Goal: Task Accomplishment & Management: Manage account settings

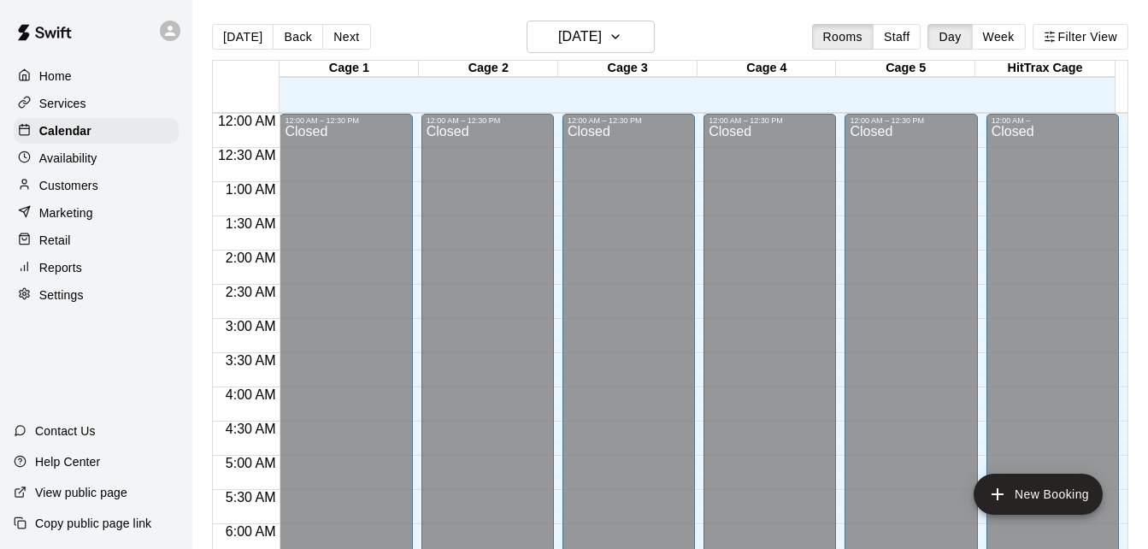
scroll to position [930, 0]
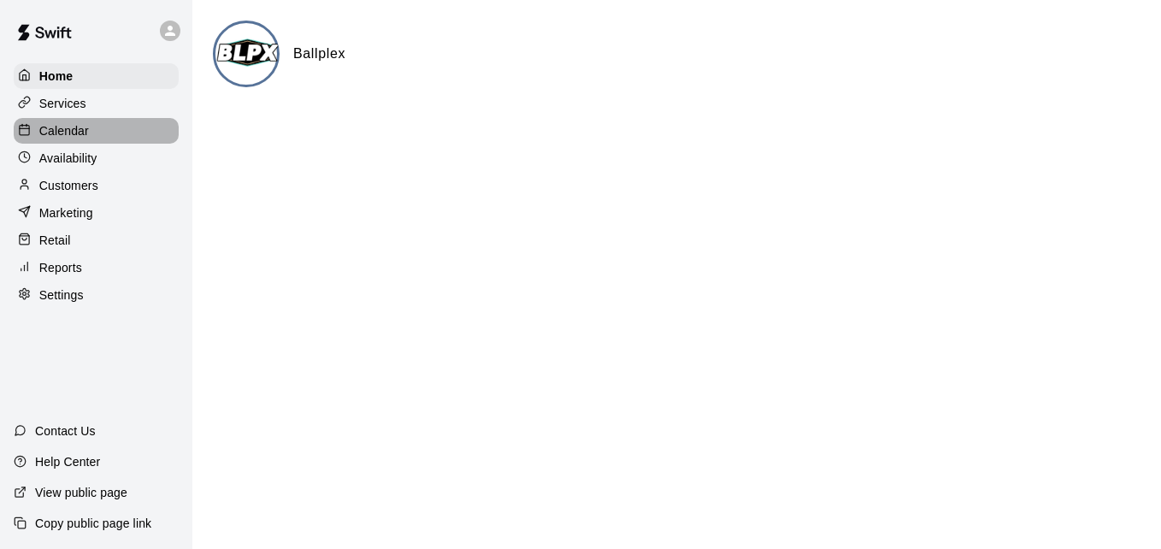
click at [89, 134] on div "Calendar" at bounding box center [96, 131] width 165 height 26
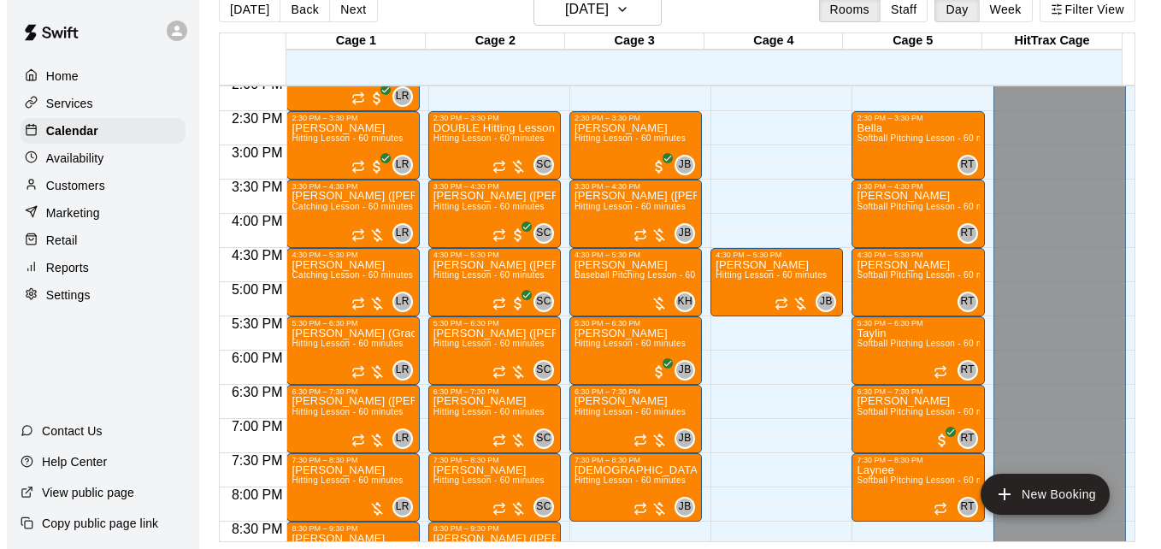
scroll to position [976, 0]
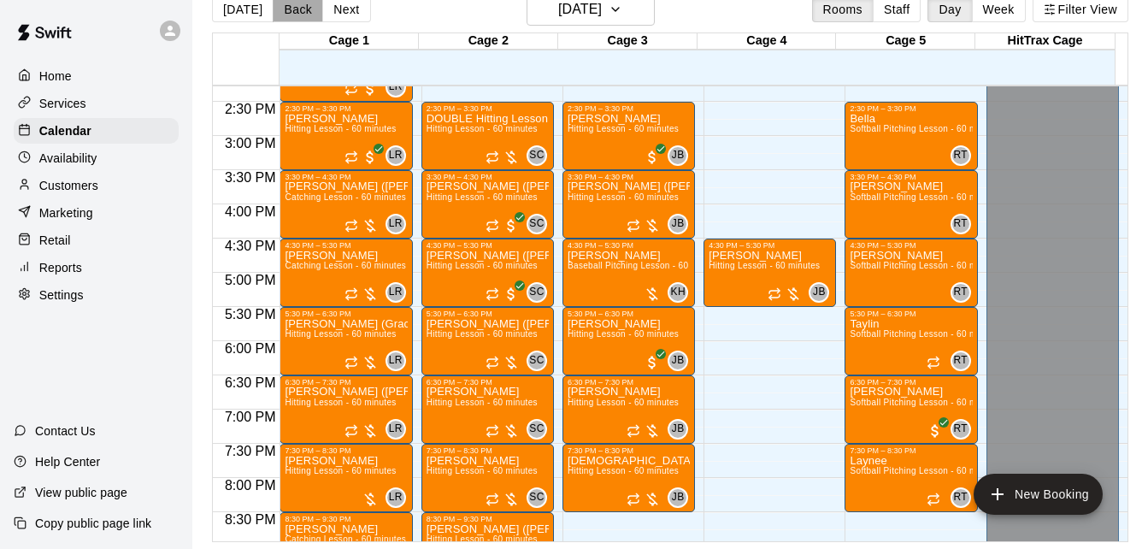
click at [283, 13] on button "Back" at bounding box center [298, 10] width 50 height 26
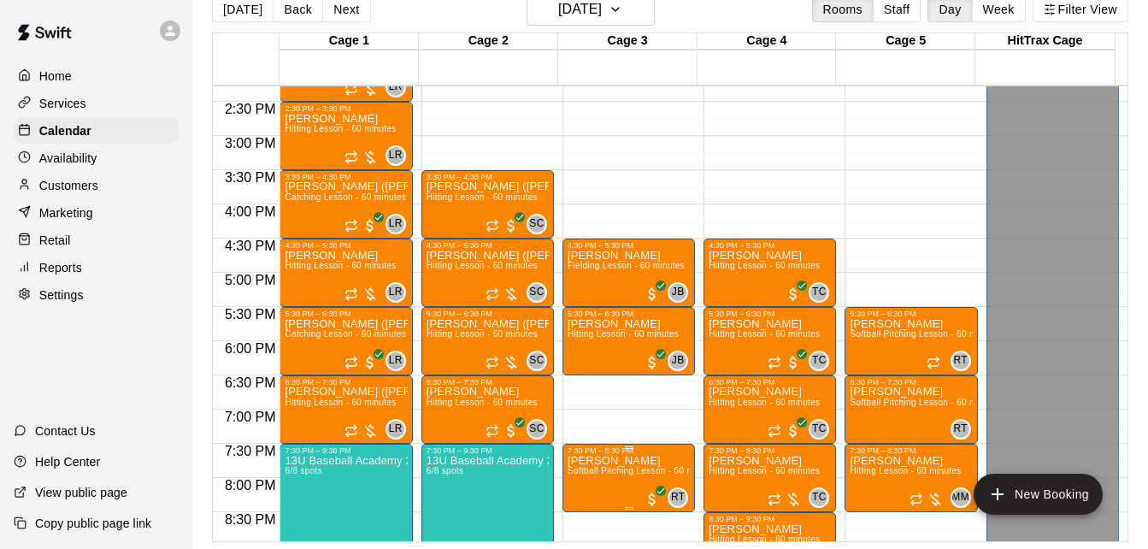
click at [615, 475] on span "Softball Pitching Lesson - 60 minutes" at bounding box center [643, 470] width 151 height 9
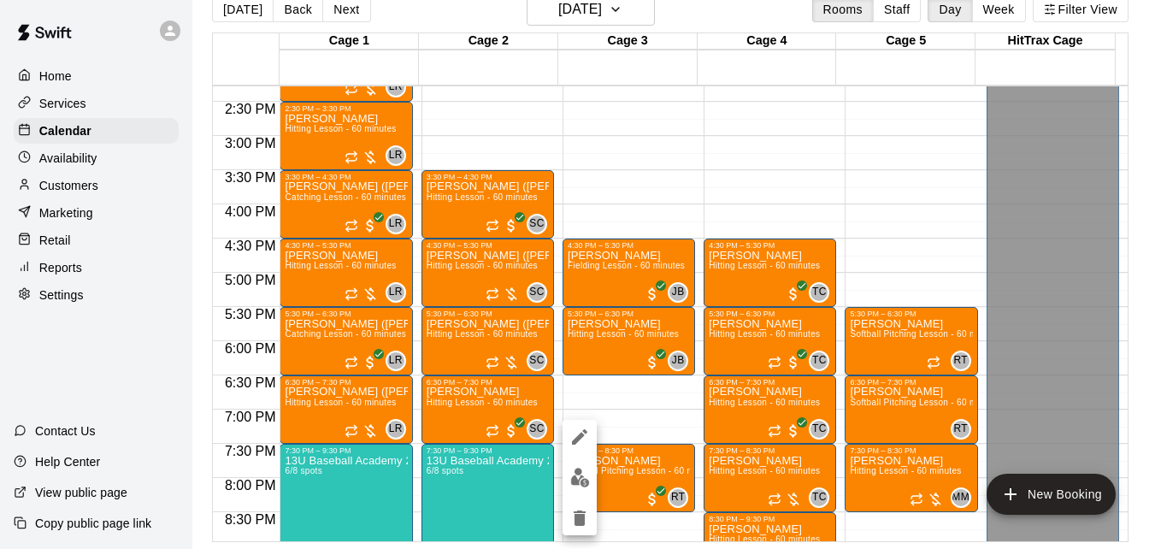
click at [905, 335] on div at bounding box center [580, 274] width 1161 height 549
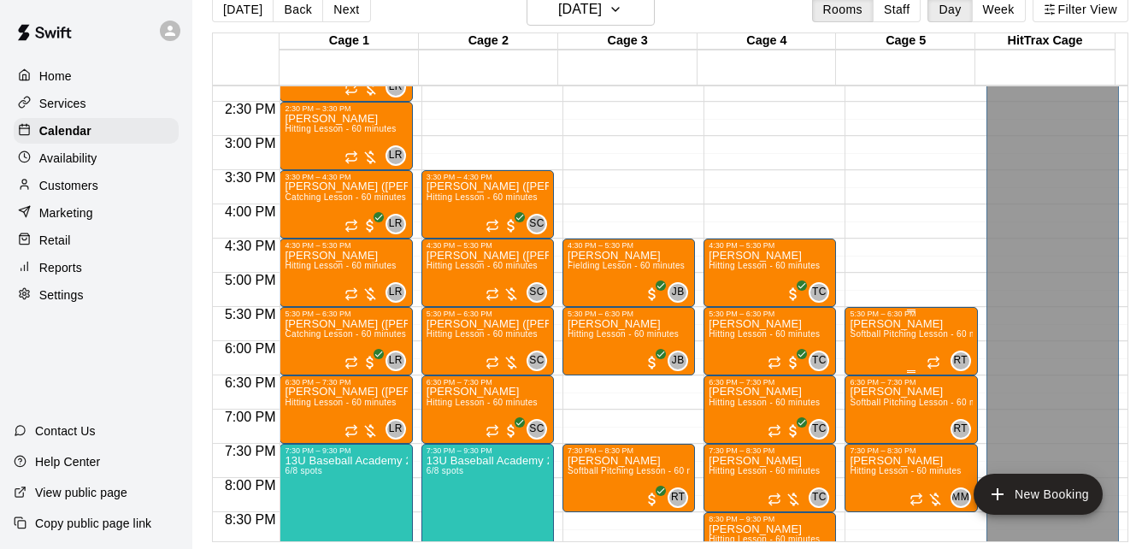
click at [905, 335] on span "Softball Pitching Lesson - 60 minutes" at bounding box center [925, 333] width 151 height 9
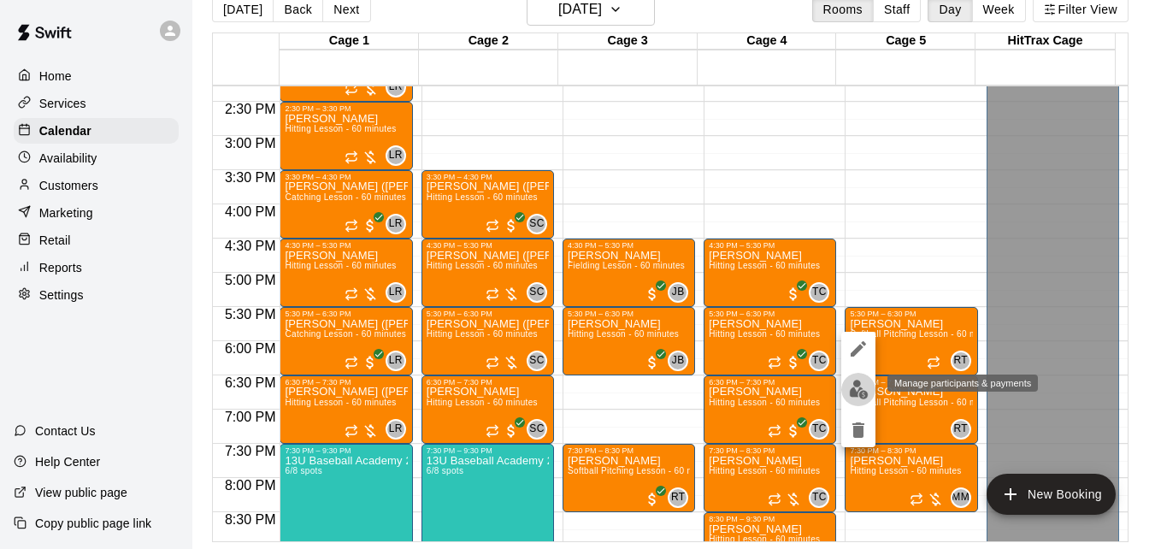
click at [856, 393] on img "edit" at bounding box center [859, 390] width 20 height 20
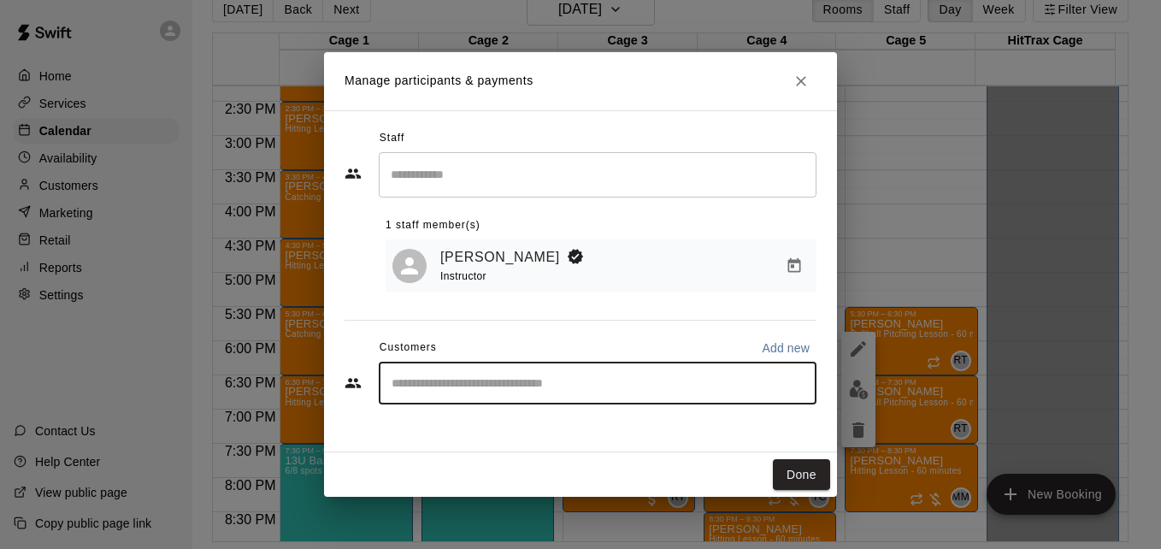
click at [539, 382] on input "Start typing to search customers..." at bounding box center [597, 382] width 422 height 17
type input "****"
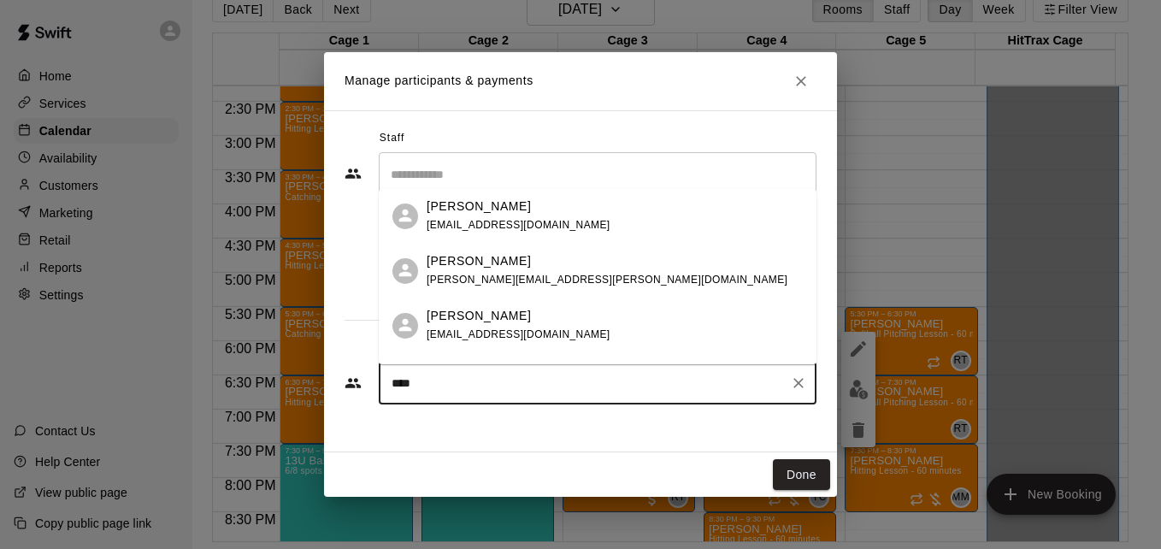
click at [557, 328] on span "[EMAIL_ADDRESS][DOMAIN_NAME]" at bounding box center [519, 334] width 184 height 12
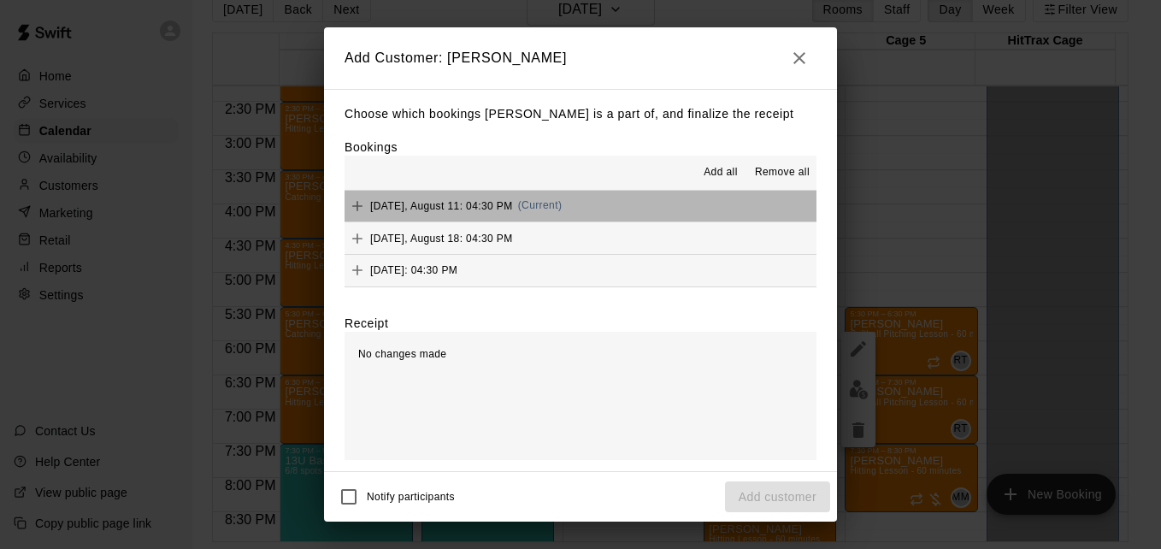
click at [662, 211] on button "[DATE], August 11: 04:30 PM (Current)" at bounding box center [580, 207] width 472 height 32
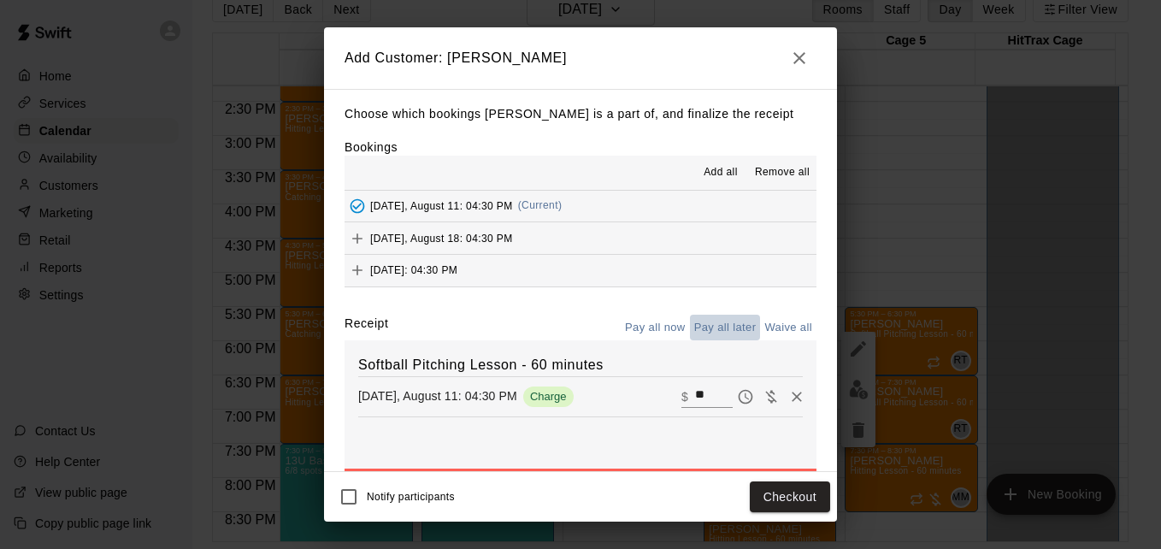
click at [709, 327] on button "Pay all later" at bounding box center [725, 328] width 71 height 26
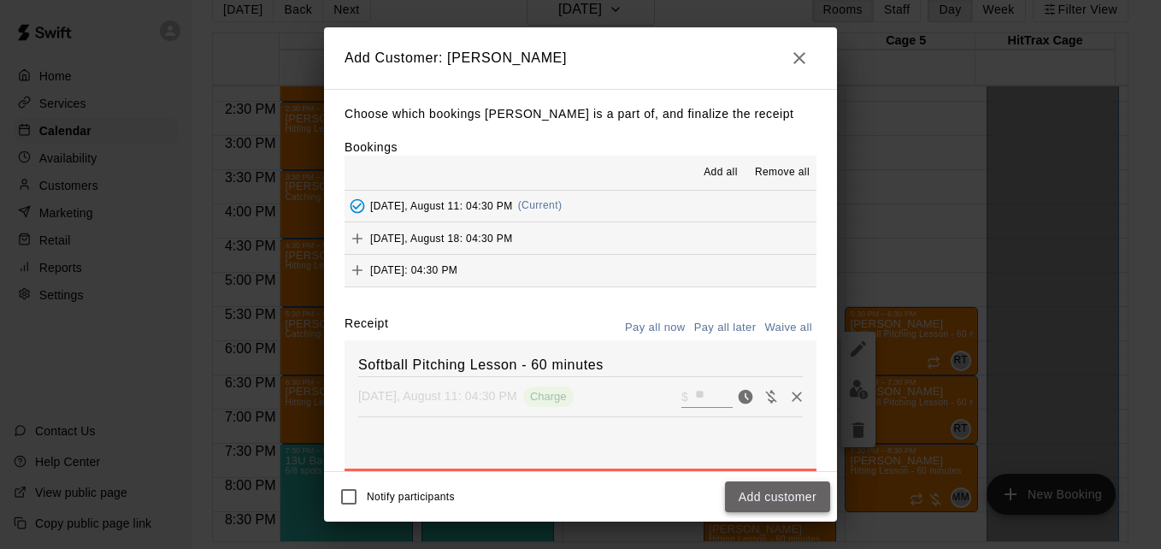
click at [791, 496] on button "Add customer" at bounding box center [777, 497] width 105 height 32
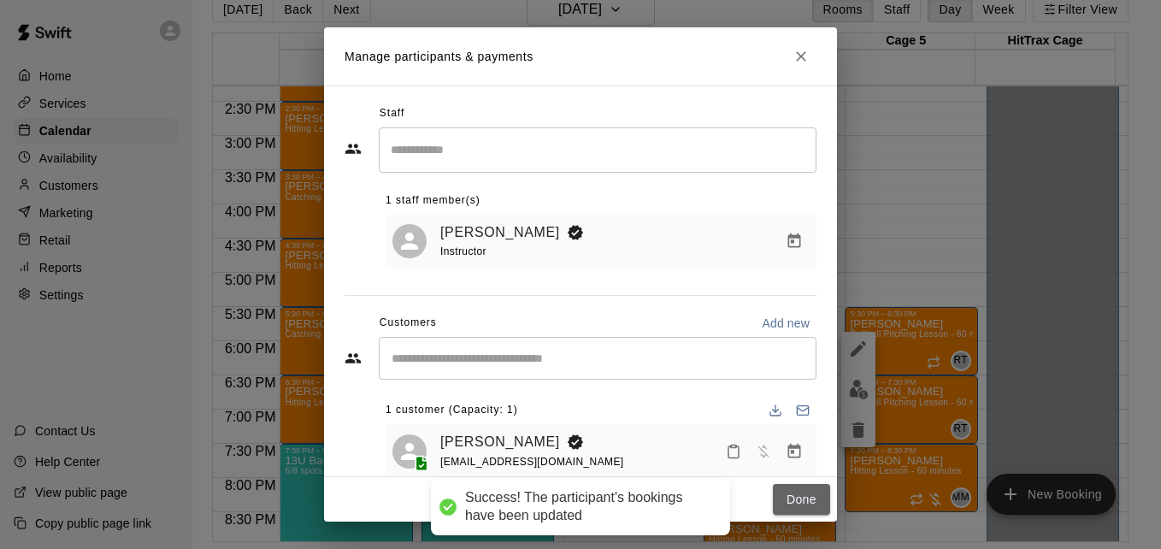
click at [791, 496] on button "Done" at bounding box center [801, 500] width 57 height 32
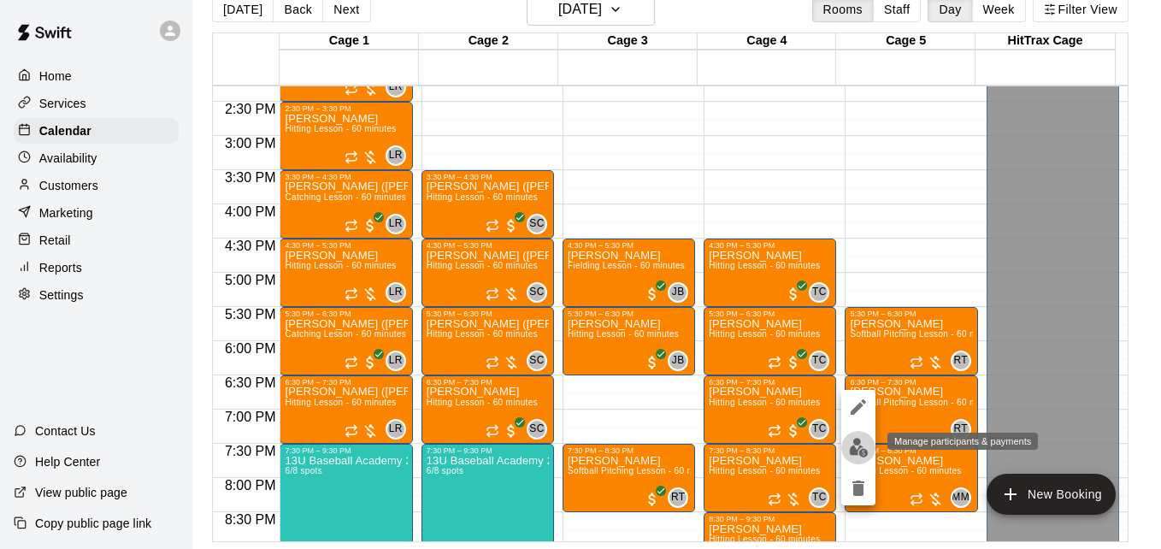
click at [860, 445] on img "edit" at bounding box center [859, 448] width 20 height 20
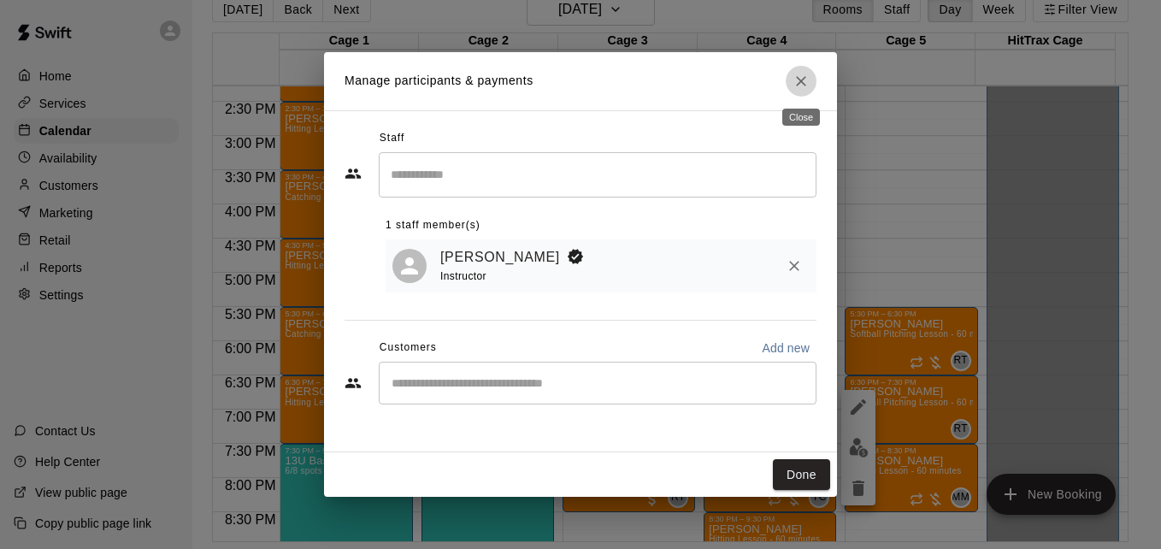
click at [802, 81] on icon "Close" at bounding box center [801, 81] width 10 height 10
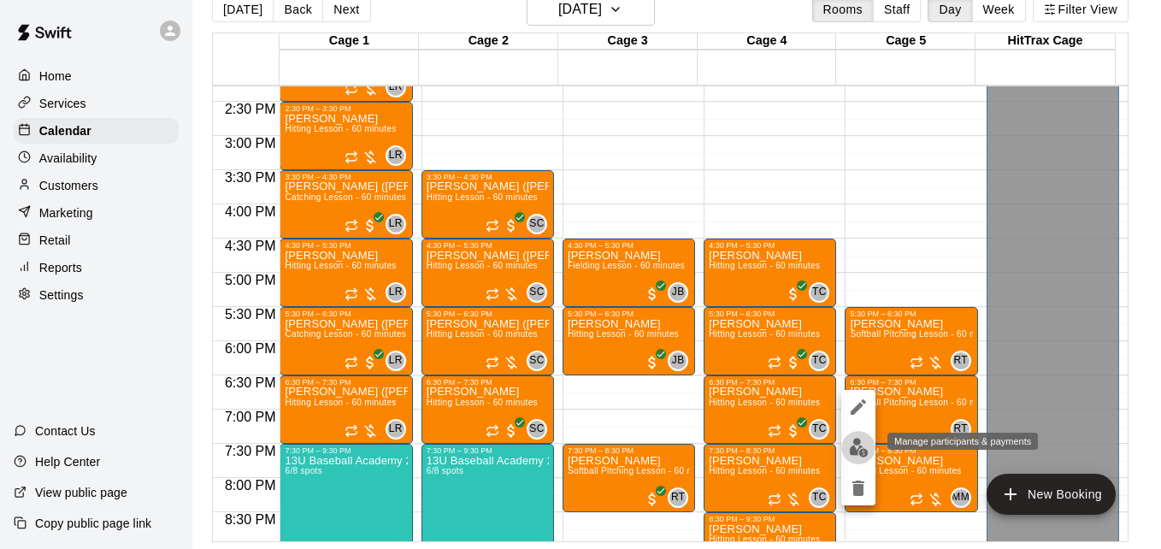
click at [861, 449] on img "edit" at bounding box center [859, 448] width 20 height 20
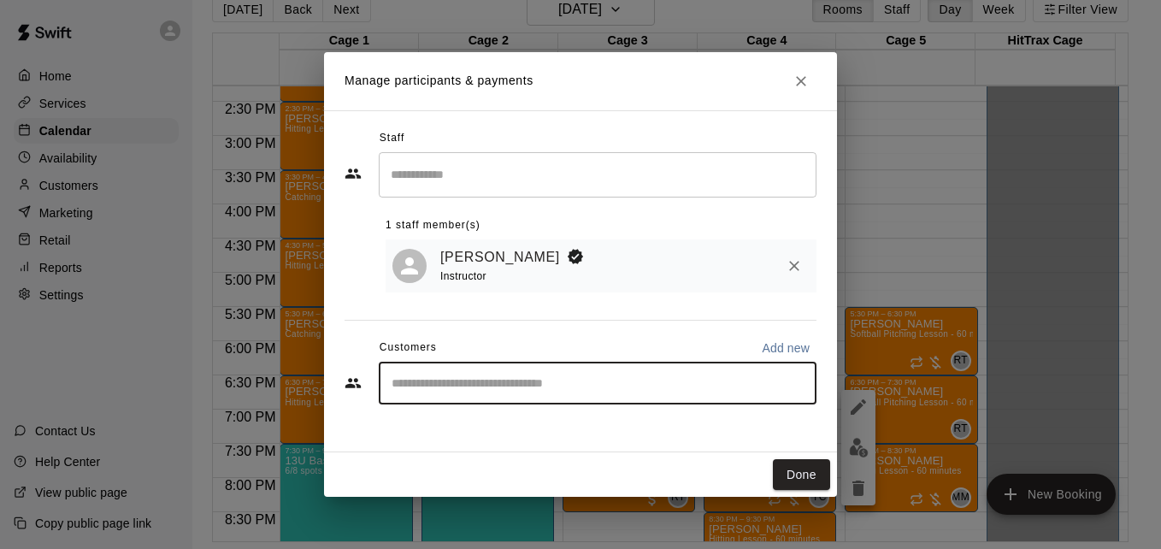
click at [579, 382] on input "Start typing to search customers..." at bounding box center [597, 382] width 422 height 17
type input "******"
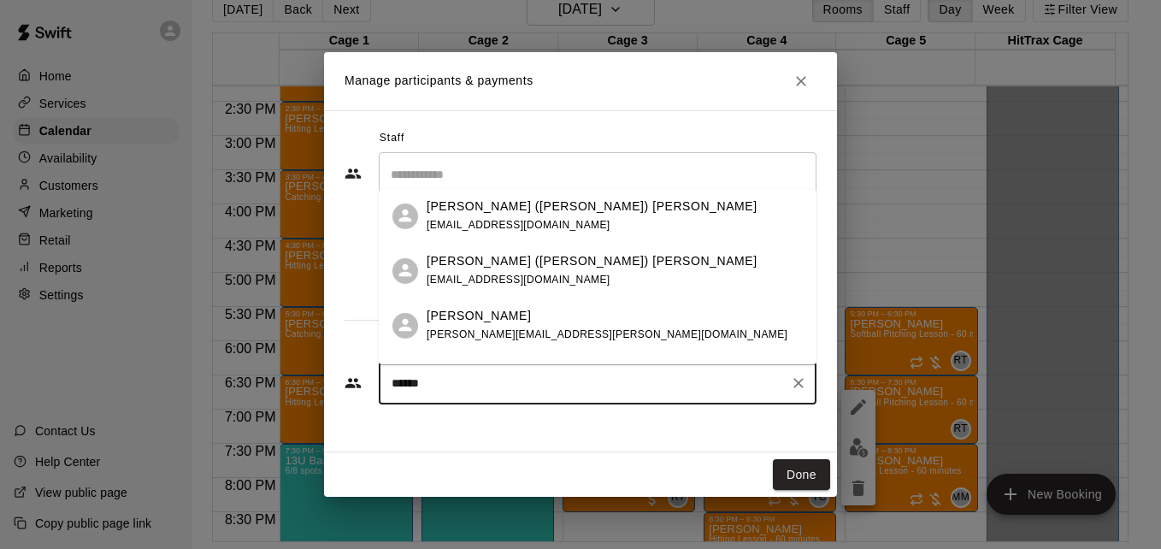
click at [607, 220] on div "[PERSON_NAME] ([PERSON_NAME]) [PERSON_NAME] [PERSON_NAME][EMAIL_ADDRESS][DOMAIN…" at bounding box center [615, 215] width 376 height 37
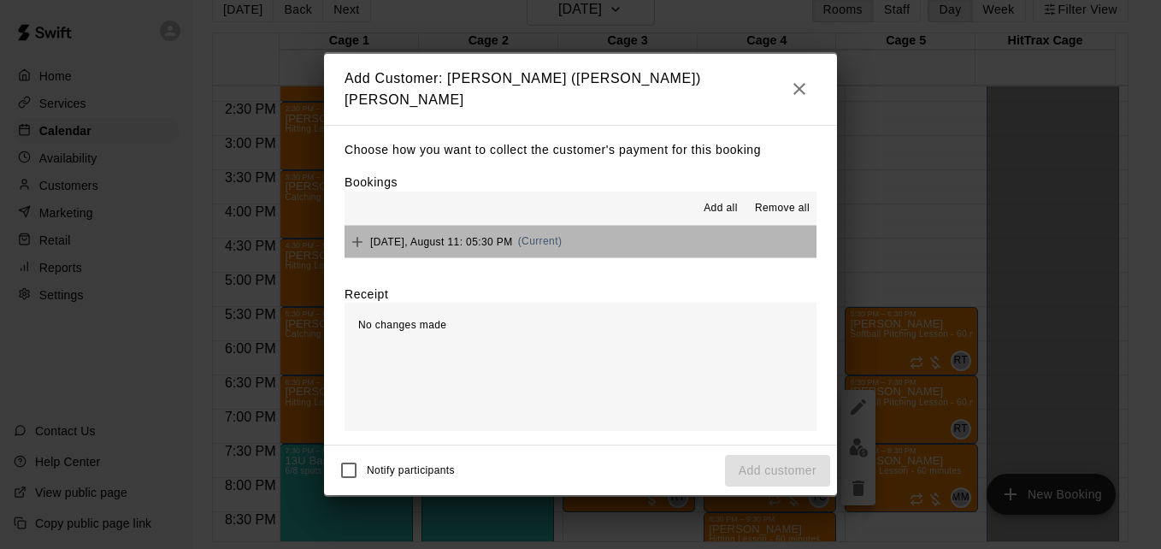
click at [622, 243] on button "[DATE], August 11: 05:30 PM (Current)" at bounding box center [580, 242] width 472 height 32
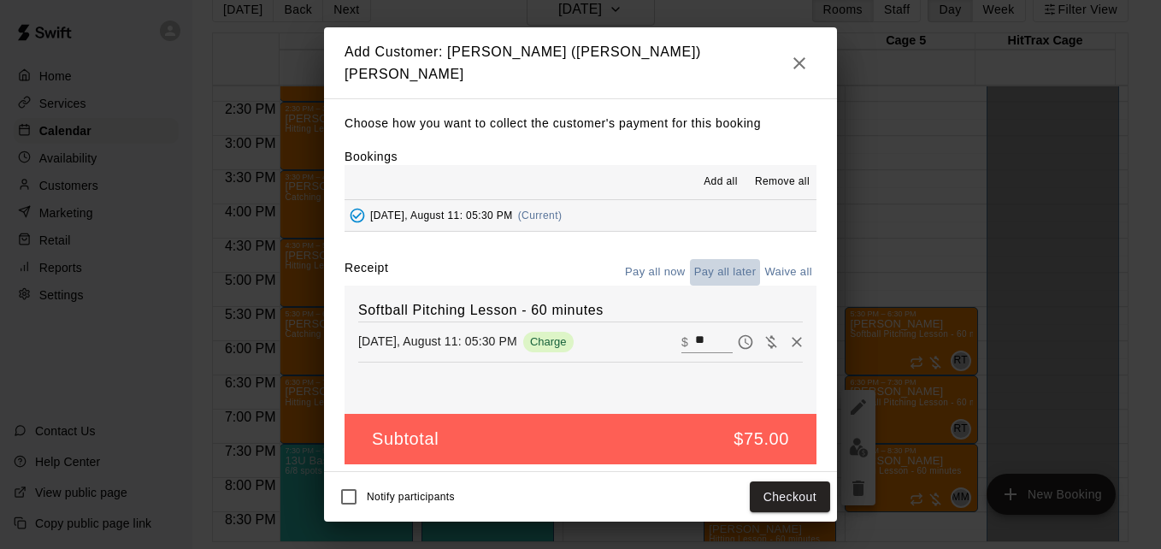
click at [730, 259] on button "Pay all later" at bounding box center [725, 272] width 71 height 26
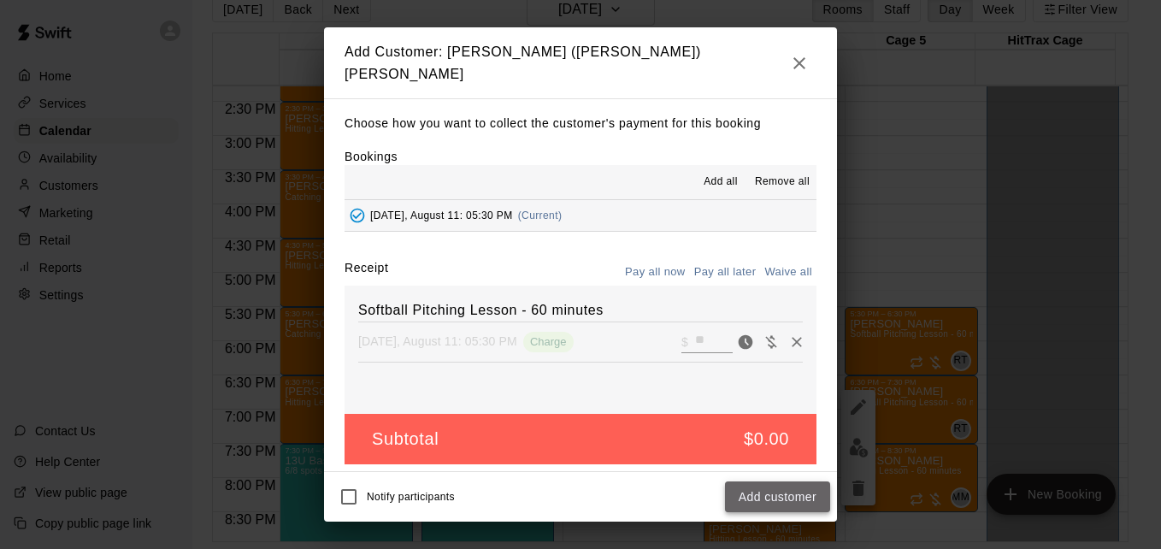
click at [791, 491] on button "Add customer" at bounding box center [777, 497] width 105 height 32
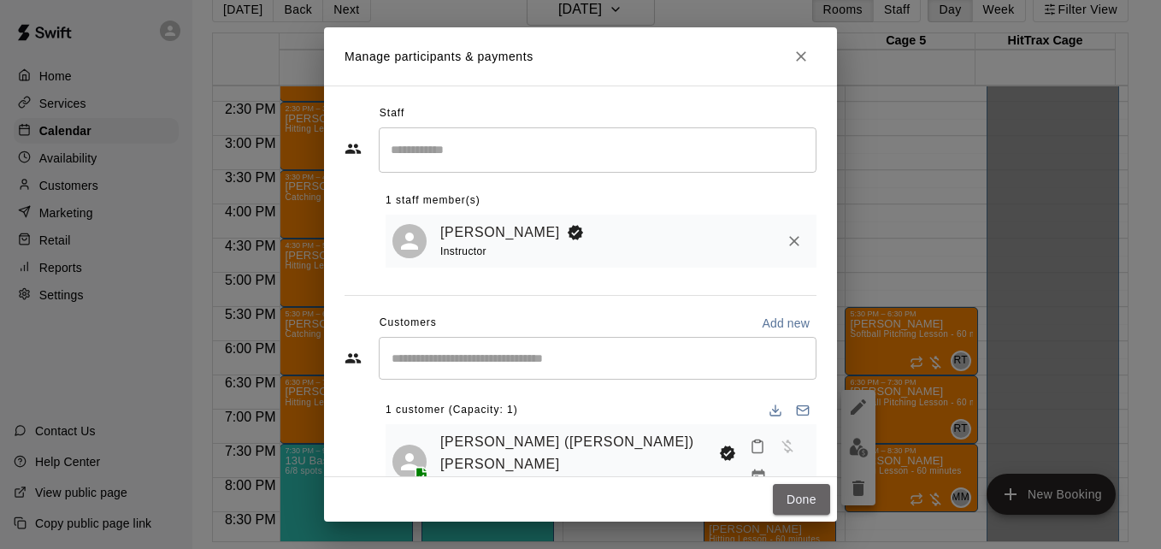
click at [791, 491] on button "Done" at bounding box center [801, 500] width 57 height 32
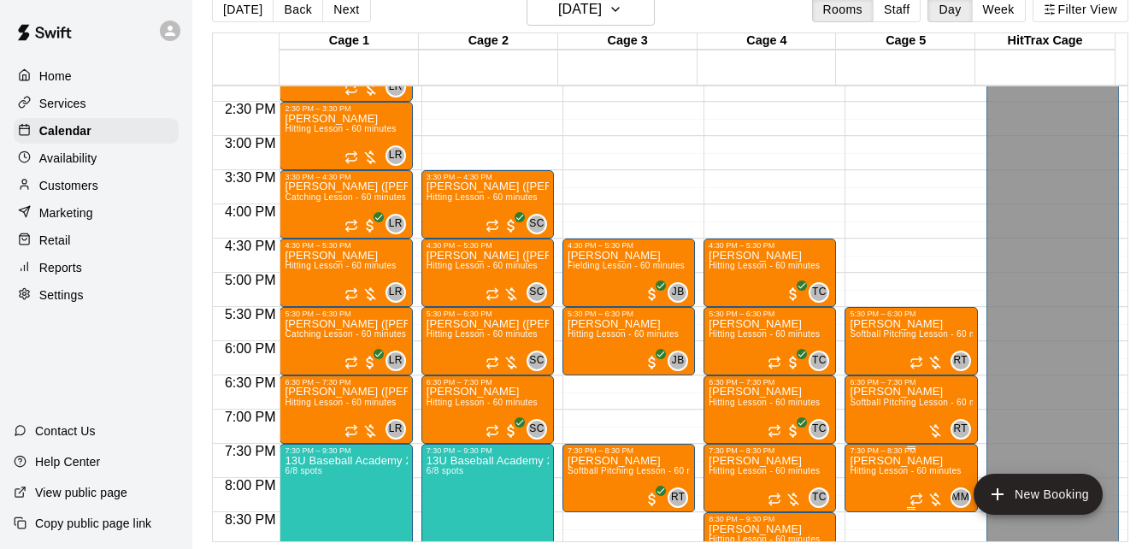
click at [876, 475] on span "Hitting Lesson - 60 minutes" at bounding box center [905, 470] width 111 height 9
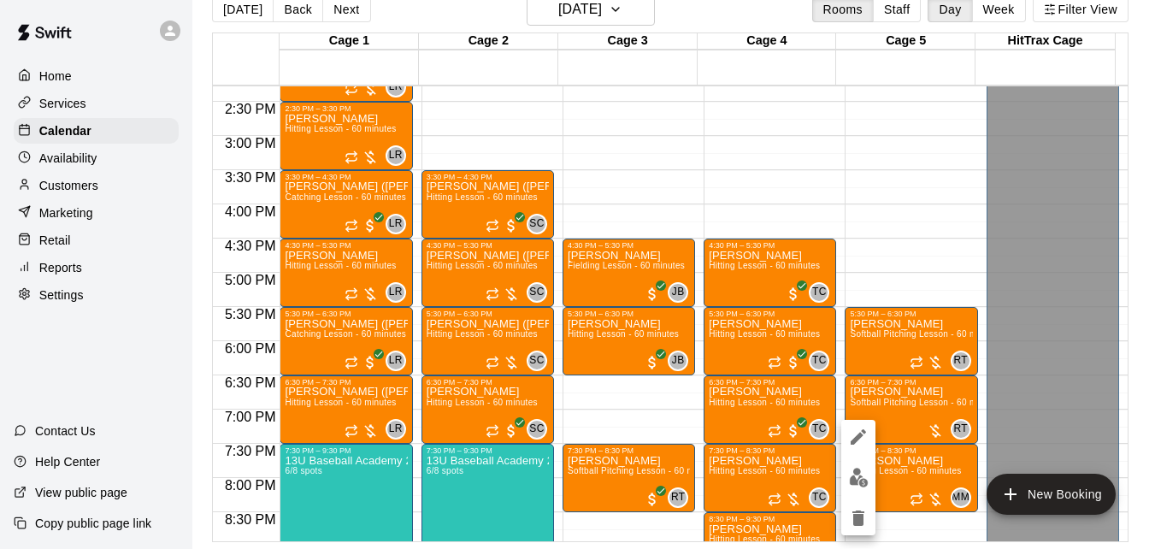
click at [350, 9] on div at bounding box center [580, 274] width 1161 height 549
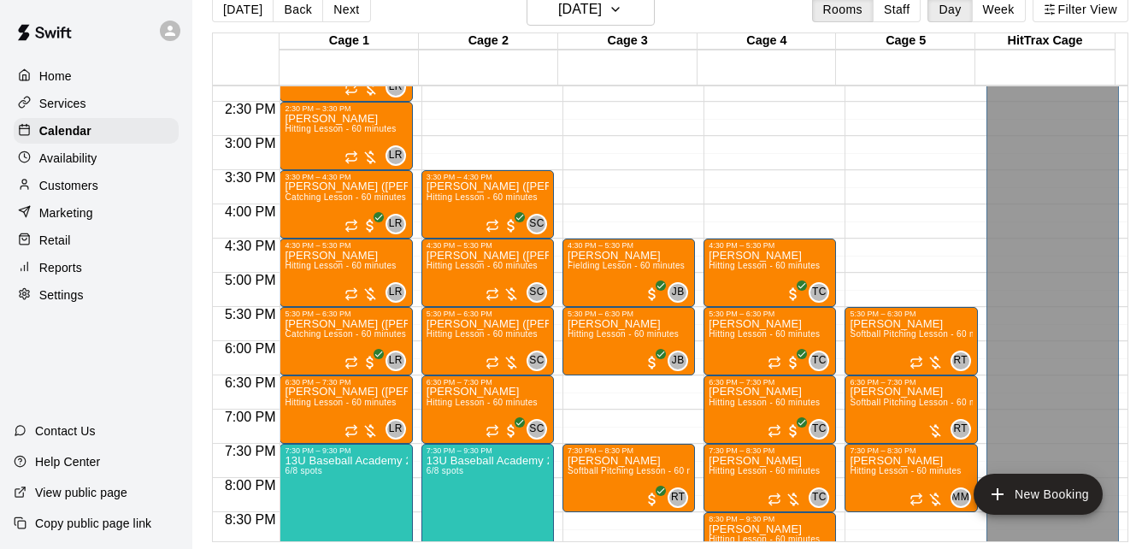
click at [350, 9] on button "Next" at bounding box center [346, 10] width 48 height 26
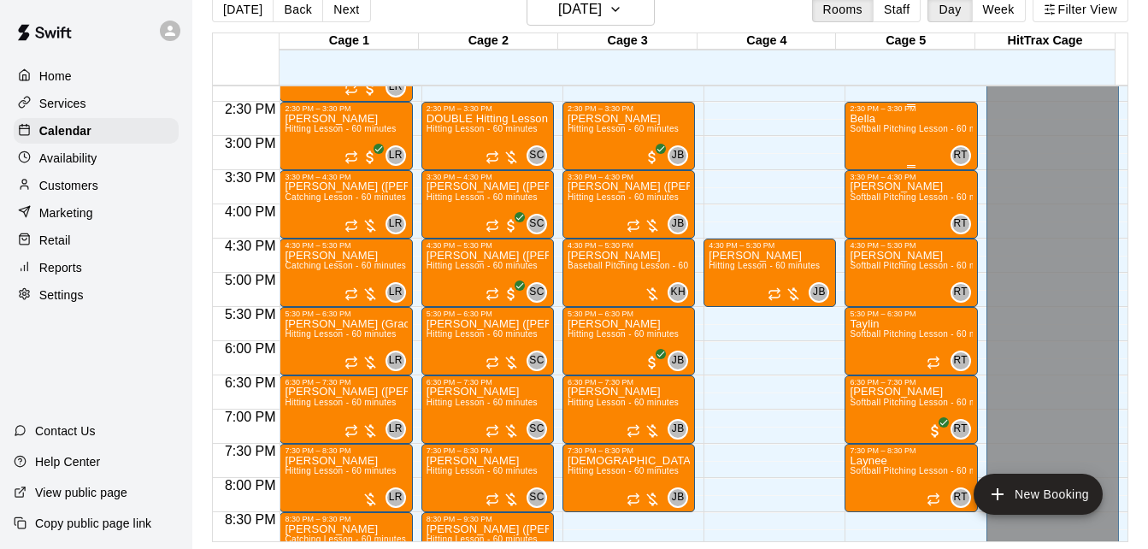
click at [874, 133] on span "Softball Pitching Lesson - 60 minutes" at bounding box center [925, 128] width 151 height 9
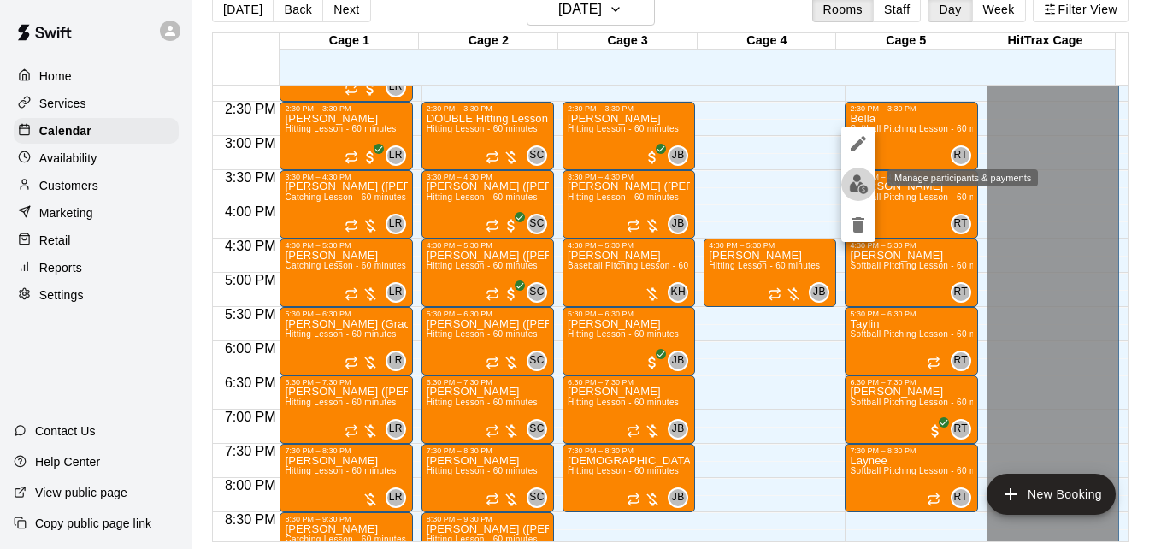
click at [856, 184] on img "edit" at bounding box center [859, 184] width 20 height 20
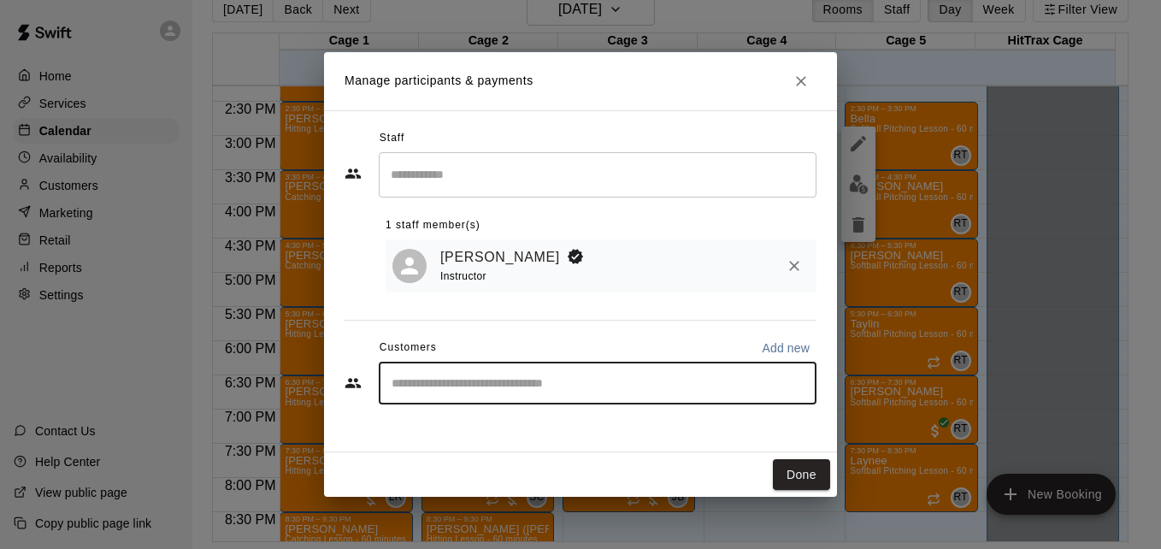
click at [523, 391] on input "Start typing to search customers..." at bounding box center [597, 382] width 422 height 17
click at [797, 76] on icon "Close" at bounding box center [800, 81] width 17 height 17
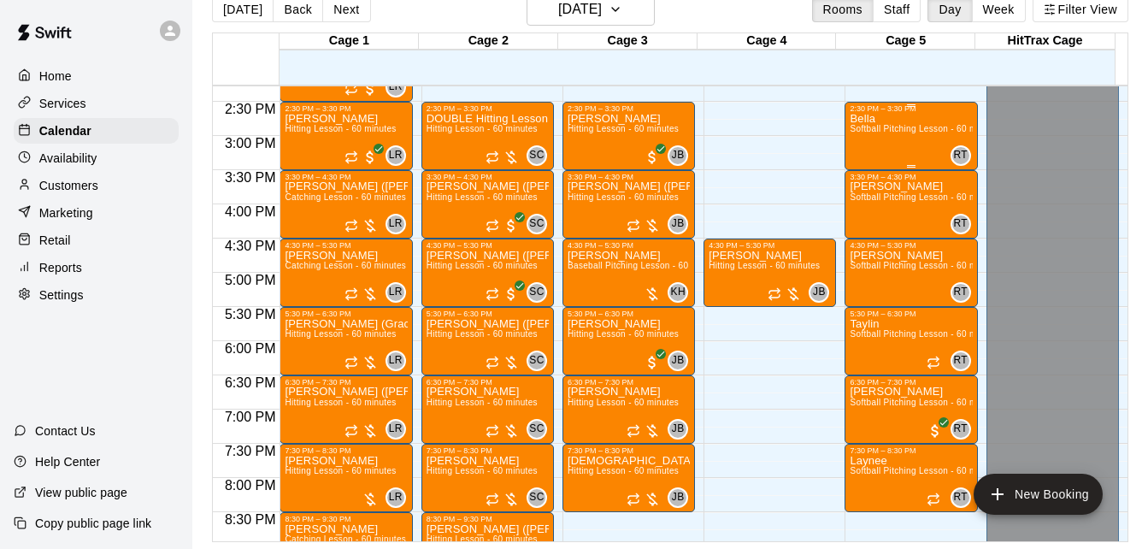
click at [884, 127] on span "Softball Pitching Lesson - 60 minutes" at bounding box center [925, 128] width 151 height 9
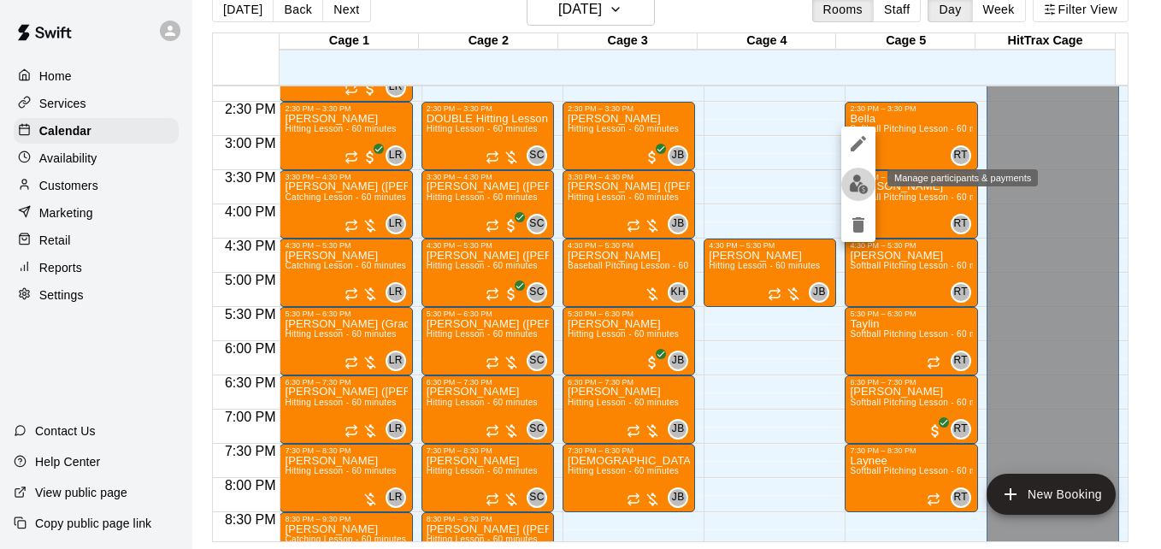
click at [856, 190] on img "edit" at bounding box center [859, 184] width 20 height 20
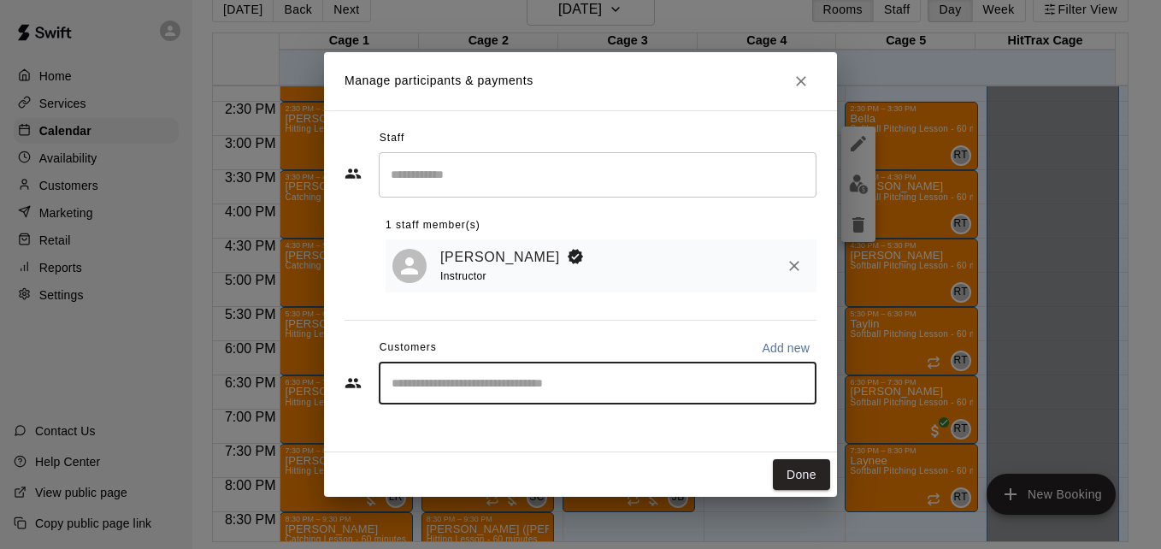
click at [537, 391] on input "Start typing to search customers..." at bounding box center [597, 382] width 422 height 17
type input "*****"
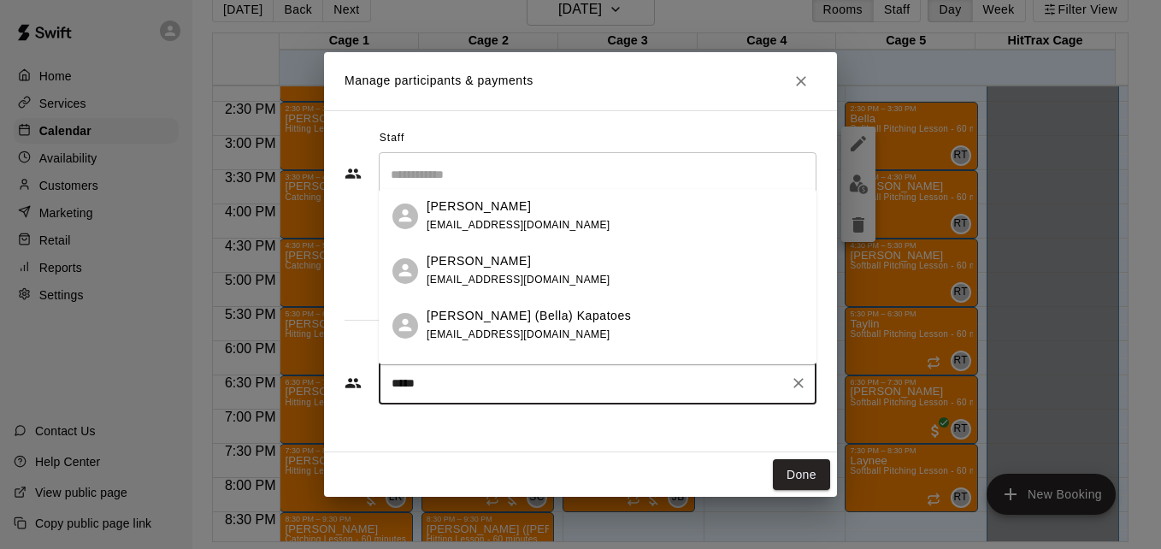
click at [570, 329] on div "[PERSON_NAME] ([PERSON_NAME]) Kapatoes [EMAIL_ADDRESS][DOMAIN_NAME]" at bounding box center [615, 325] width 376 height 37
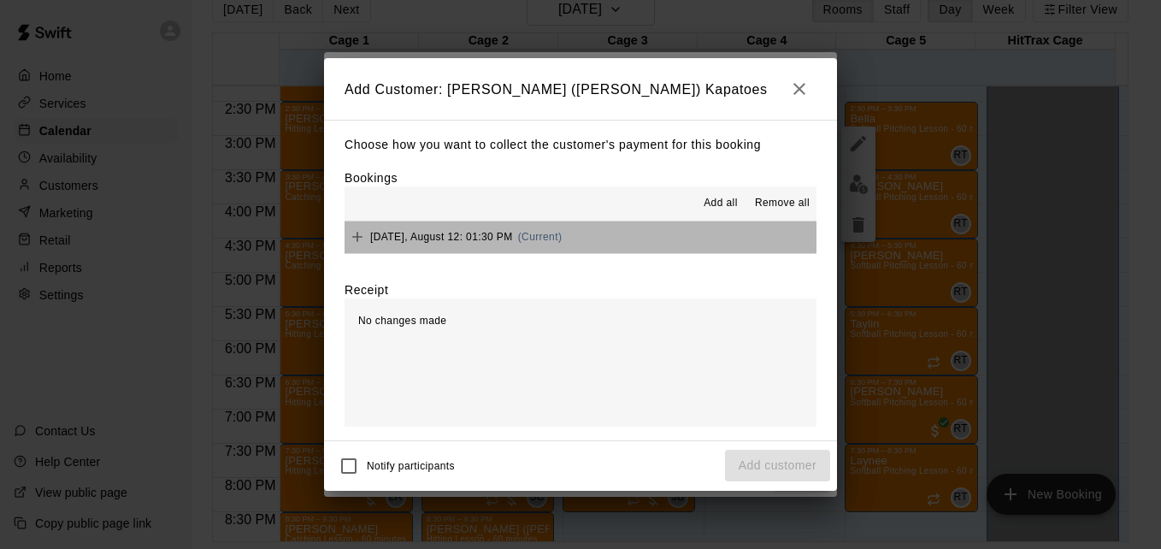
click at [603, 247] on button "[DATE], August 12: 01:30 PM (Current)" at bounding box center [580, 237] width 472 height 32
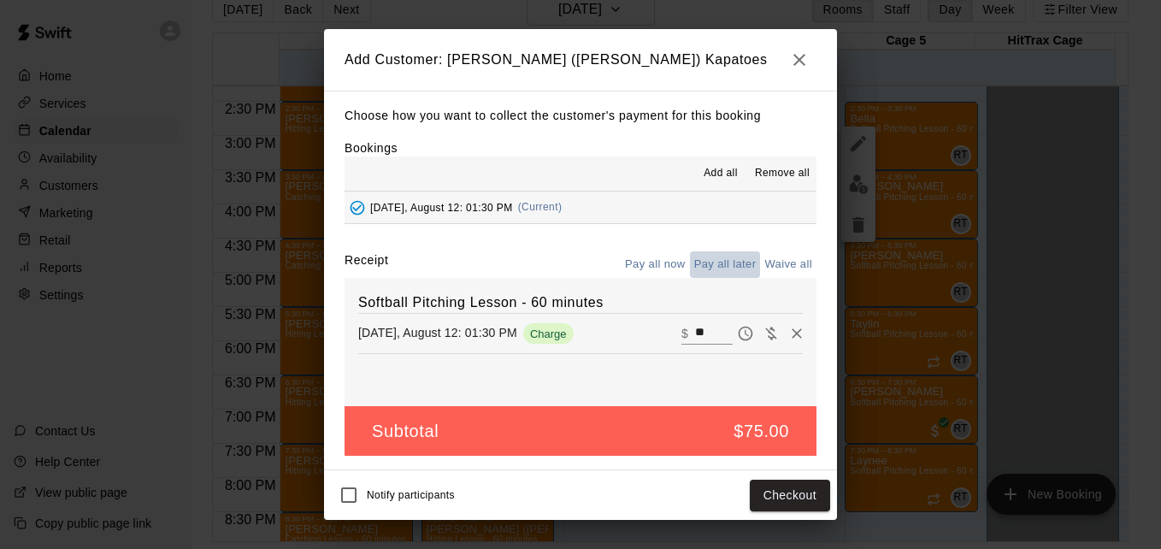
click at [734, 268] on button "Pay all later" at bounding box center [725, 264] width 71 height 26
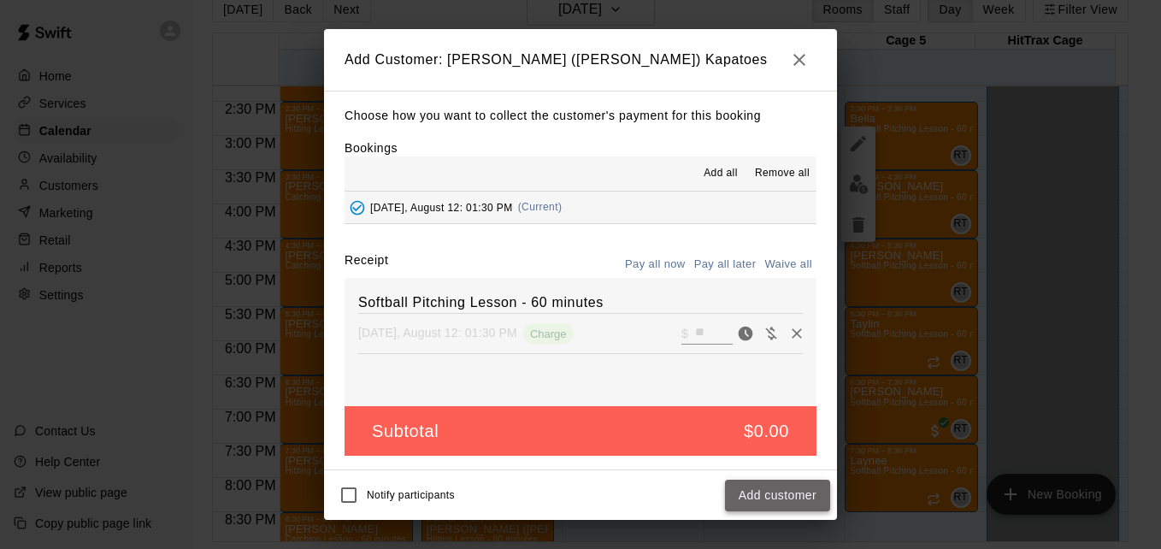
click at [778, 497] on button "Add customer" at bounding box center [777, 496] width 105 height 32
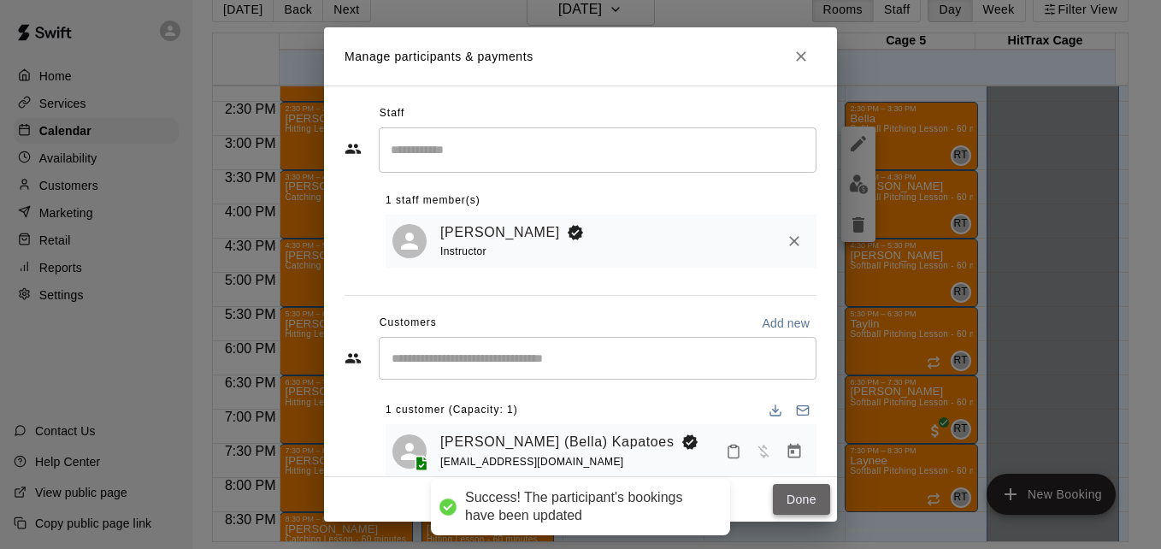
click at [803, 497] on button "Done" at bounding box center [801, 500] width 57 height 32
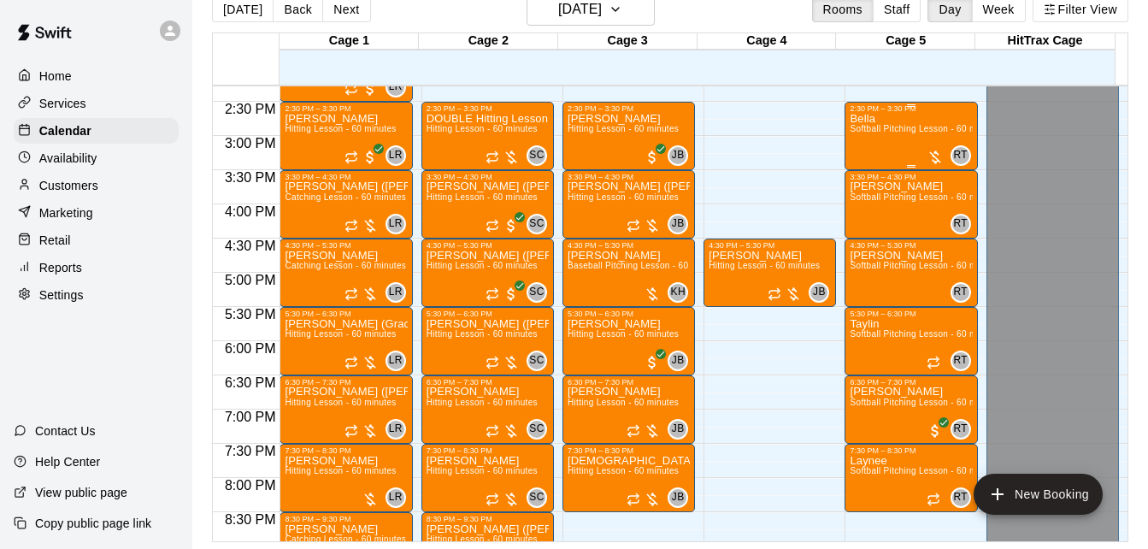
click at [877, 141] on div "Bella Softball Pitching Lesson - 60 minutes" at bounding box center [911, 387] width 122 height 549
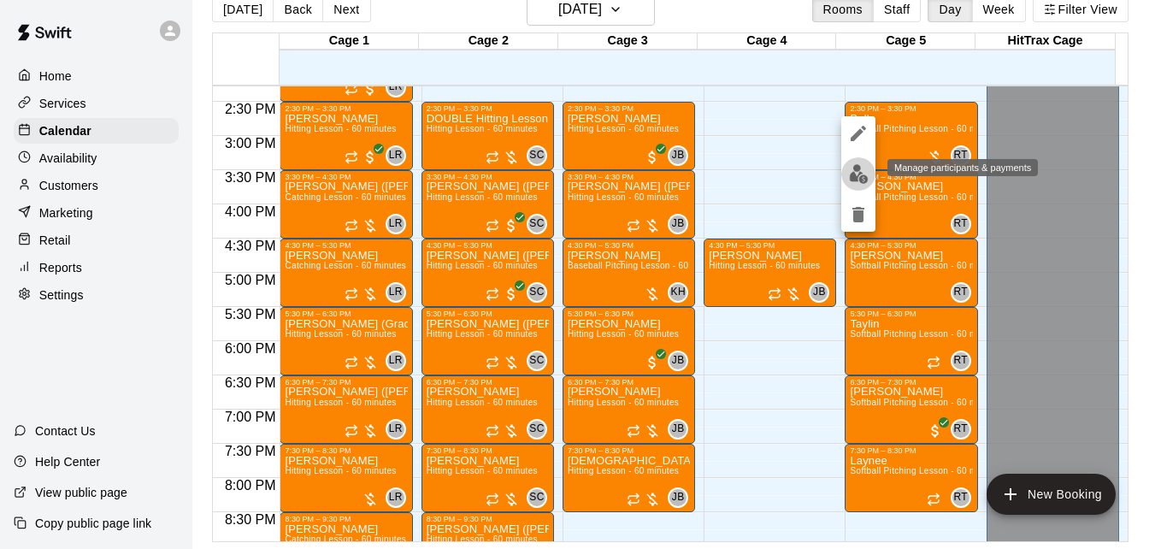
click at [853, 175] on img "edit" at bounding box center [859, 174] width 20 height 20
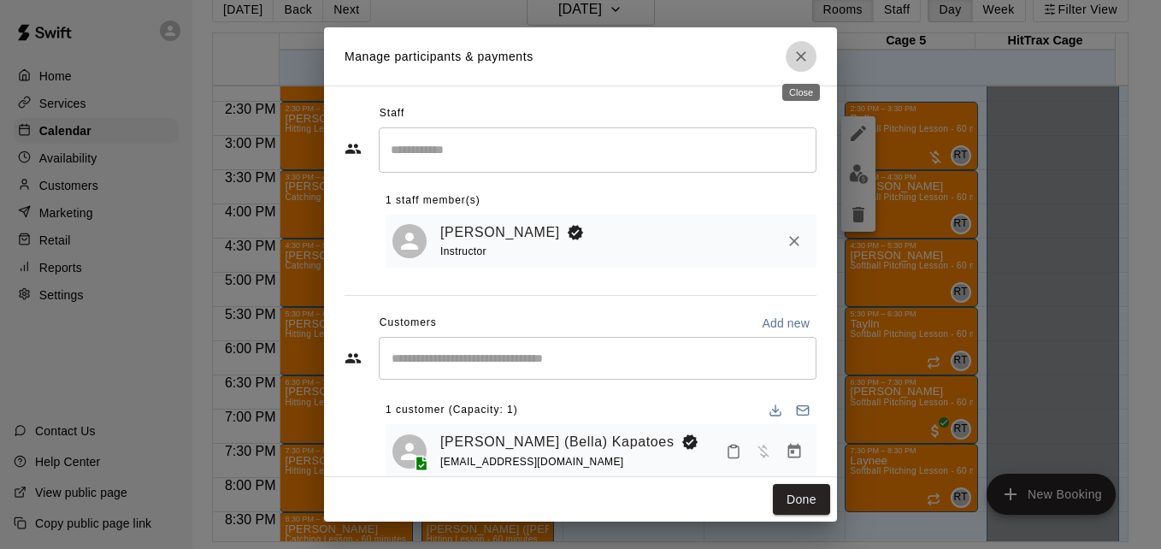
click at [801, 62] on icon "Close" at bounding box center [800, 56] width 17 height 17
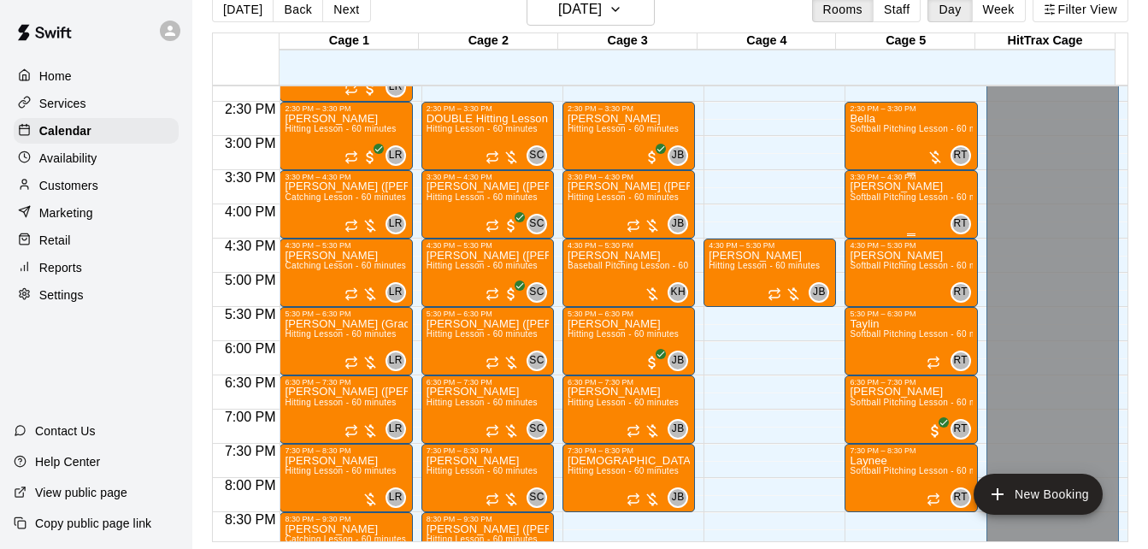
click at [889, 196] on span "Softball Pitching Lesson - 60 minutes" at bounding box center [925, 196] width 151 height 9
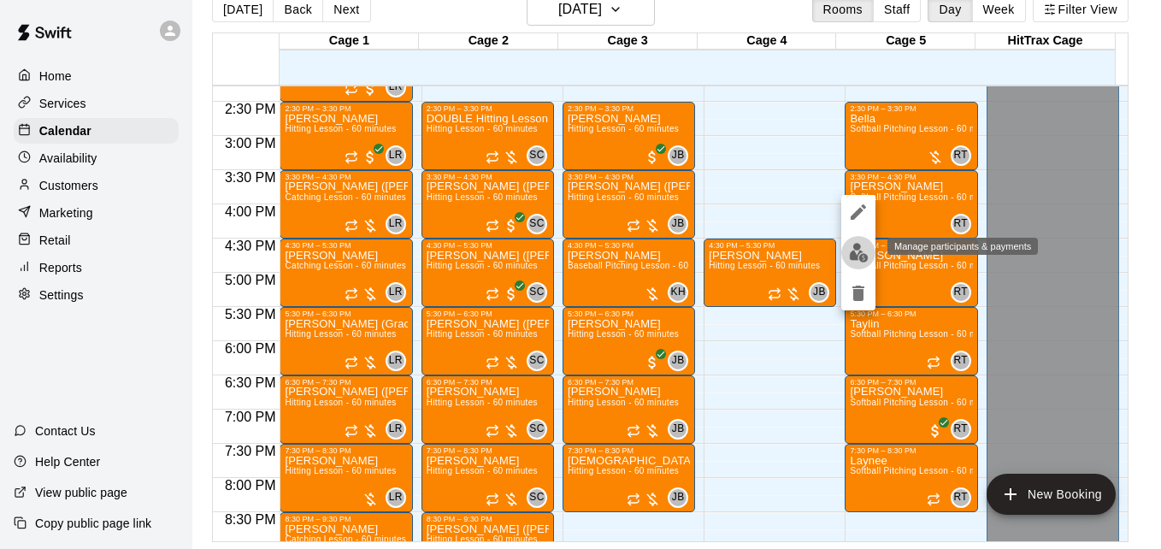
click at [858, 256] on img "edit" at bounding box center [859, 253] width 20 height 20
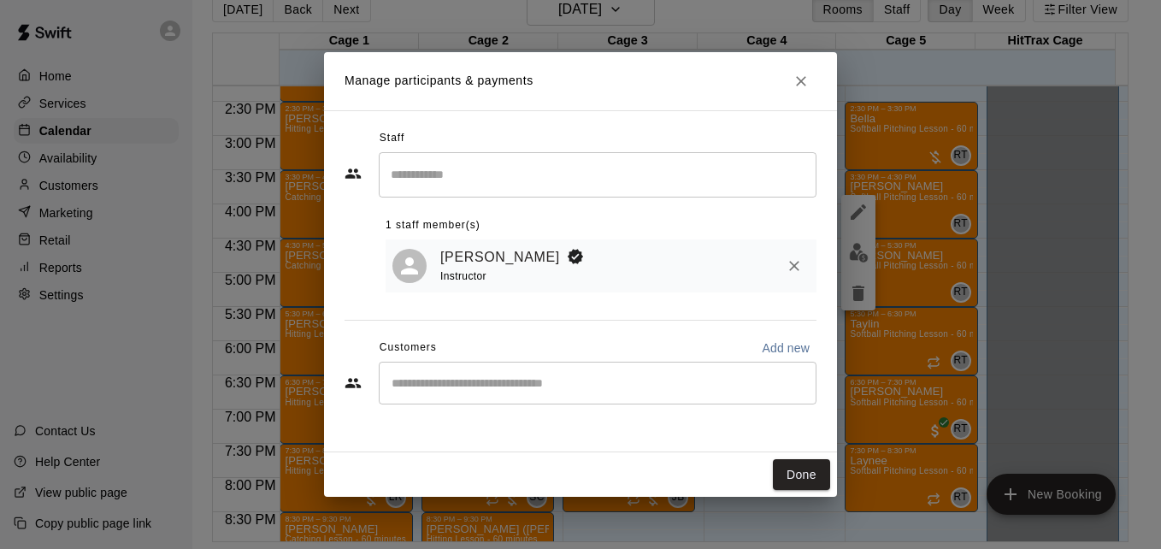
click at [433, 396] on div "​" at bounding box center [598, 383] width 438 height 43
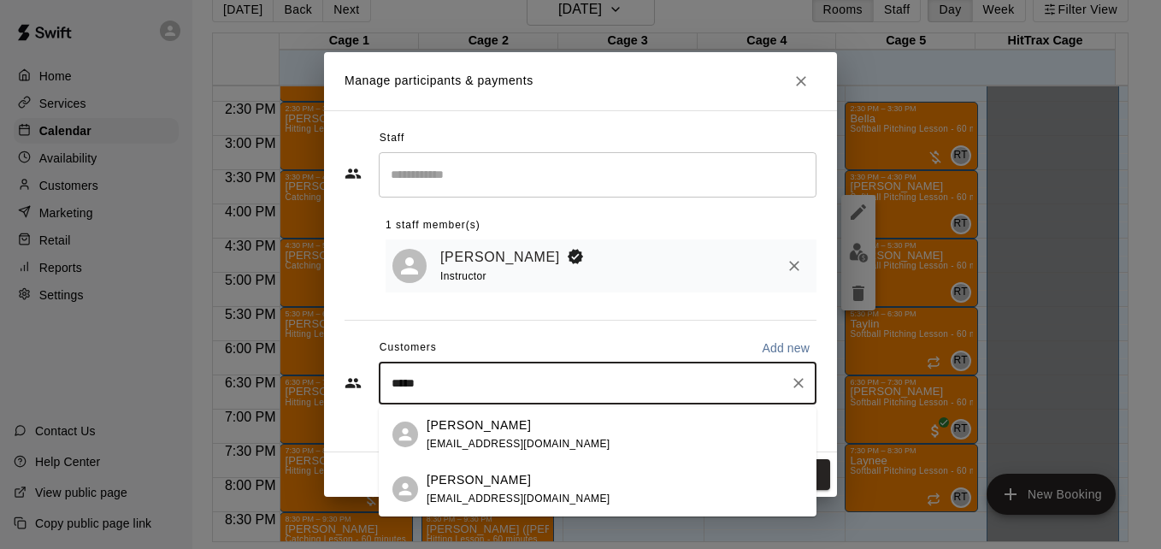
type input "*****"
click at [632, 485] on div "[PERSON_NAME] [PERSON_NAME][EMAIL_ADDRESS][PERSON_NAME][DOMAIN_NAME]" at bounding box center [615, 489] width 376 height 37
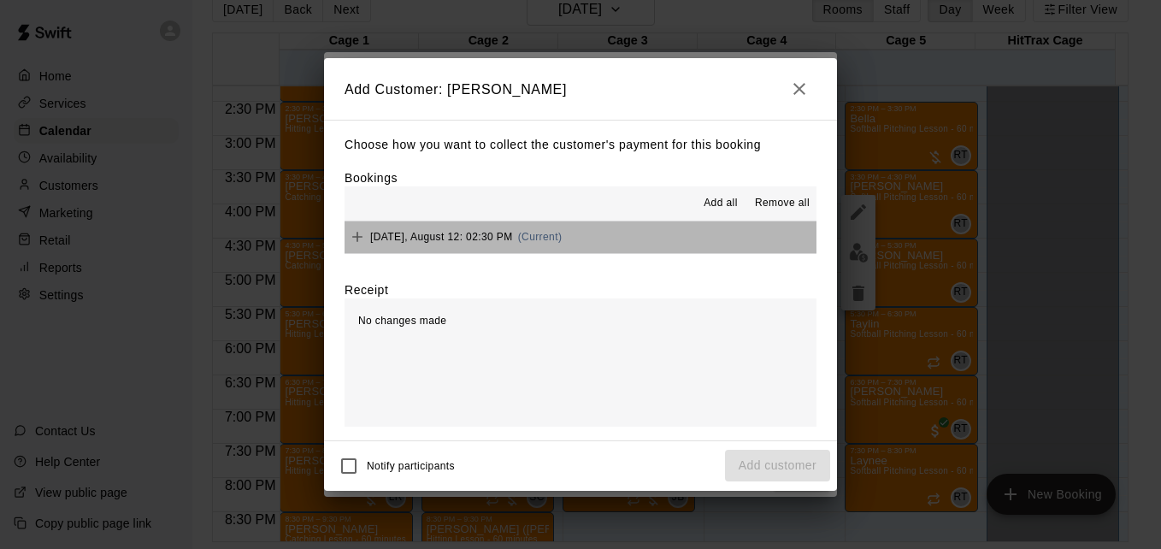
click at [609, 239] on button "[DATE], August 12: 02:30 PM (Current)" at bounding box center [580, 237] width 472 height 32
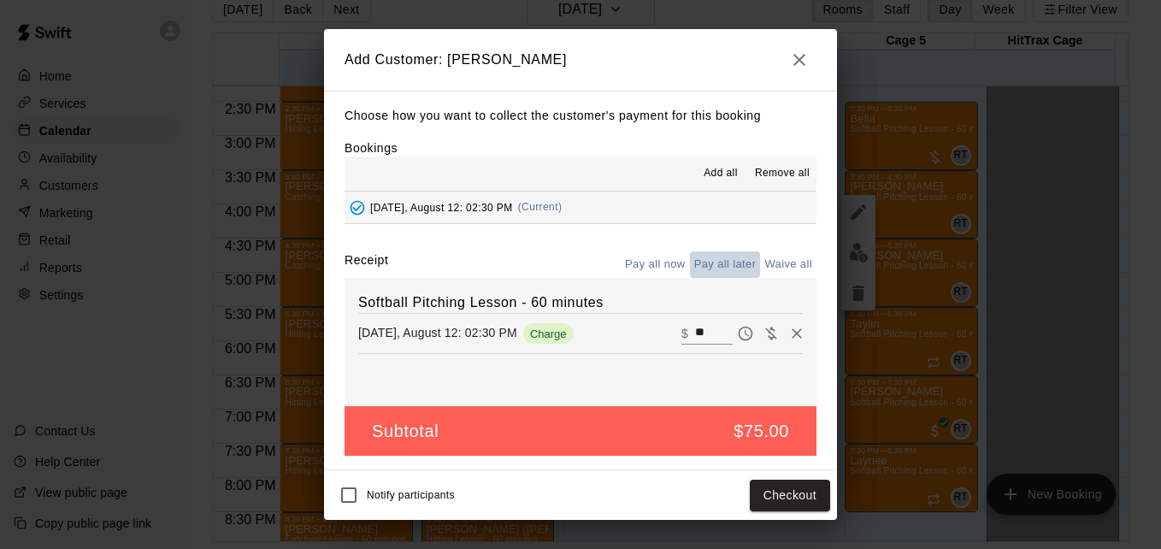
click at [734, 269] on button "Pay all later" at bounding box center [725, 264] width 71 height 26
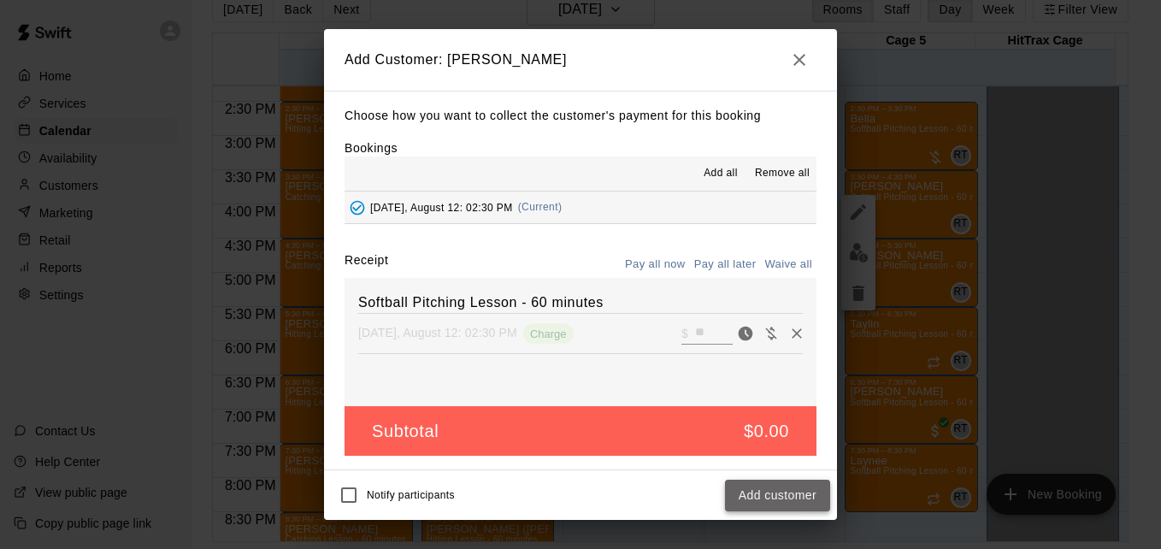
click at [807, 501] on button "Add customer" at bounding box center [777, 496] width 105 height 32
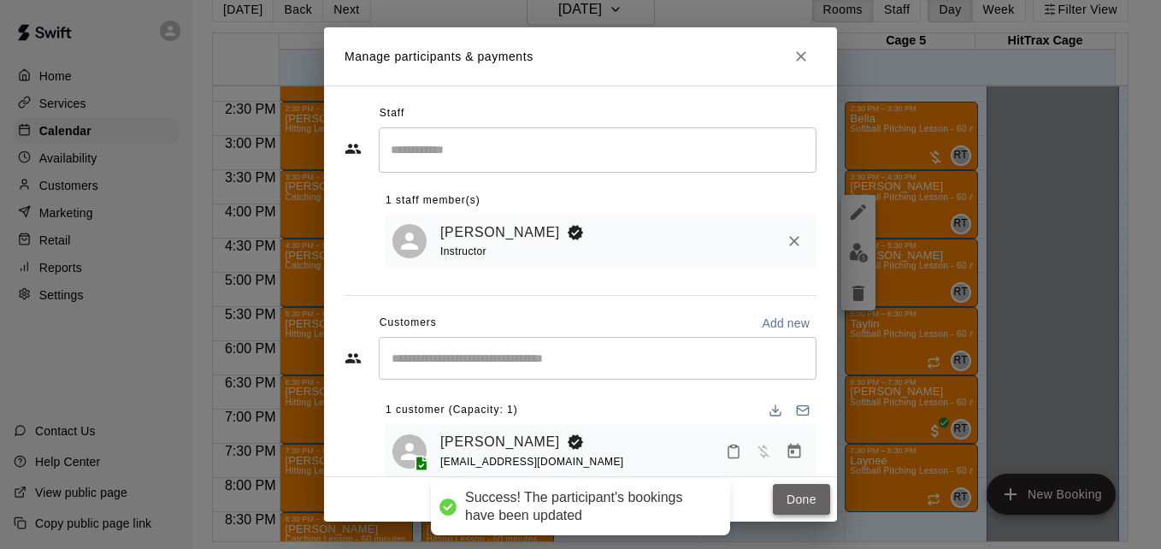
click at [811, 501] on button "Done" at bounding box center [801, 500] width 57 height 32
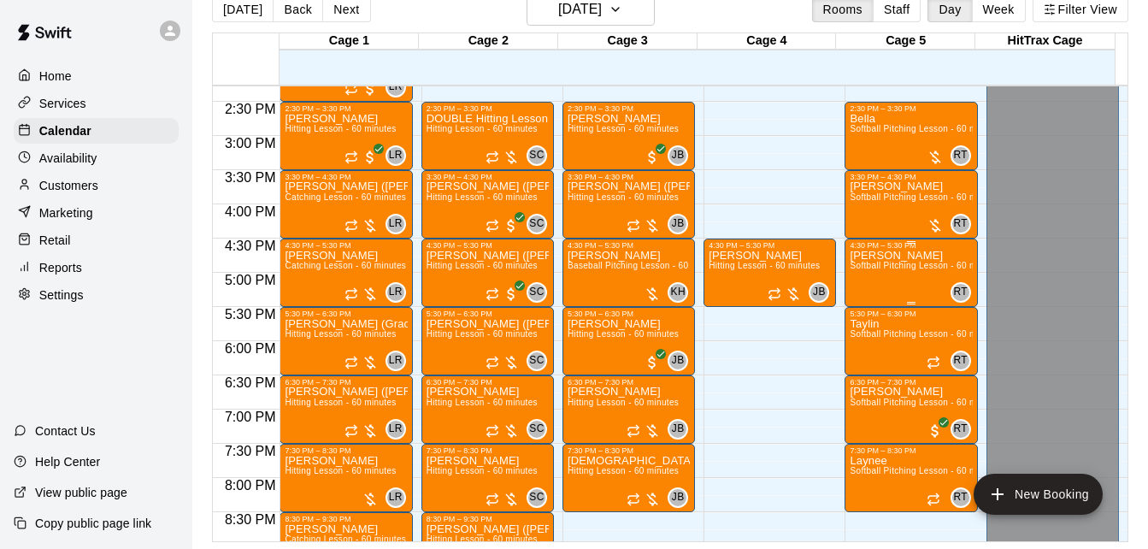
click at [886, 270] on span "Softball Pitching Lesson - 60 minutes" at bounding box center [925, 265] width 151 height 9
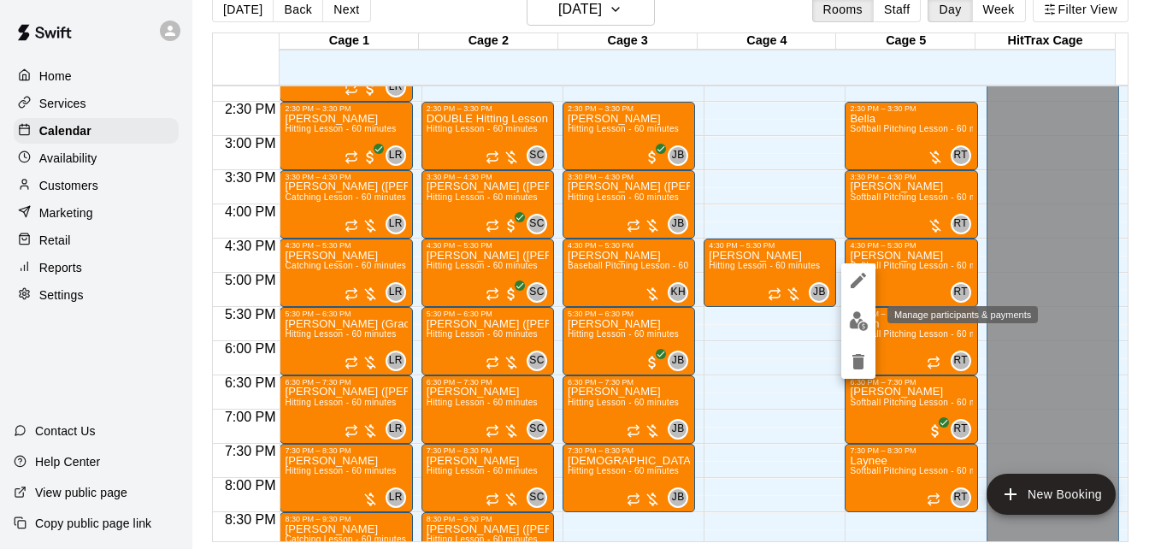
click at [859, 321] on img "edit" at bounding box center [859, 321] width 20 height 20
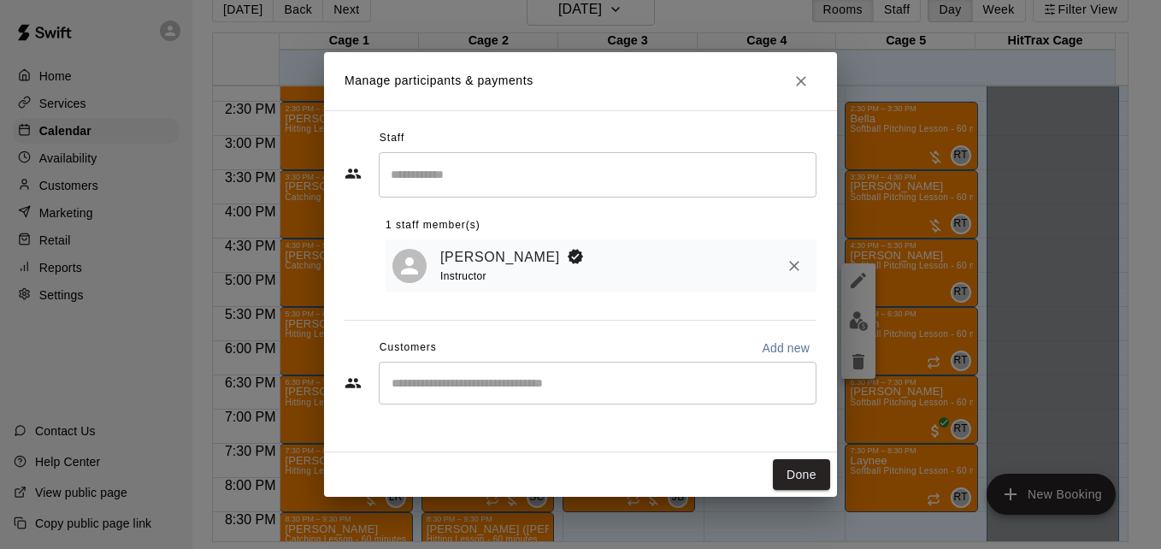
click at [664, 397] on div "​" at bounding box center [598, 383] width 438 height 43
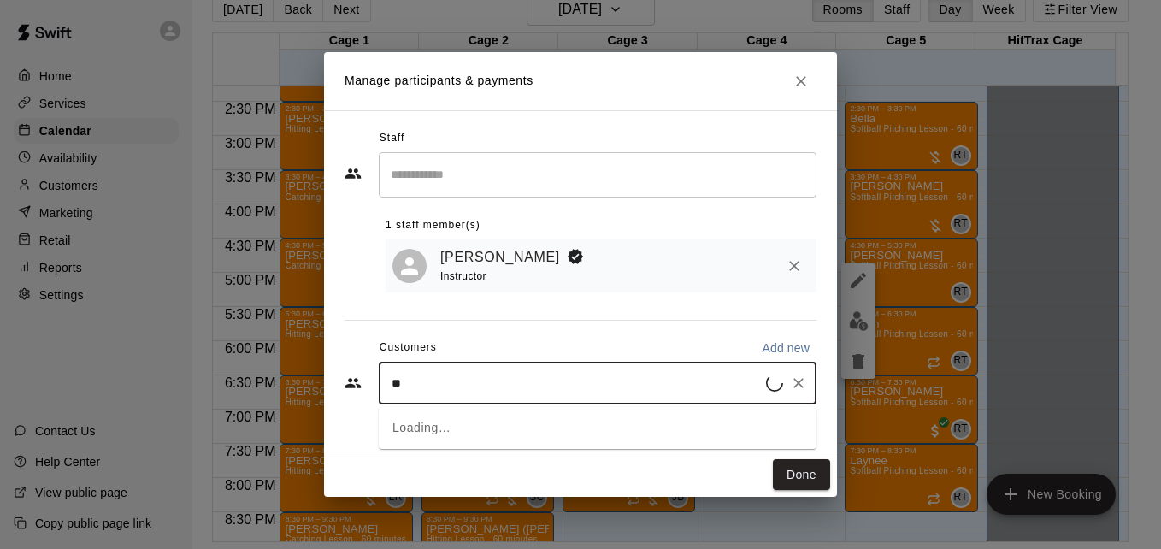
type input "*"
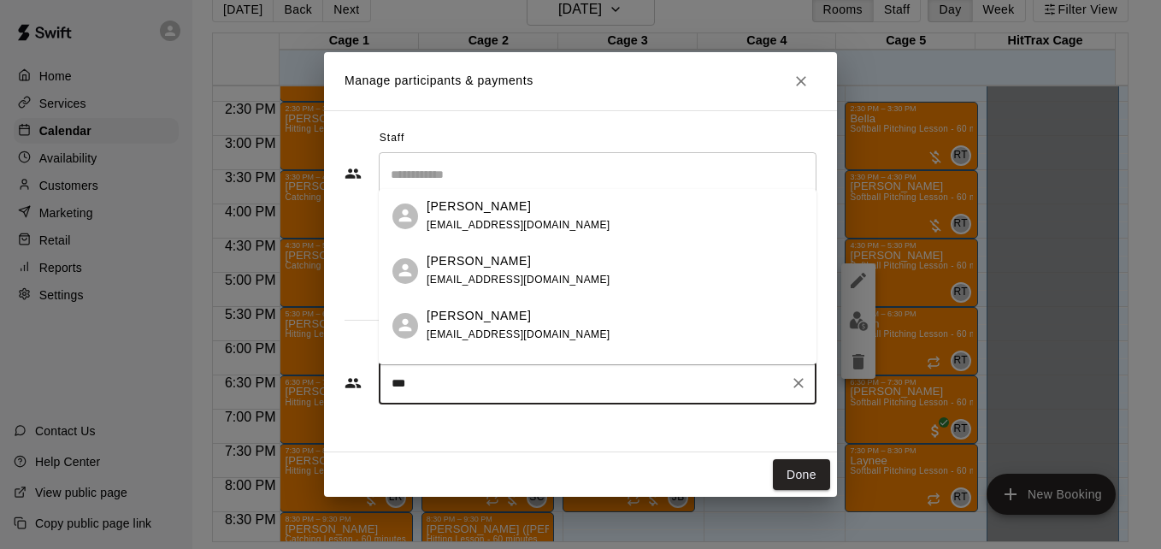
type input "***"
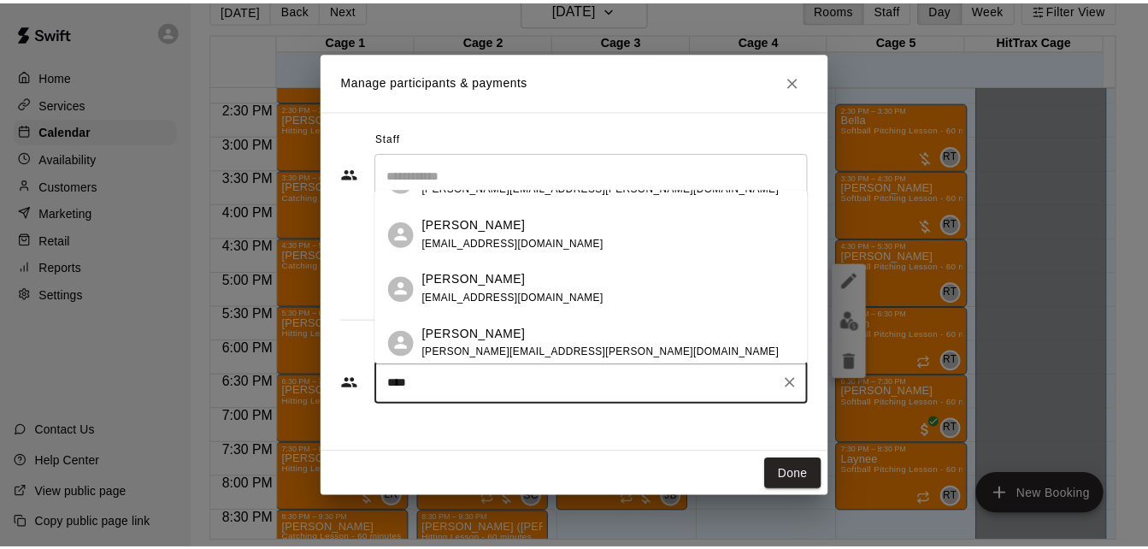
scroll to position [44, 0]
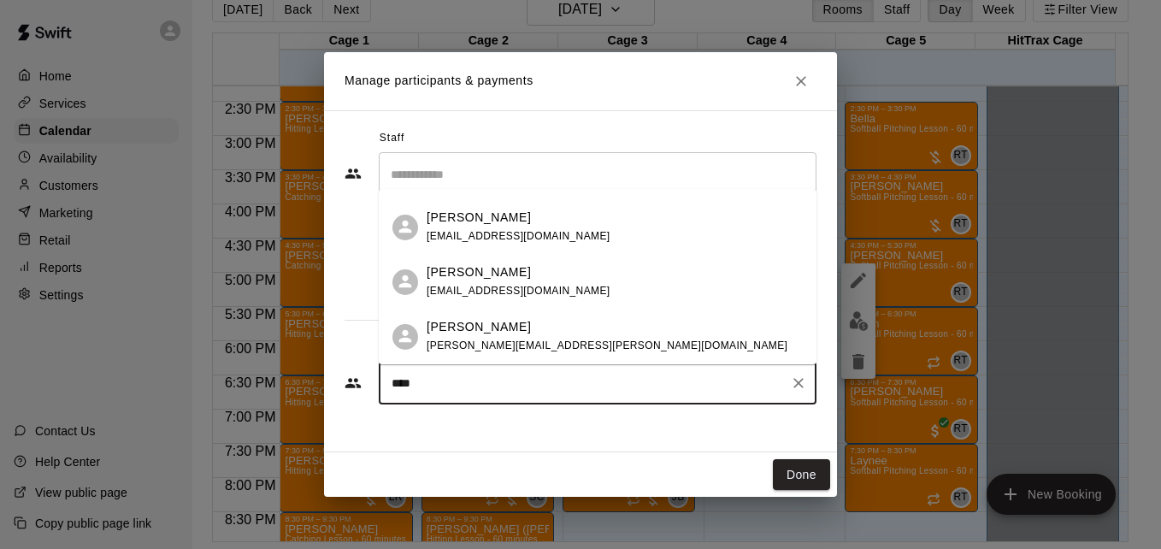
click at [559, 277] on div "[PERSON_NAME] [PERSON_NAME][EMAIL_ADDRESS][DOMAIN_NAME]" at bounding box center [615, 281] width 376 height 37
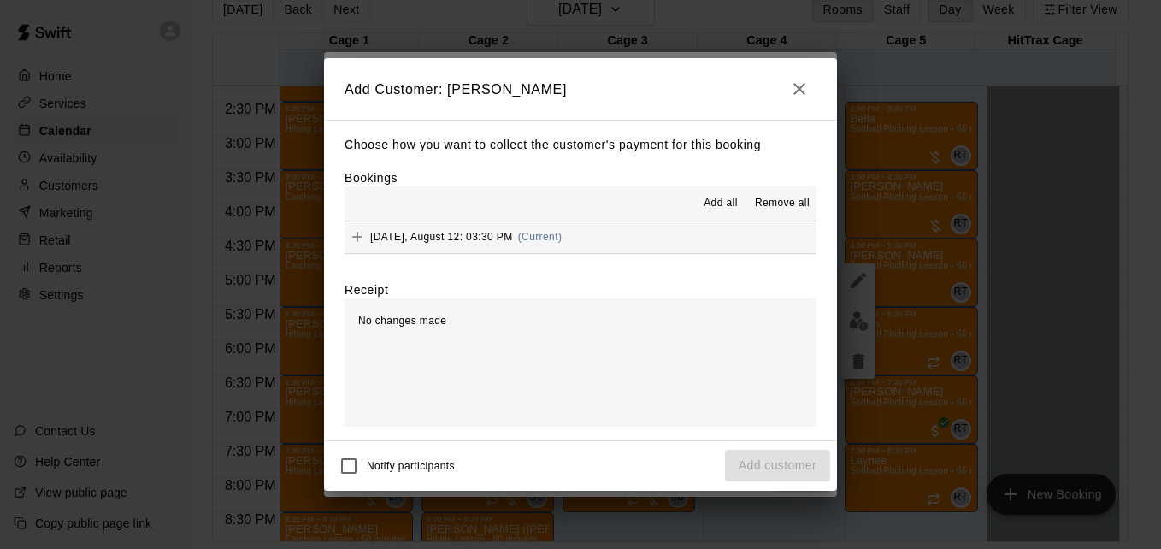
click at [627, 248] on button "[DATE], August 12: 03:30 PM (Current)" at bounding box center [580, 237] width 472 height 32
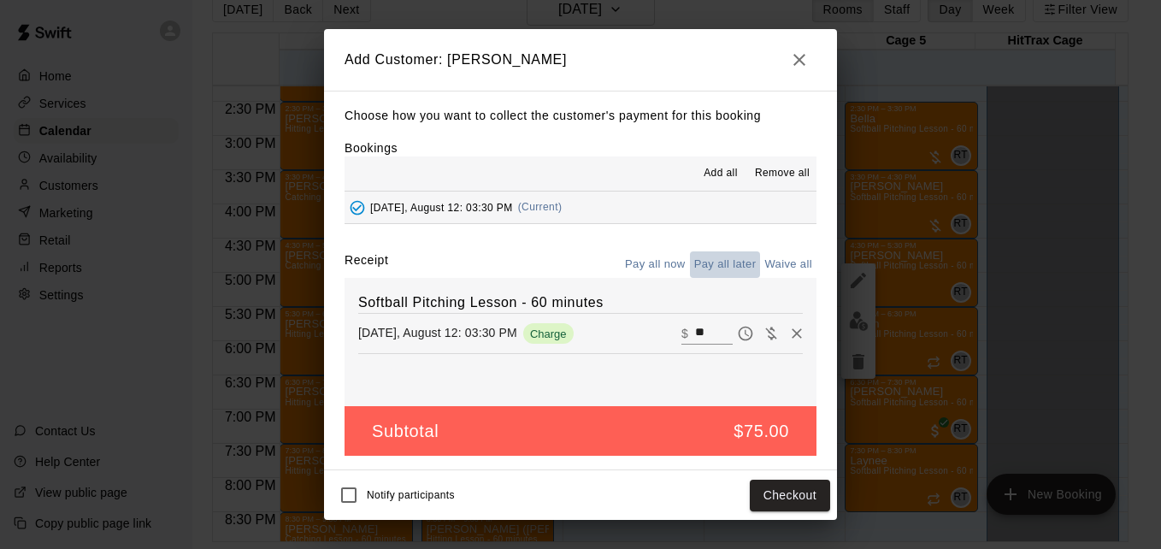
click at [724, 261] on button "Pay all later" at bounding box center [725, 264] width 71 height 26
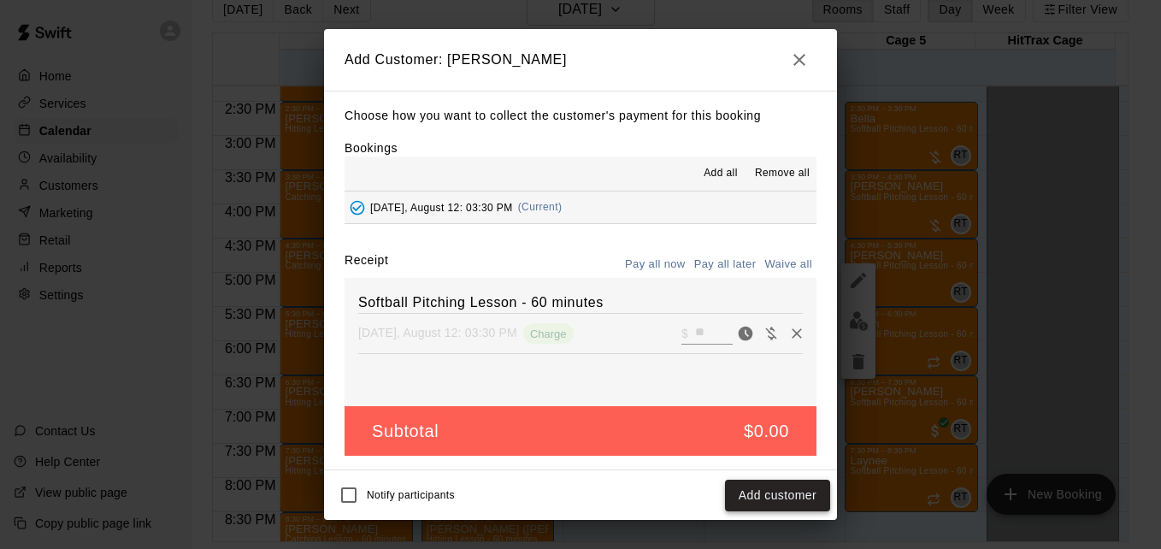
click at [758, 484] on button "Add customer" at bounding box center [777, 496] width 105 height 32
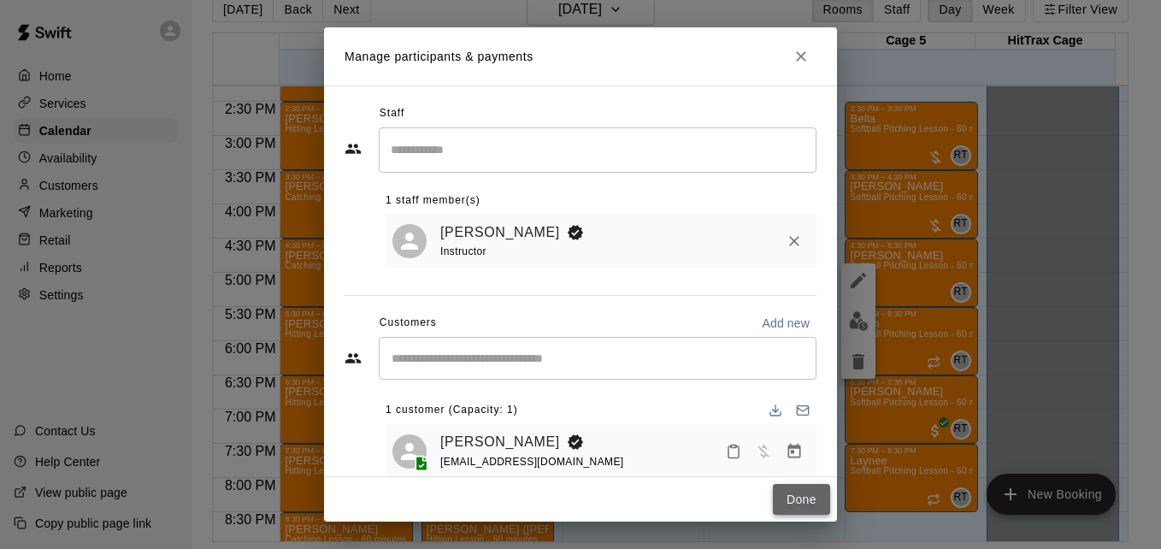
click at [786, 494] on button "Done" at bounding box center [801, 500] width 57 height 32
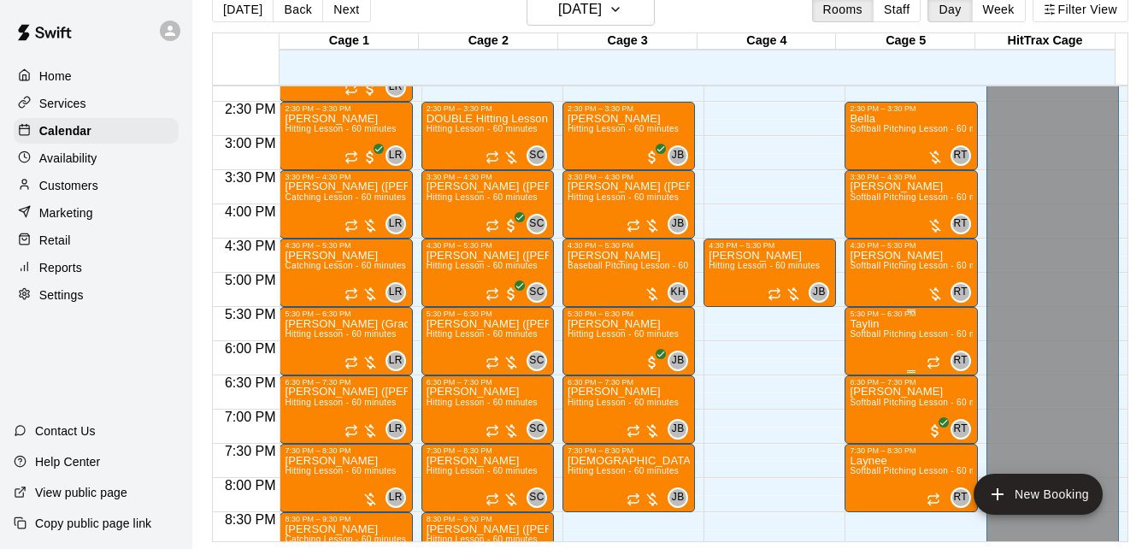
click at [886, 333] on span "Softball Pitching Lesson - 60 minutes" at bounding box center [925, 333] width 151 height 9
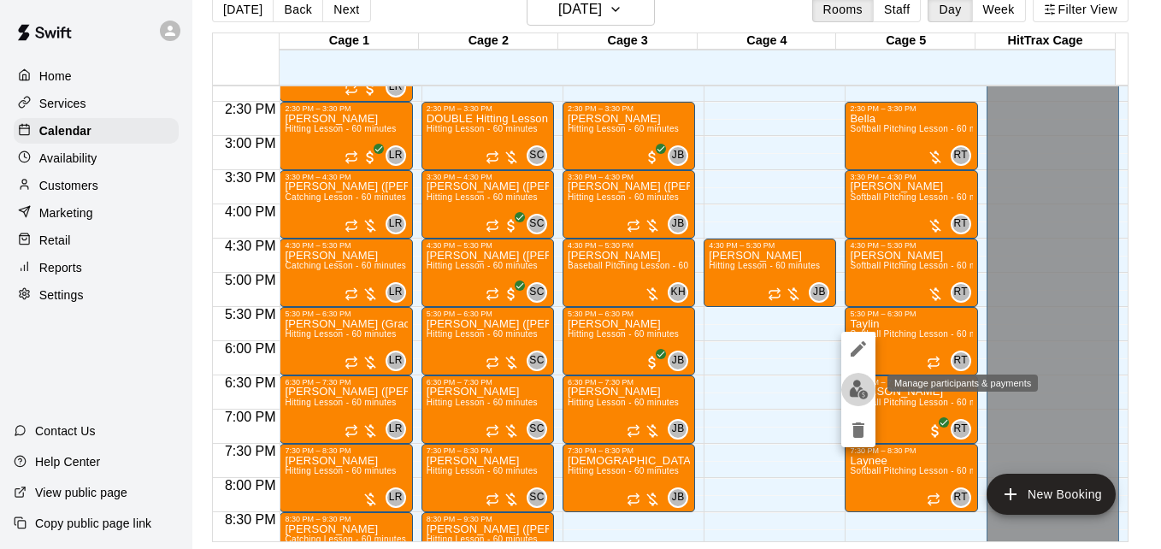
click at [861, 396] on img "edit" at bounding box center [859, 390] width 20 height 20
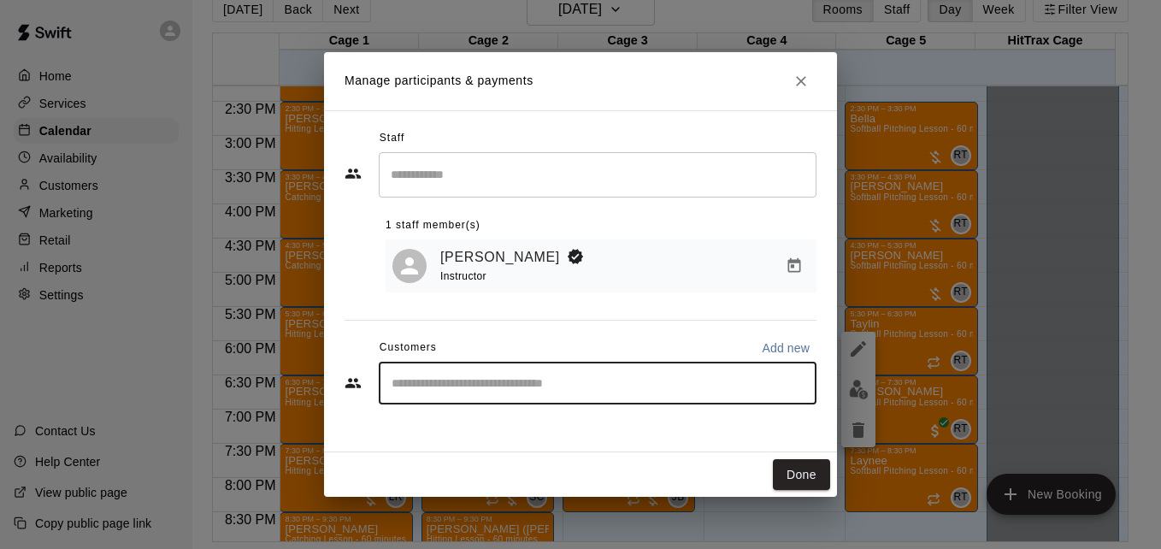
click at [430, 381] on input "Start typing to search customers..." at bounding box center [597, 382] width 422 height 17
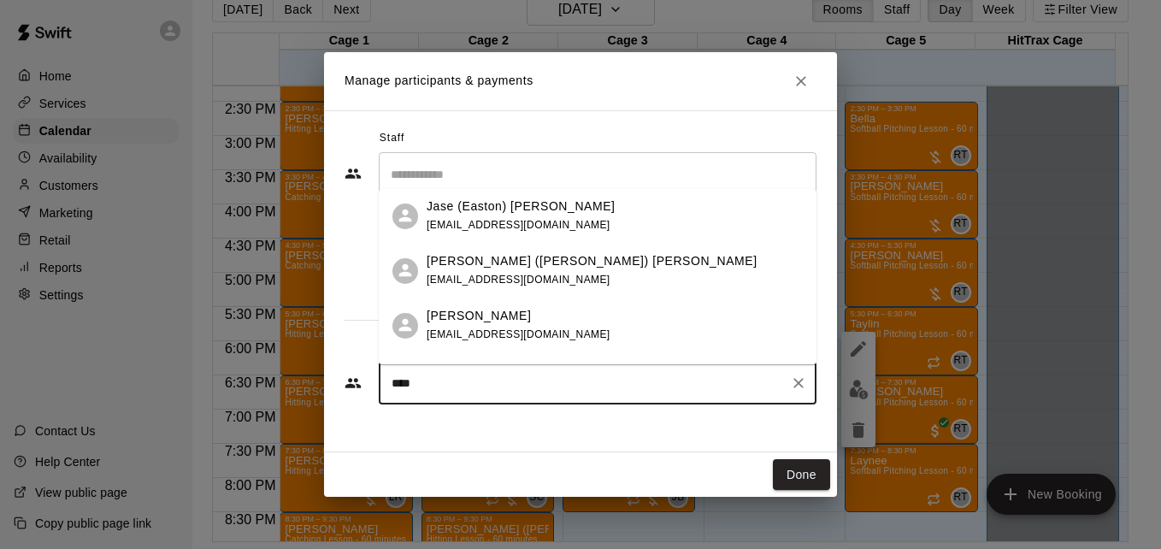
type input "*****"
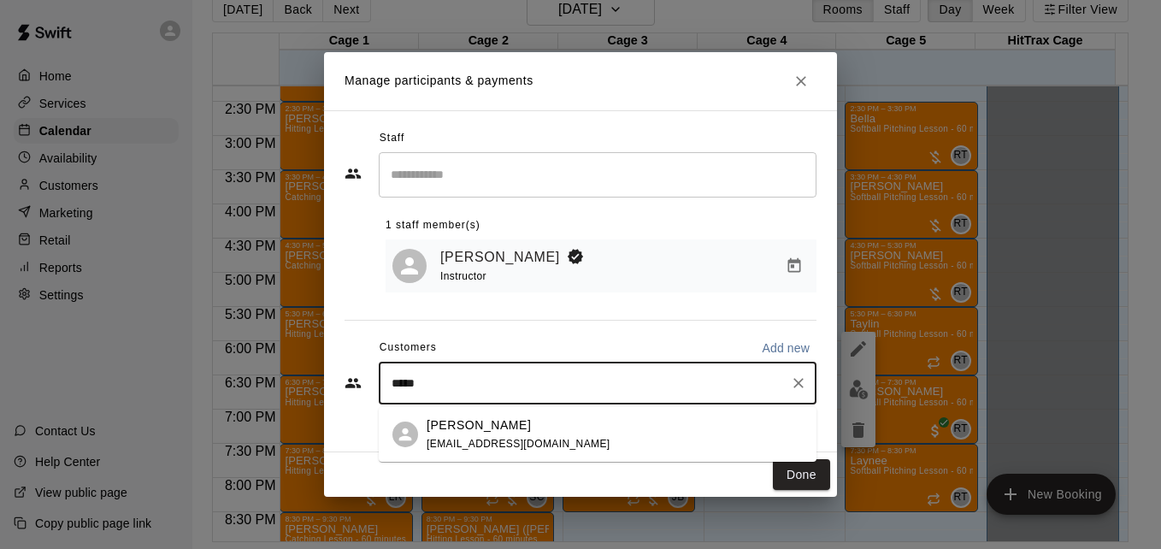
click at [555, 436] on div "[PERSON_NAME] [EMAIL_ADDRESS][DOMAIN_NAME]" at bounding box center [615, 434] width 376 height 37
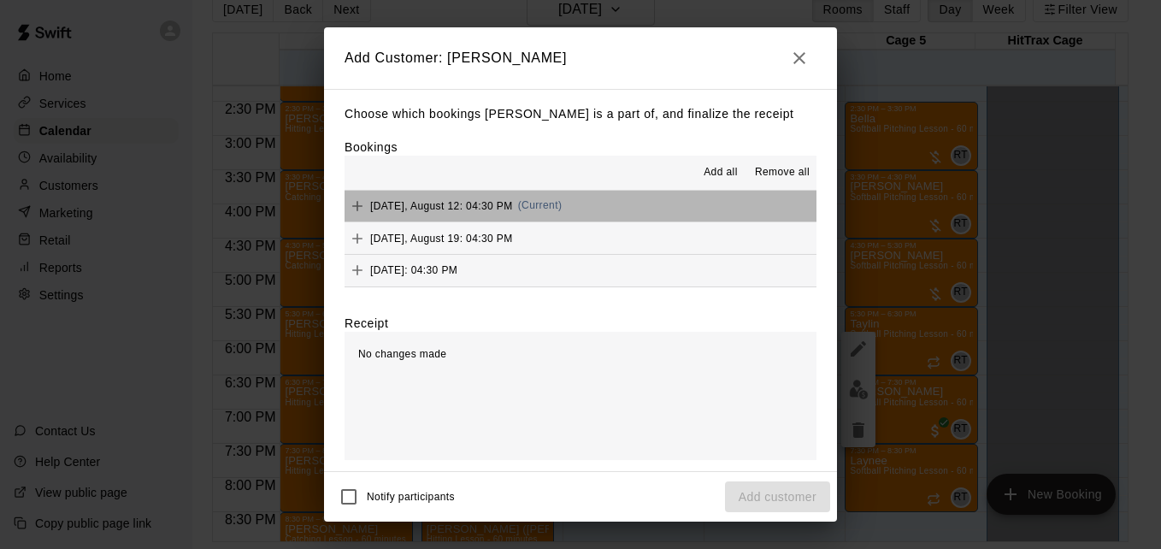
click at [621, 206] on button "[DATE], August 12: 04:30 PM (Current)" at bounding box center [580, 207] width 472 height 32
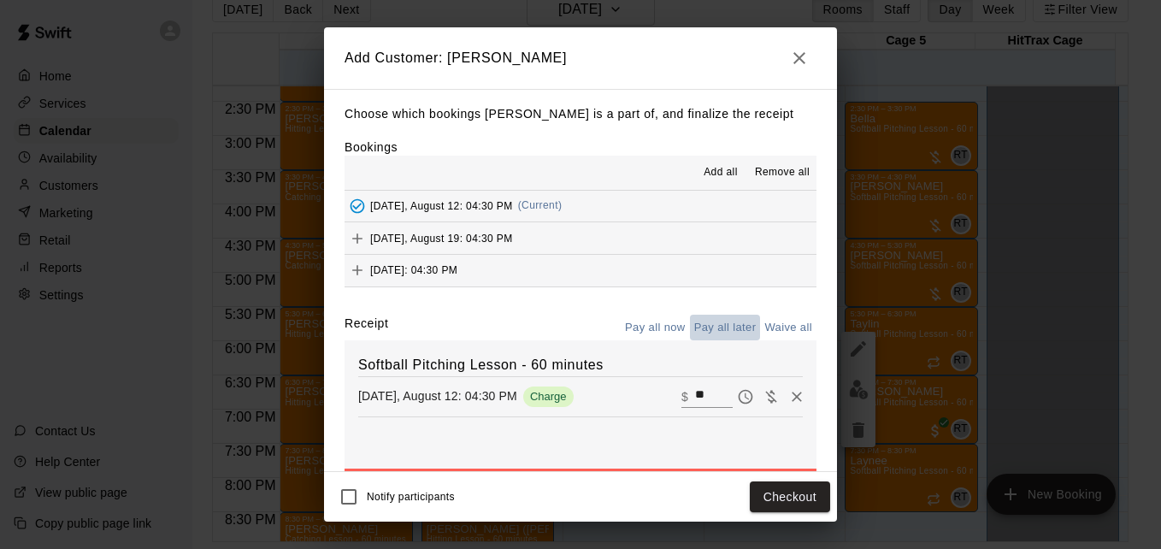
click at [691, 326] on button "Pay all later" at bounding box center [725, 328] width 71 height 26
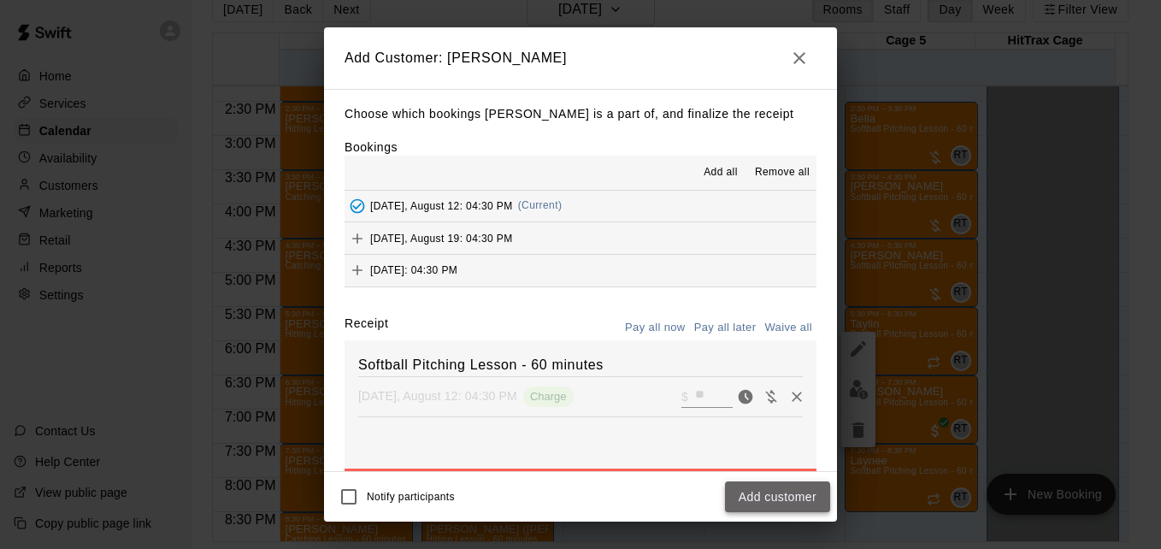
click at [751, 494] on button "Add customer" at bounding box center [777, 497] width 105 height 32
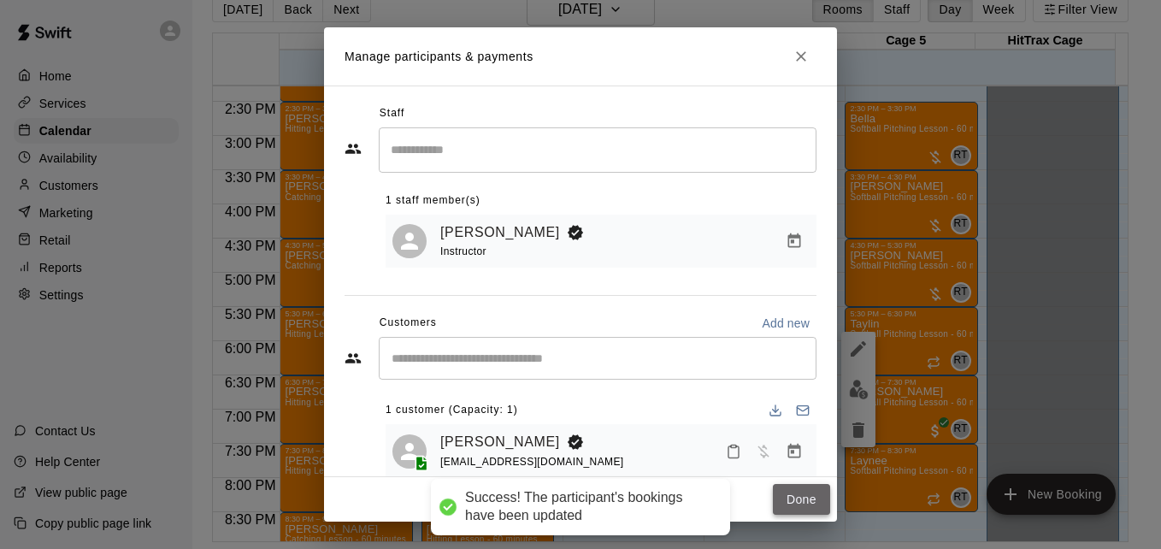
click at [791, 491] on button "Done" at bounding box center [801, 500] width 57 height 32
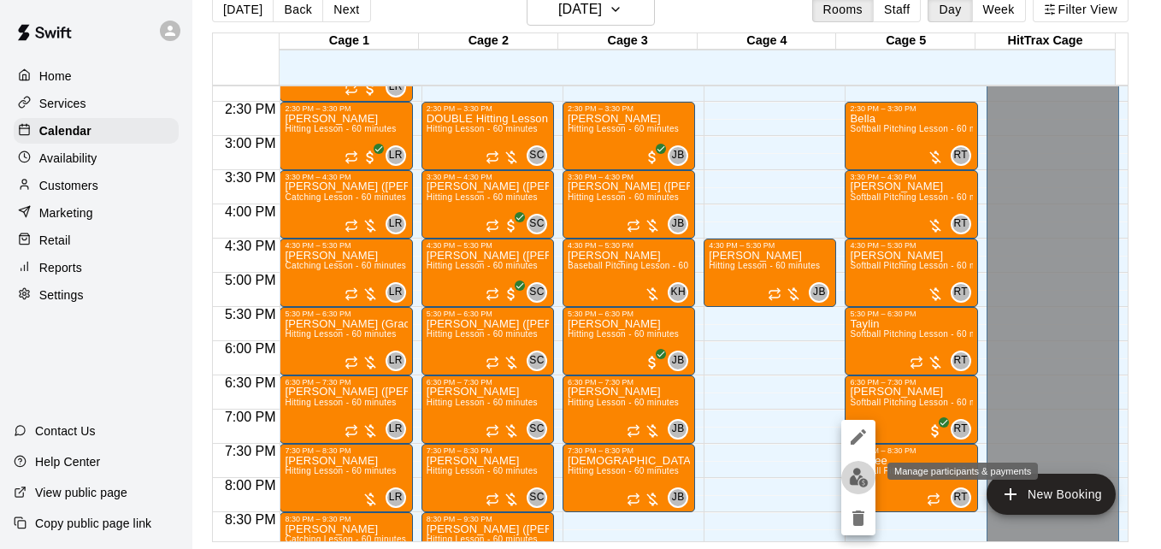
click at [850, 477] on img "edit" at bounding box center [859, 478] width 20 height 20
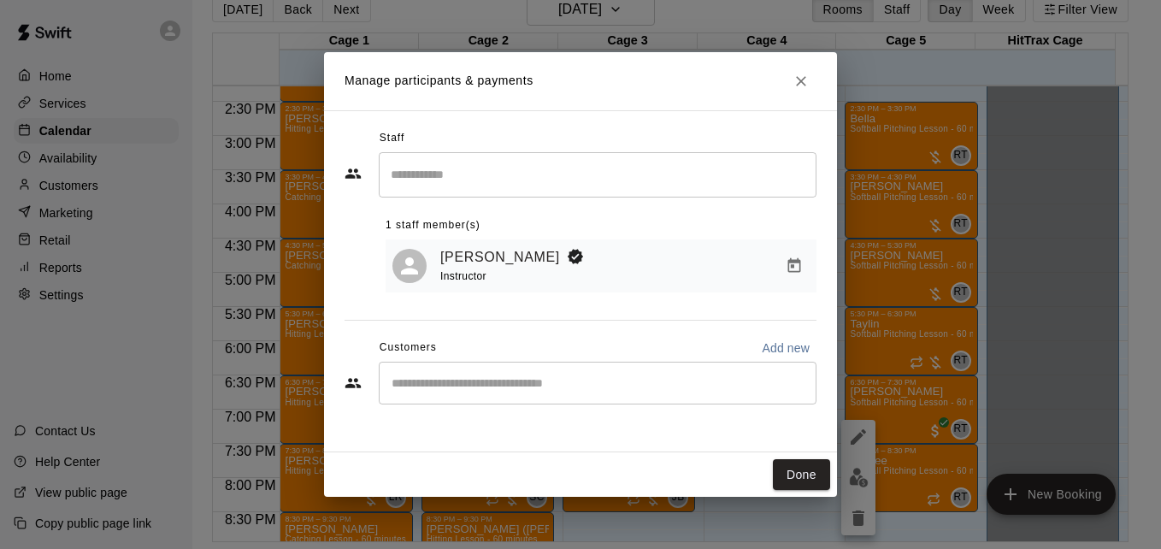
click at [490, 381] on input "Start typing to search customers..." at bounding box center [597, 382] width 422 height 17
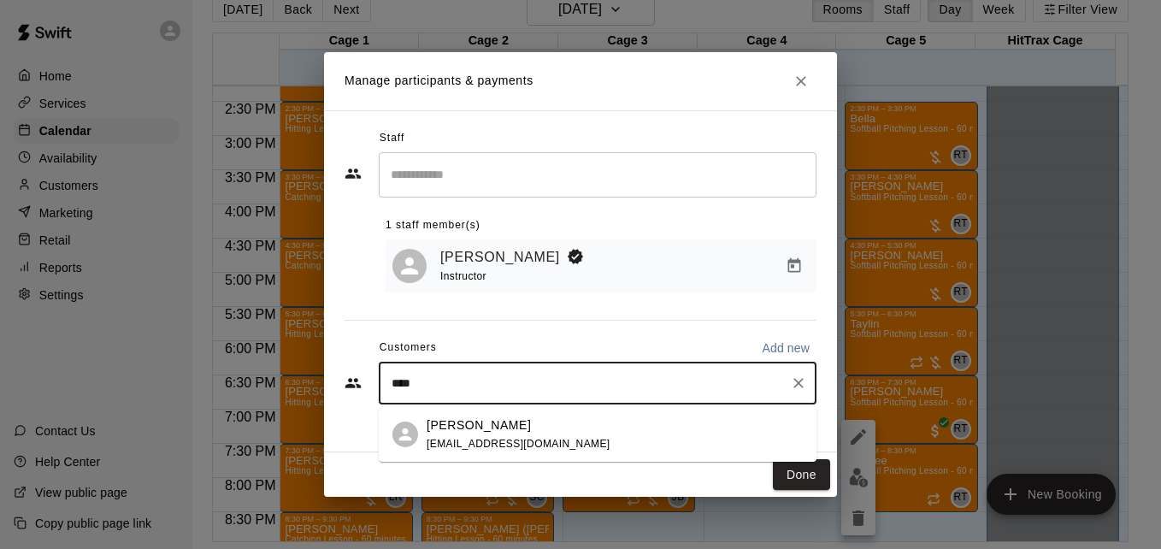
type input "*****"
click at [544, 460] on div "[PERSON_NAME] [EMAIL_ADDRESS][DOMAIN_NAME]" at bounding box center [598, 434] width 438 height 55
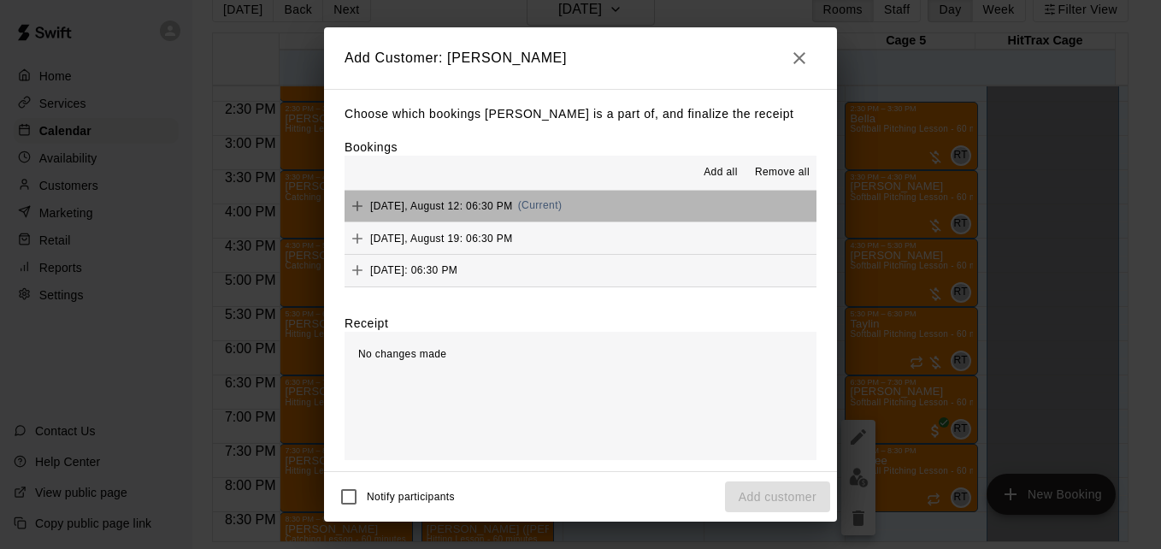
click at [616, 207] on button "[DATE], August 12: 06:30 PM (Current)" at bounding box center [580, 207] width 472 height 32
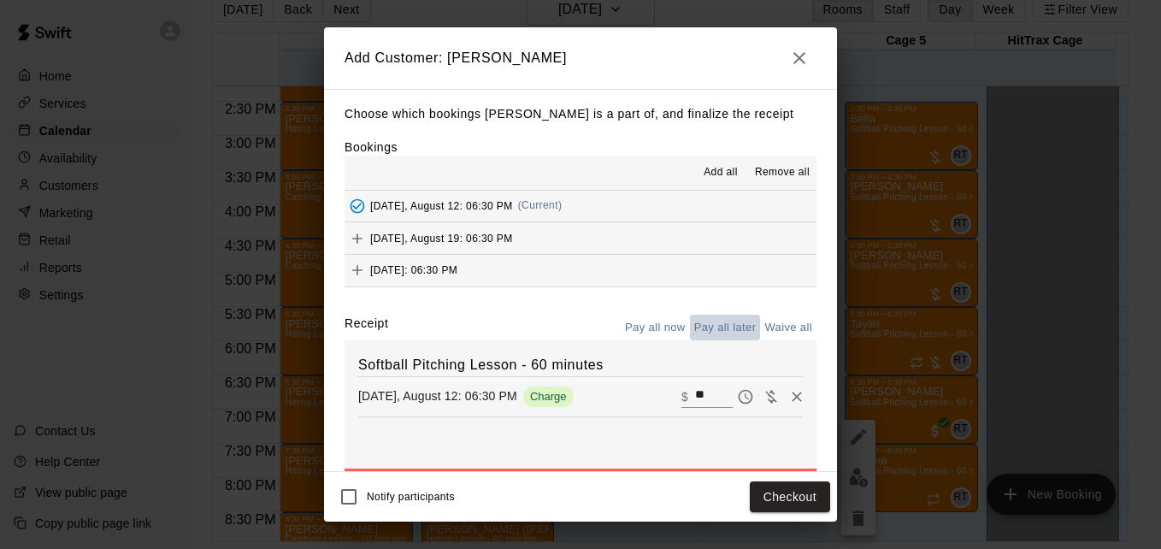
click at [709, 333] on button "Pay all later" at bounding box center [725, 328] width 71 height 26
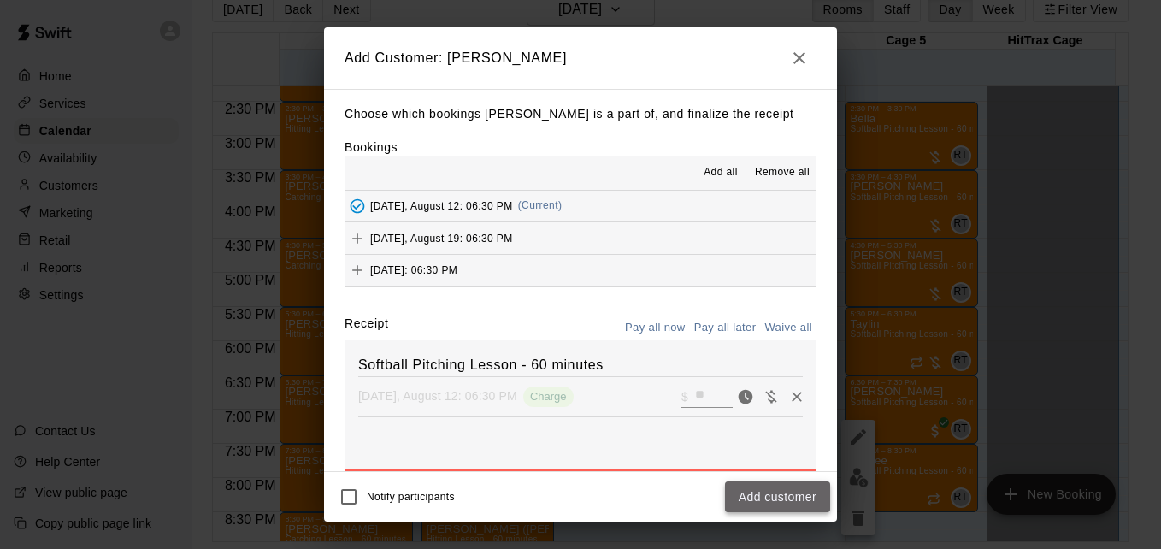
click at [755, 496] on button "Add customer" at bounding box center [777, 497] width 105 height 32
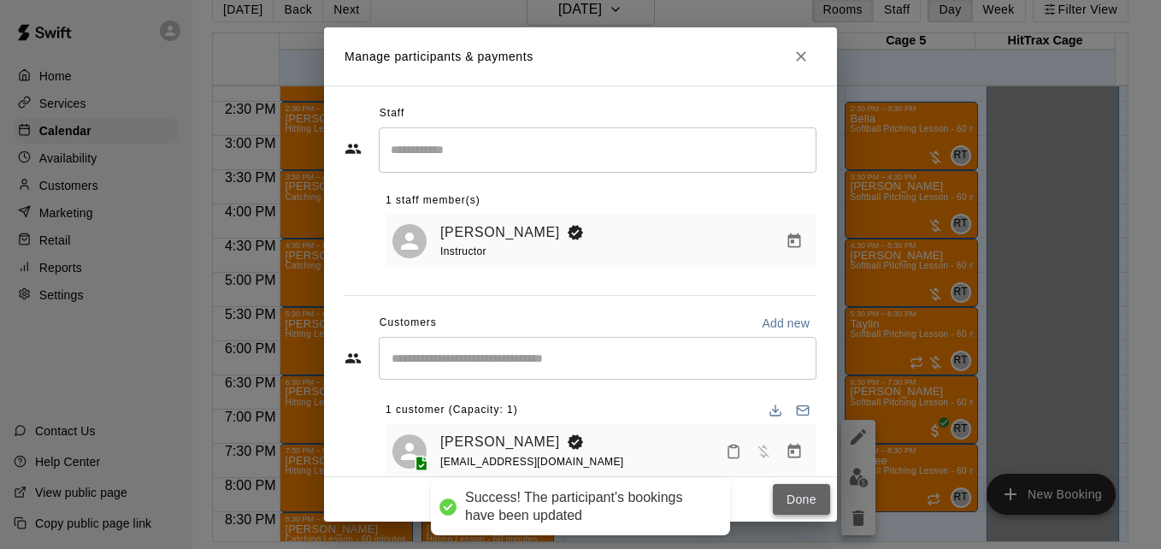
click at [781, 491] on button "Done" at bounding box center [801, 500] width 57 height 32
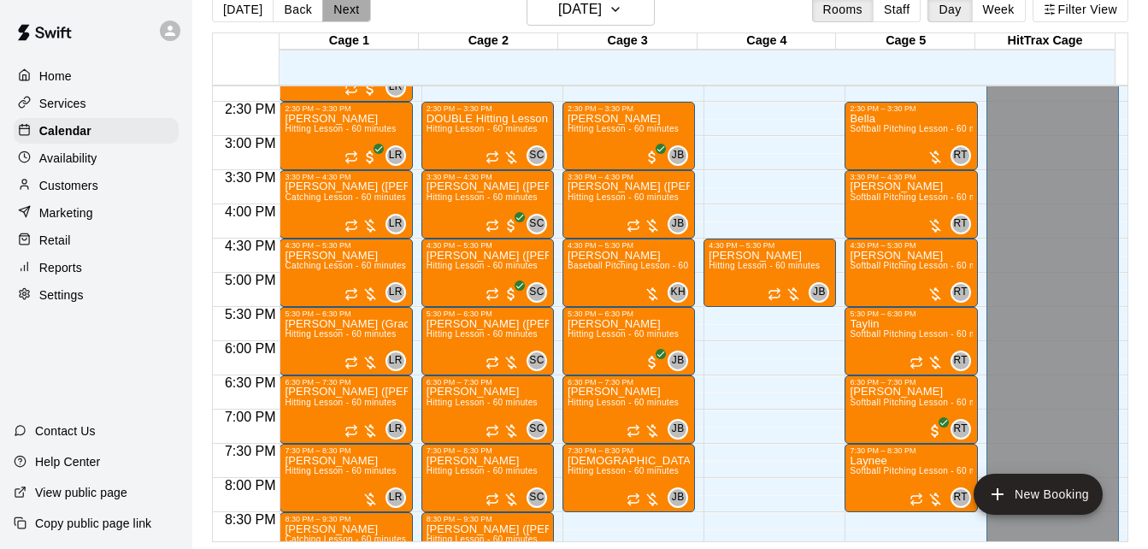
click at [338, 13] on button "Next" at bounding box center [346, 10] width 48 height 26
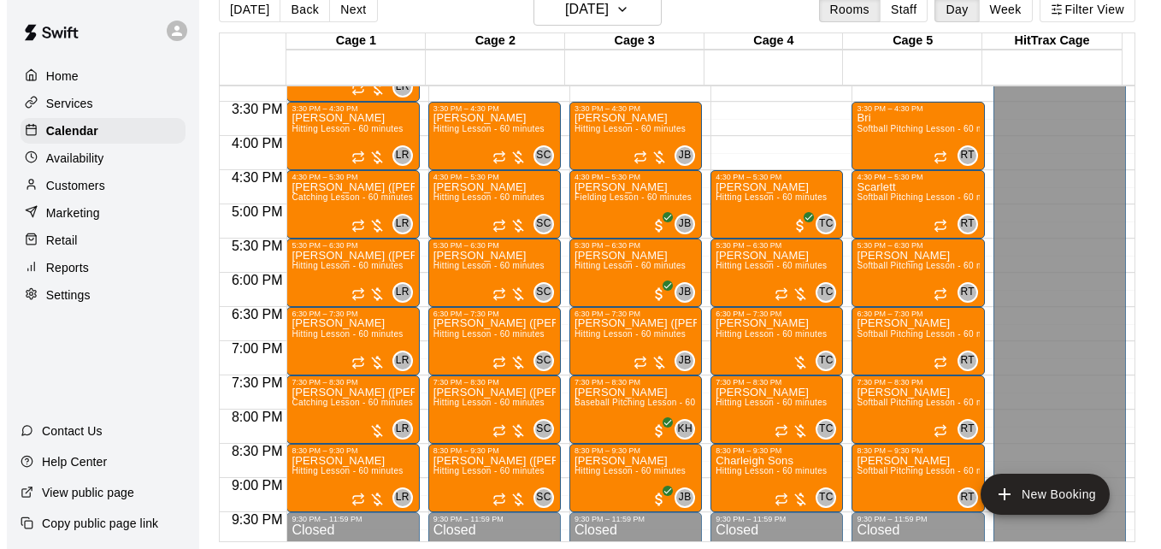
scroll to position [1010, 0]
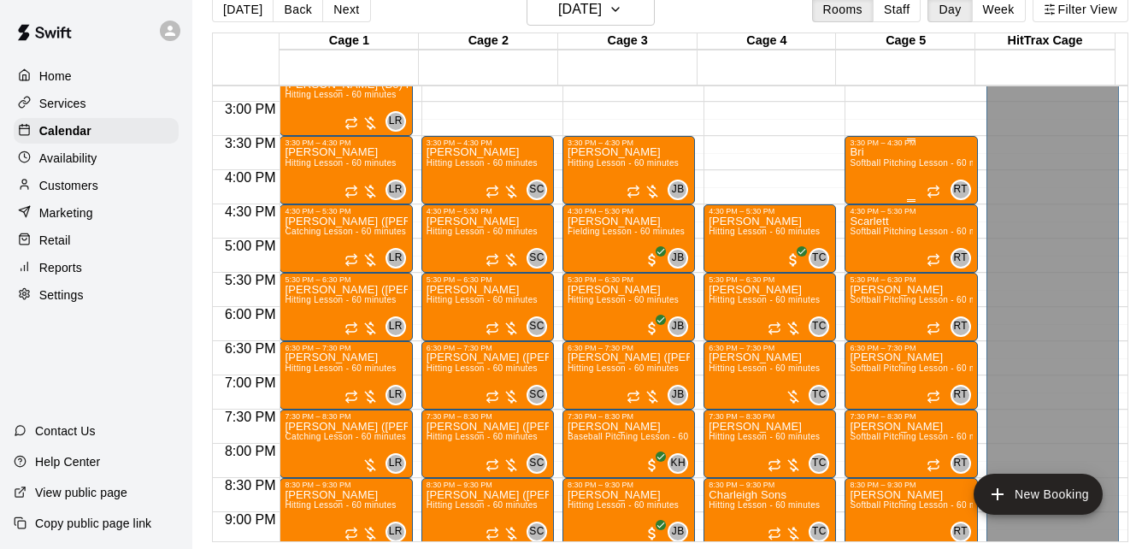
click at [899, 168] on span "Softball Pitching Lesson - 60 minutes" at bounding box center [925, 162] width 151 height 9
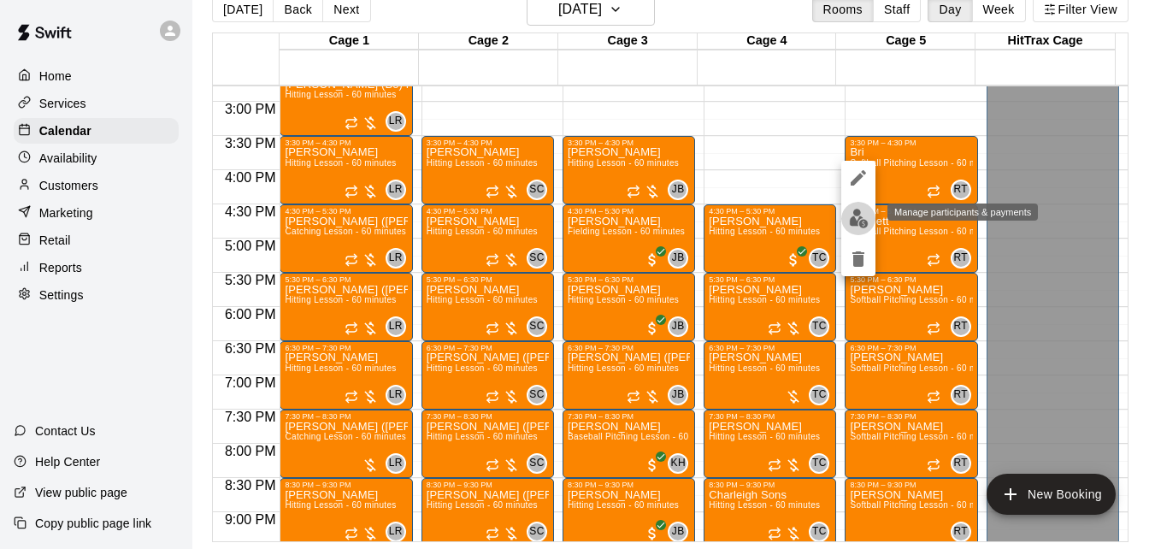
click at [856, 221] on img "edit" at bounding box center [859, 219] width 20 height 20
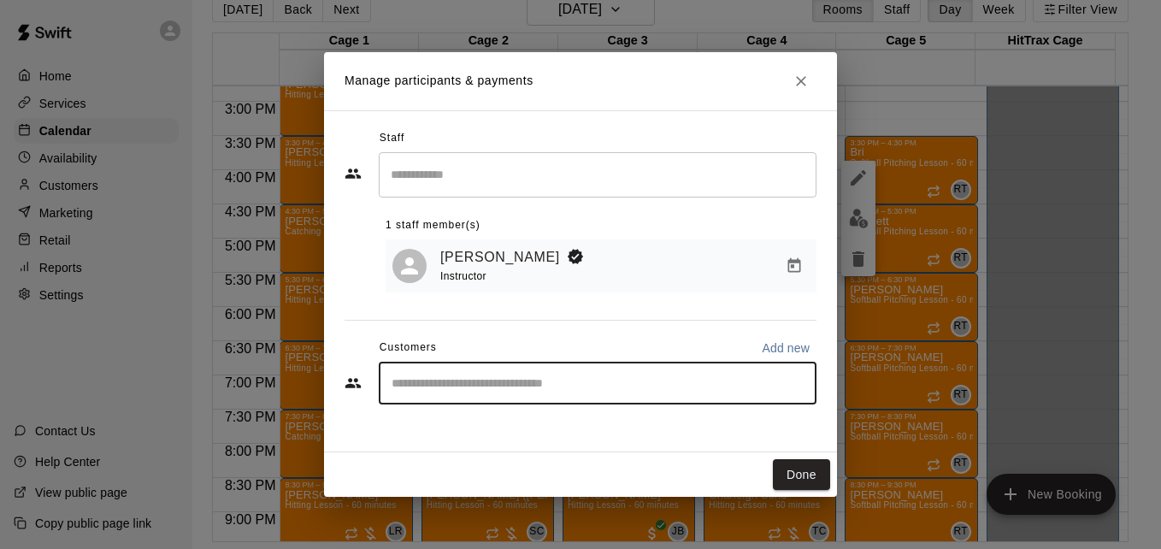
click at [550, 387] on input "Start typing to search customers..." at bounding box center [597, 382] width 422 height 17
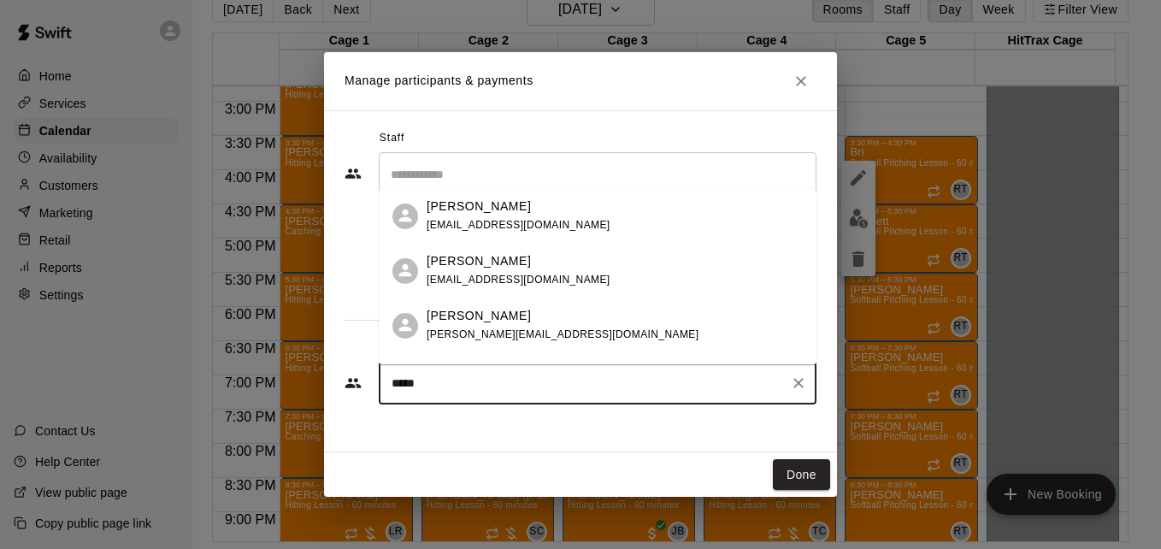
type input "******"
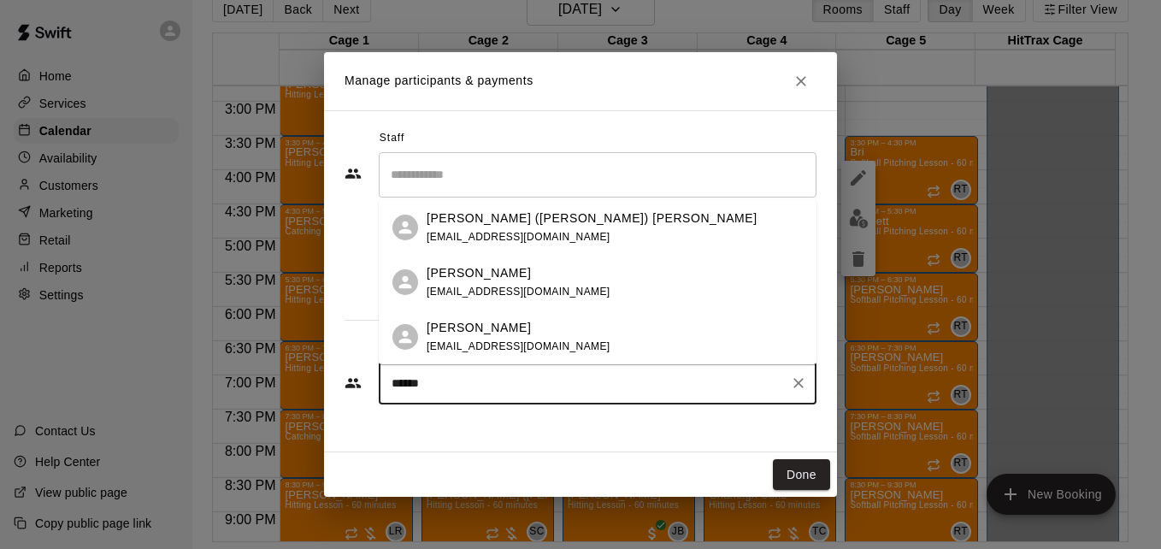
click at [509, 293] on span "[EMAIL_ADDRESS][DOMAIN_NAME]" at bounding box center [519, 291] width 184 height 12
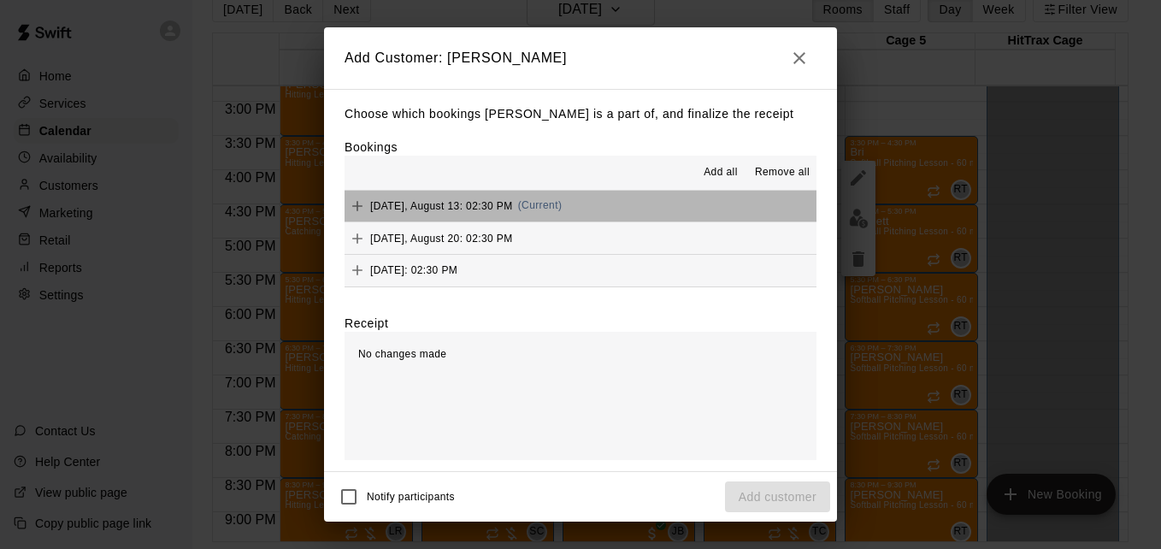
click at [627, 219] on button "[DATE], August 13: 02:30 PM (Current)" at bounding box center [580, 207] width 472 height 32
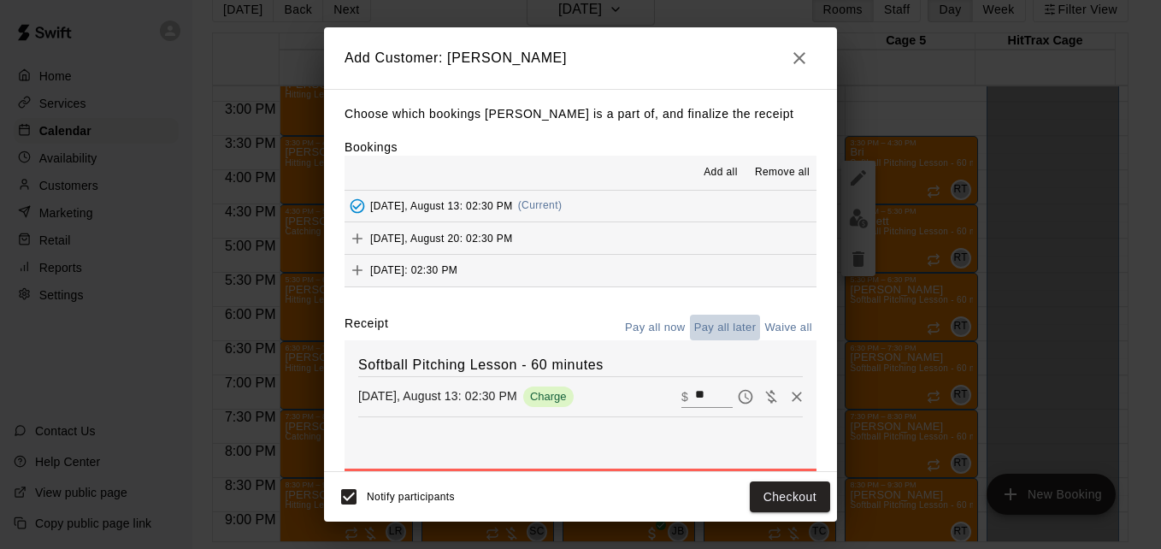
click at [720, 333] on button "Pay all later" at bounding box center [725, 328] width 71 height 26
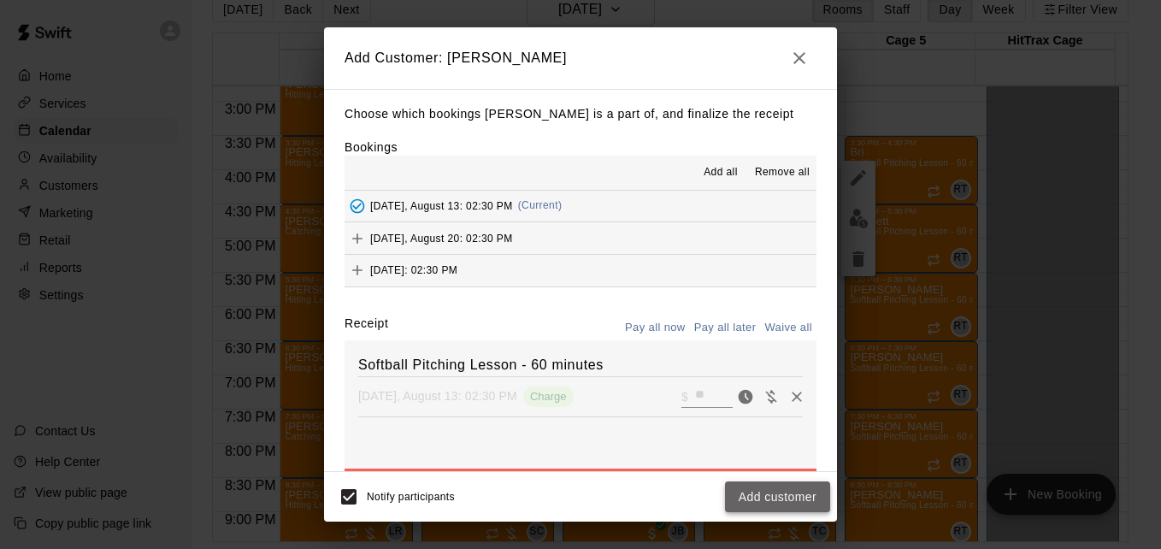
click at [756, 484] on button "Add customer" at bounding box center [777, 497] width 105 height 32
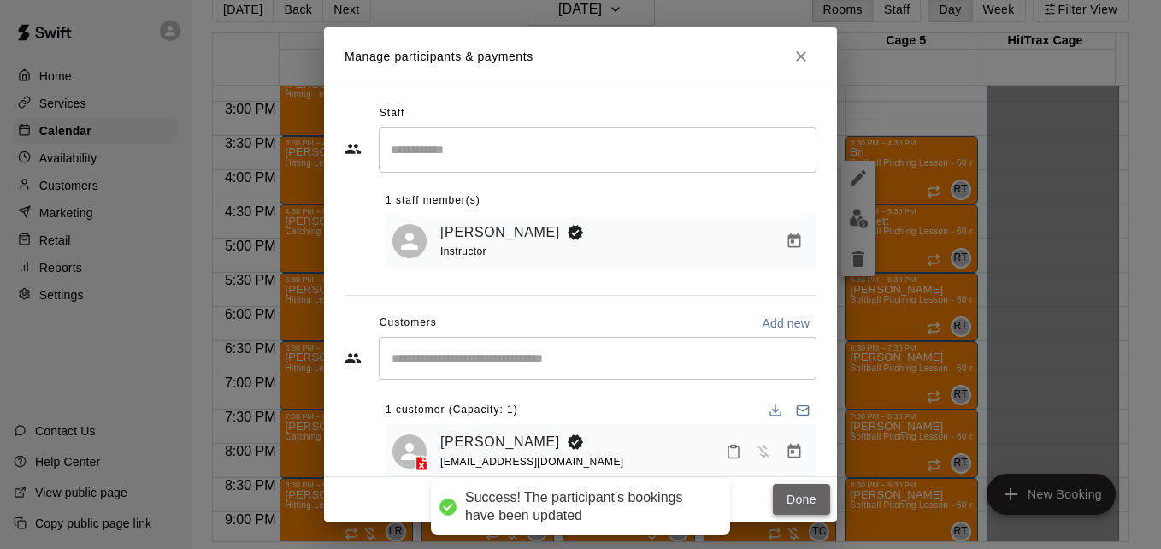
click at [809, 503] on button "Done" at bounding box center [801, 500] width 57 height 32
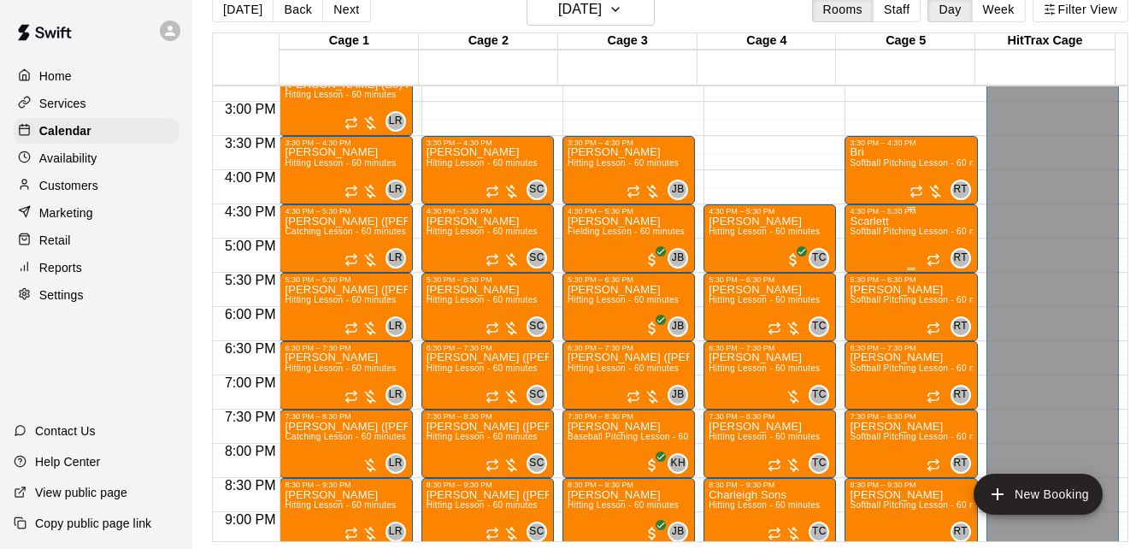
click at [893, 228] on div "Scarlett Softball Pitching Lesson - 60 minutes" at bounding box center [911, 489] width 122 height 549
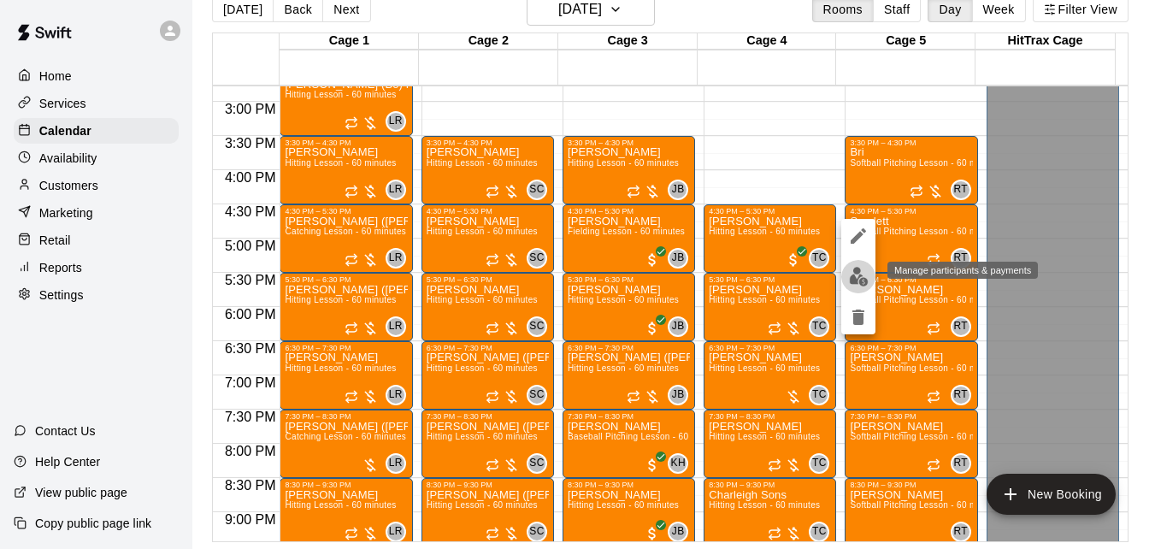
click at [859, 278] on img "edit" at bounding box center [859, 277] width 20 height 20
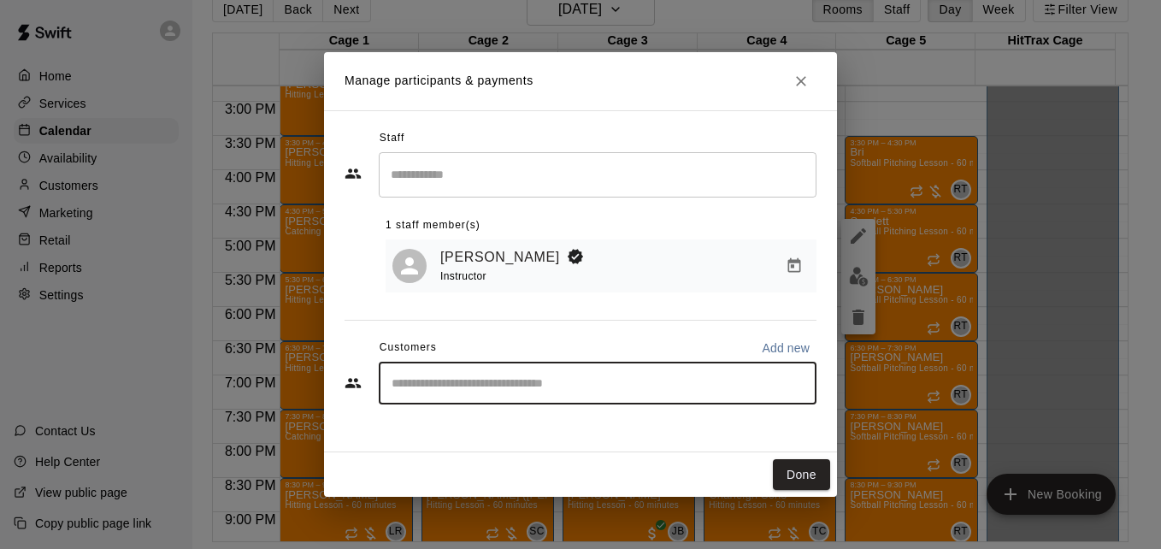
click at [485, 383] on input "Start typing to search customers..." at bounding box center [597, 382] width 422 height 17
type input "****"
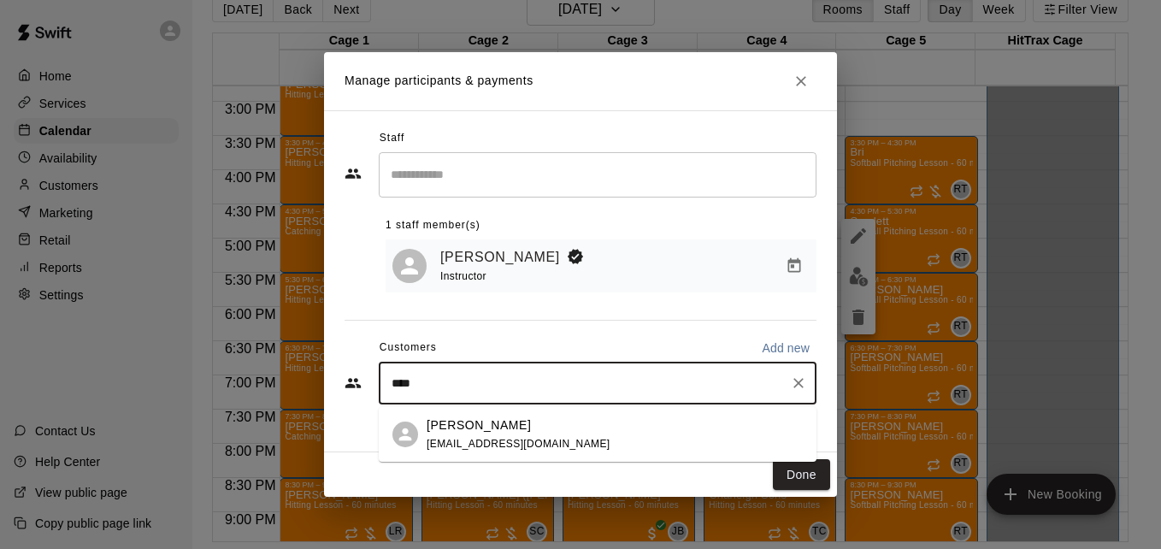
click at [556, 424] on div "[PERSON_NAME] [EMAIL_ADDRESS][DOMAIN_NAME]" at bounding box center [615, 434] width 376 height 37
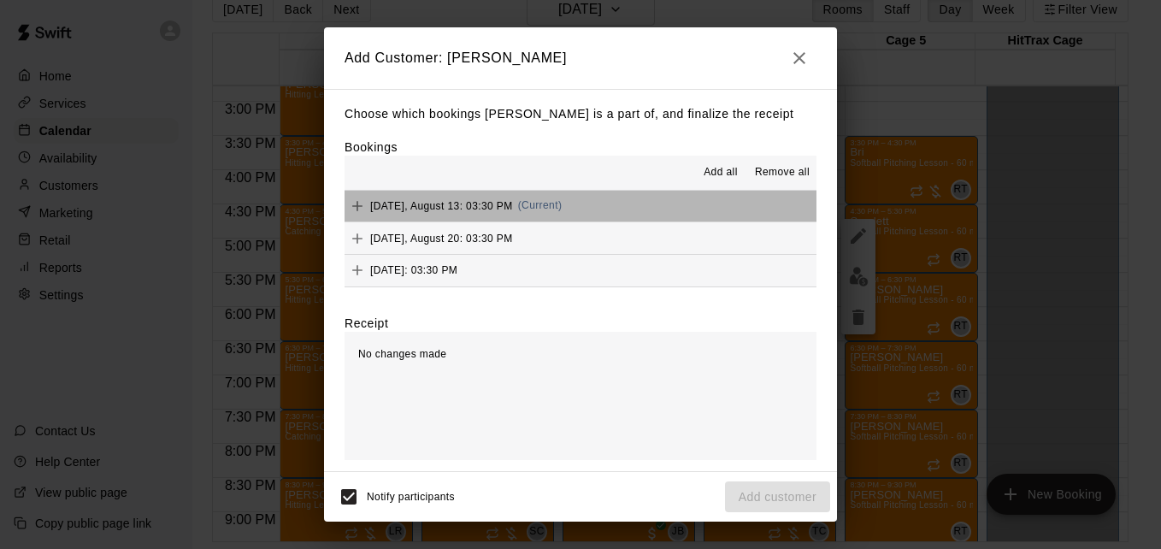
click at [609, 209] on button "[DATE], August 13: 03:30 PM (Current)" at bounding box center [580, 207] width 472 height 32
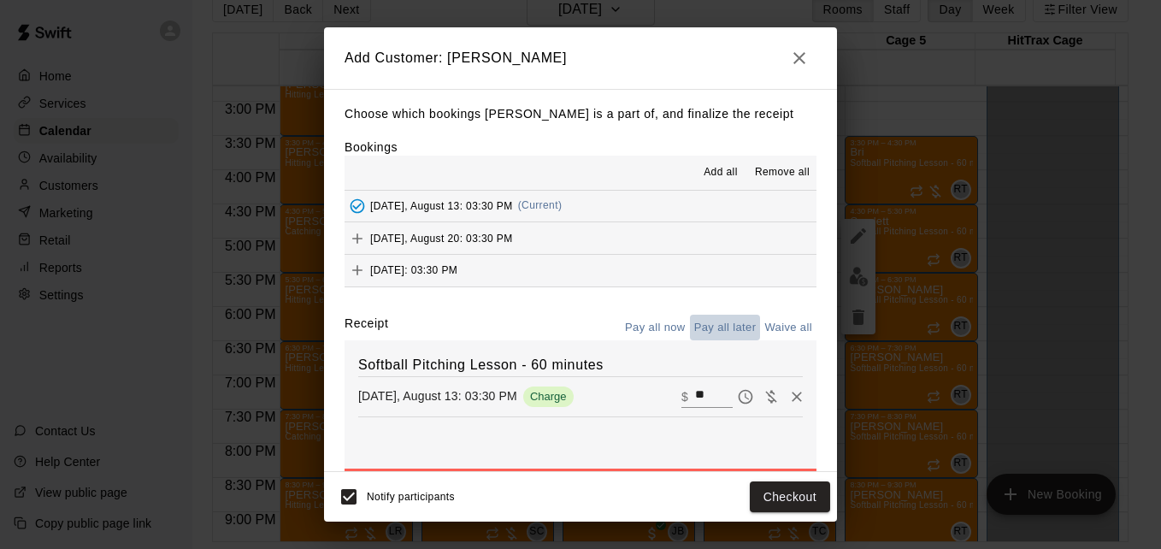
click at [702, 326] on button "Pay all later" at bounding box center [725, 328] width 71 height 26
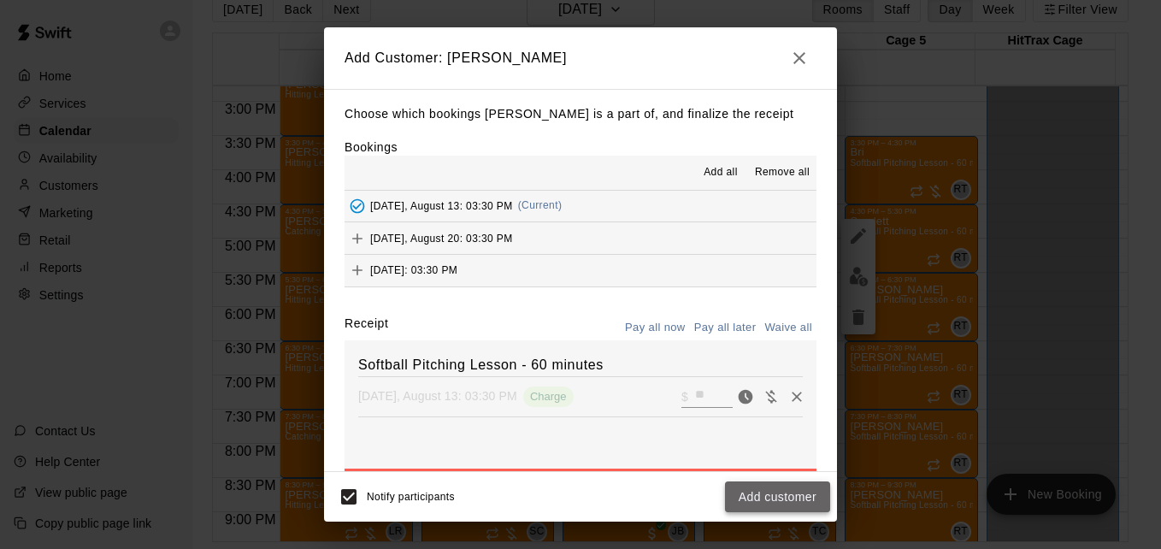
click at [753, 503] on button "Add customer" at bounding box center [777, 497] width 105 height 32
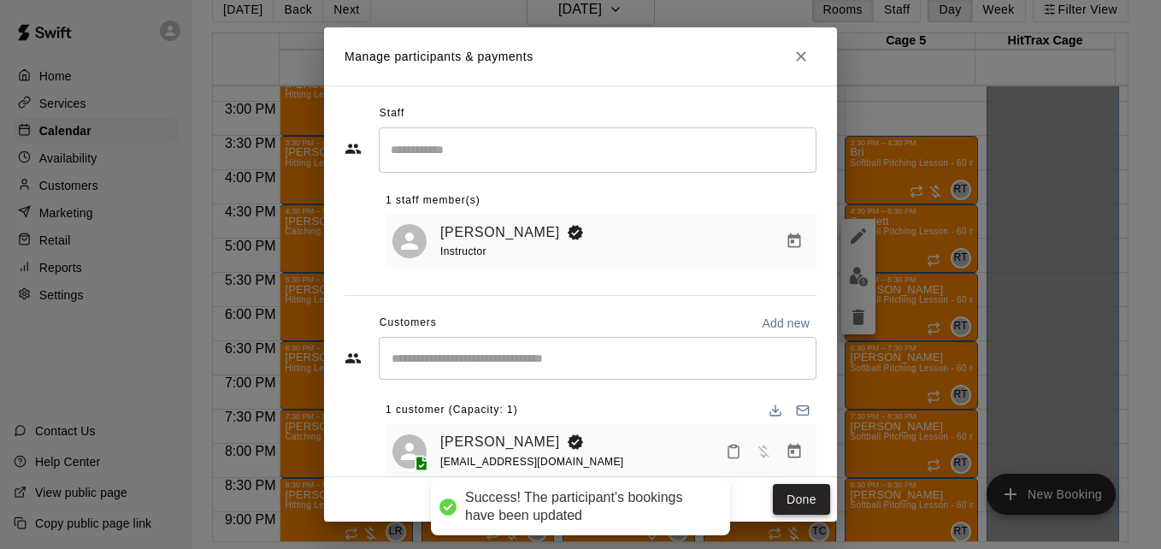
click at [796, 492] on button "Done" at bounding box center [801, 500] width 57 height 32
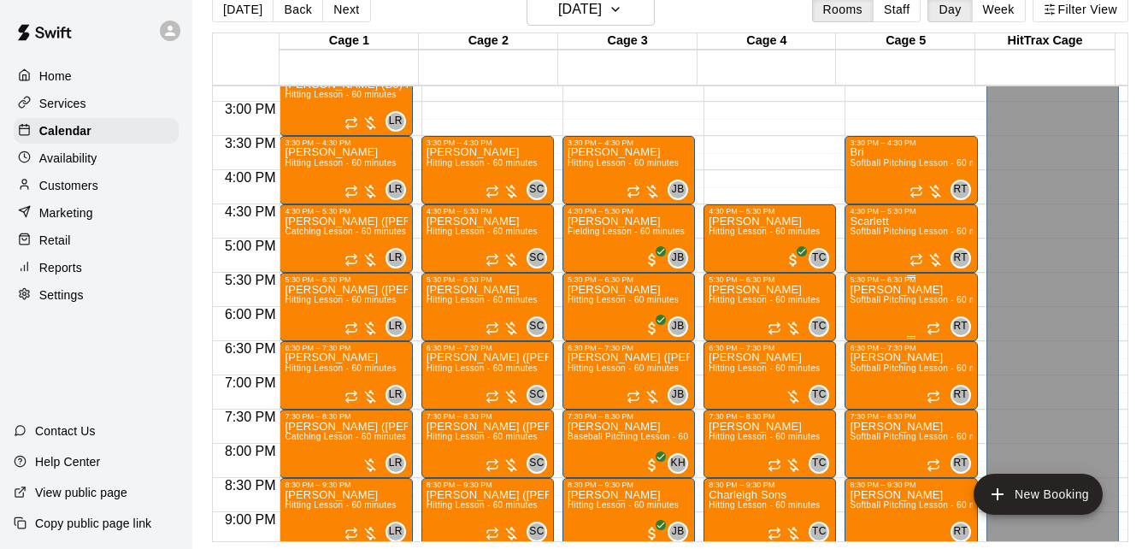
click at [880, 294] on div "[PERSON_NAME] Softball Pitching Lesson - 60 minutes" at bounding box center [911, 558] width 122 height 549
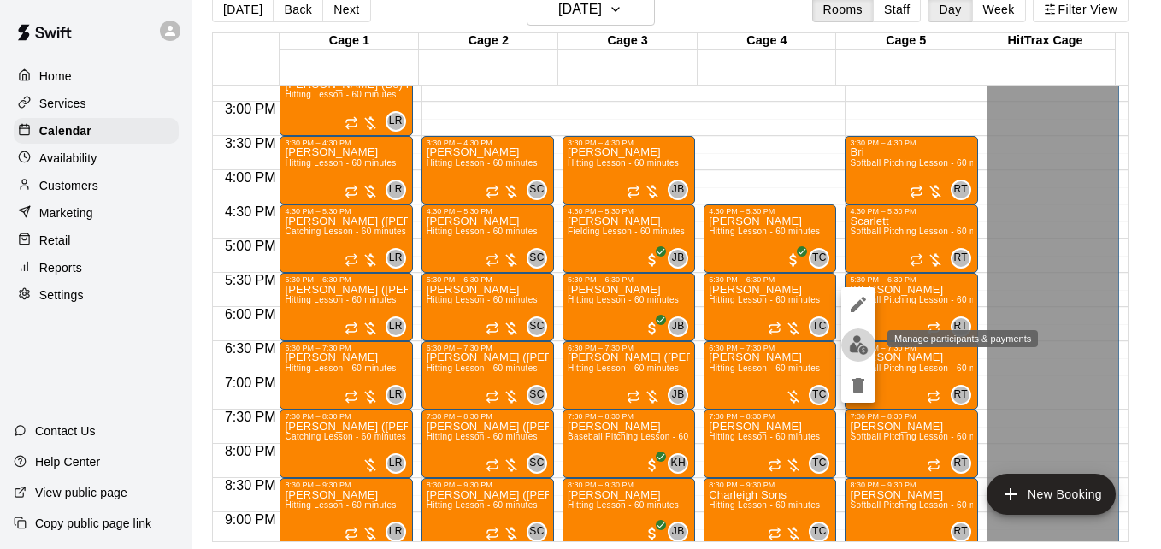
click at [861, 350] on img "edit" at bounding box center [859, 345] width 20 height 20
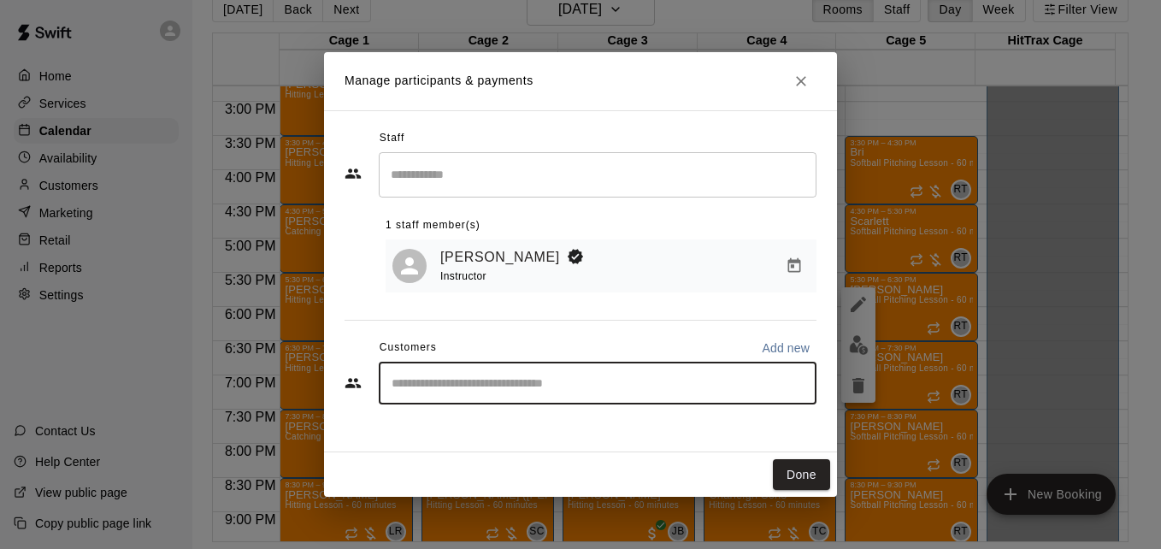
click at [530, 382] on input "Start typing to search customers..." at bounding box center [597, 382] width 422 height 17
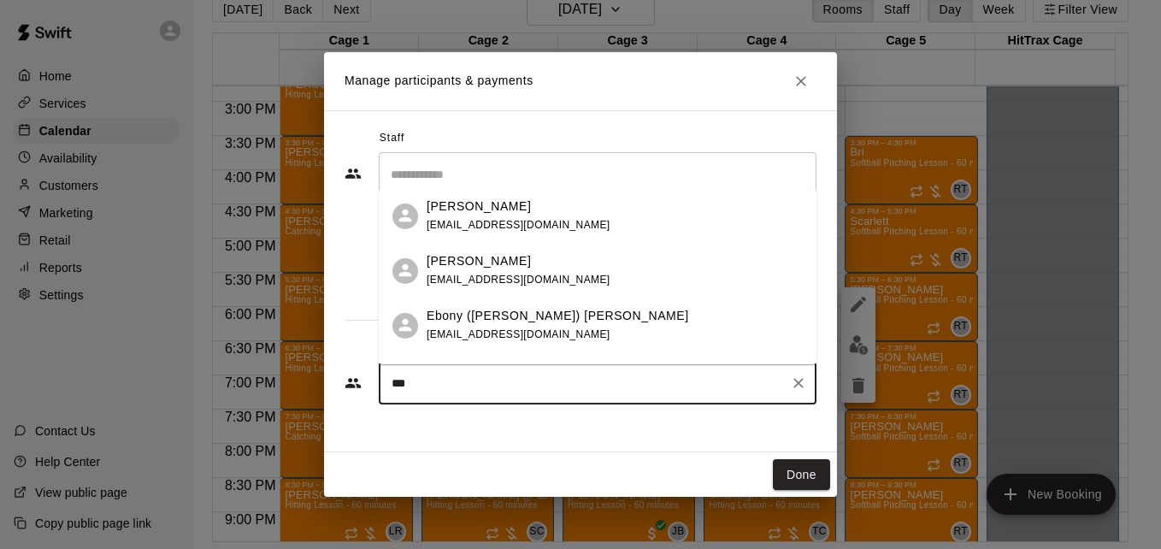
type input "****"
click at [556, 336] on span "[EMAIL_ADDRESS][DOMAIN_NAME]" at bounding box center [519, 334] width 184 height 12
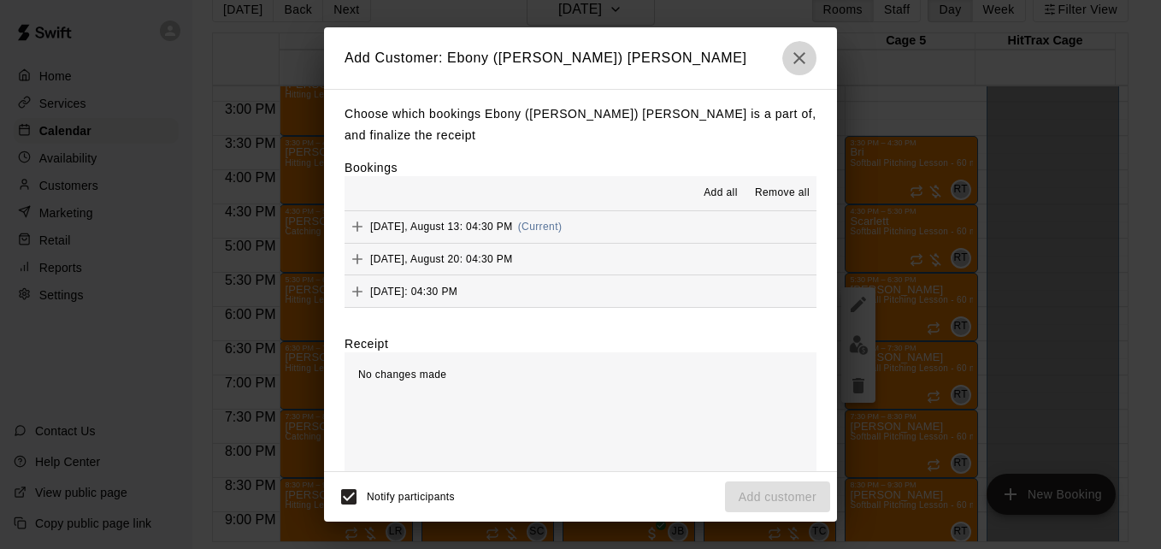
click at [803, 60] on icon "button" at bounding box center [799, 58] width 21 height 21
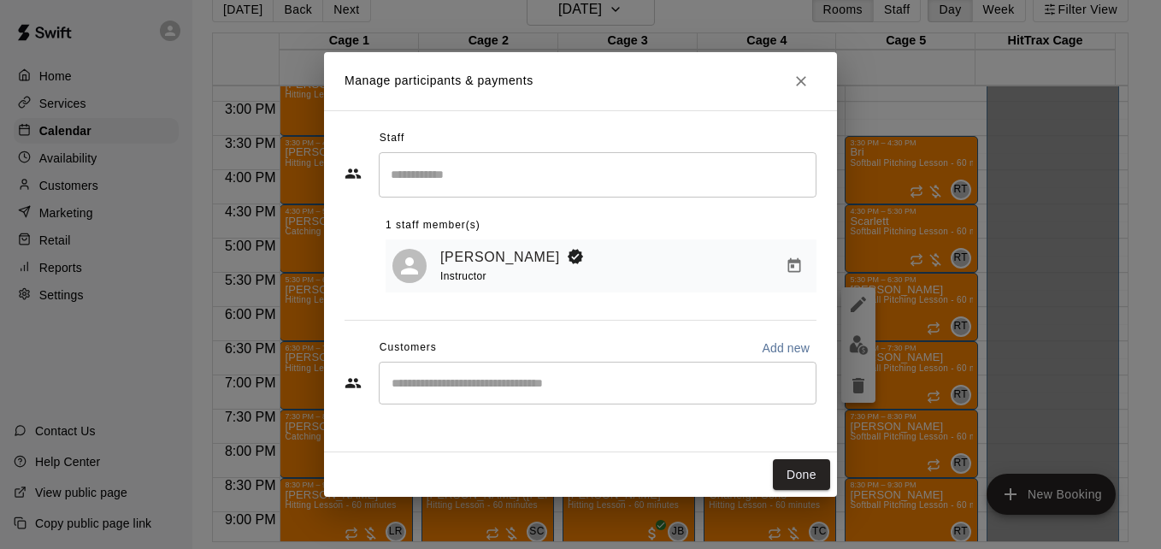
click at [533, 397] on div "​" at bounding box center [598, 383] width 438 height 43
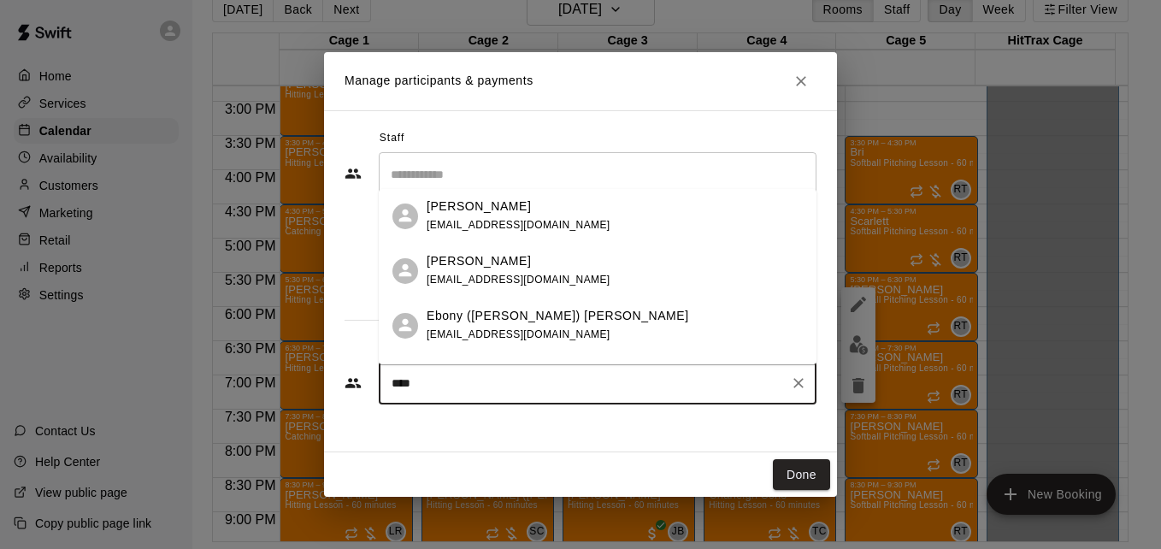
type input "*****"
click at [611, 321] on div "Ebony ([PERSON_NAME]) [PERSON_NAME] [EMAIL_ADDRESS][DOMAIN_NAME]" at bounding box center [615, 325] width 376 height 37
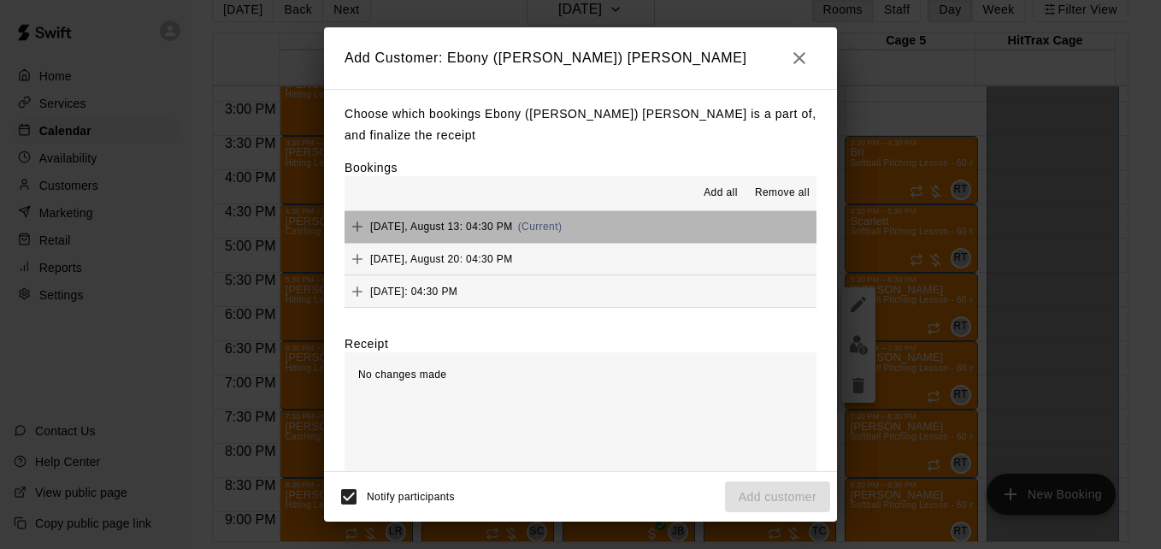
click at [658, 226] on button "[DATE], August 13: 04:30 PM (Current)" at bounding box center [580, 227] width 472 height 32
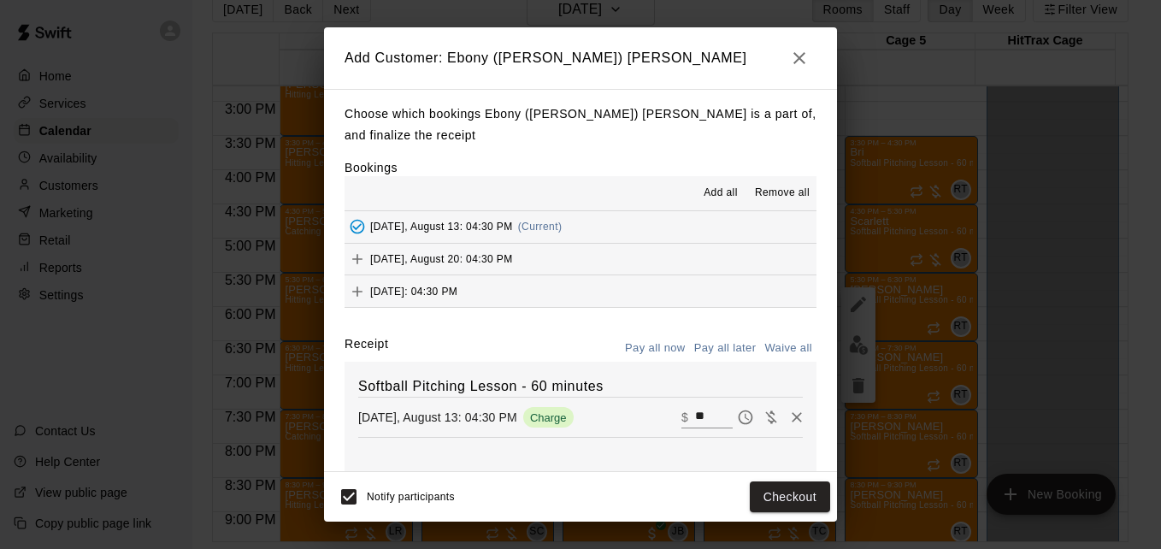
click at [725, 349] on button "Pay all later" at bounding box center [725, 348] width 71 height 26
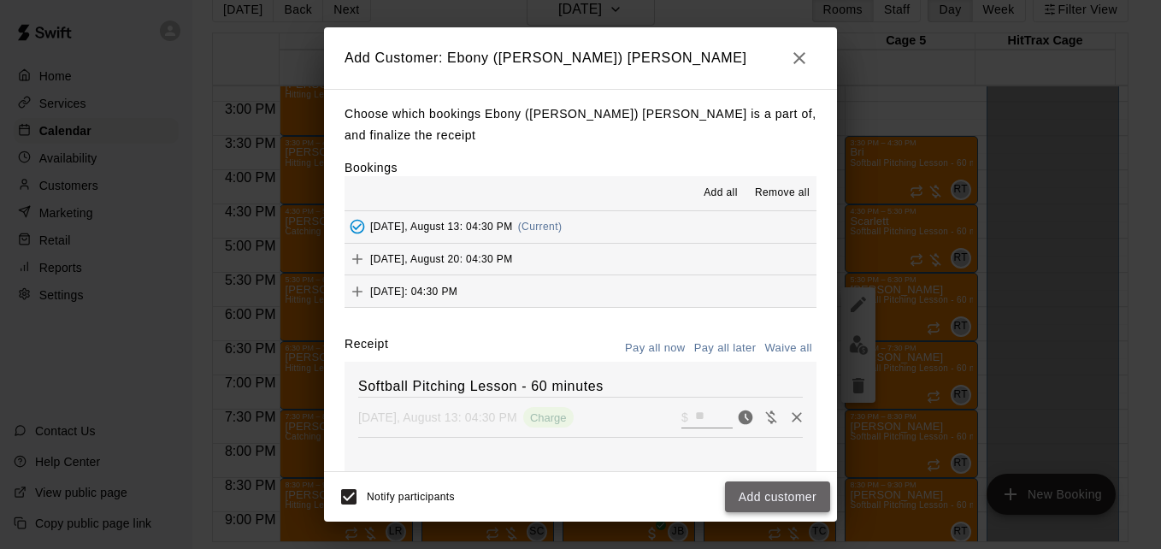
click at [780, 492] on button "Add customer" at bounding box center [777, 497] width 105 height 32
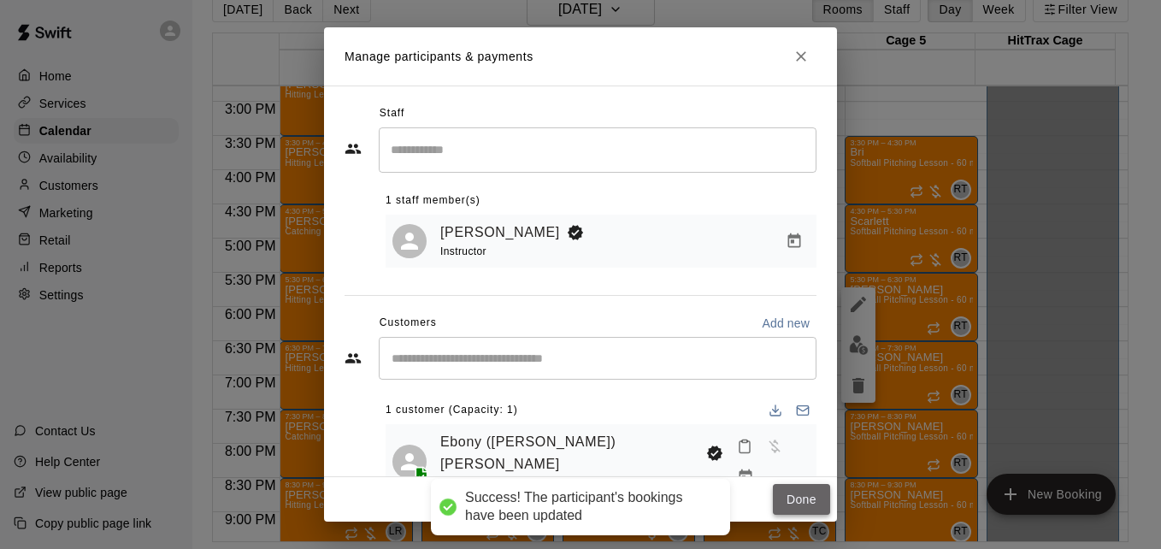
click at [795, 495] on button "Done" at bounding box center [801, 500] width 57 height 32
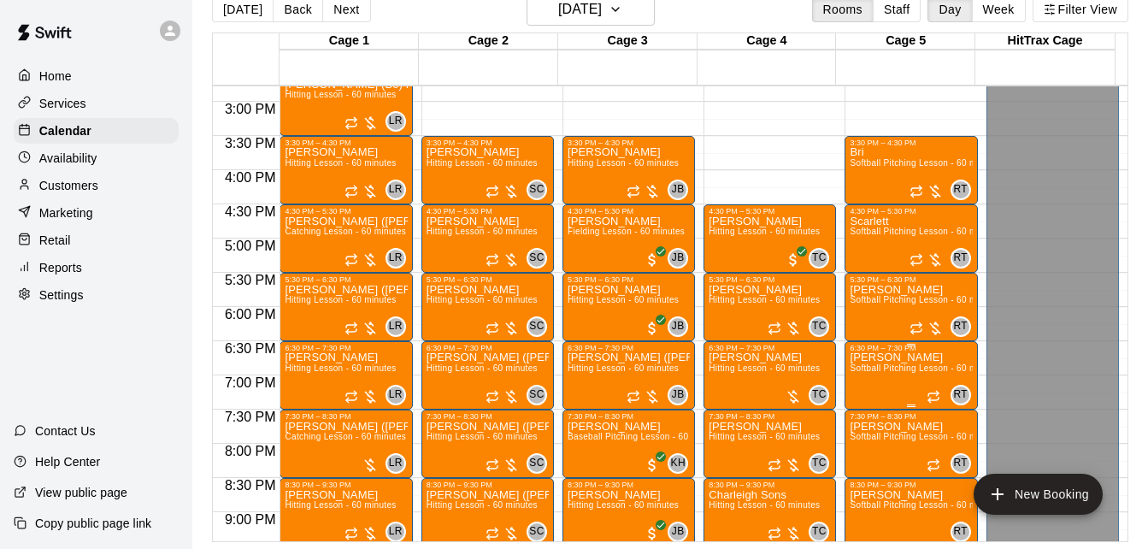
click at [891, 371] on span "Softball Pitching Lesson - 60 minutes" at bounding box center [925, 367] width 151 height 9
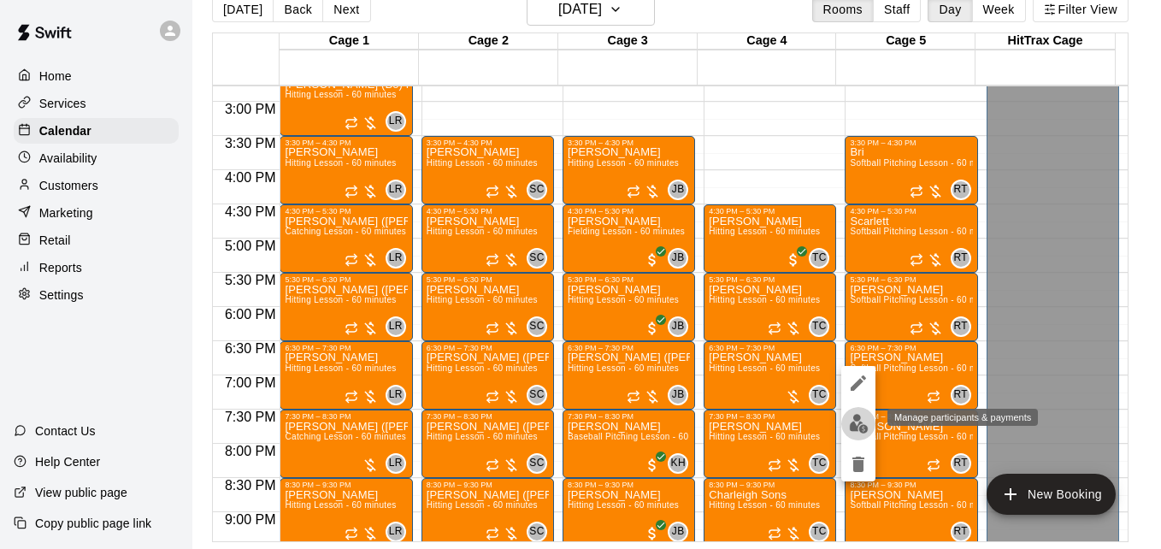
click at [856, 421] on img "edit" at bounding box center [859, 424] width 20 height 20
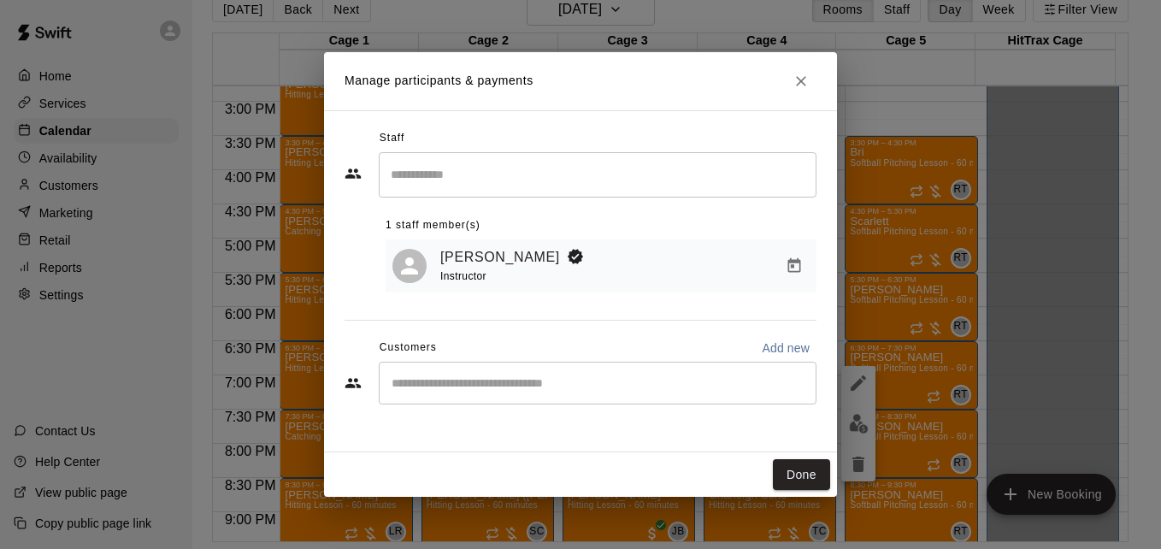
click at [591, 381] on input "Start typing to search customers..." at bounding box center [597, 382] width 422 height 17
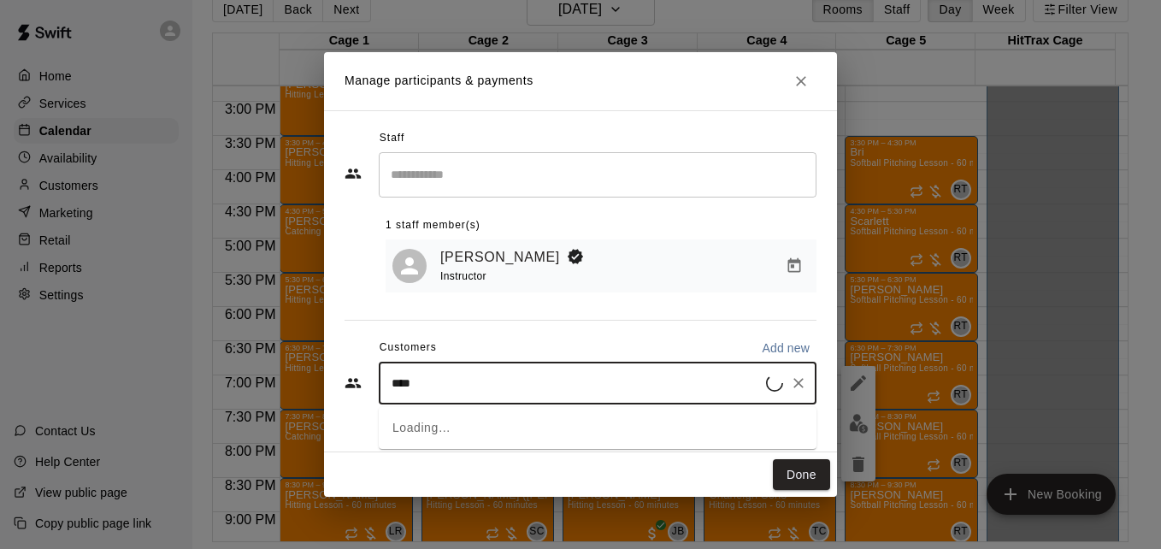
type input "*****"
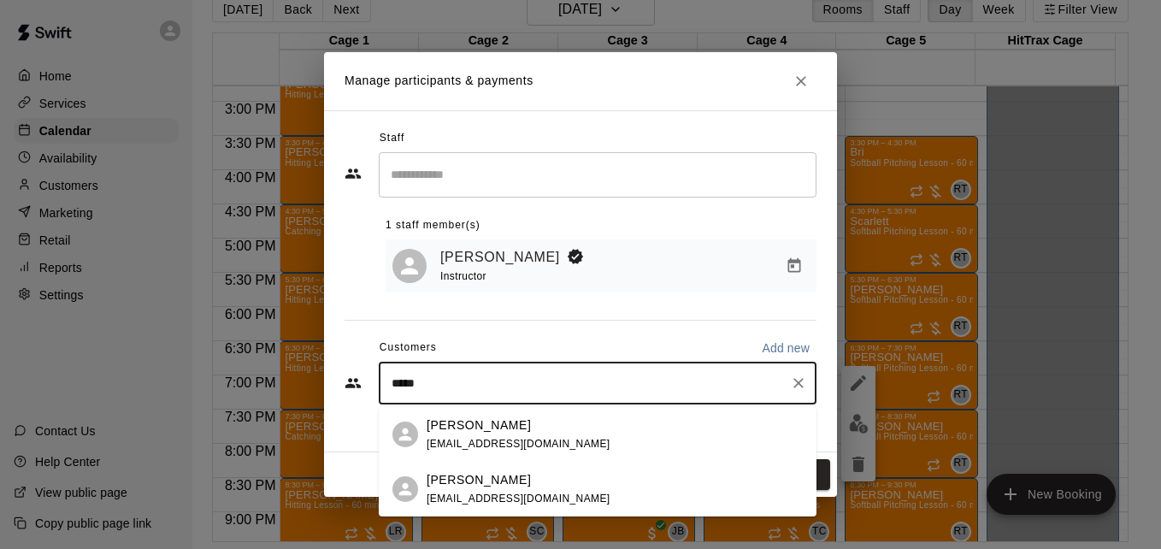
click at [497, 432] on p "[PERSON_NAME]" at bounding box center [479, 425] width 104 height 18
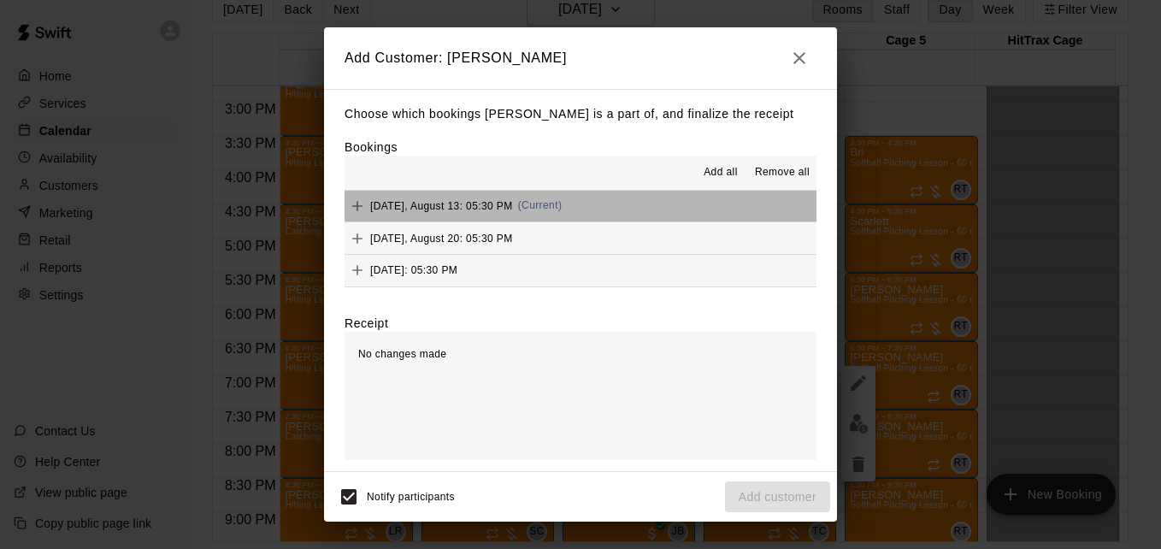
click at [639, 206] on button "[DATE], August 13: 05:30 PM (Current)" at bounding box center [580, 207] width 472 height 32
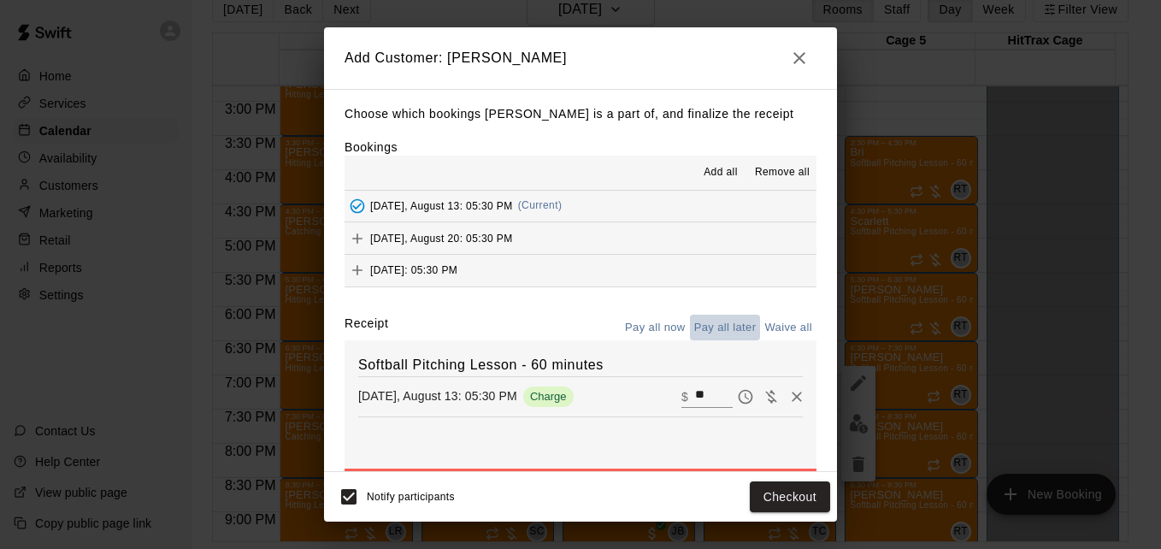
click at [725, 327] on button "Pay all later" at bounding box center [725, 328] width 71 height 26
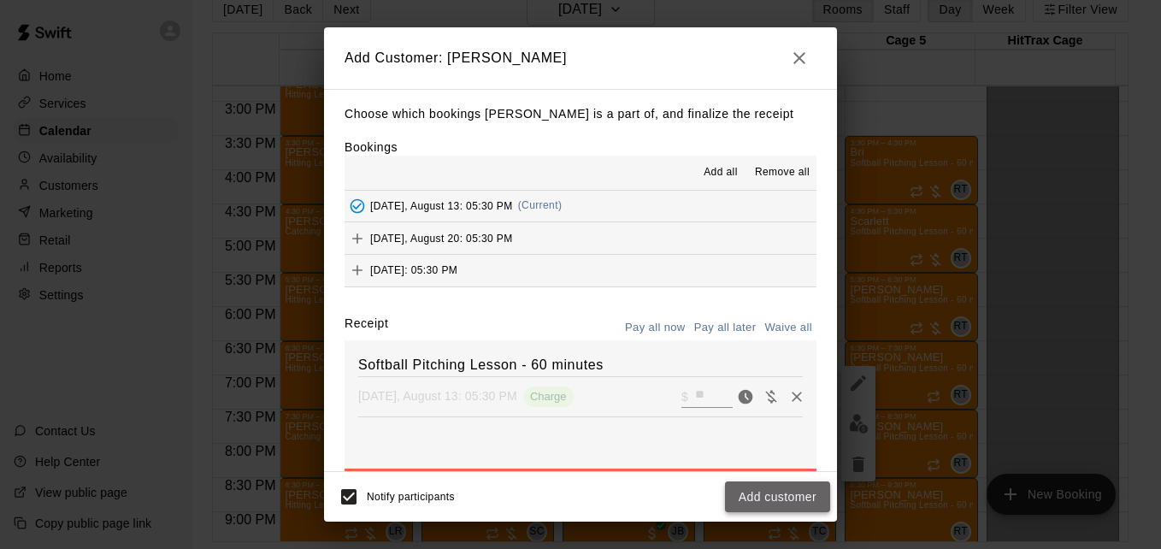
click at [772, 505] on button "Add customer" at bounding box center [777, 497] width 105 height 32
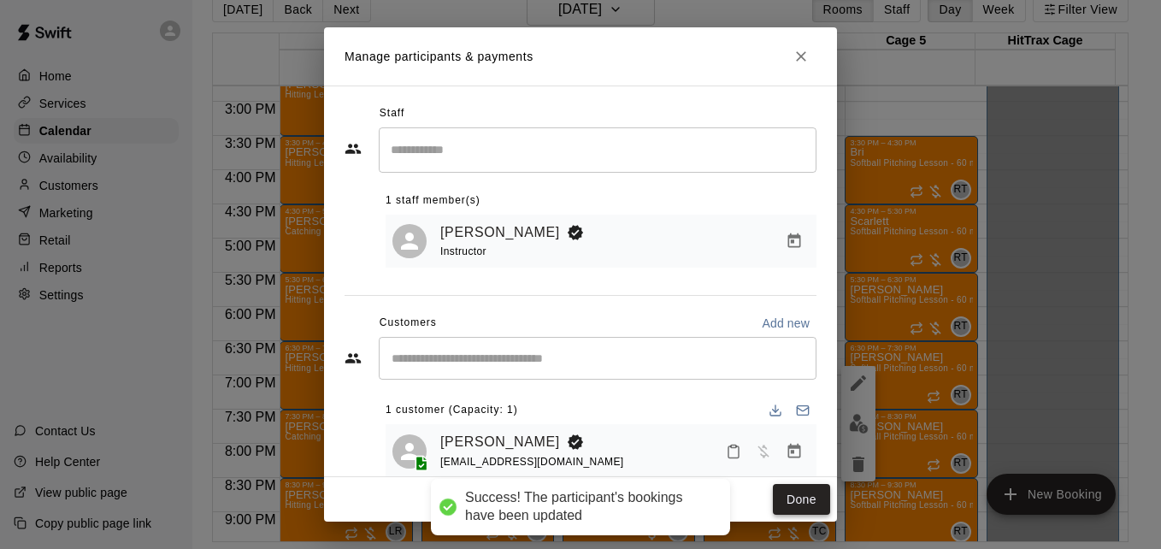
click at [805, 484] on button "Done" at bounding box center [801, 500] width 57 height 32
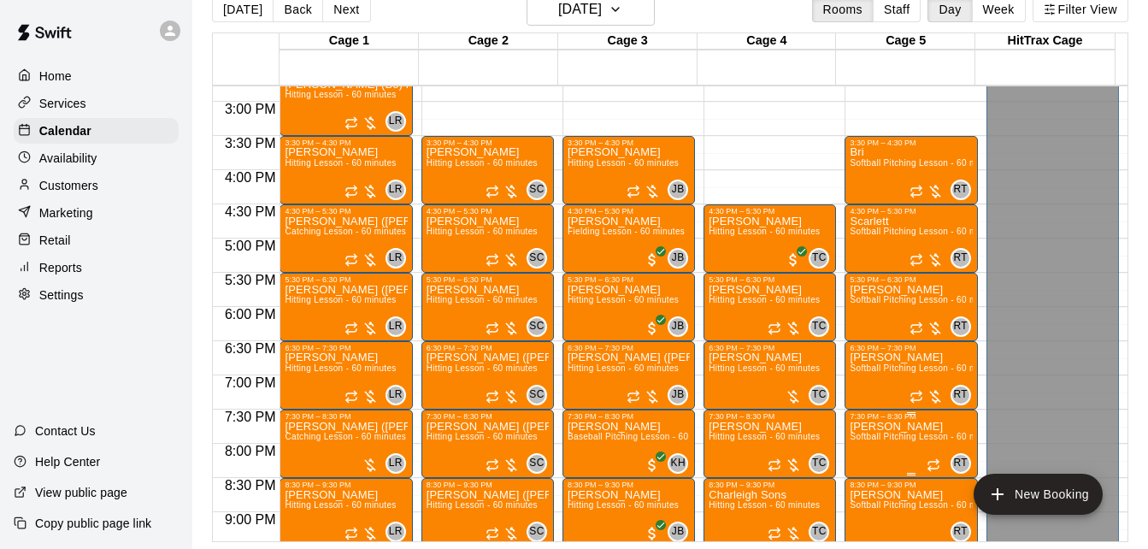
click at [886, 441] on span "Softball Pitching Lesson - 60 minutes" at bounding box center [925, 436] width 151 height 9
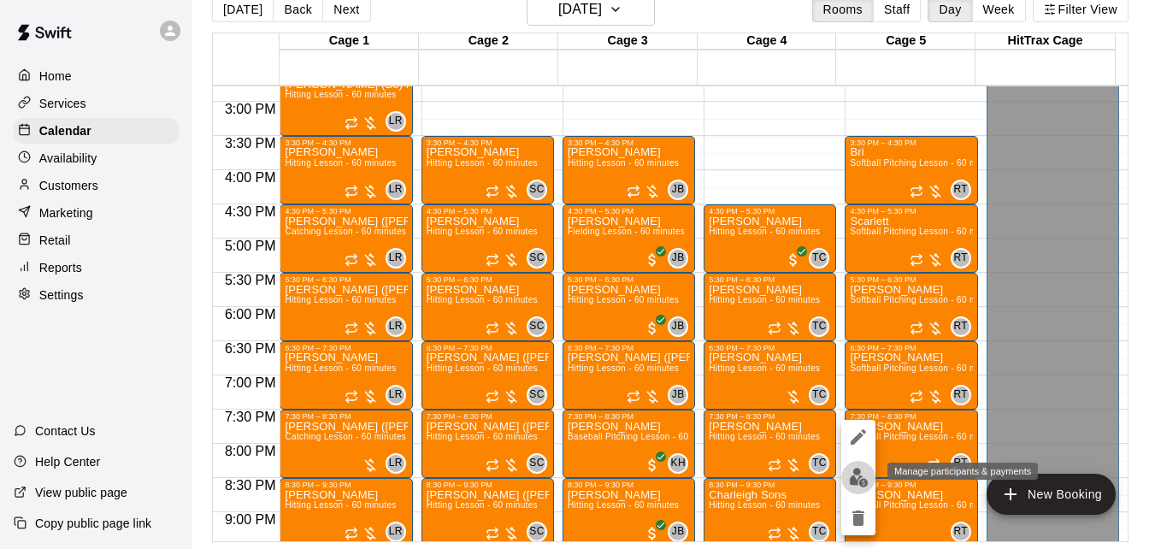
click at [856, 478] on img "edit" at bounding box center [859, 478] width 20 height 20
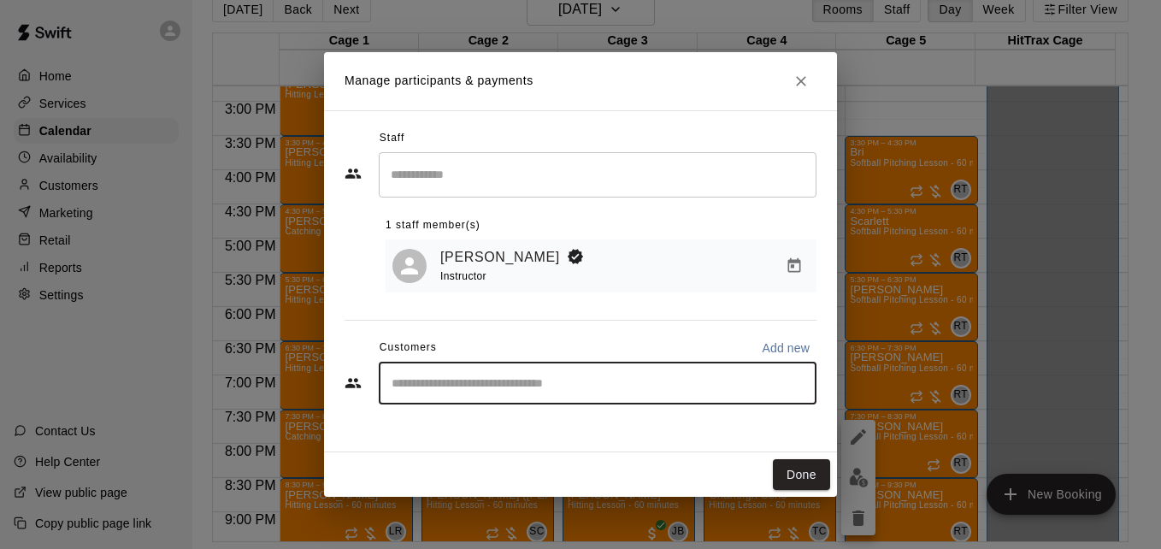
click at [525, 380] on input "Start typing to search customers..." at bounding box center [597, 382] width 422 height 17
type input "******"
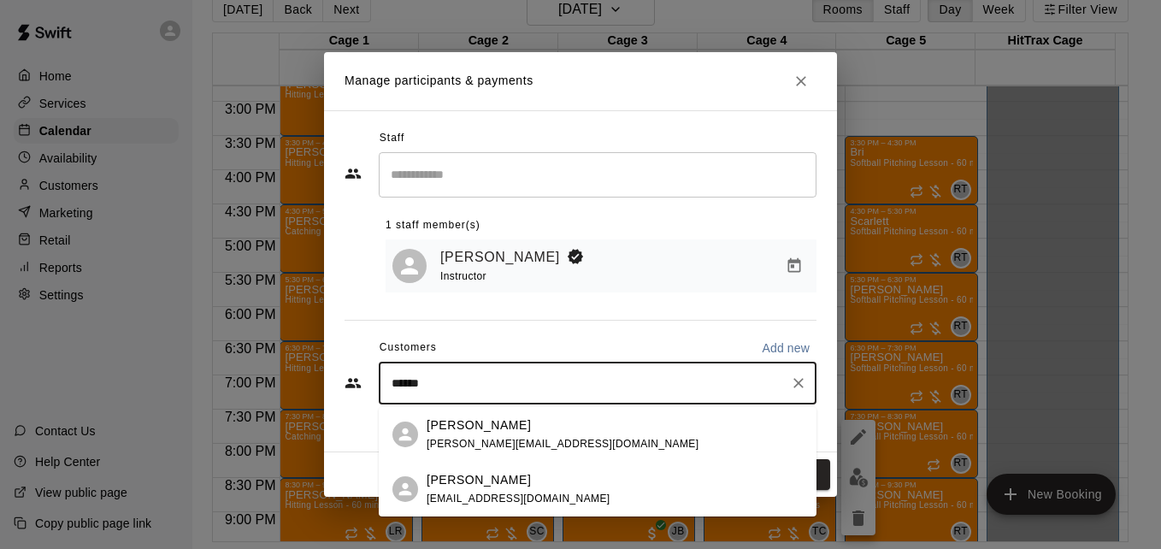
click at [521, 486] on div "[PERSON_NAME]" at bounding box center [519, 480] width 184 height 18
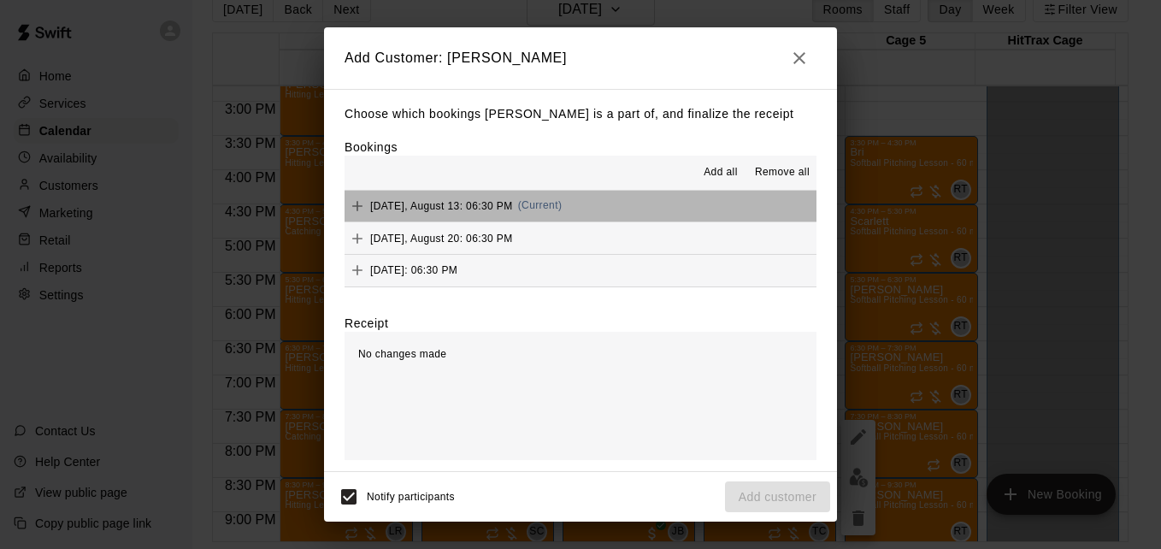
click at [632, 212] on button "[DATE], August 13: 06:30 PM (Current)" at bounding box center [580, 207] width 472 height 32
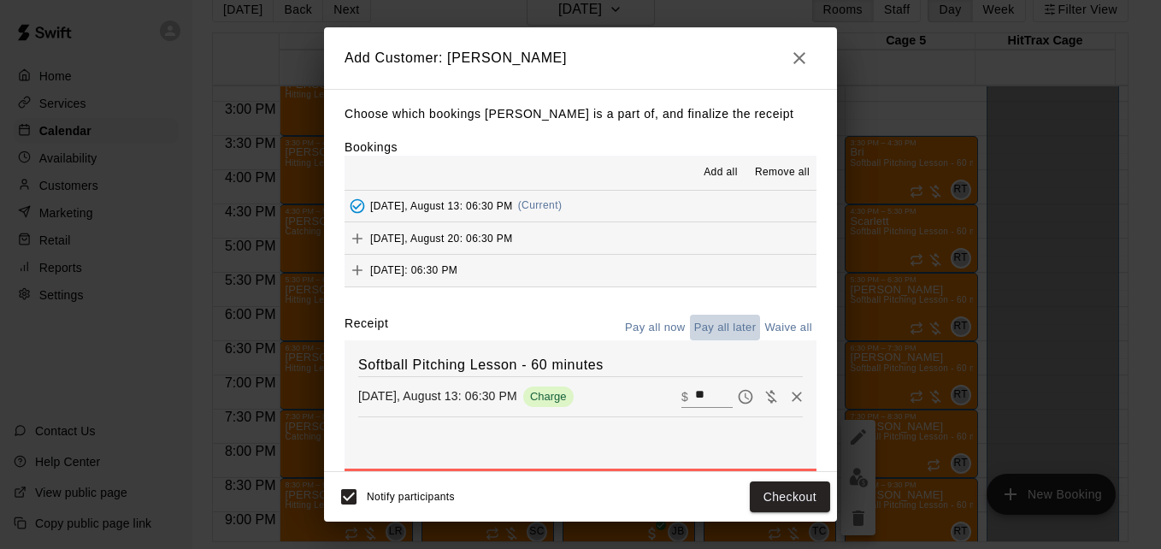
click at [700, 327] on button "Pay all later" at bounding box center [725, 328] width 71 height 26
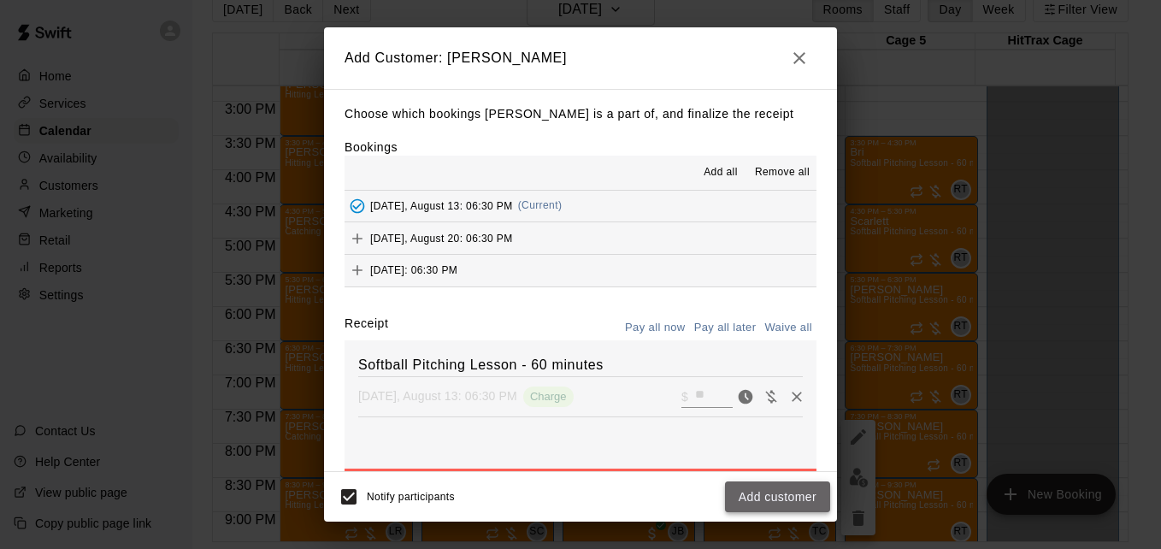
click at [782, 505] on button "Add customer" at bounding box center [777, 497] width 105 height 32
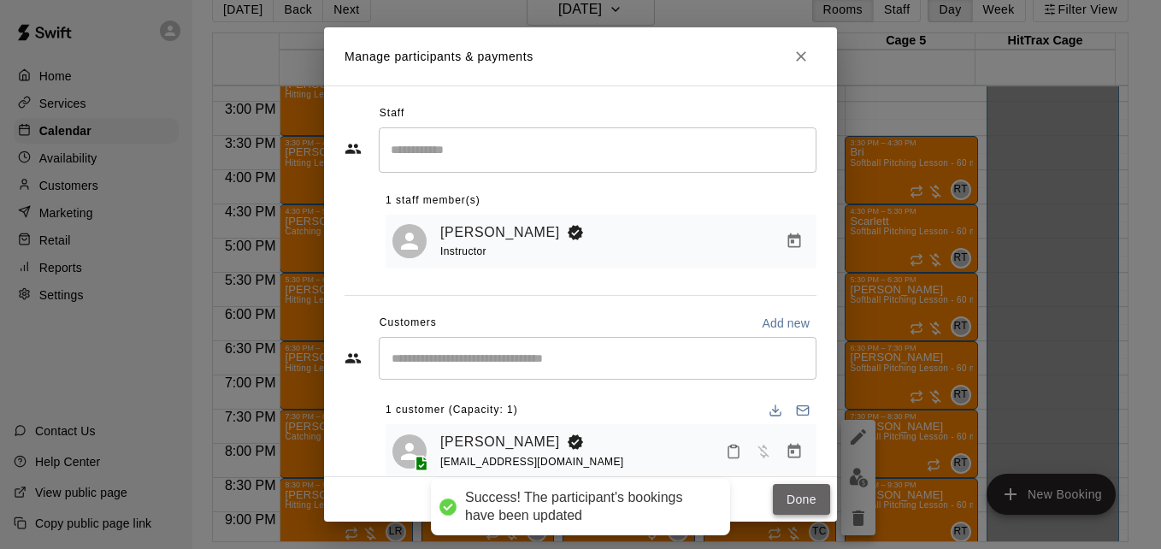
click at [803, 492] on button "Done" at bounding box center [801, 500] width 57 height 32
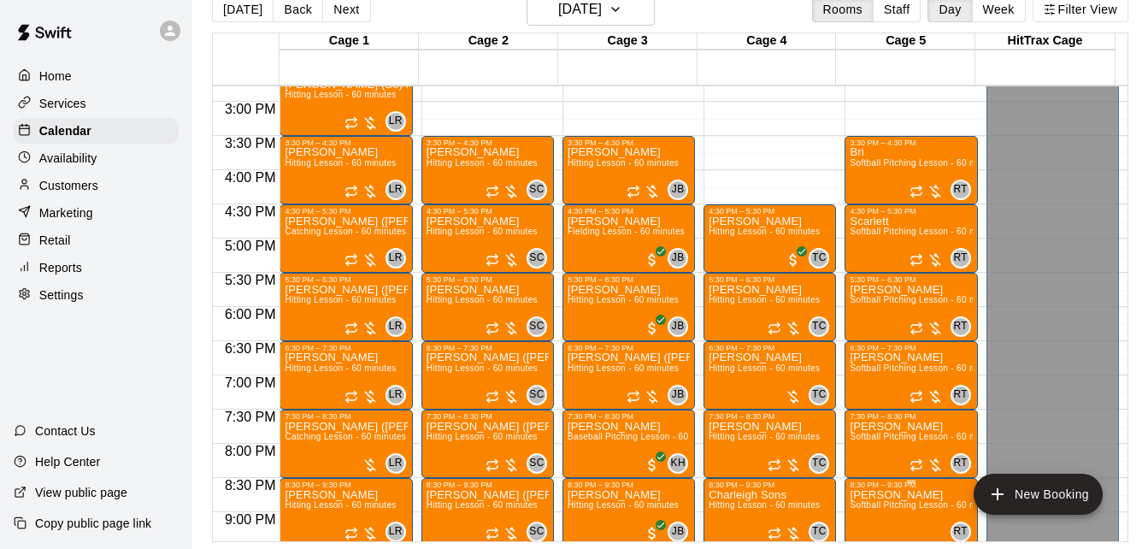
click at [886, 503] on span "Softball Pitching Lesson - 60 minutes" at bounding box center [925, 504] width 151 height 9
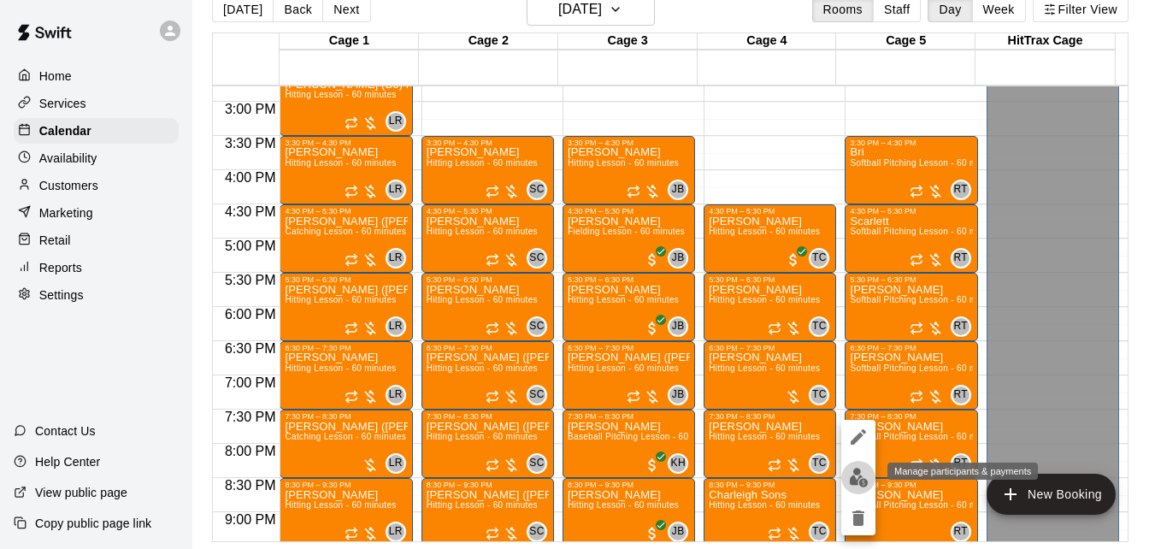
click at [853, 472] on img "edit" at bounding box center [859, 478] width 20 height 20
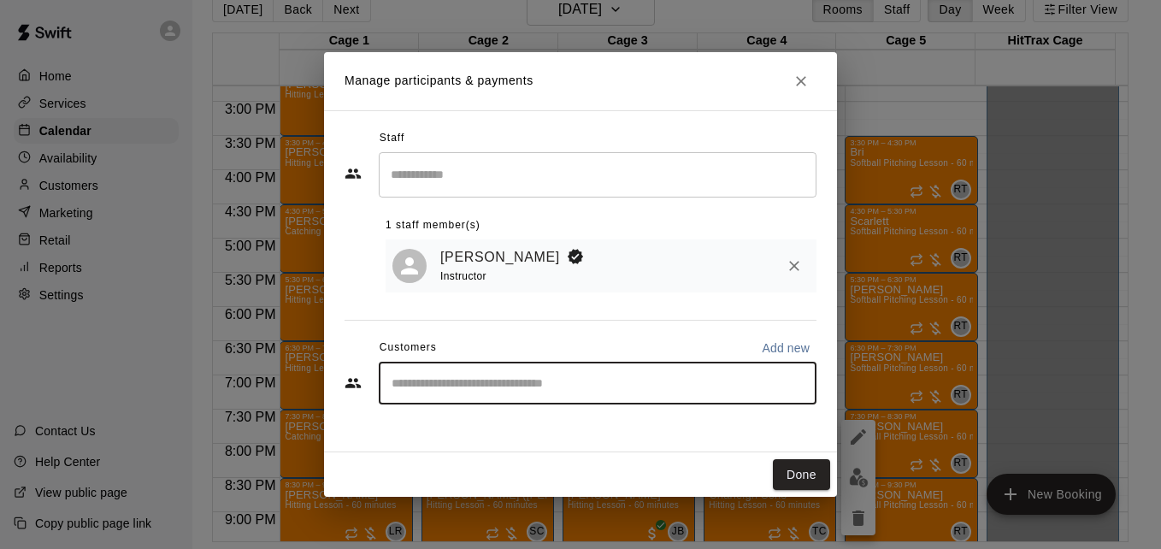
click at [568, 380] on input "Start typing to search customers..." at bounding box center [597, 382] width 422 height 17
type input "*****"
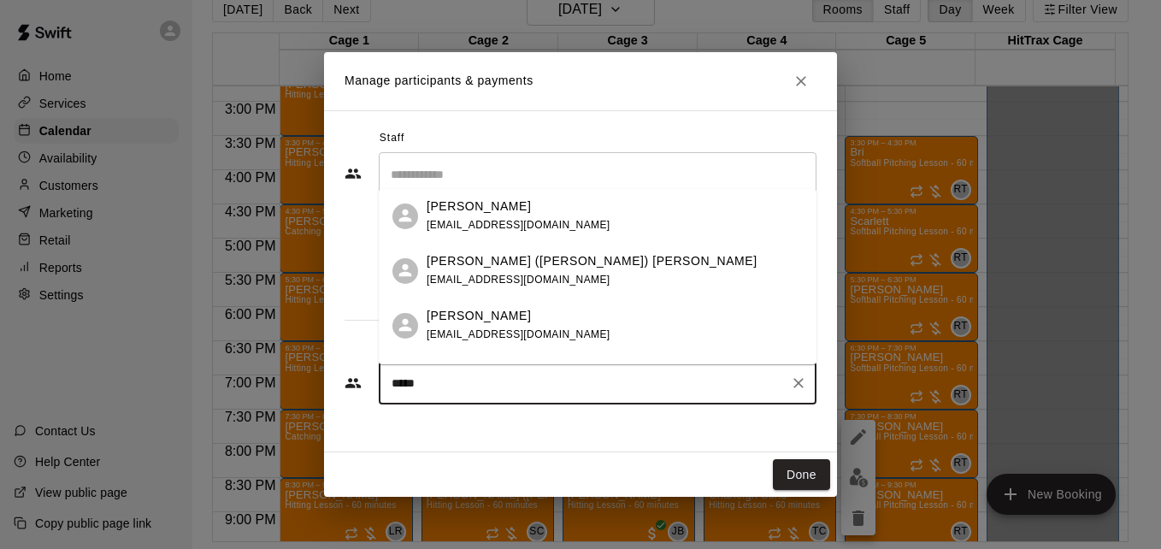
click at [600, 275] on div "[PERSON_NAME] ([PERSON_NAME]) [PERSON_NAME] [PERSON_NAME][EMAIL_ADDRESS][DOMAIN…" at bounding box center [615, 270] width 376 height 37
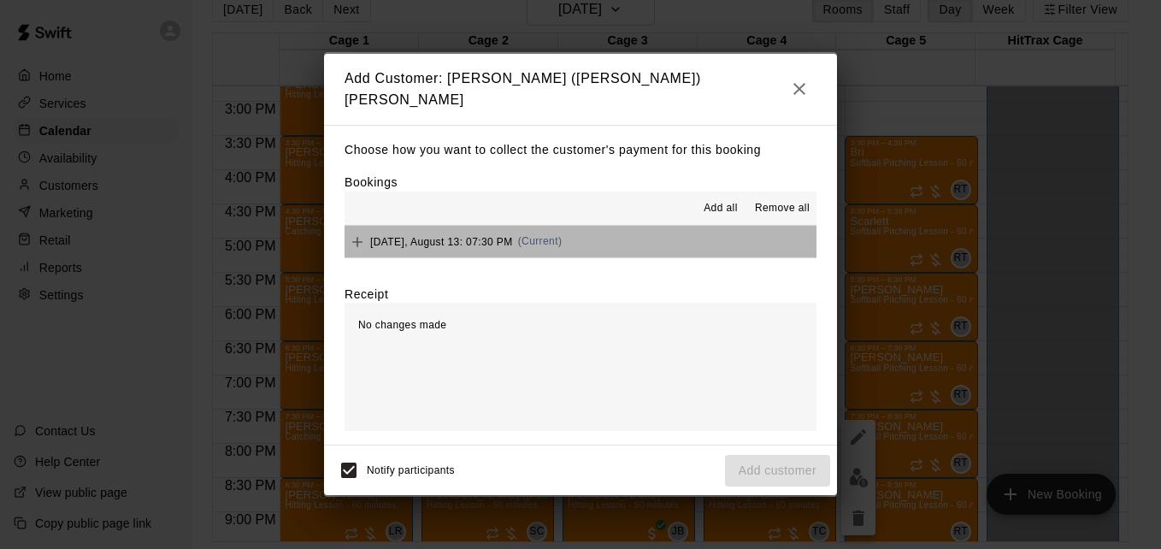
click at [676, 248] on button "[DATE], August 13: 07:30 PM (Current)" at bounding box center [580, 242] width 472 height 32
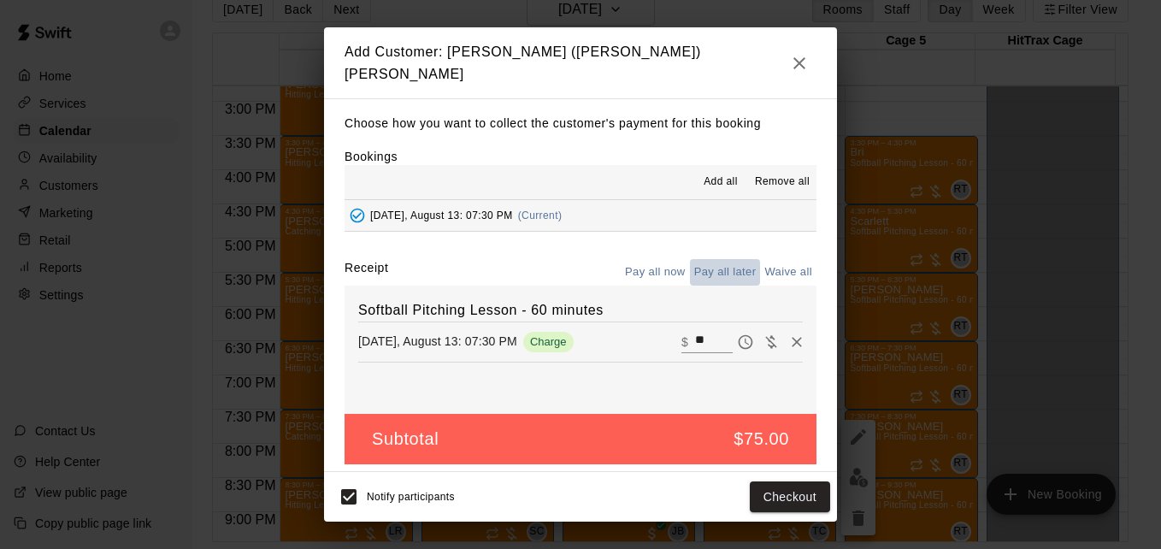
click at [731, 259] on button "Pay all later" at bounding box center [725, 272] width 71 height 26
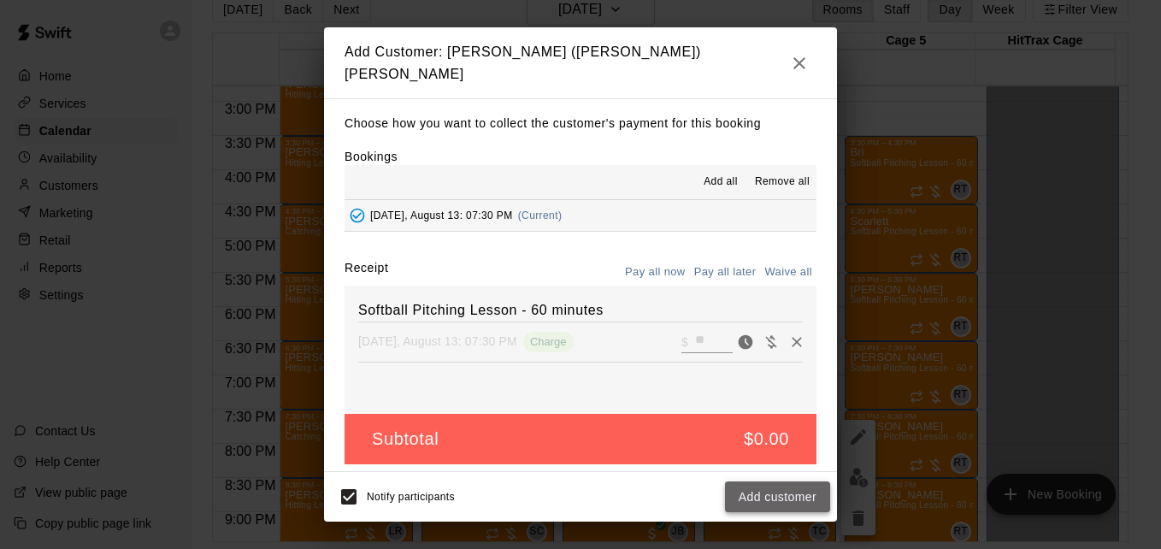
click at [776, 499] on button "Add customer" at bounding box center [777, 497] width 105 height 32
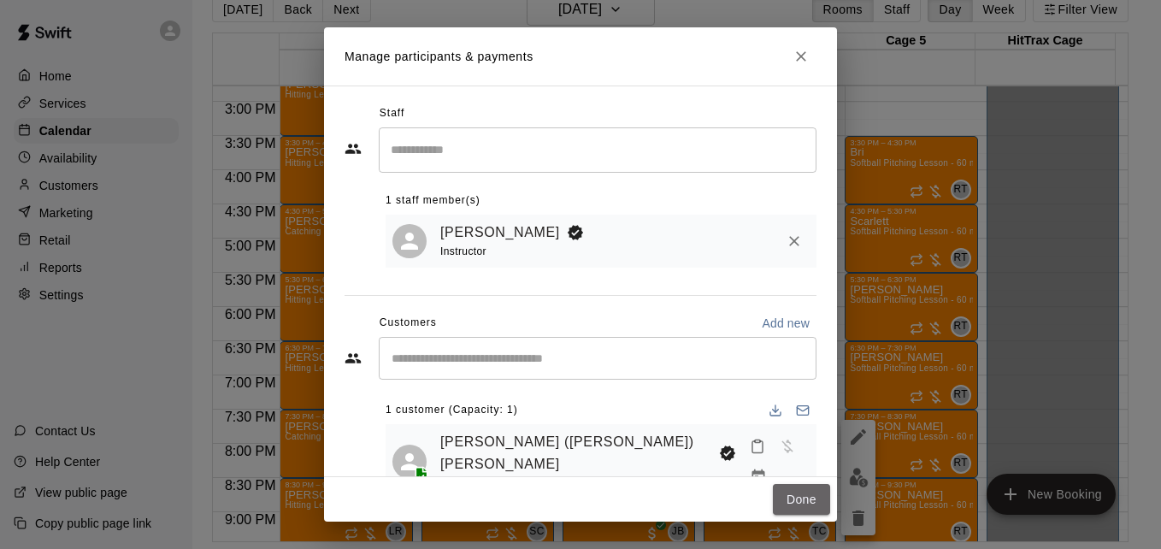
click at [776, 499] on button "Done" at bounding box center [801, 500] width 57 height 32
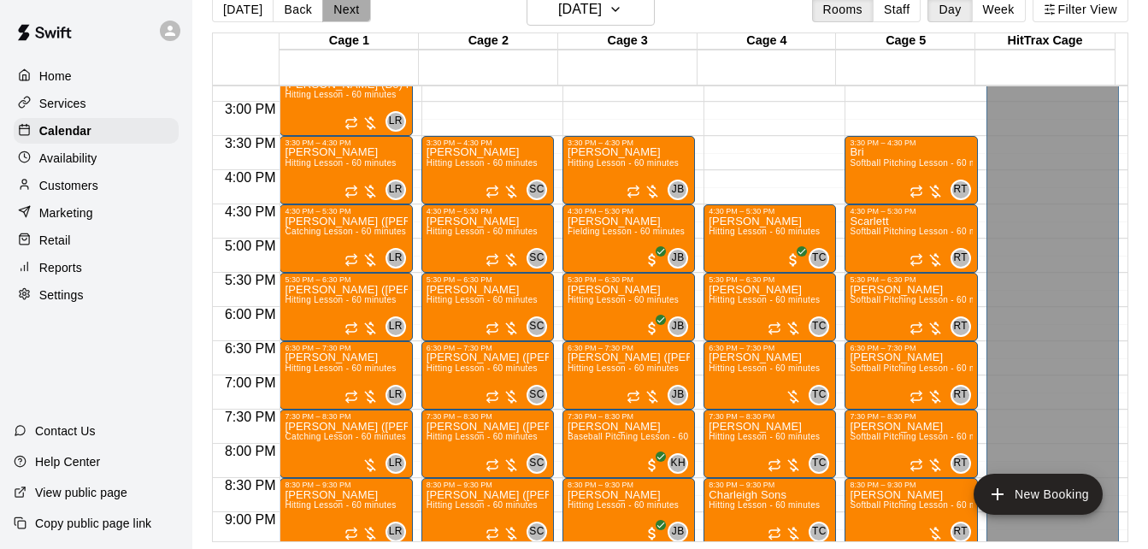
click at [350, 6] on button "Next" at bounding box center [346, 10] width 48 height 26
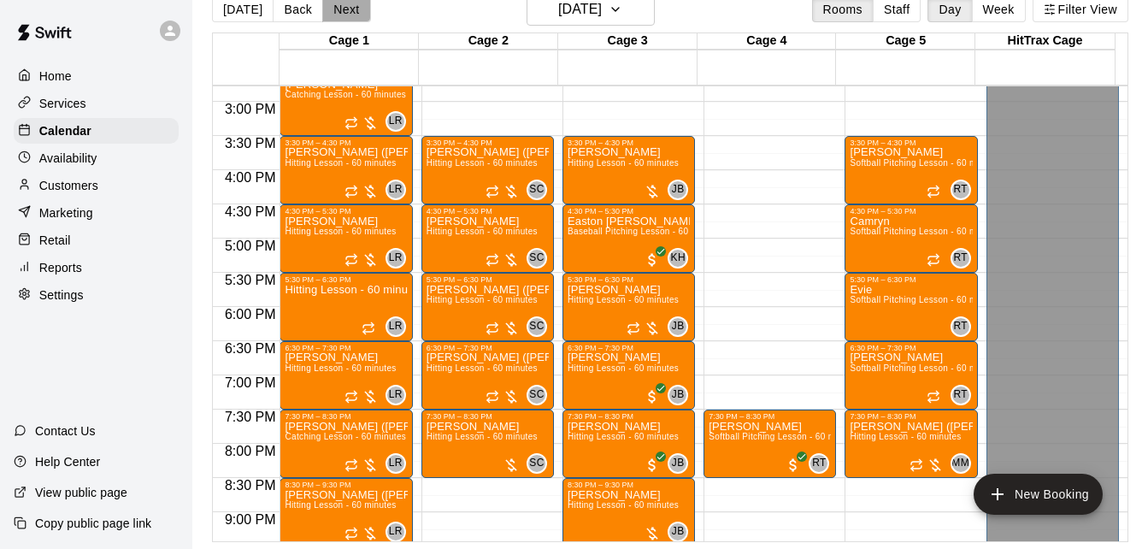
click at [354, 15] on button "Next" at bounding box center [346, 10] width 48 height 26
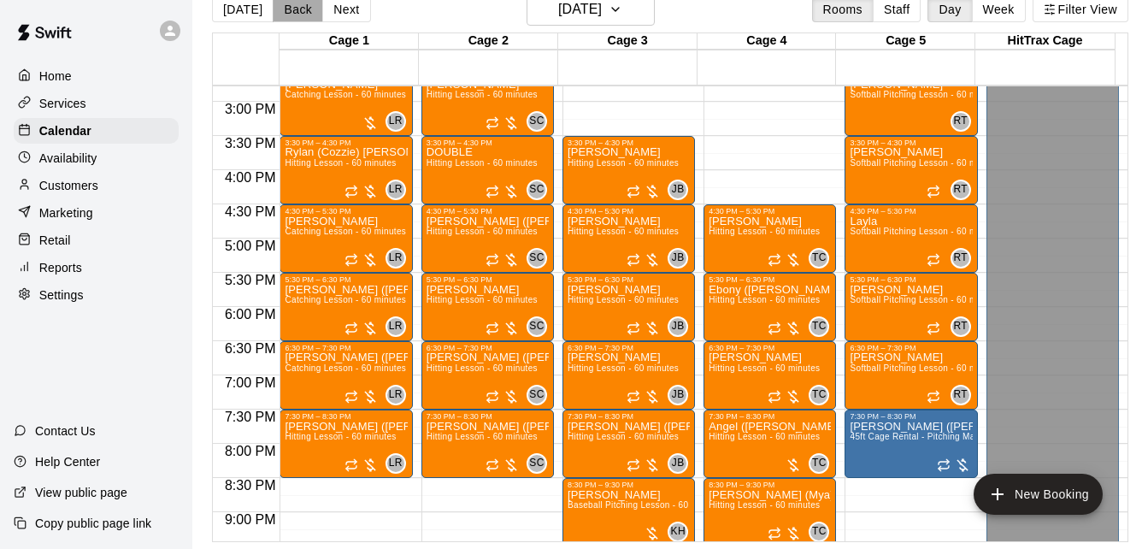
click at [291, 15] on button "Back" at bounding box center [298, 10] width 50 height 26
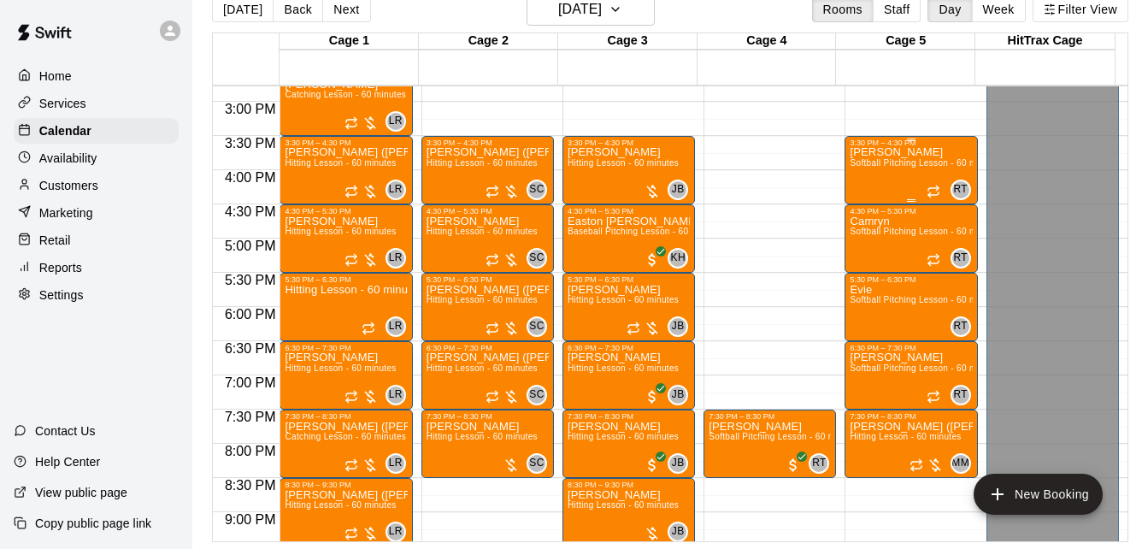
click at [869, 181] on div "[PERSON_NAME] Softball Pitching Lesson - 60 minutes" at bounding box center [911, 421] width 122 height 549
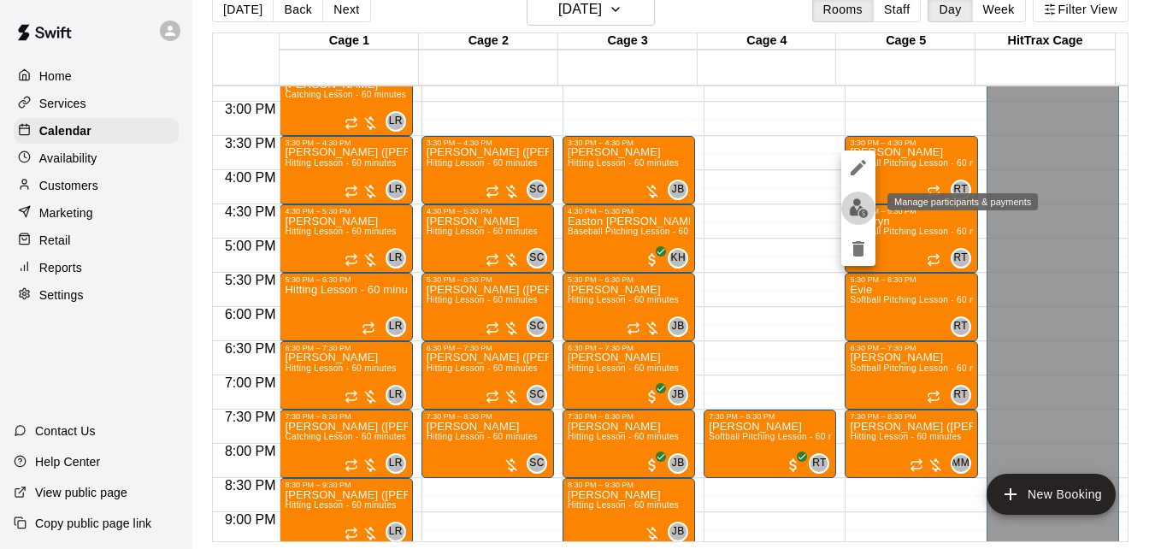
click at [863, 209] on img "edit" at bounding box center [859, 208] width 20 height 20
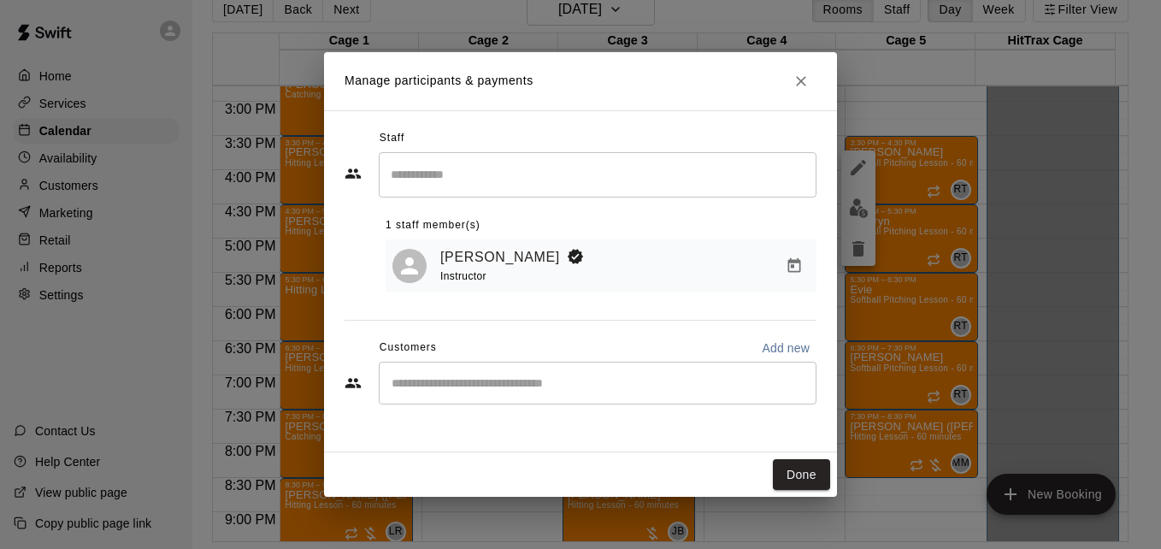
click at [562, 376] on div "​" at bounding box center [598, 383] width 438 height 43
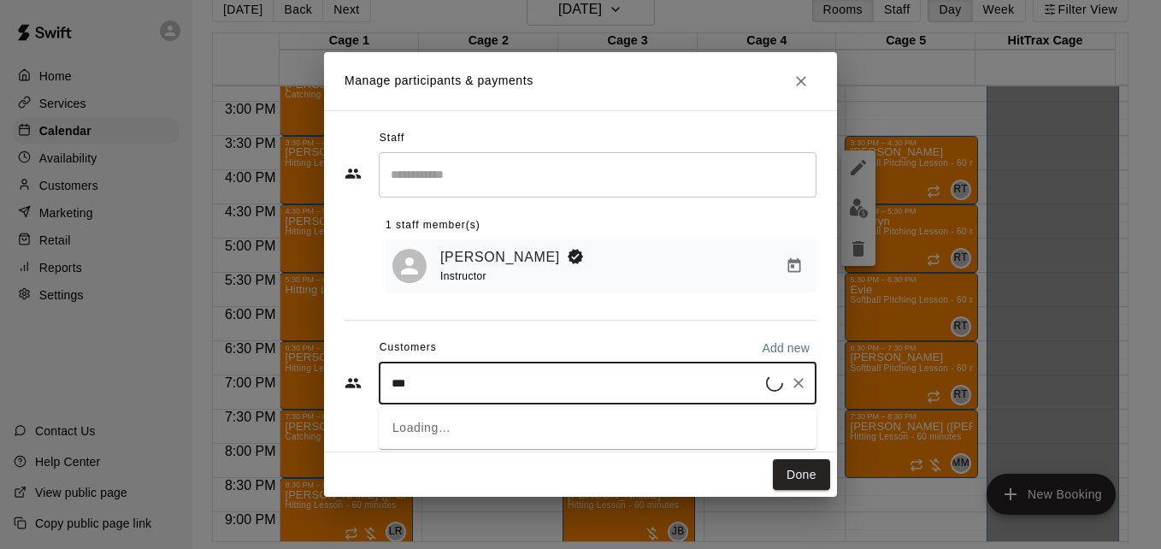
type input "****"
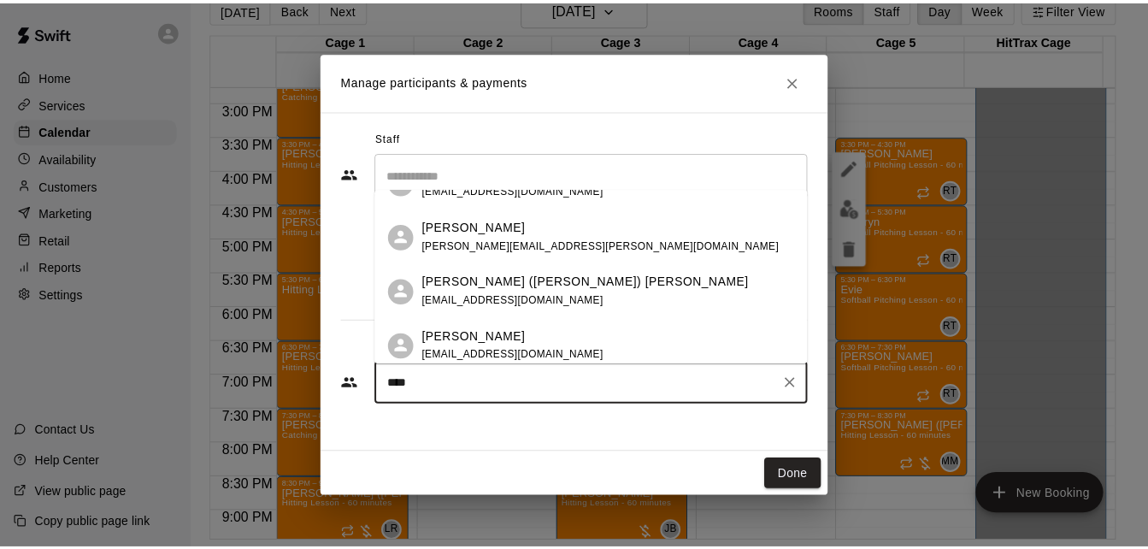
scroll to position [68, 0]
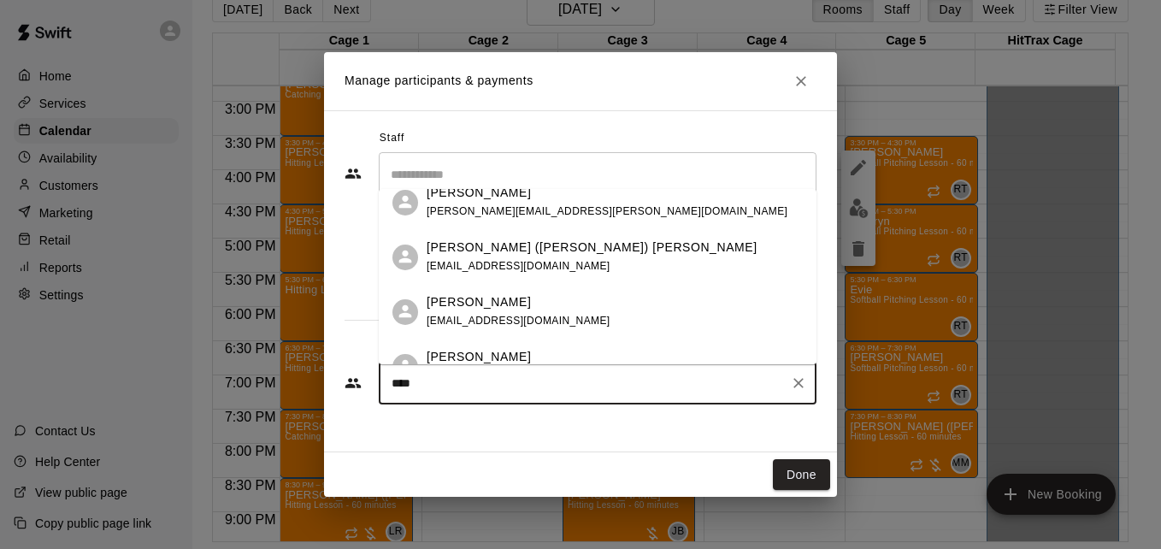
click at [525, 297] on div "[PERSON_NAME]" at bounding box center [519, 302] width 184 height 18
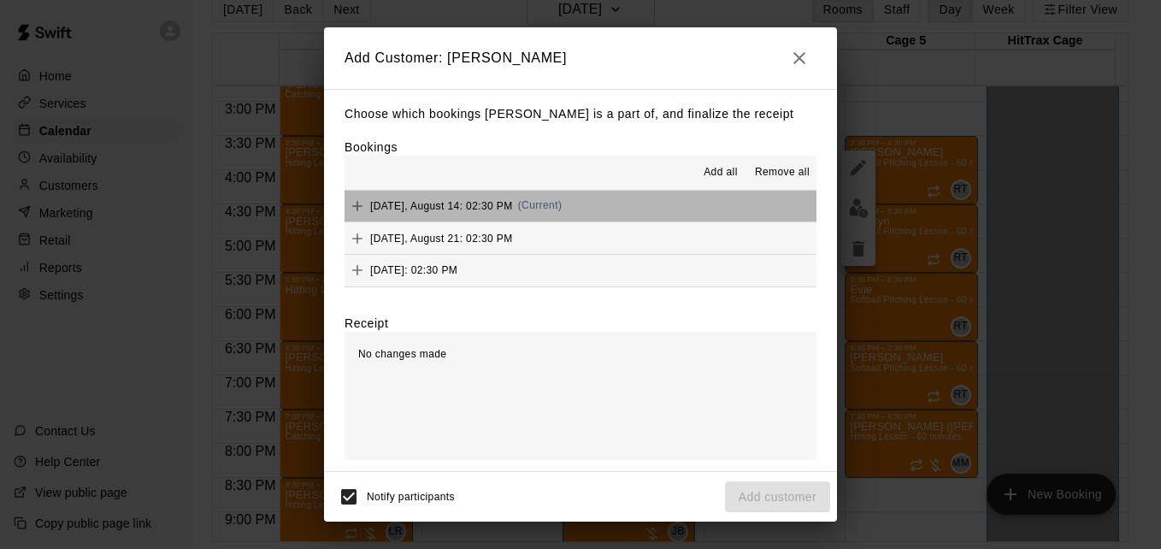
click at [656, 215] on button "[DATE], August 14: 02:30 PM (Current)" at bounding box center [580, 207] width 472 height 32
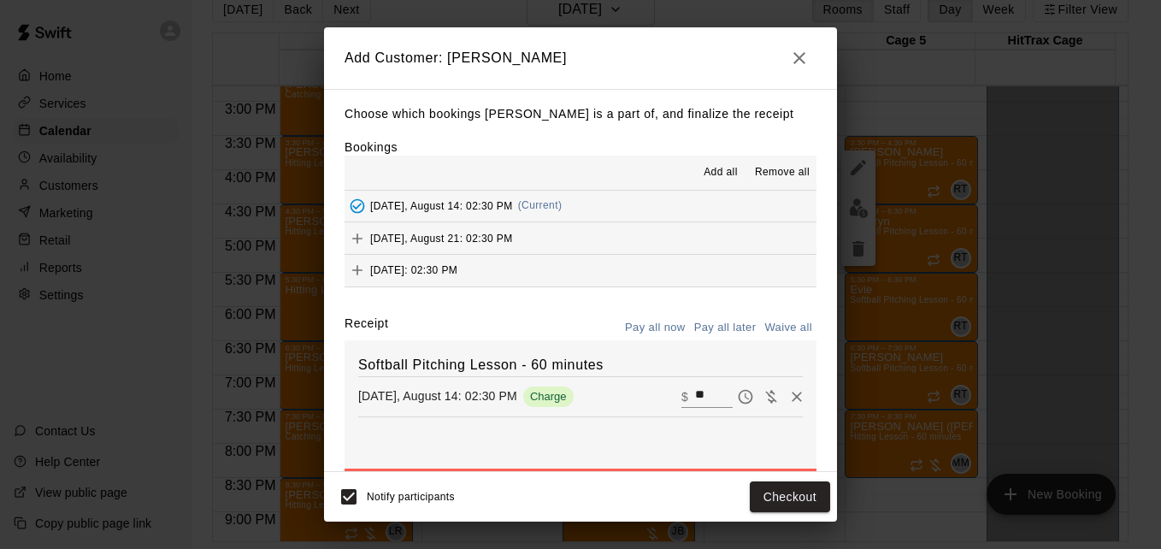
click at [706, 330] on button "Pay all later" at bounding box center [725, 328] width 71 height 26
click at [787, 492] on button "Add customer" at bounding box center [777, 497] width 105 height 32
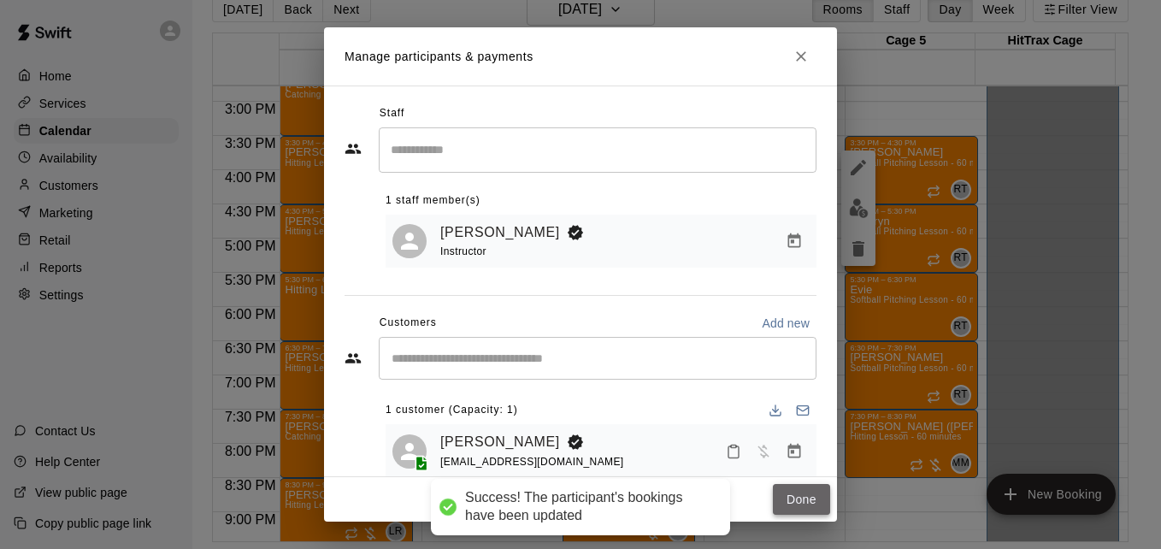
click at [798, 485] on button "Done" at bounding box center [801, 500] width 57 height 32
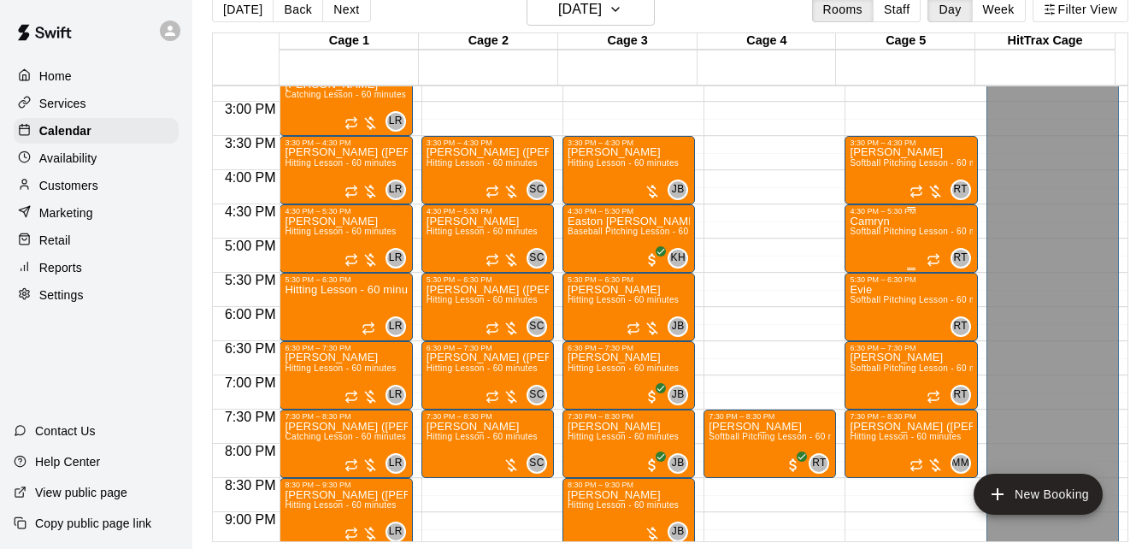
click at [886, 233] on span "Softball Pitching Lesson - 60 minutes" at bounding box center [925, 231] width 151 height 9
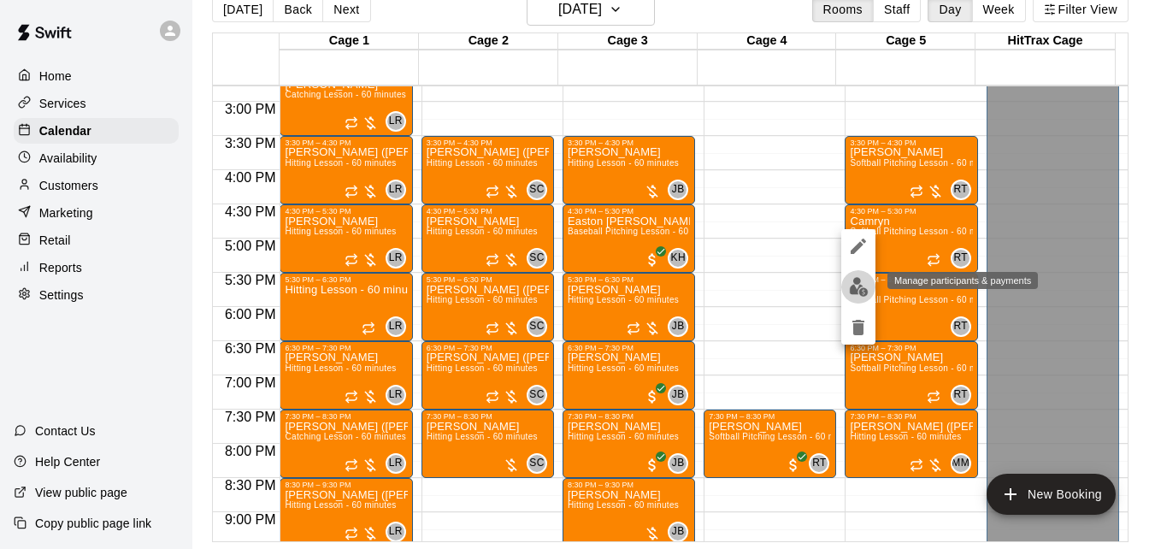
click at [860, 282] on img "edit" at bounding box center [859, 287] width 20 height 20
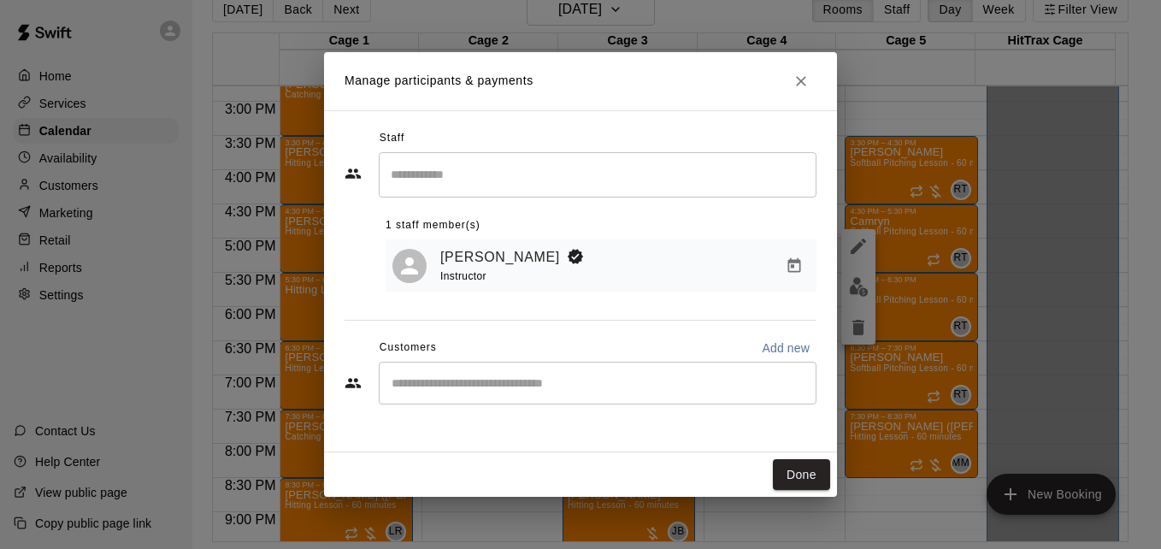
click at [533, 376] on div "​" at bounding box center [598, 383] width 438 height 43
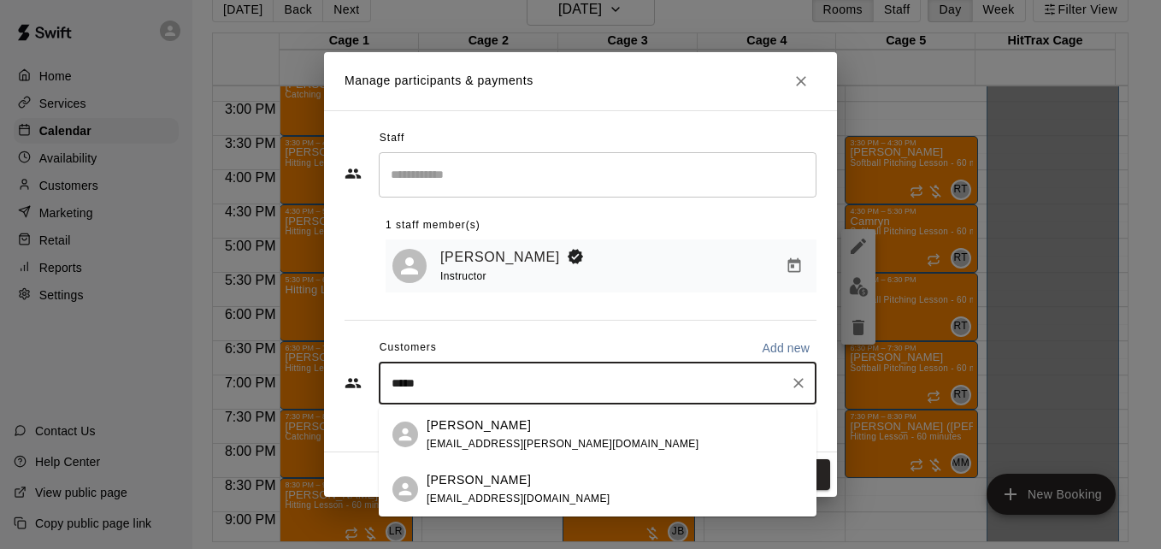
type input "******"
click at [577, 435] on div "Camryn Poppell [EMAIL_ADDRESS][PERSON_NAME][DOMAIN_NAME]" at bounding box center [615, 434] width 376 height 37
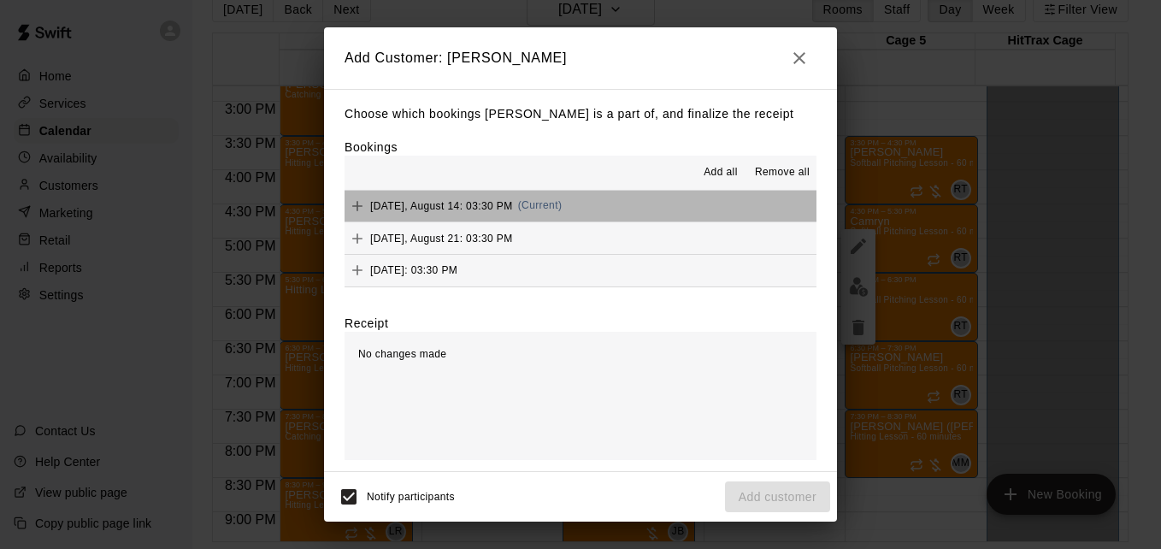
click at [613, 203] on button "[DATE], August 14: 03:30 PM (Current)" at bounding box center [580, 207] width 472 height 32
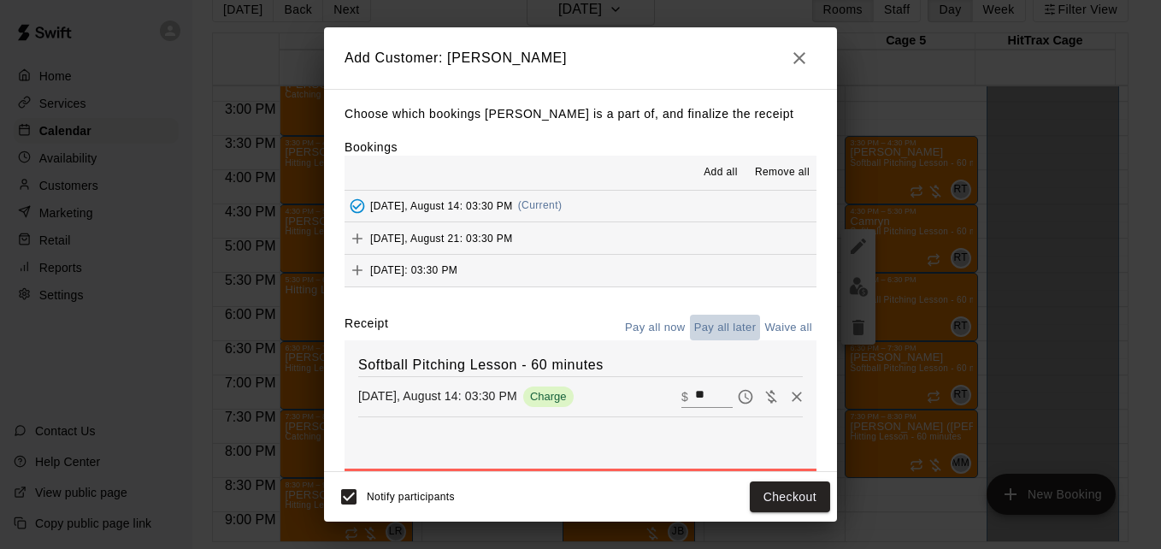
click at [705, 327] on button "Pay all later" at bounding box center [725, 328] width 71 height 26
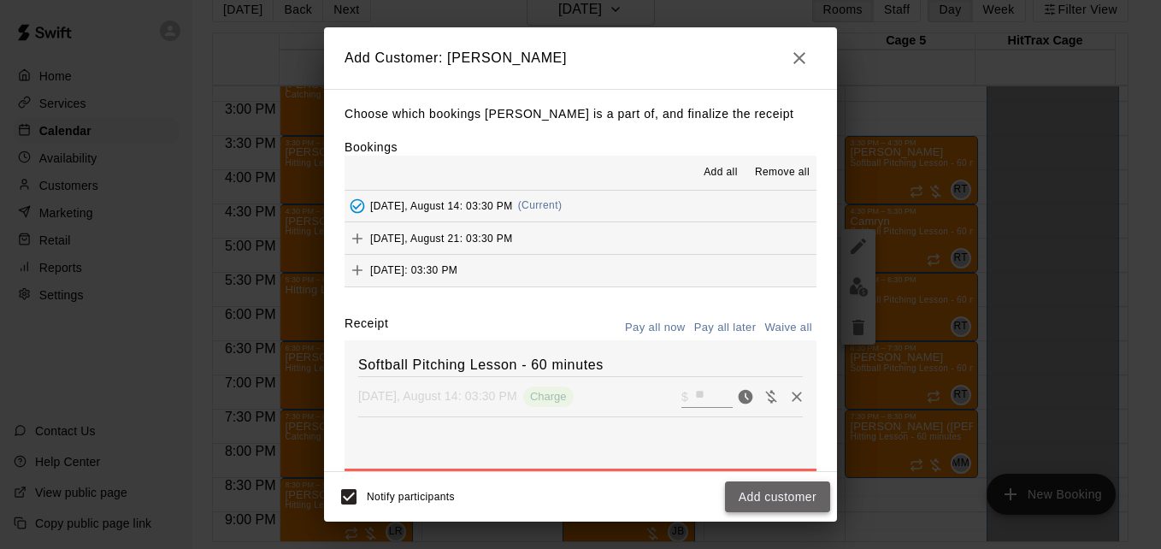
click at [786, 503] on button "Add customer" at bounding box center [777, 497] width 105 height 32
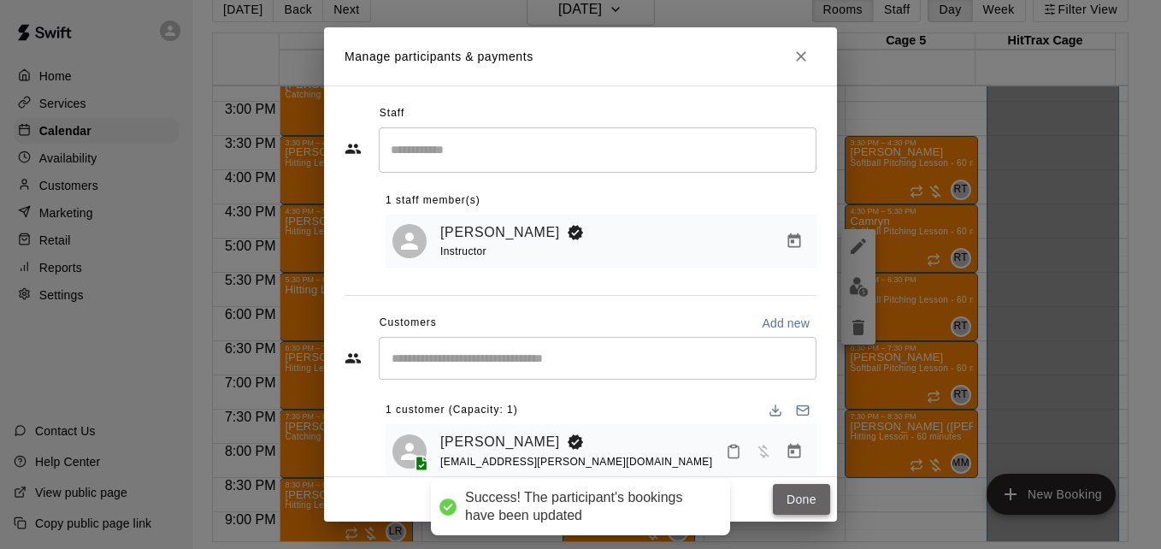
click at [793, 491] on button "Done" at bounding box center [801, 500] width 57 height 32
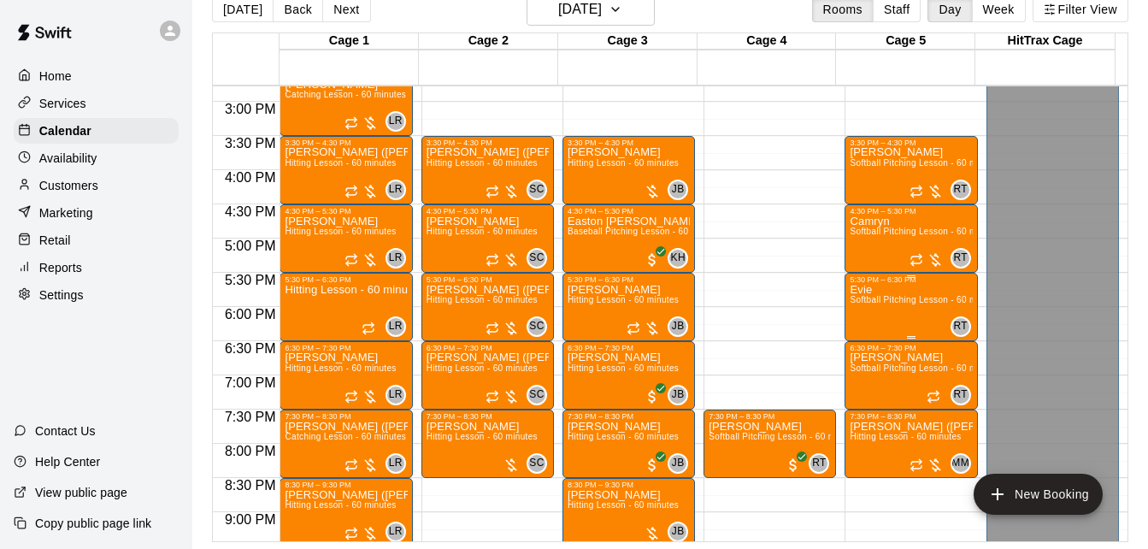
click at [895, 302] on span "Softball Pitching Lesson - 60 minutes" at bounding box center [925, 299] width 151 height 9
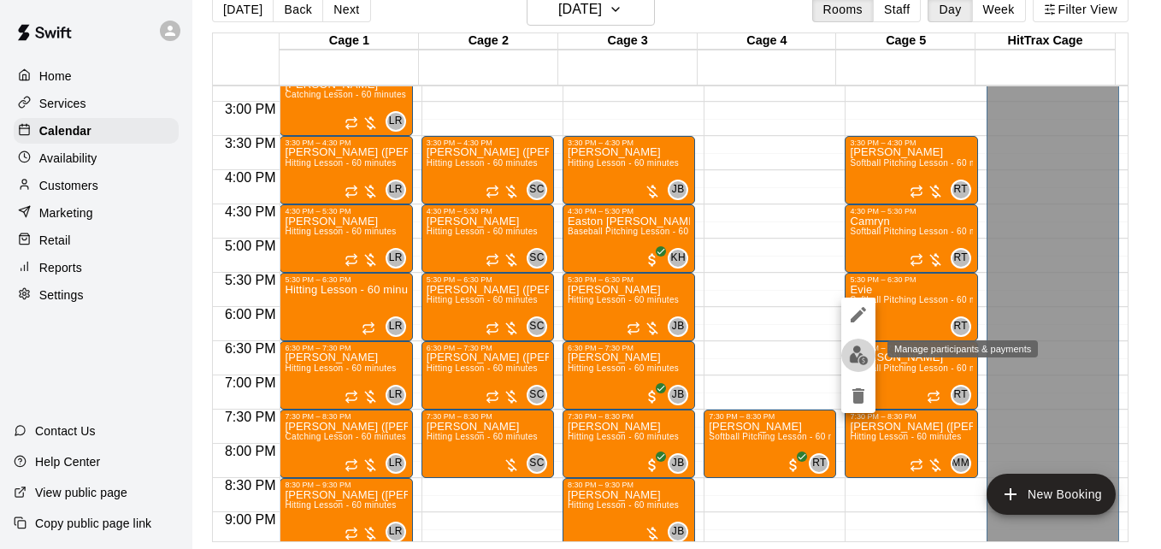
click at [862, 358] on img "edit" at bounding box center [859, 355] width 20 height 20
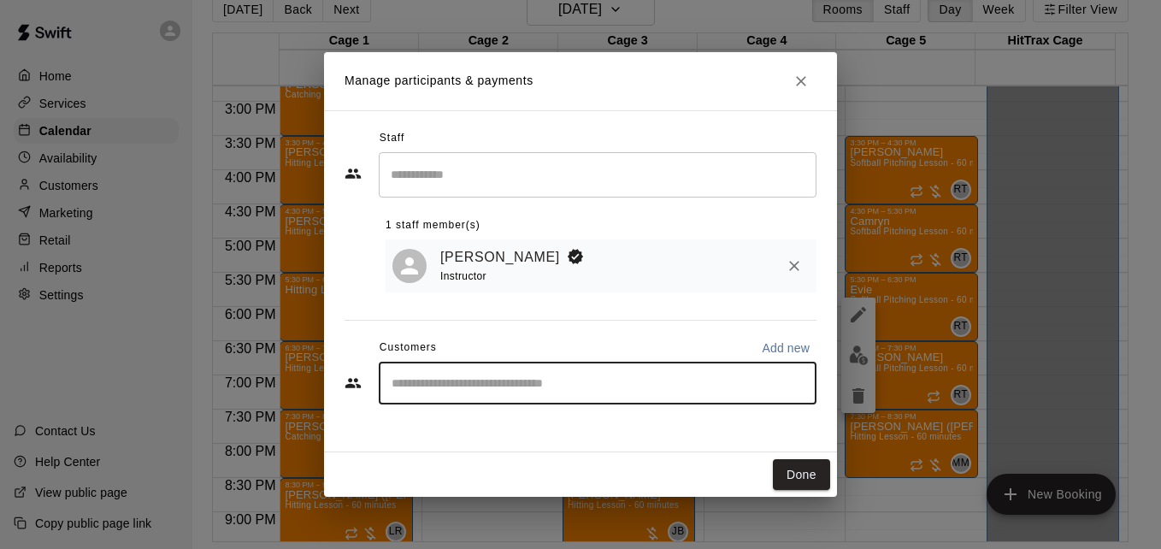
click at [580, 383] on input "Start typing to search customers..." at bounding box center [597, 382] width 422 height 17
type input "****"
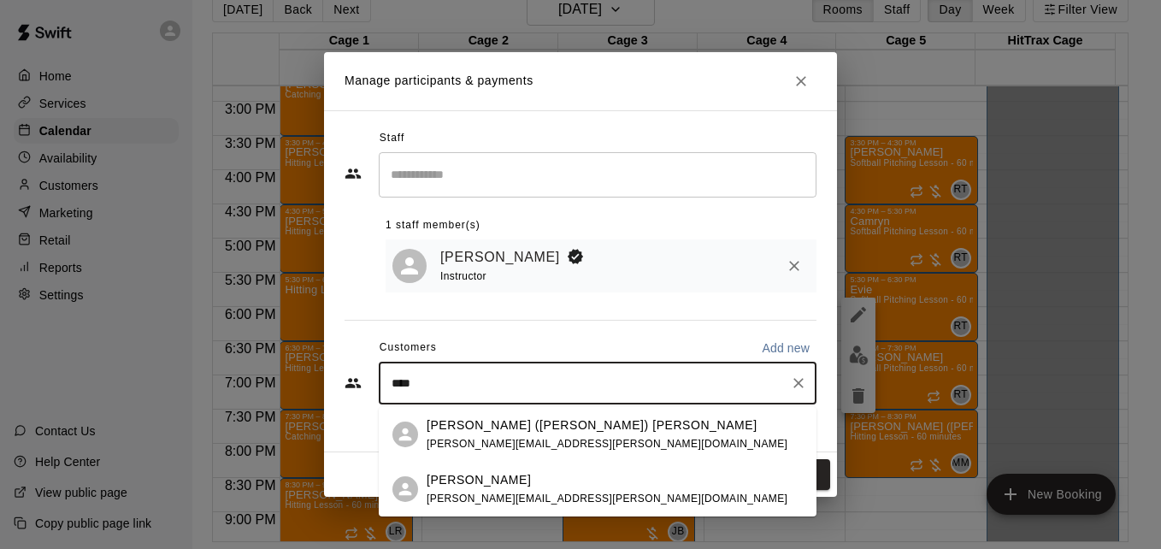
click at [610, 496] on div "[PERSON_NAME] [PERSON_NAME][EMAIL_ADDRESS][PERSON_NAME][DOMAIN_NAME]" at bounding box center [615, 489] width 376 height 37
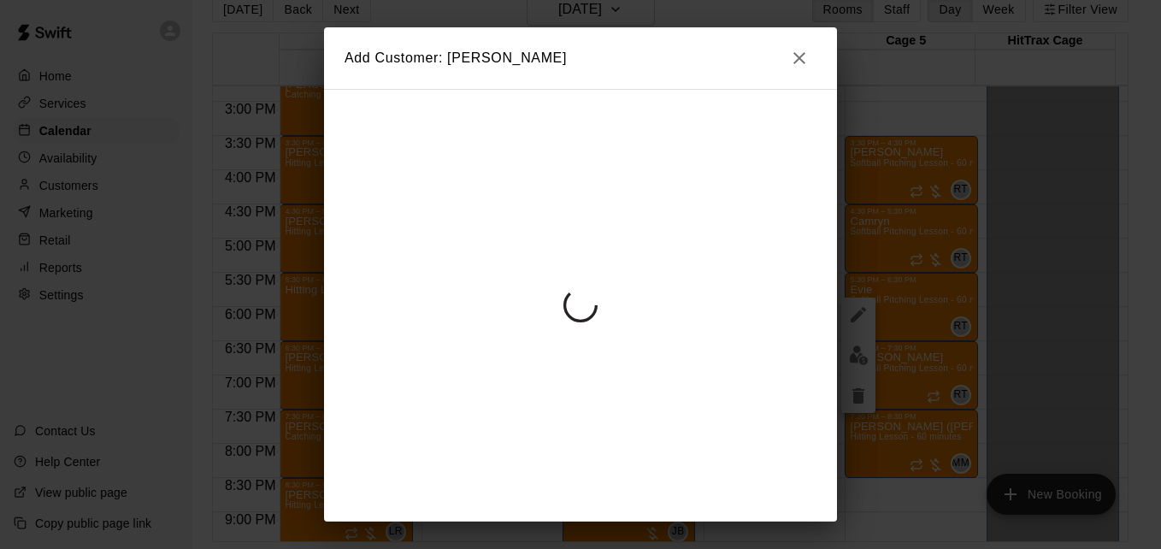
click at [610, 496] on div at bounding box center [580, 305] width 513 height 432
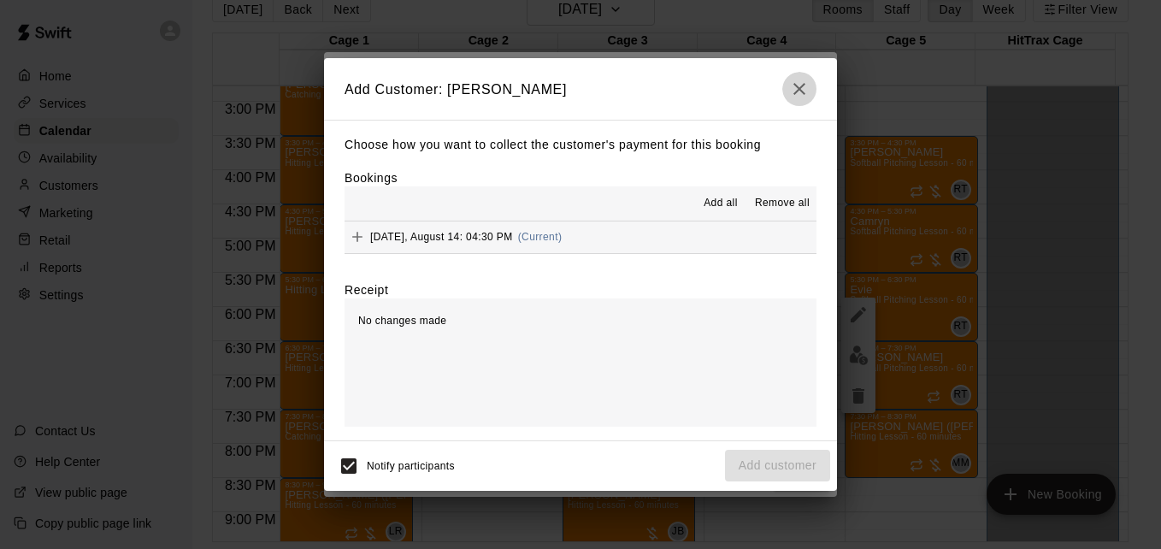
click at [796, 86] on icon "button" at bounding box center [799, 89] width 21 height 21
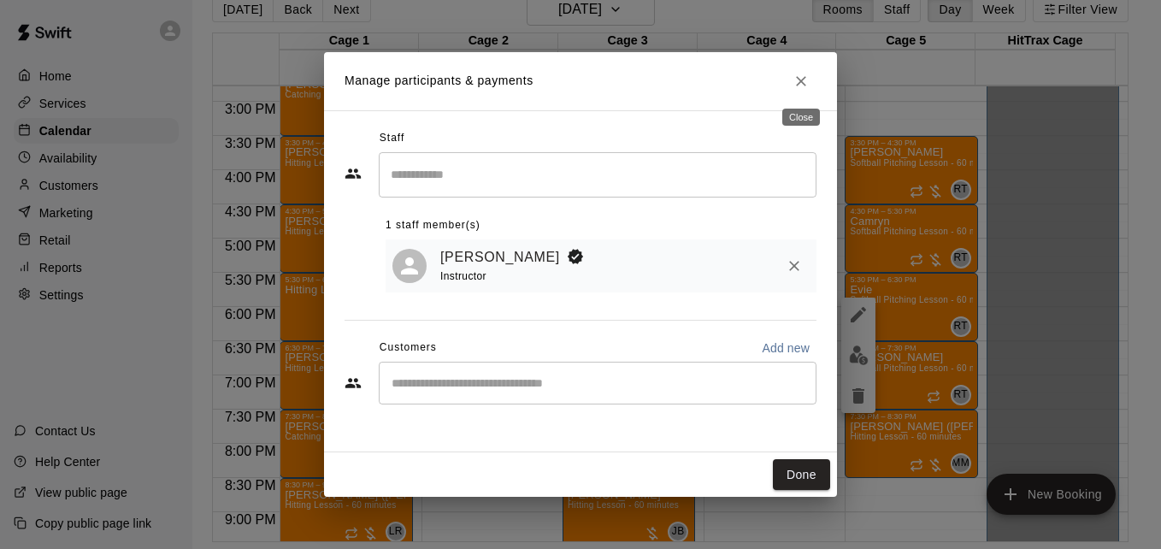
click at [796, 86] on icon "Close" at bounding box center [800, 81] width 17 height 17
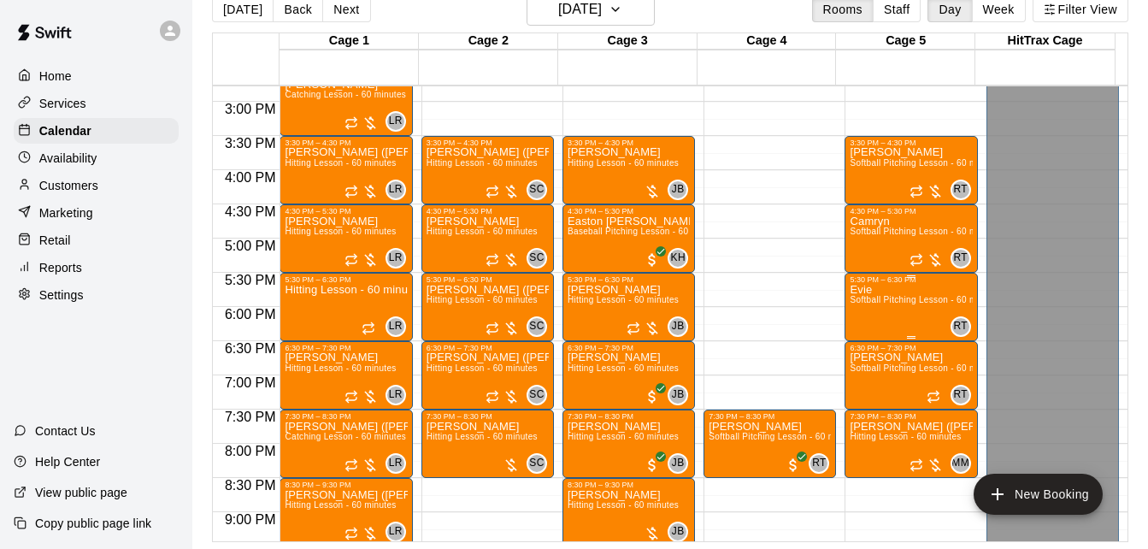
click at [910, 310] on div "Evie Softball Pitching Lesson - 60 minutes" at bounding box center [911, 558] width 122 height 549
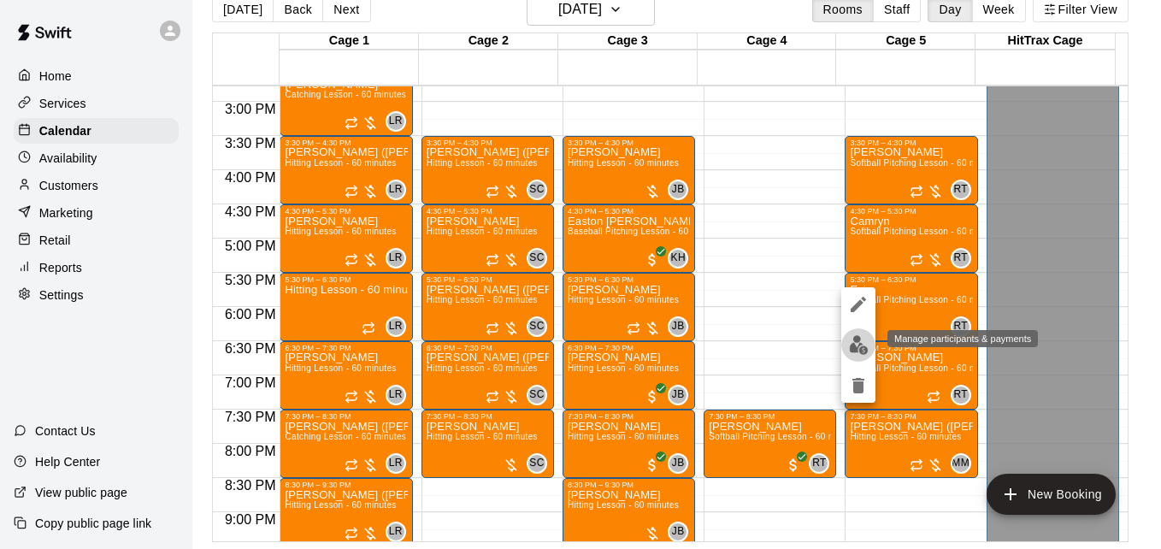
click at [862, 342] on img "edit" at bounding box center [859, 345] width 20 height 20
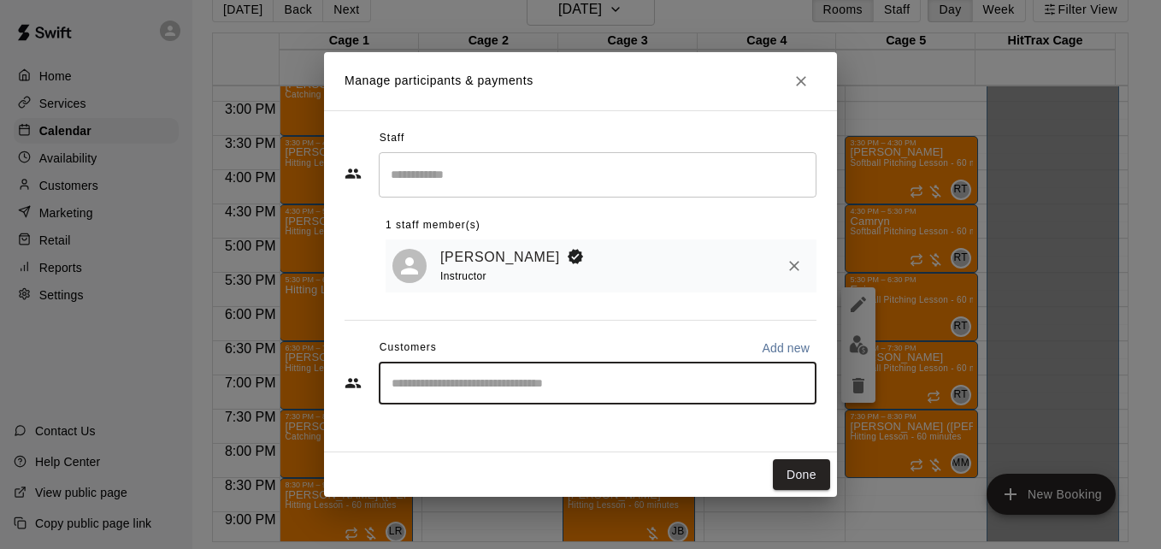
click at [538, 386] on input "Start typing to search customers..." at bounding box center [597, 382] width 422 height 17
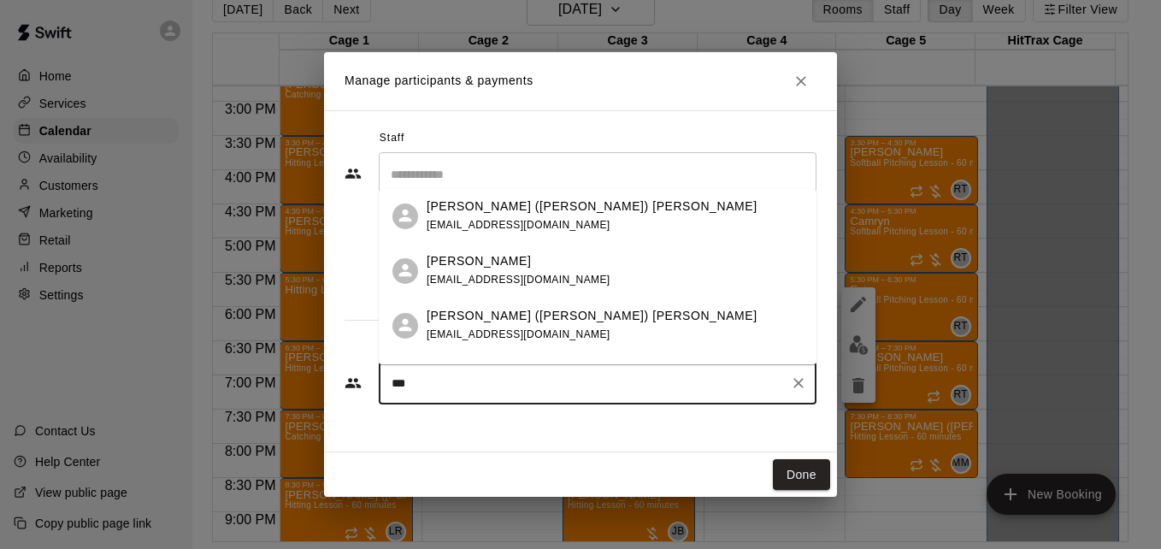
type input "****"
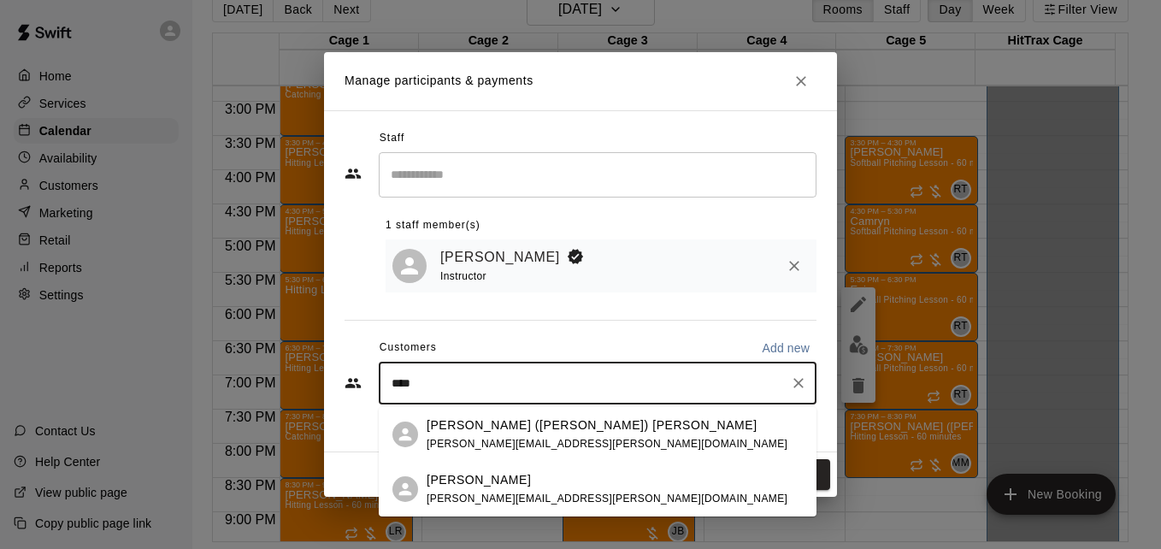
click at [544, 486] on div "[PERSON_NAME]" at bounding box center [607, 480] width 361 height 18
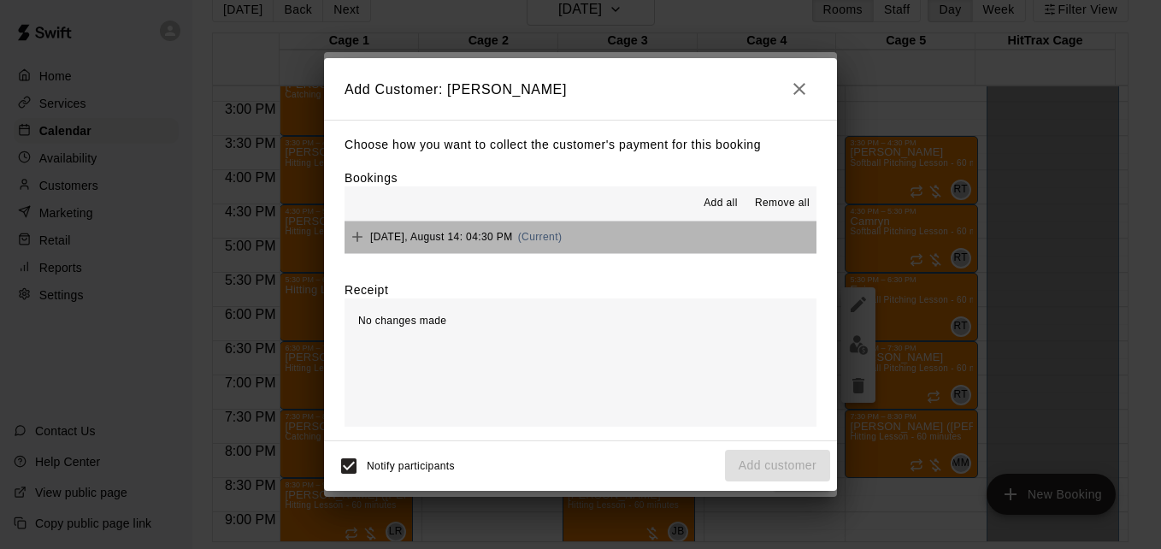
click at [617, 239] on button "[DATE], August 14: 04:30 PM (Current)" at bounding box center [580, 237] width 472 height 32
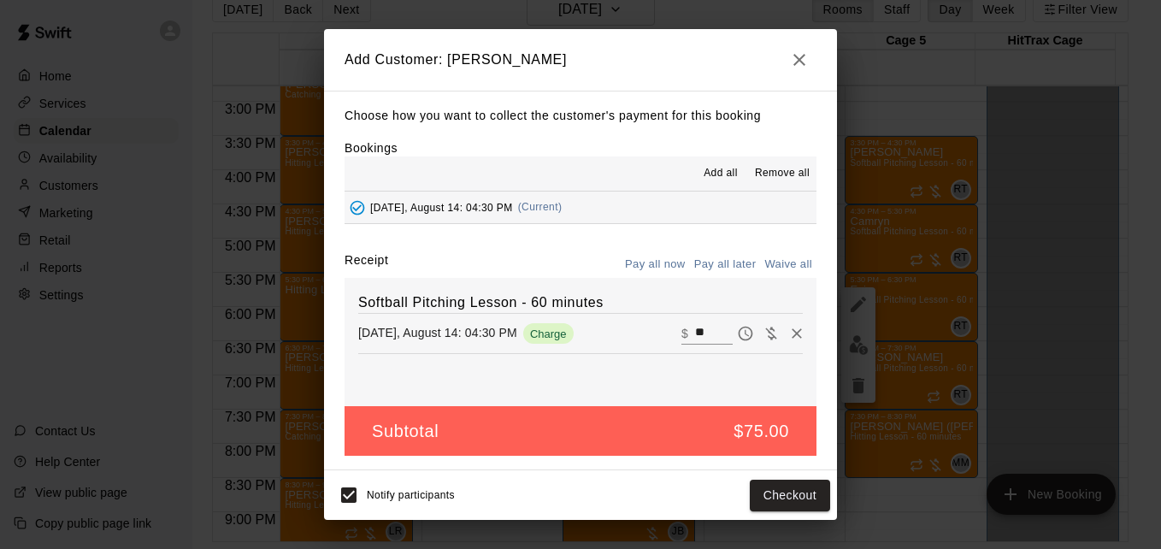
click at [721, 260] on button "Pay all later" at bounding box center [725, 264] width 71 height 26
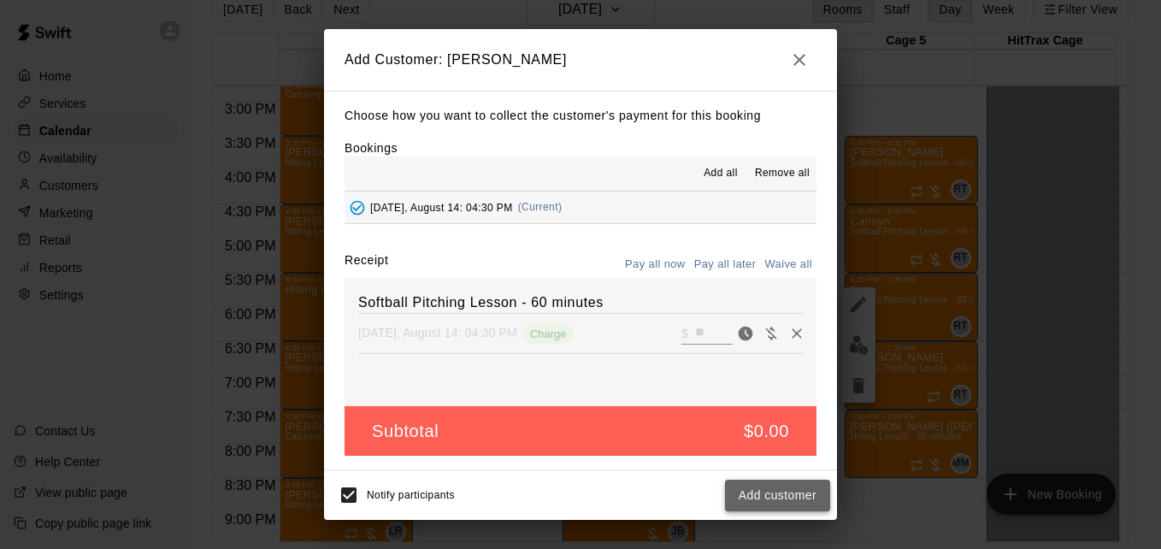
click at [768, 492] on button "Add customer" at bounding box center [777, 496] width 105 height 32
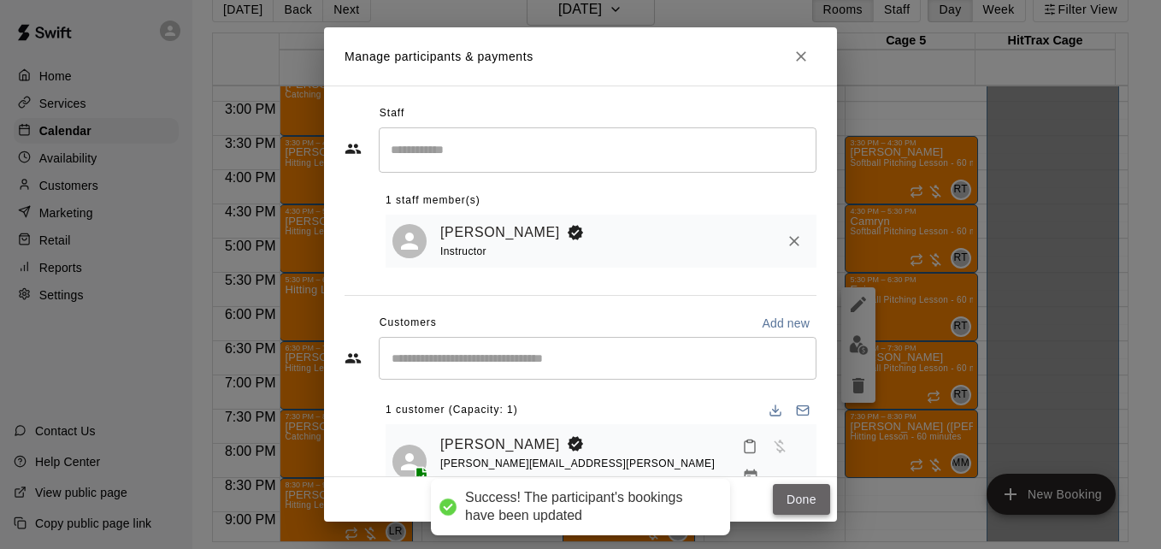
click at [800, 502] on button "Done" at bounding box center [801, 500] width 57 height 32
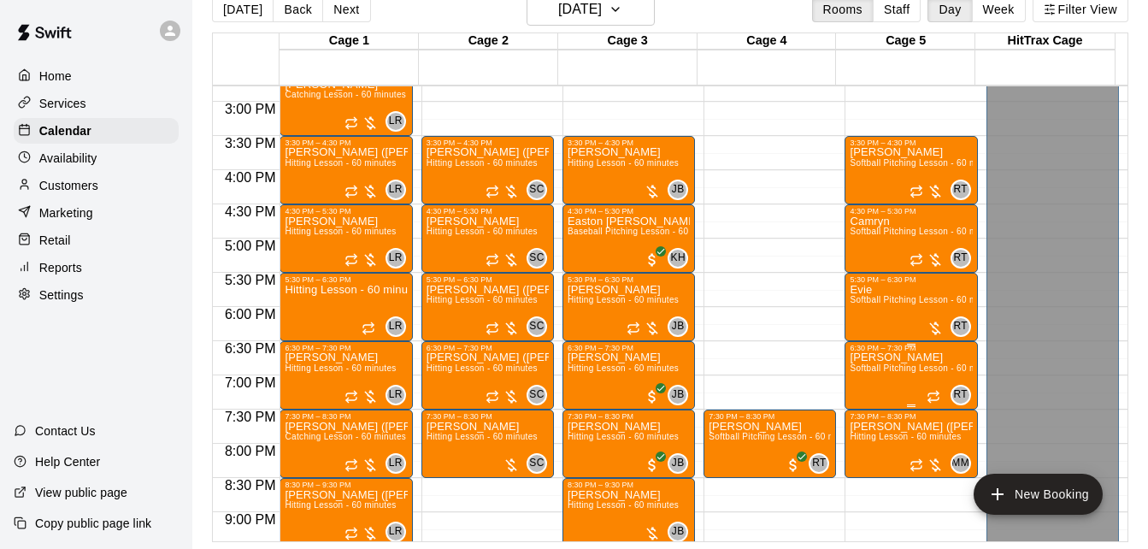
click at [885, 368] on span "Softball Pitching Lesson - 60 minutes" at bounding box center [925, 367] width 151 height 9
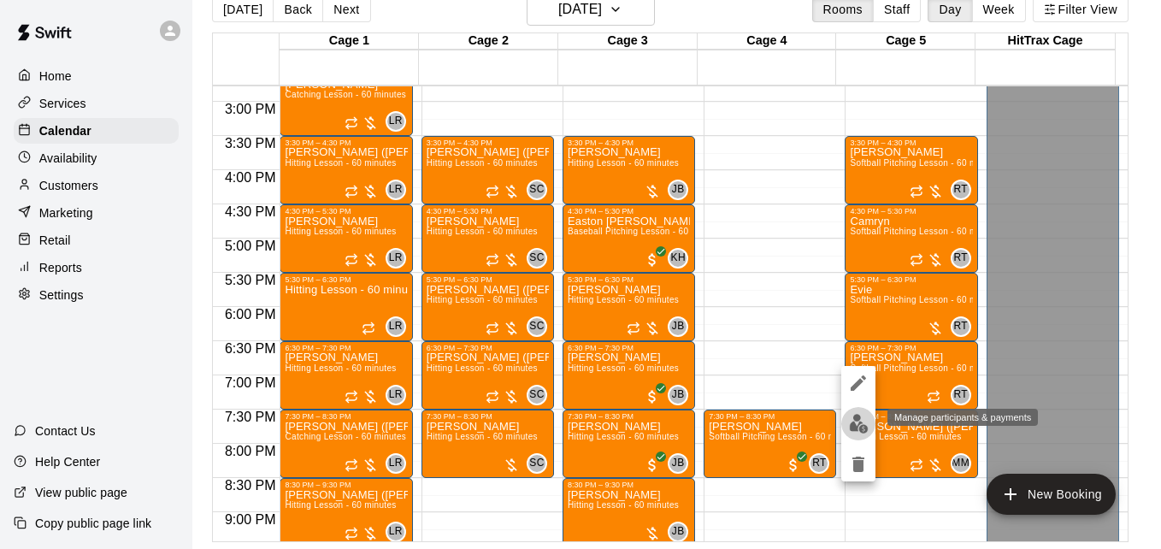
click at [857, 421] on img "edit" at bounding box center [859, 424] width 20 height 20
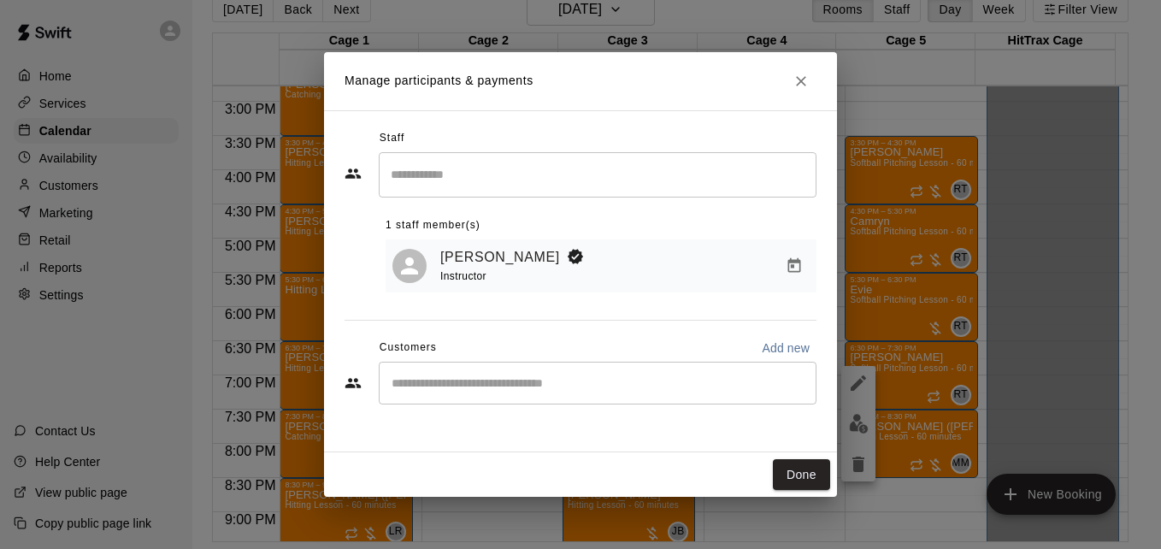
click at [561, 380] on input "Start typing to search customers..." at bounding box center [597, 382] width 422 height 17
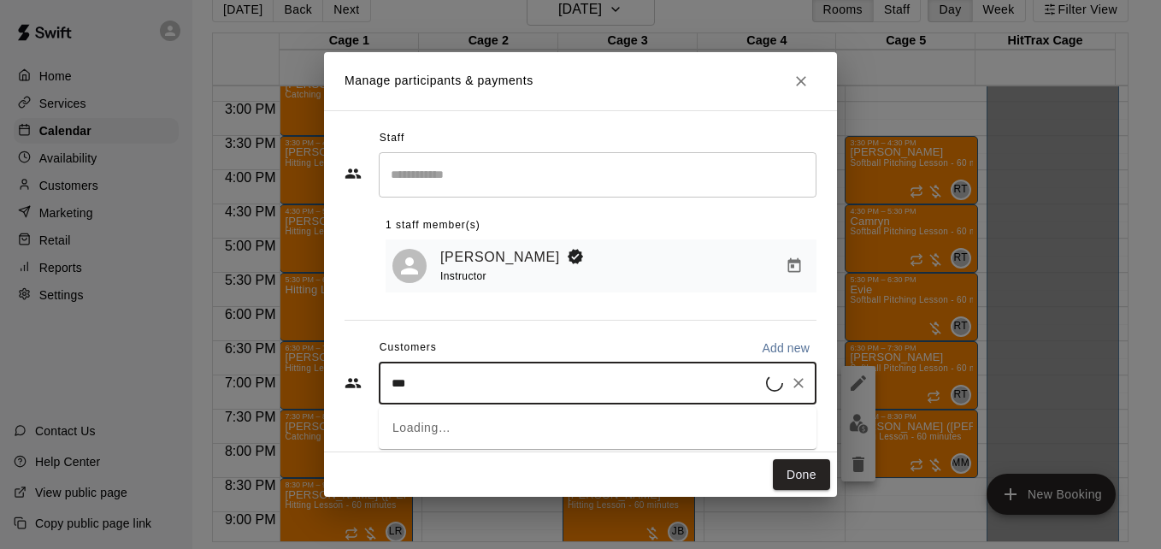
type input "****"
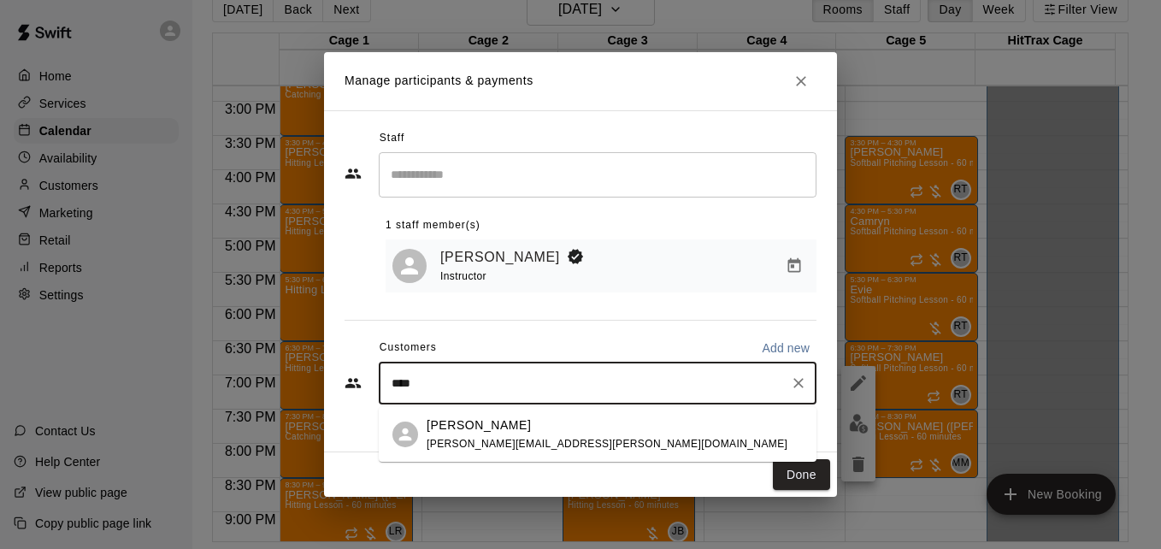
click at [596, 434] on div "[PERSON_NAME] [PERSON_NAME][EMAIL_ADDRESS][PERSON_NAME][DOMAIN_NAME]" at bounding box center [615, 434] width 376 height 37
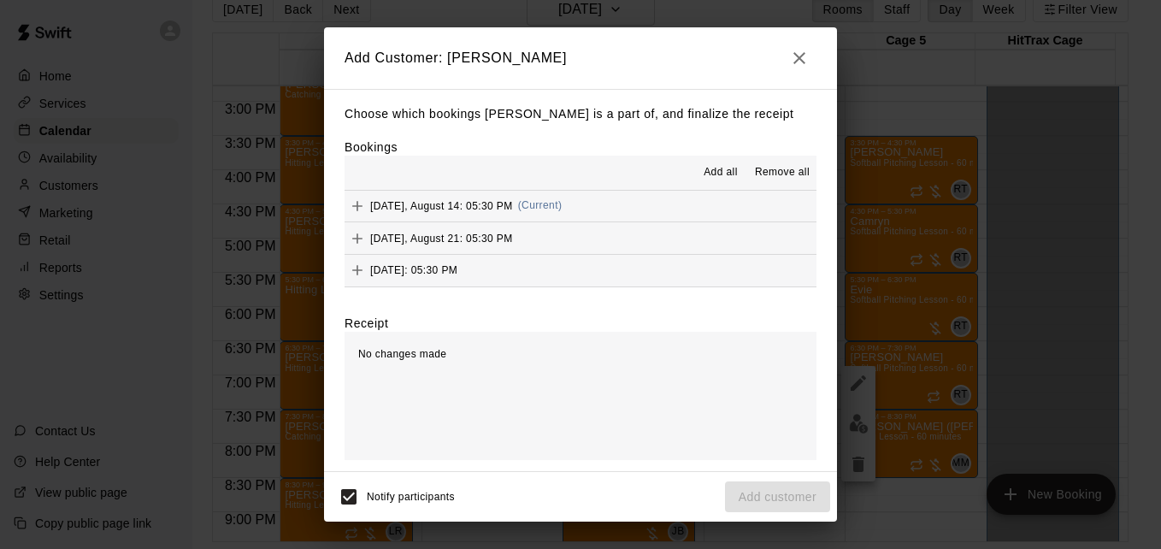
click at [613, 214] on button "[DATE], August 14: 05:30 PM (Current)" at bounding box center [580, 207] width 472 height 32
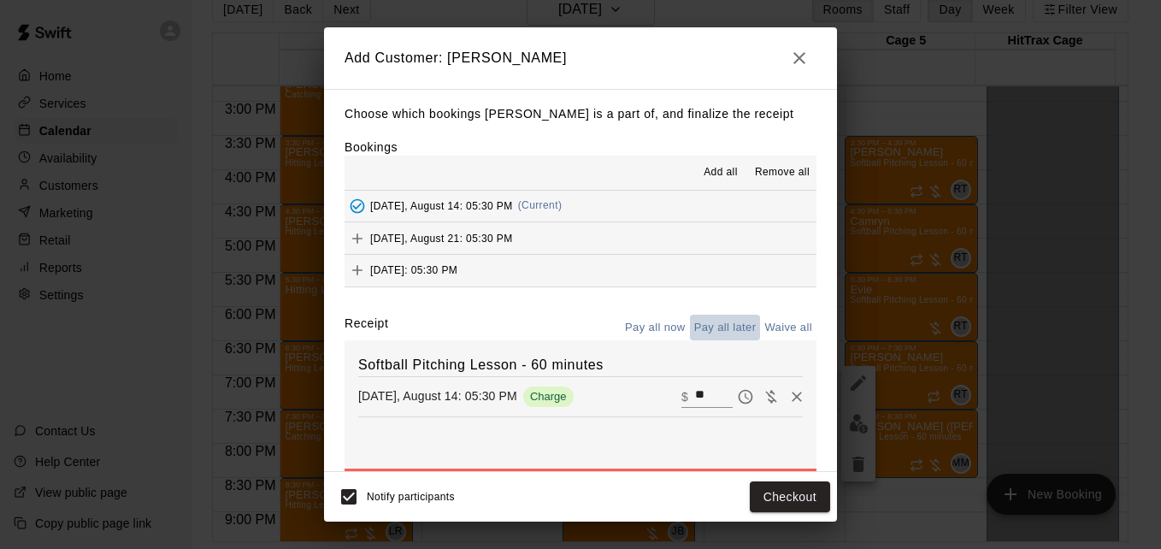
click at [709, 332] on button "Pay all later" at bounding box center [725, 328] width 71 height 26
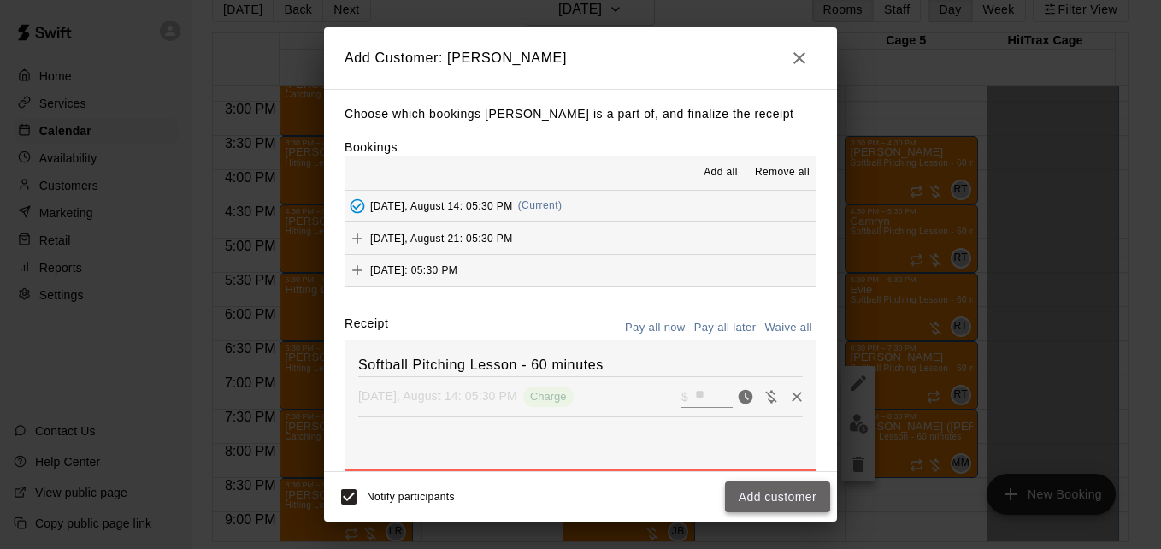
click at [781, 484] on button "Add customer" at bounding box center [777, 497] width 105 height 32
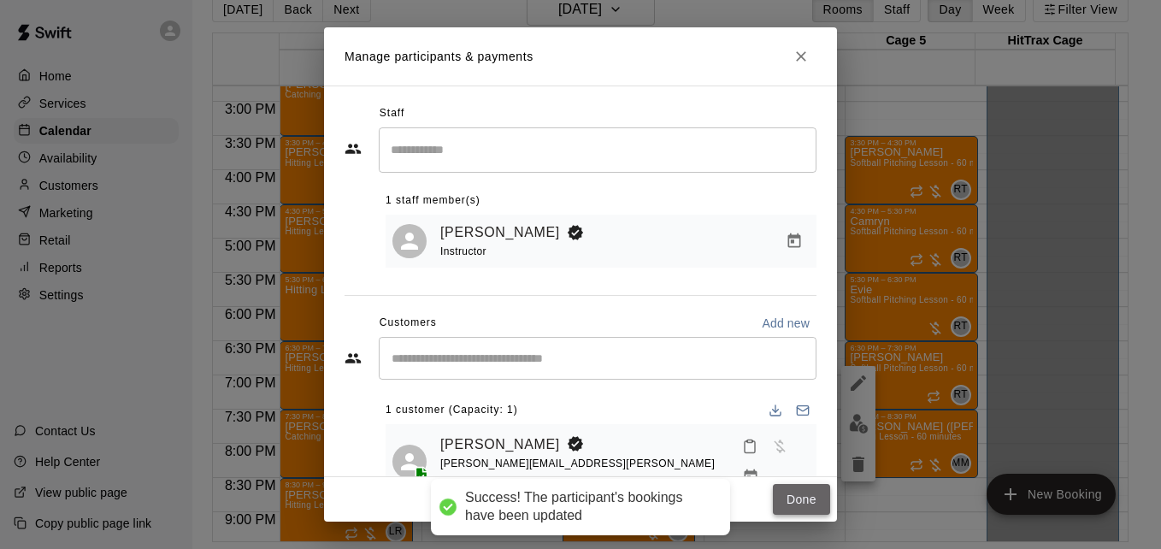
click at [792, 497] on button "Done" at bounding box center [801, 500] width 57 height 32
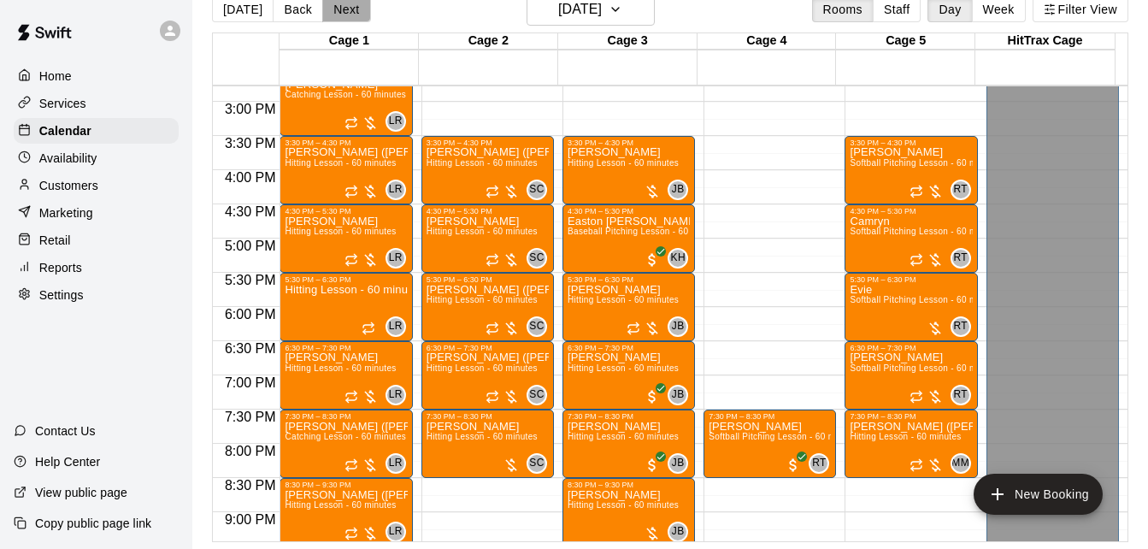
click at [342, 8] on button "Next" at bounding box center [346, 10] width 48 height 26
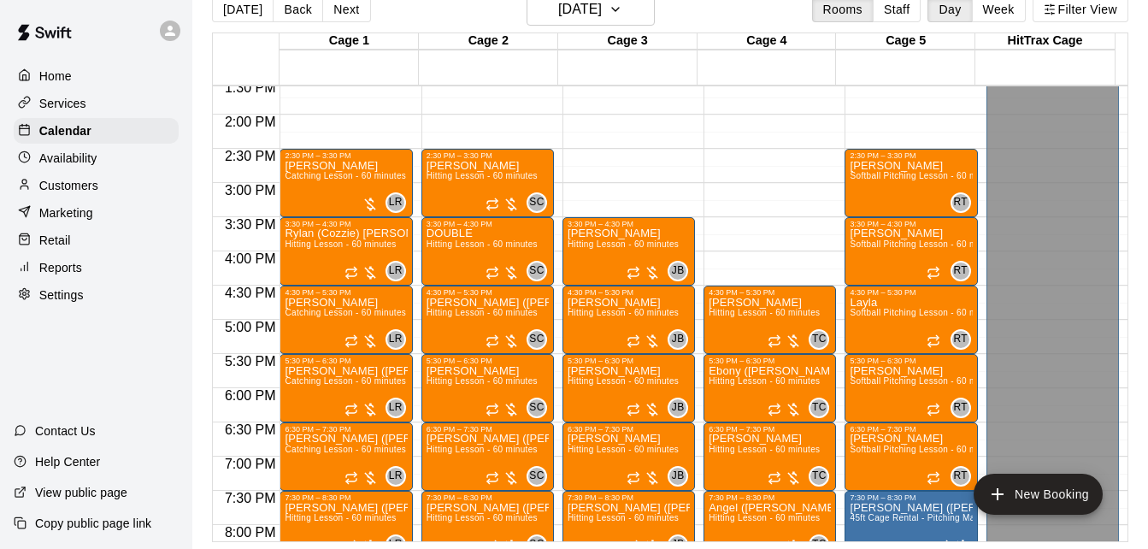
scroll to position [908, 0]
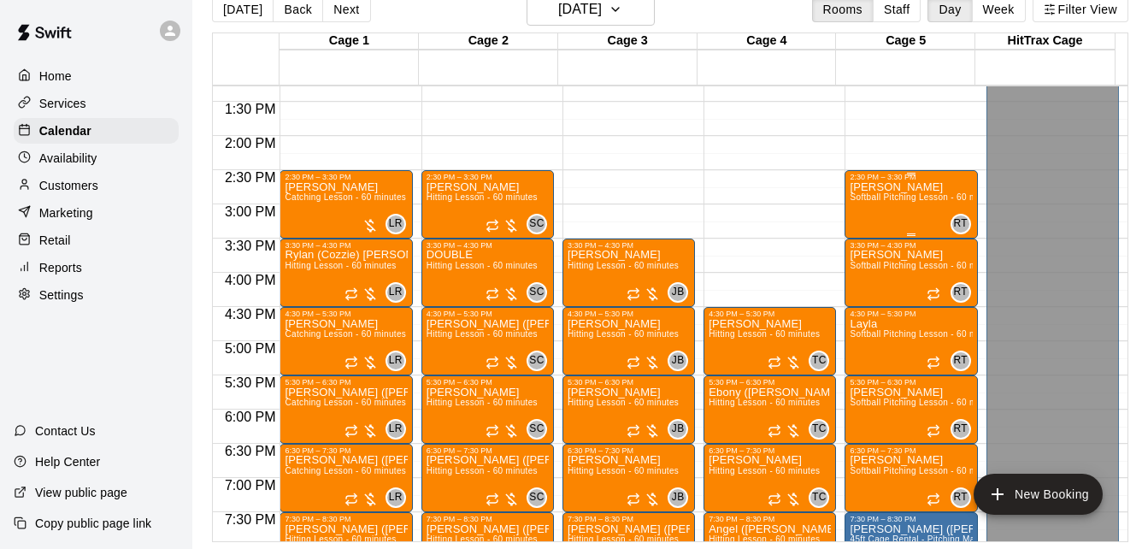
click at [884, 202] on span "Softball Pitching Lesson - 60 minutes" at bounding box center [925, 196] width 151 height 9
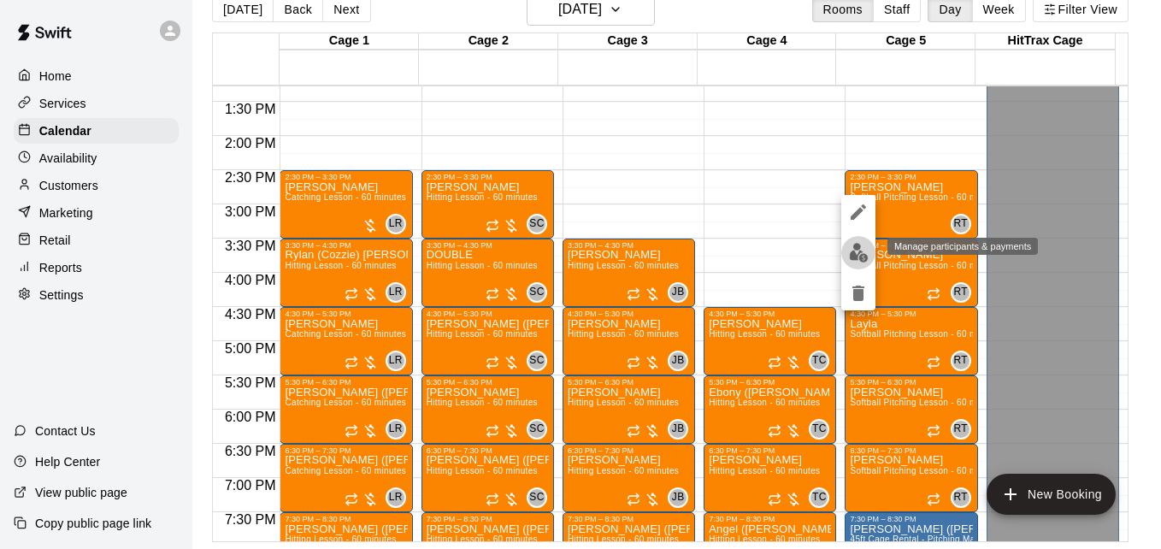
click at [850, 260] on img "edit" at bounding box center [859, 253] width 20 height 20
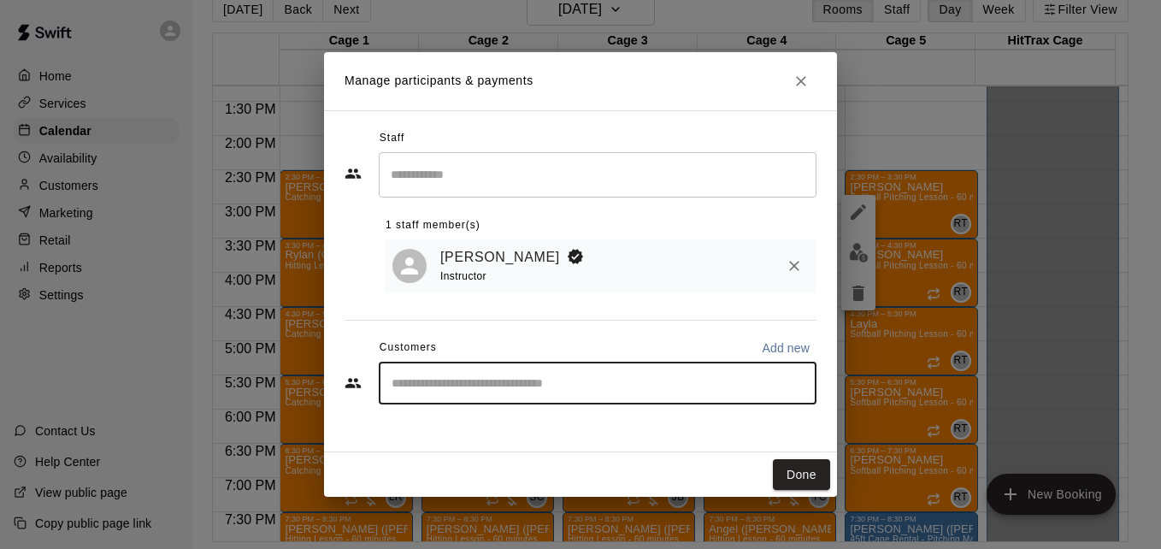
click at [429, 381] on input "Start typing to search customers..." at bounding box center [597, 382] width 422 height 17
type input "****"
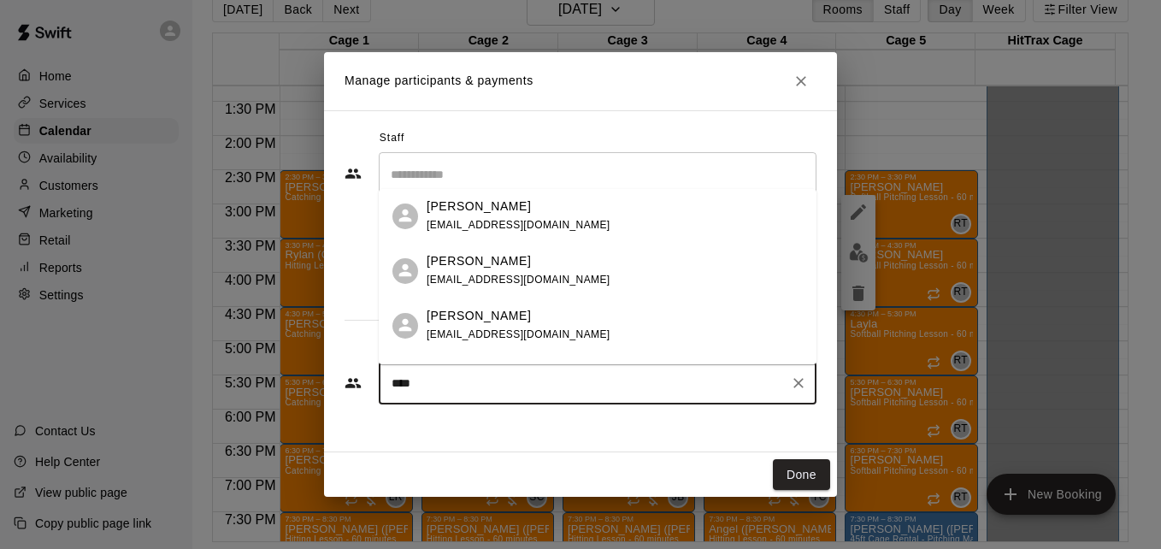
click at [531, 325] on div "[PERSON_NAME] [EMAIL_ADDRESS][DOMAIN_NAME]" at bounding box center [519, 325] width 184 height 37
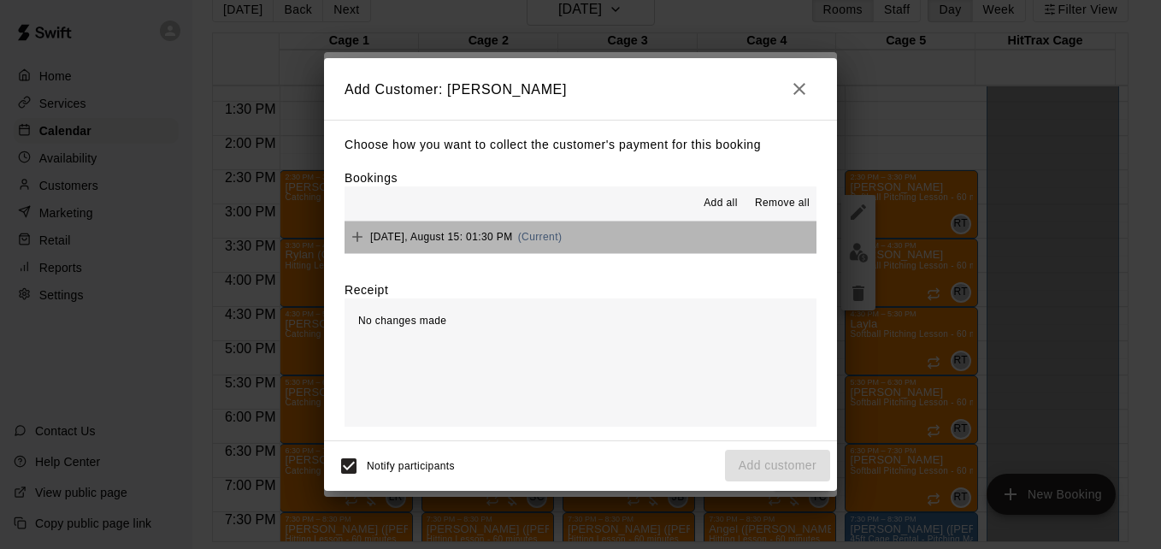
click at [644, 232] on button "[DATE], August 15: 01:30 PM (Current)" at bounding box center [580, 237] width 472 height 32
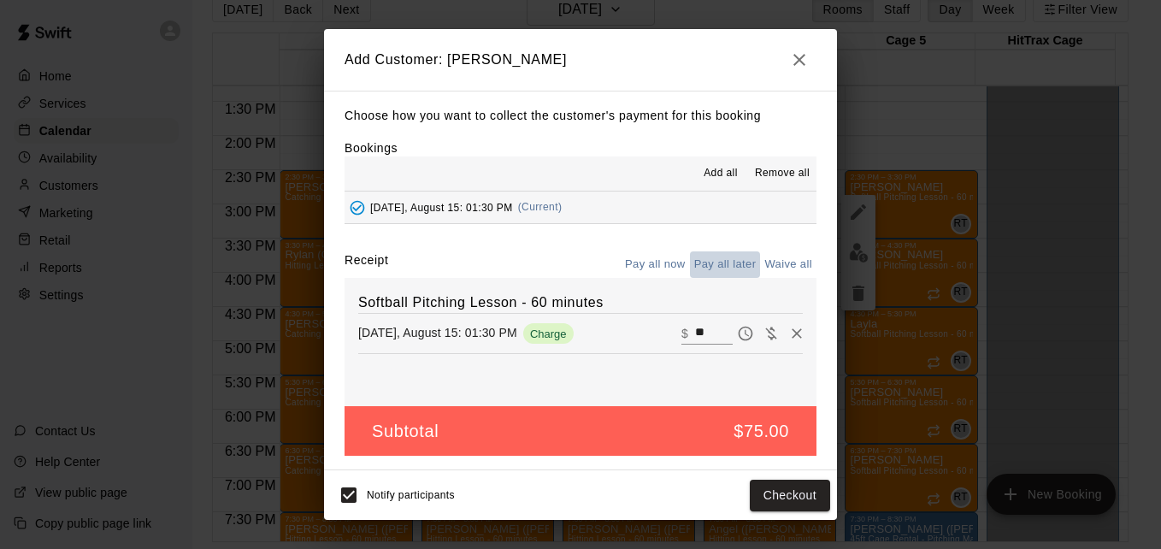
click at [728, 274] on button "Pay all later" at bounding box center [725, 264] width 71 height 26
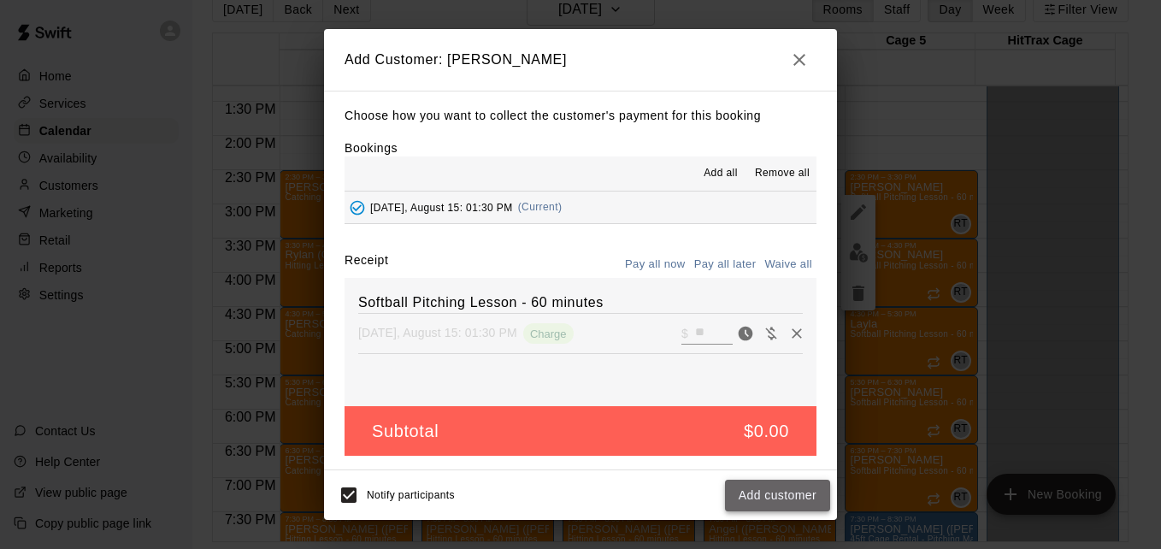
click at [786, 491] on button "Add customer" at bounding box center [777, 496] width 105 height 32
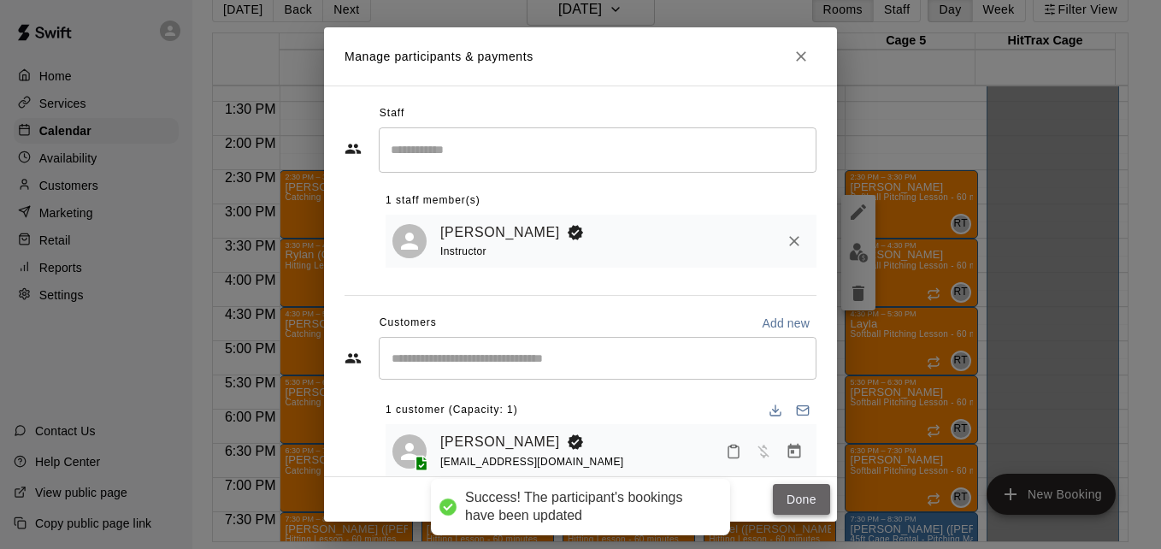
click at [786, 484] on button "Done" at bounding box center [801, 500] width 57 height 32
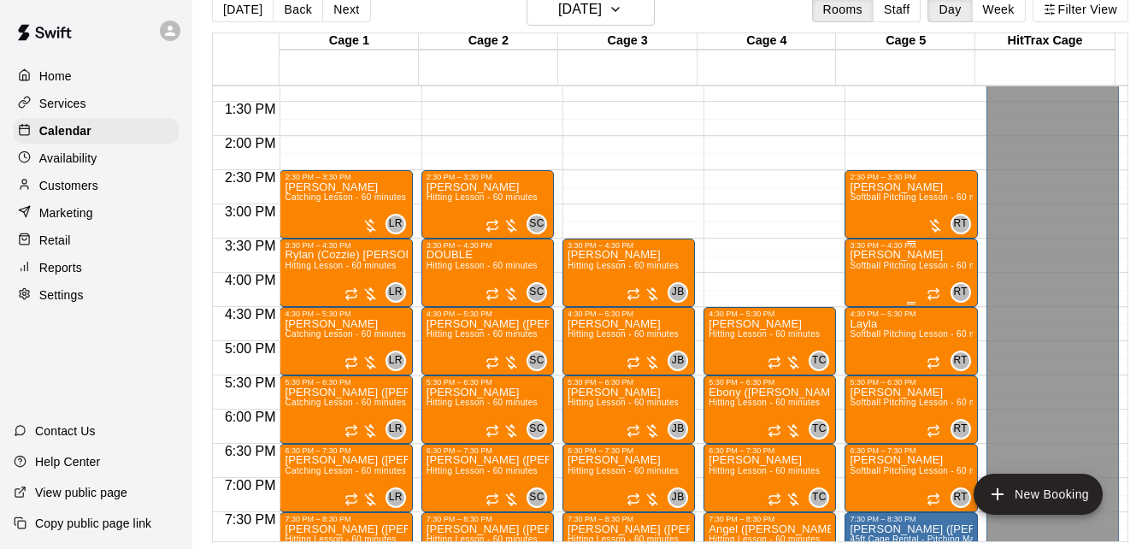
click at [864, 275] on div "[PERSON_NAME] Softball Pitching Lesson - 60 minutes" at bounding box center [911, 524] width 122 height 549
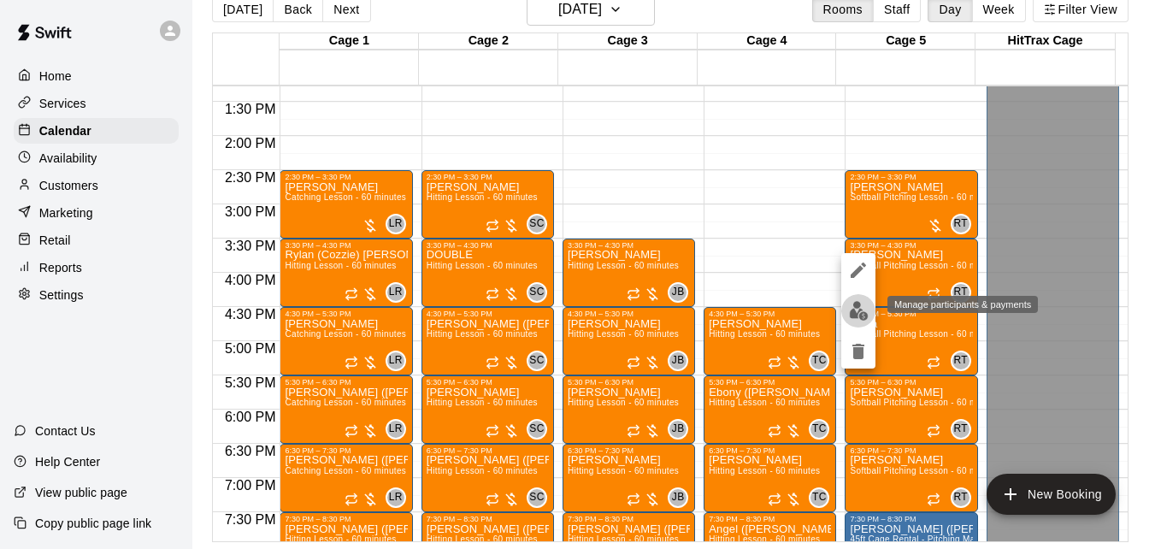
click at [860, 310] on img "edit" at bounding box center [859, 311] width 20 height 20
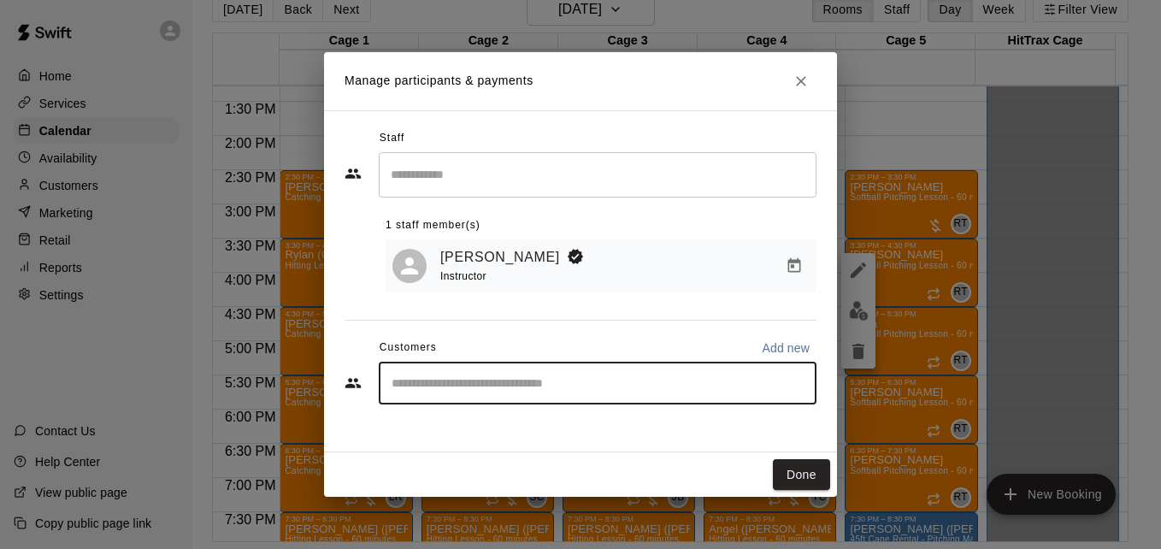
click at [544, 377] on input "Start typing to search customers..." at bounding box center [597, 382] width 422 height 17
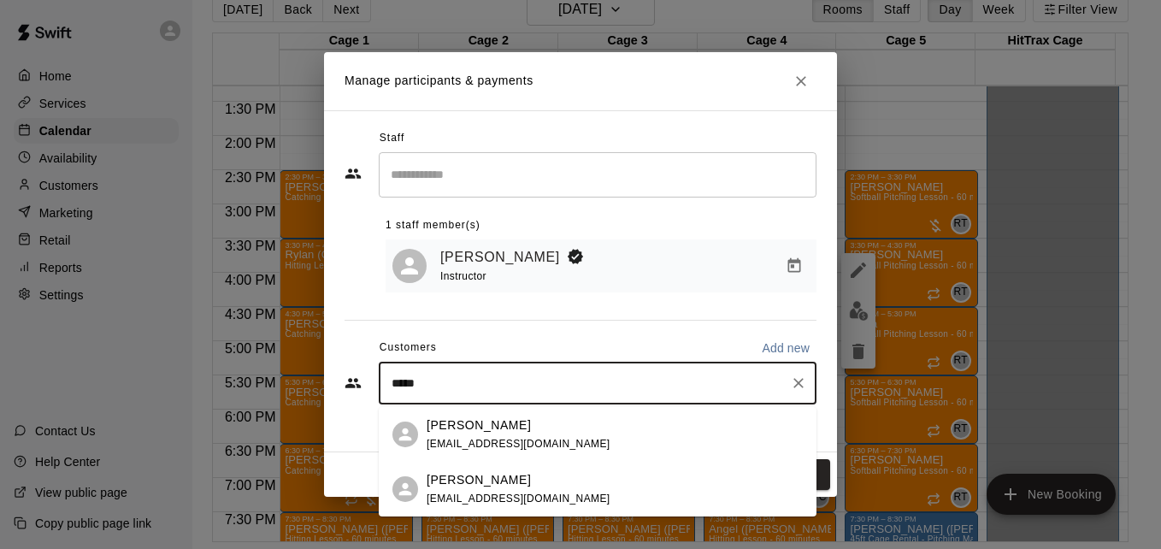
type input "******"
click at [544, 497] on span "[EMAIL_ADDRESS][DOMAIN_NAME]" at bounding box center [519, 498] width 184 height 12
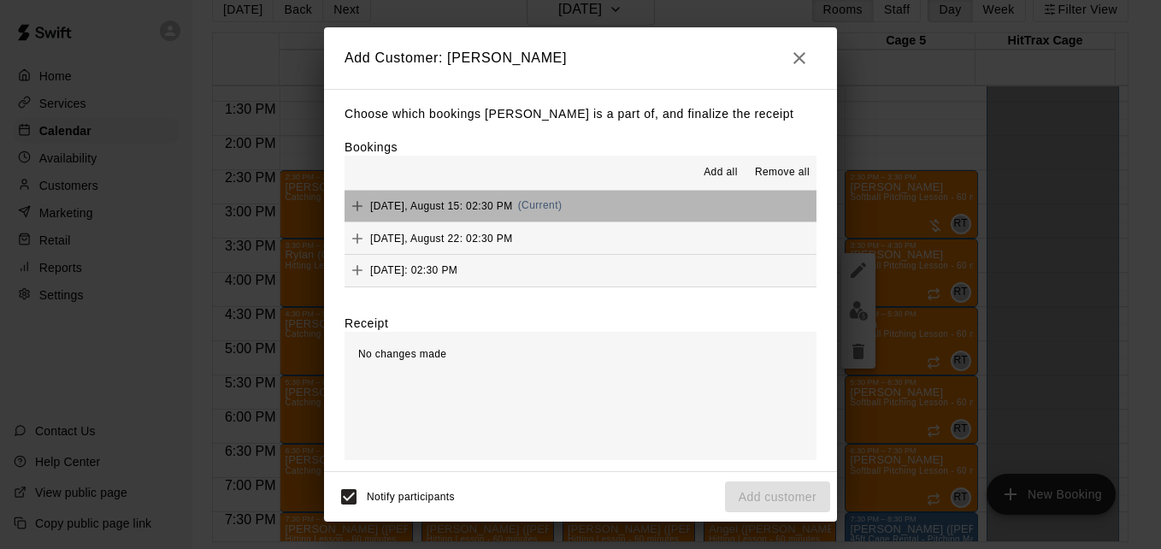
click at [614, 210] on button "[DATE], August 15: 02:30 PM (Current)" at bounding box center [580, 207] width 472 height 32
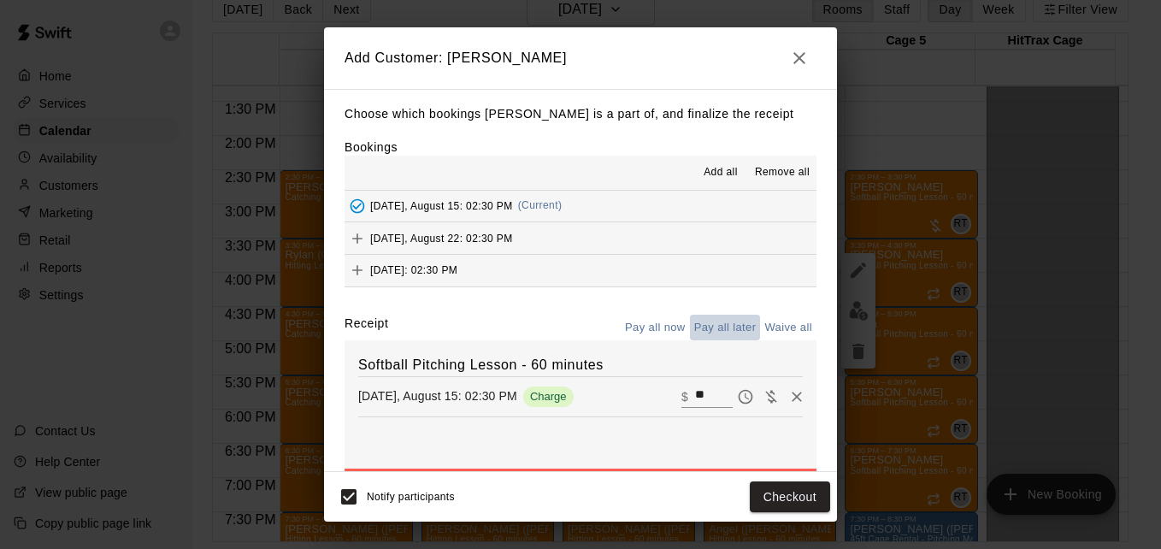
click at [700, 330] on button "Pay all later" at bounding box center [725, 328] width 71 height 26
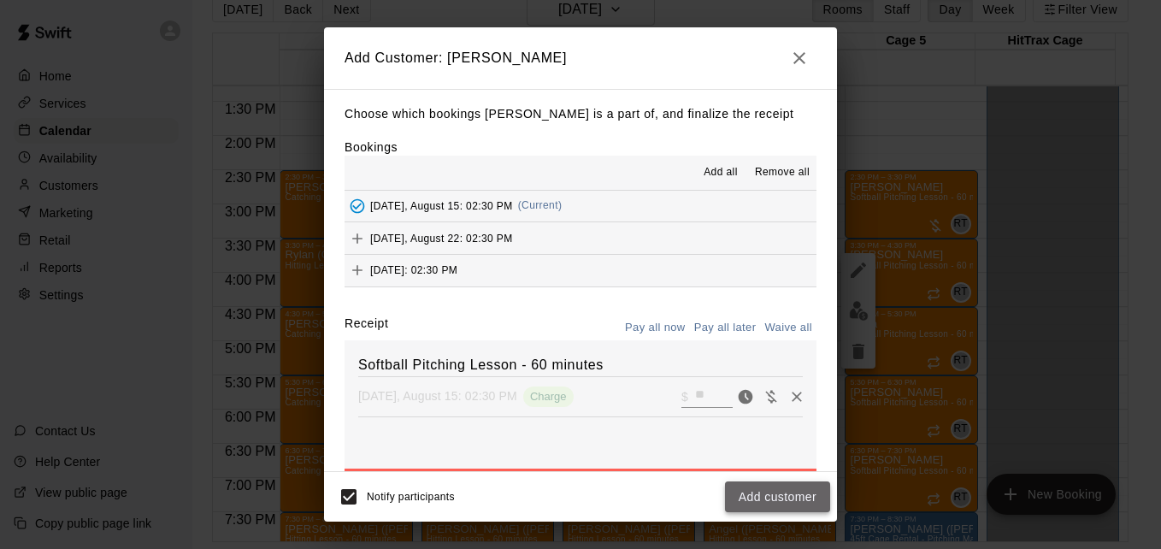
click at [764, 492] on button "Add customer" at bounding box center [777, 497] width 105 height 32
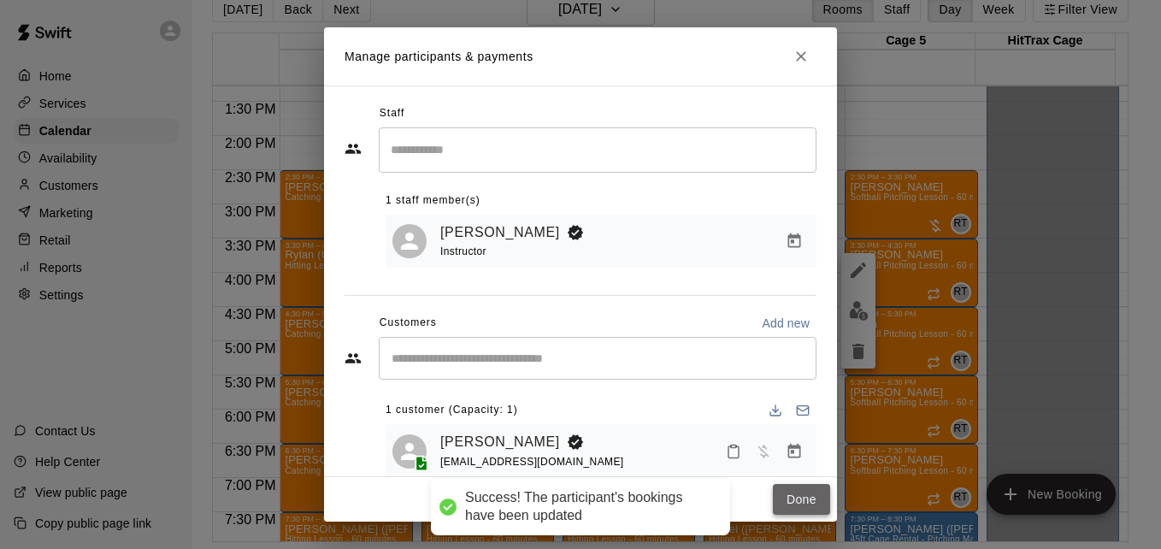
click at [791, 497] on button "Done" at bounding box center [801, 500] width 57 height 32
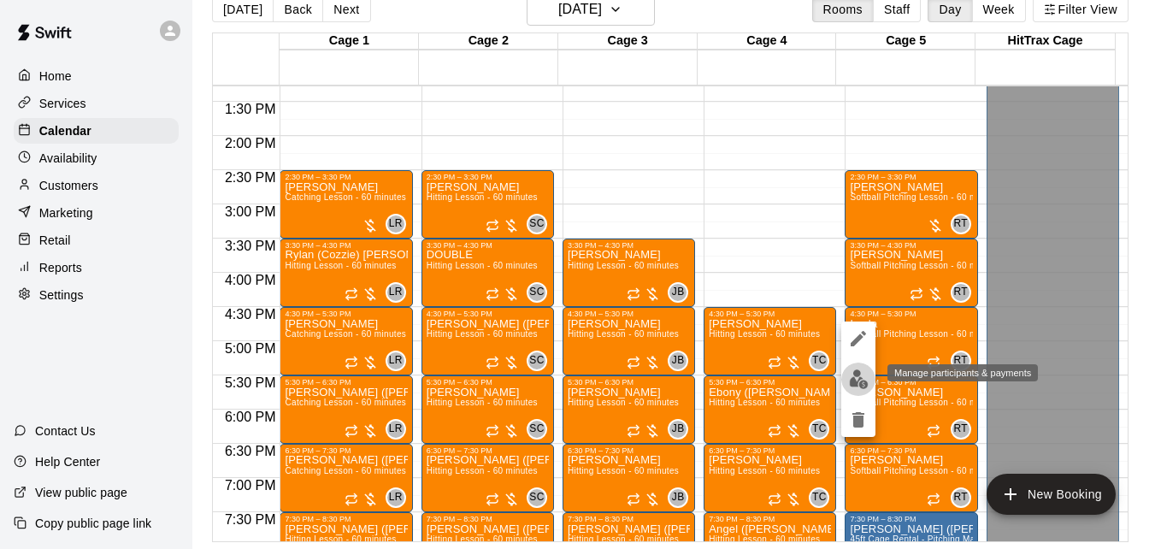
click at [858, 374] on img "edit" at bounding box center [859, 379] width 20 height 20
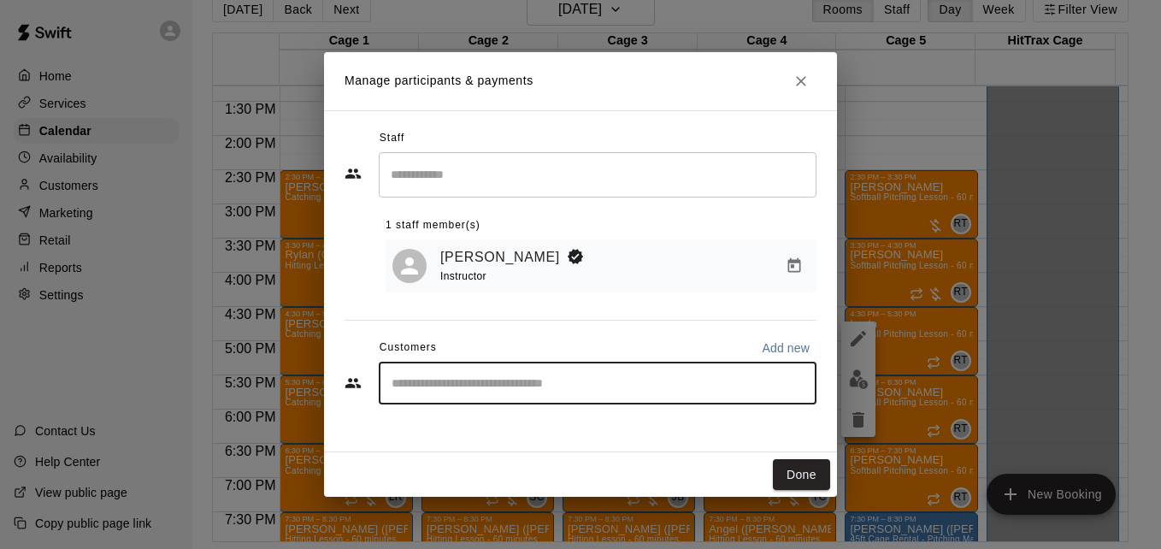
click at [509, 377] on input "Start typing to search customers..." at bounding box center [597, 382] width 422 height 17
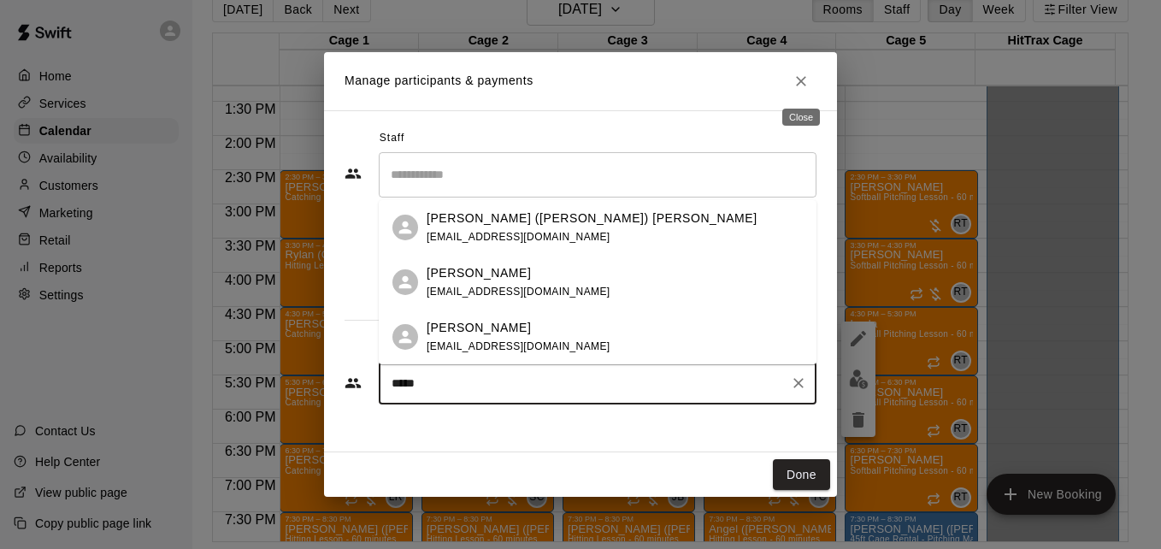
type input "*****"
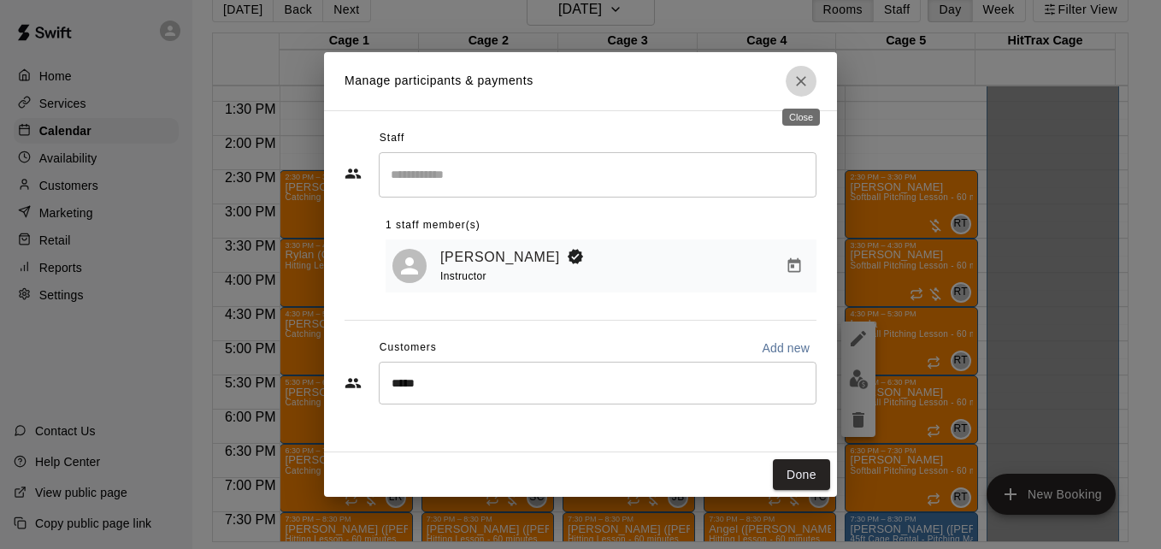
click at [803, 88] on icon "Close" at bounding box center [800, 81] width 17 height 17
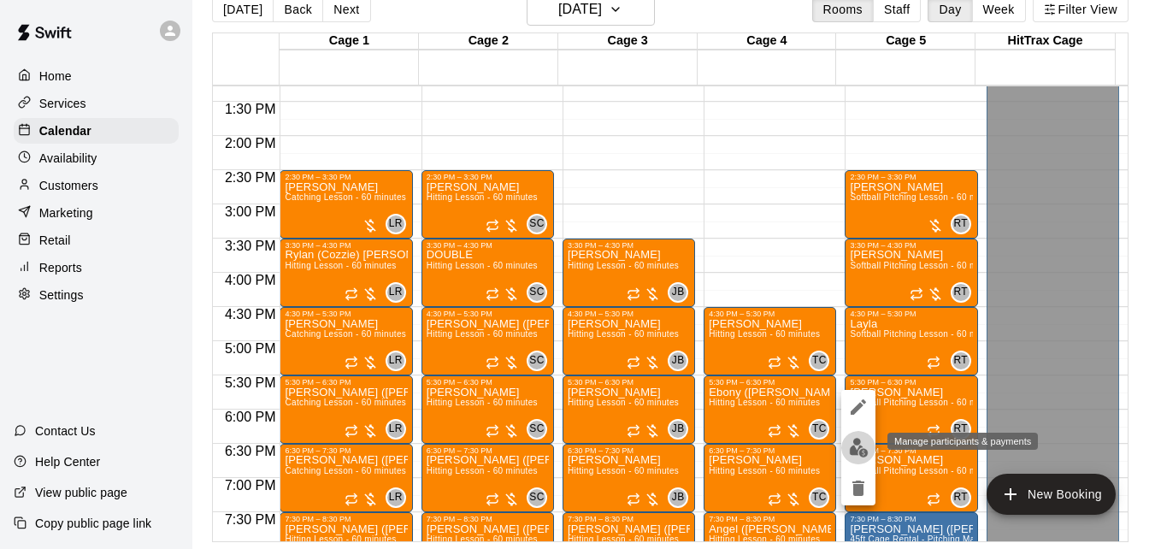
click at [853, 448] on img "edit" at bounding box center [859, 448] width 20 height 20
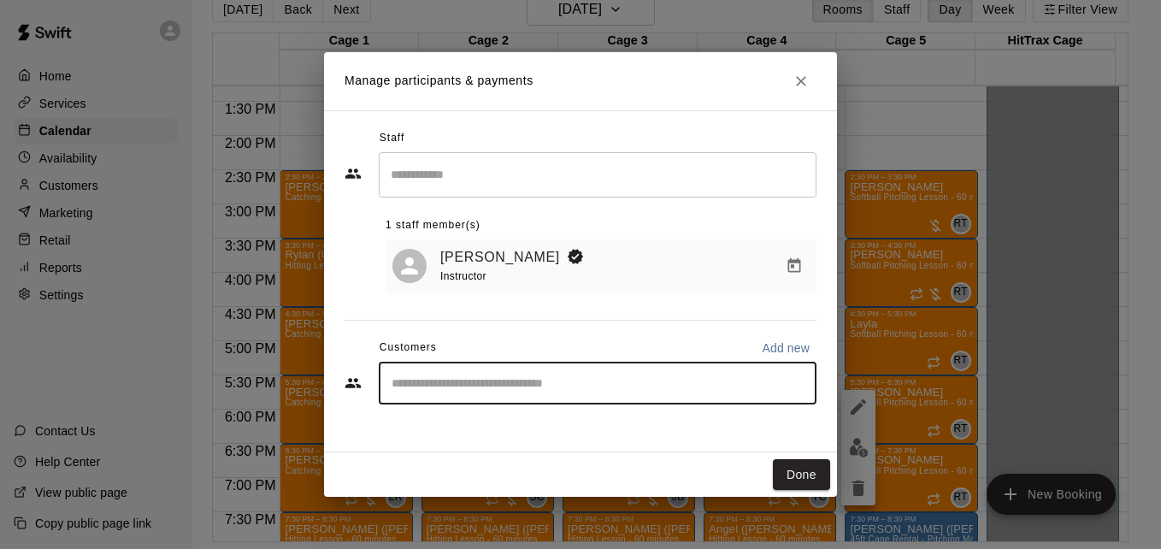
click at [459, 391] on input "Start typing to search customers..." at bounding box center [597, 382] width 422 height 17
type input "******"
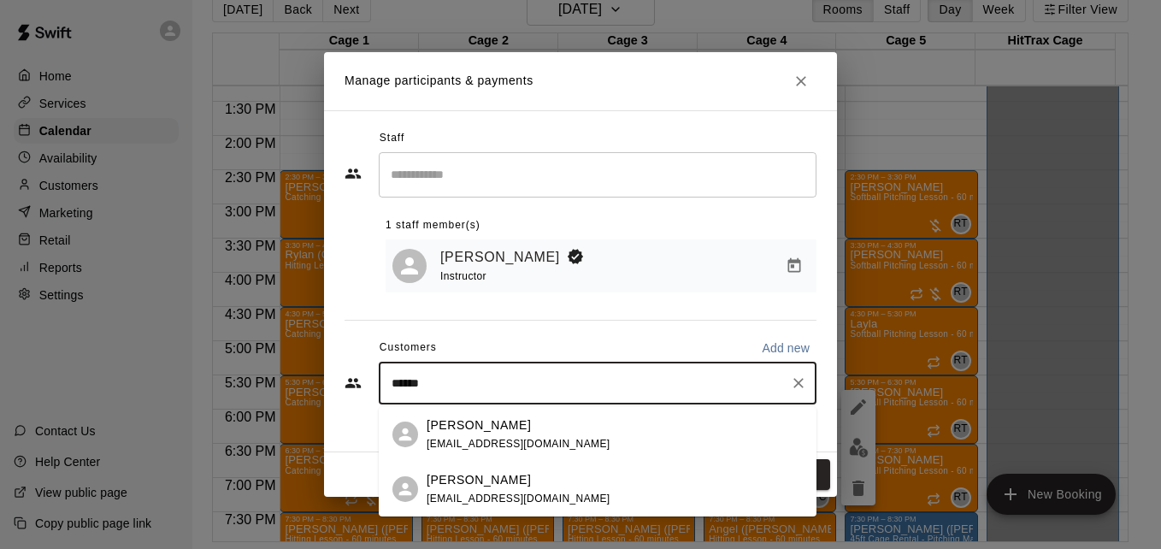
click at [575, 436] on div "[PERSON_NAME] [EMAIL_ADDRESS][DOMAIN_NAME]" at bounding box center [519, 434] width 184 height 37
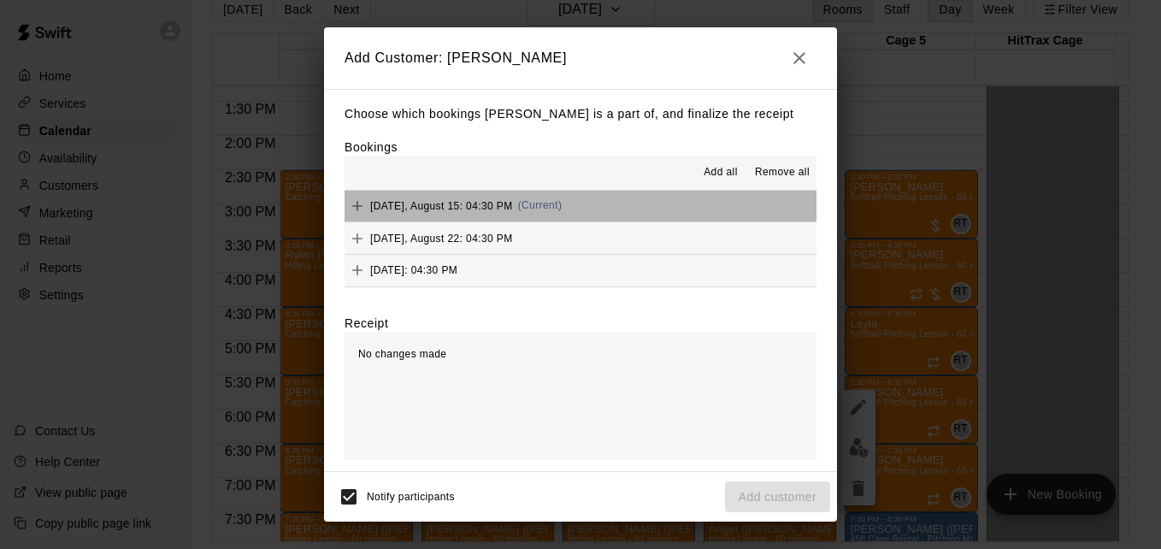
click at [654, 201] on button "[DATE], August 15: 04:30 PM (Current)" at bounding box center [580, 207] width 472 height 32
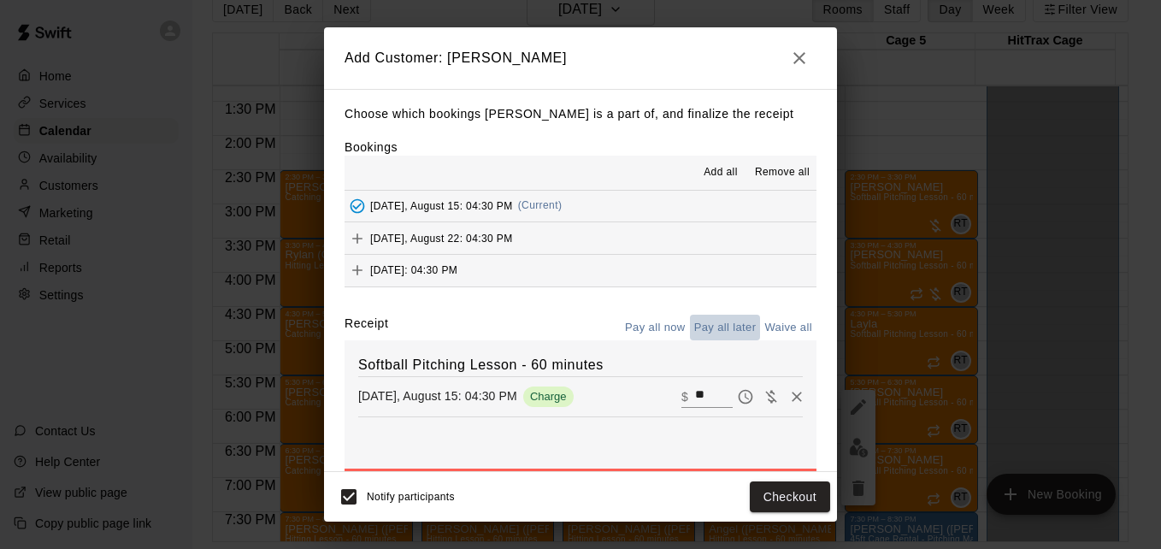
click at [706, 327] on button "Pay all later" at bounding box center [725, 328] width 71 height 26
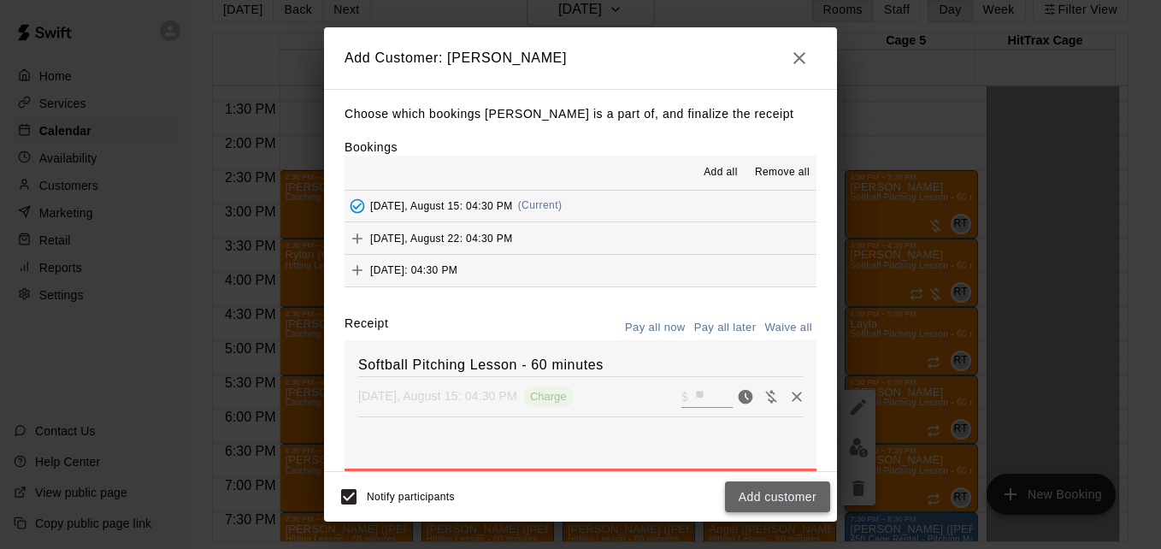
click at [765, 495] on button "Add customer" at bounding box center [777, 497] width 105 height 32
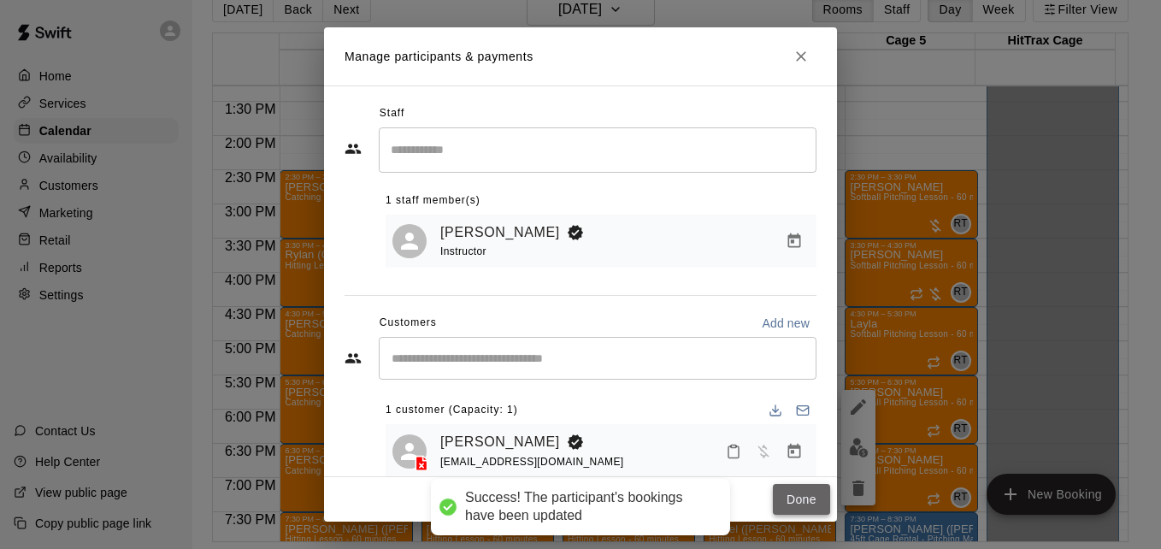
click at [797, 491] on button "Done" at bounding box center [801, 500] width 57 height 32
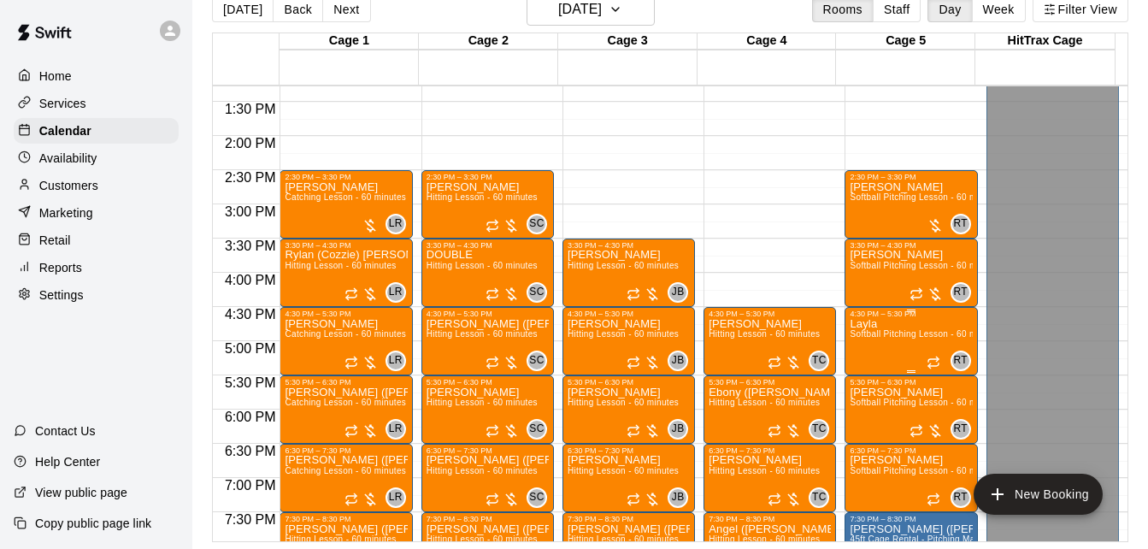
click at [891, 336] on span "Softball Pitching Lesson - 60 minutes" at bounding box center [925, 333] width 151 height 9
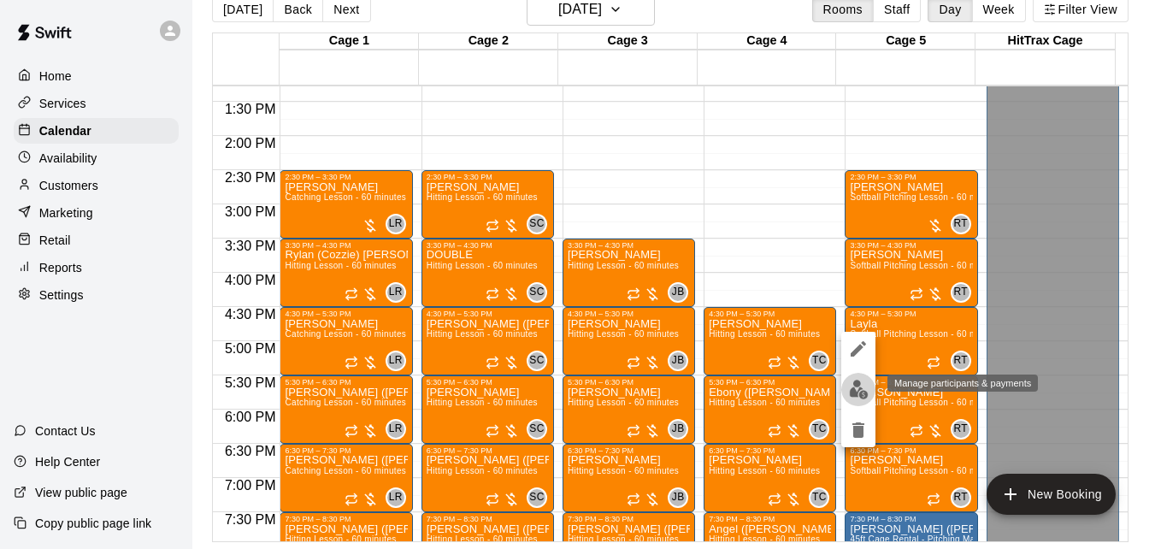
click at [856, 389] on img "edit" at bounding box center [859, 390] width 20 height 20
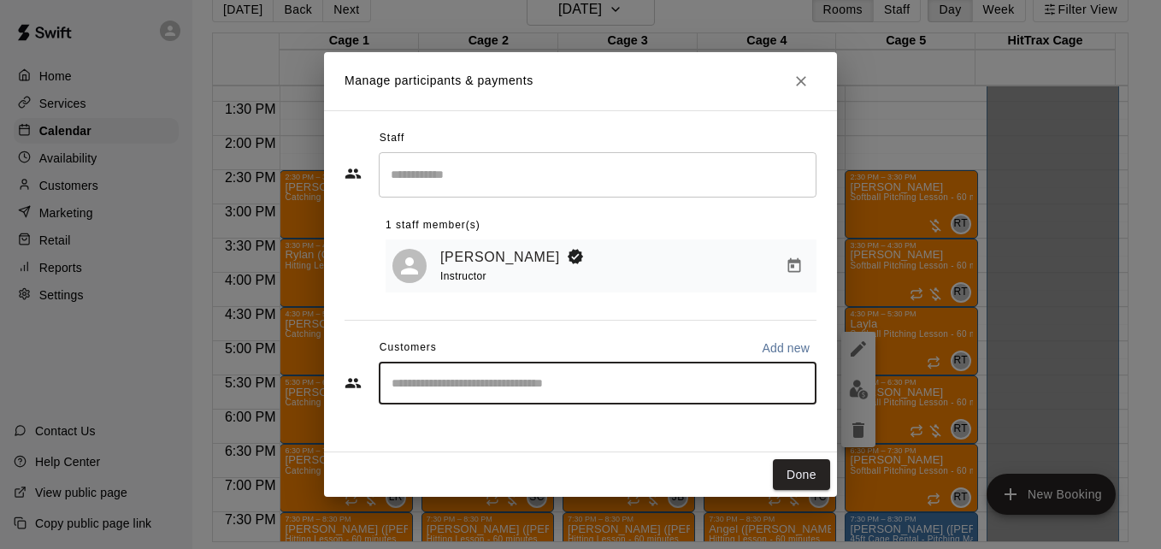
click at [586, 387] on input "Start typing to search customers..." at bounding box center [597, 382] width 422 height 17
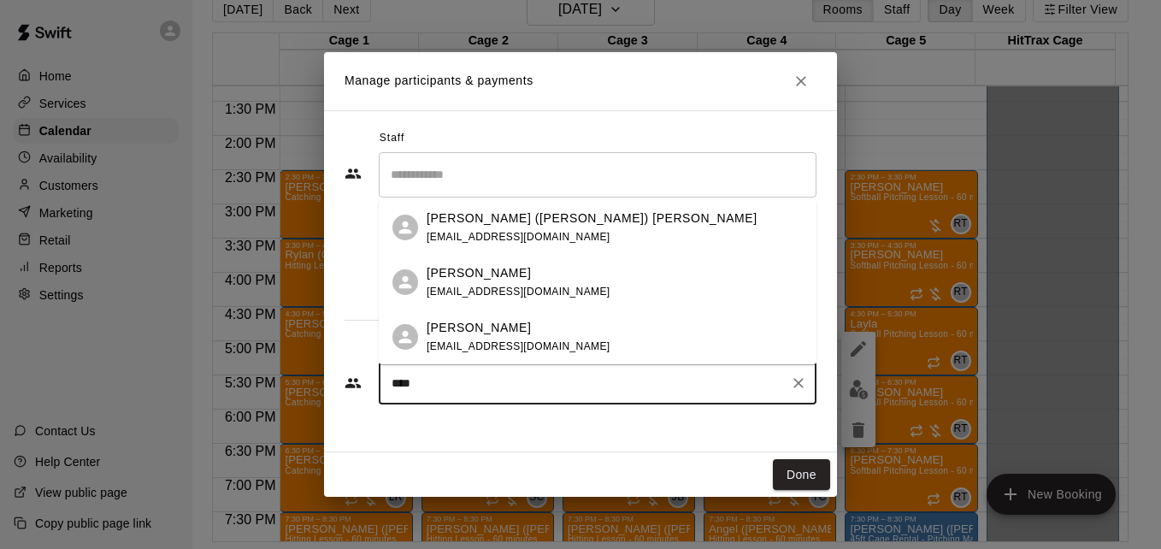
type input "*****"
click at [601, 290] on div "[PERSON_NAME] [EMAIL_ADDRESS][DOMAIN_NAME]" at bounding box center [615, 282] width 376 height 37
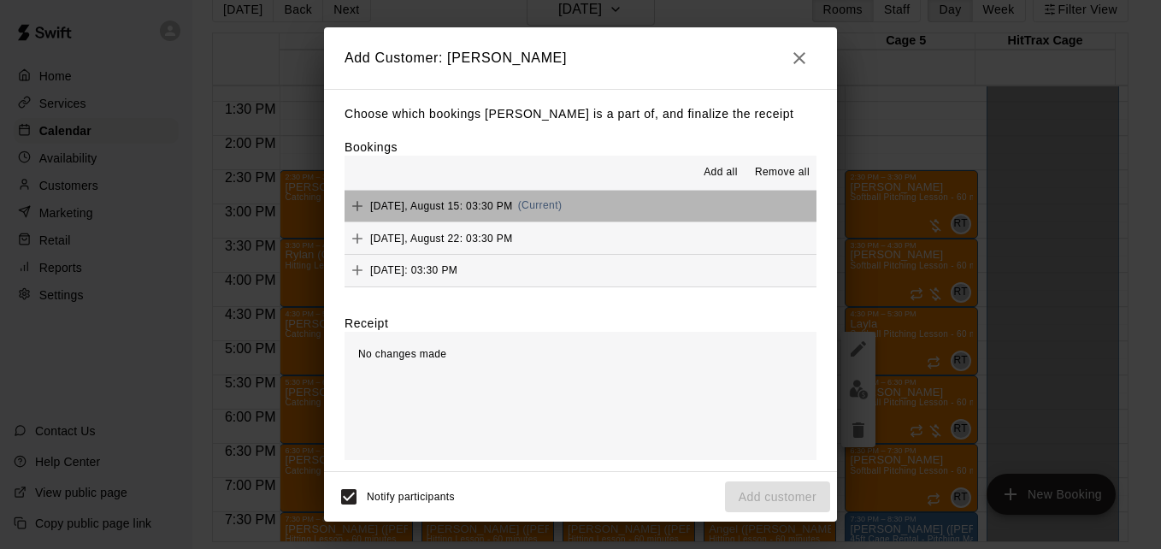
click at [640, 209] on button "[DATE], August 15: 03:30 PM (Current)" at bounding box center [580, 207] width 472 height 32
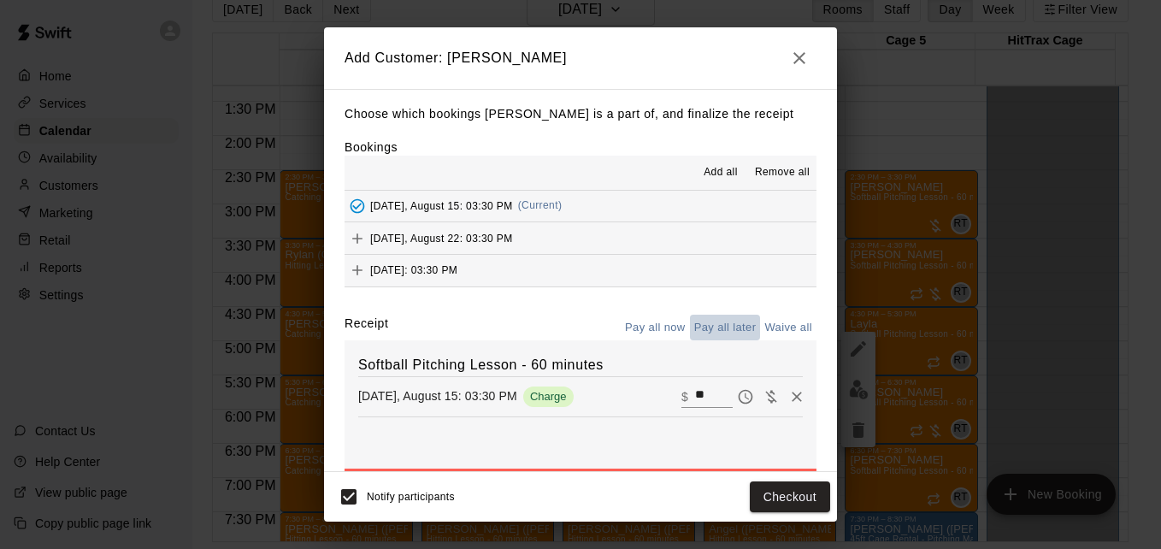
click at [721, 332] on button "Pay all later" at bounding box center [725, 328] width 71 height 26
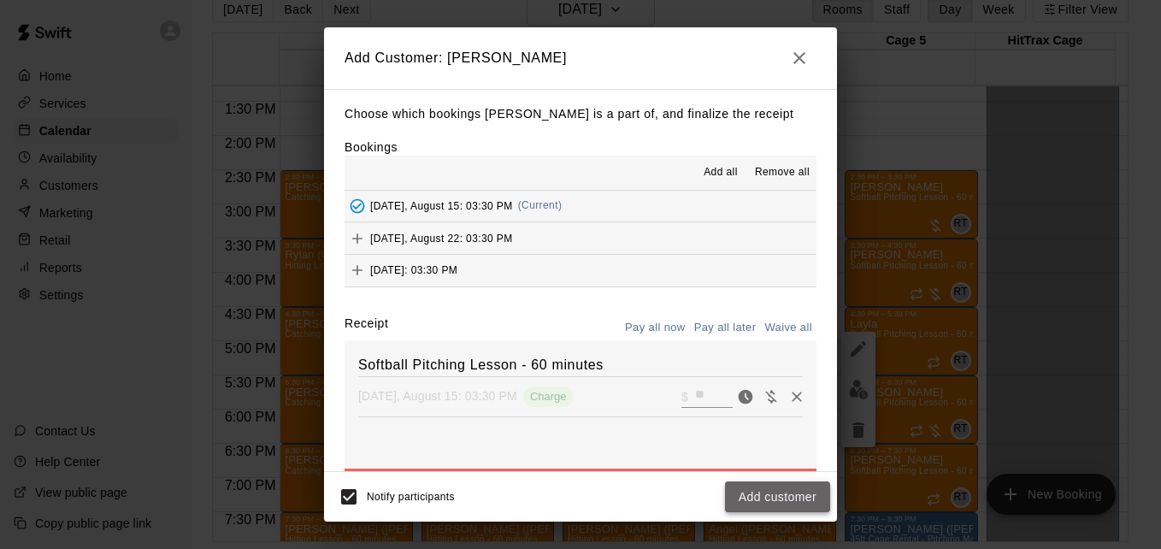
click at [791, 499] on button "Add customer" at bounding box center [777, 497] width 105 height 32
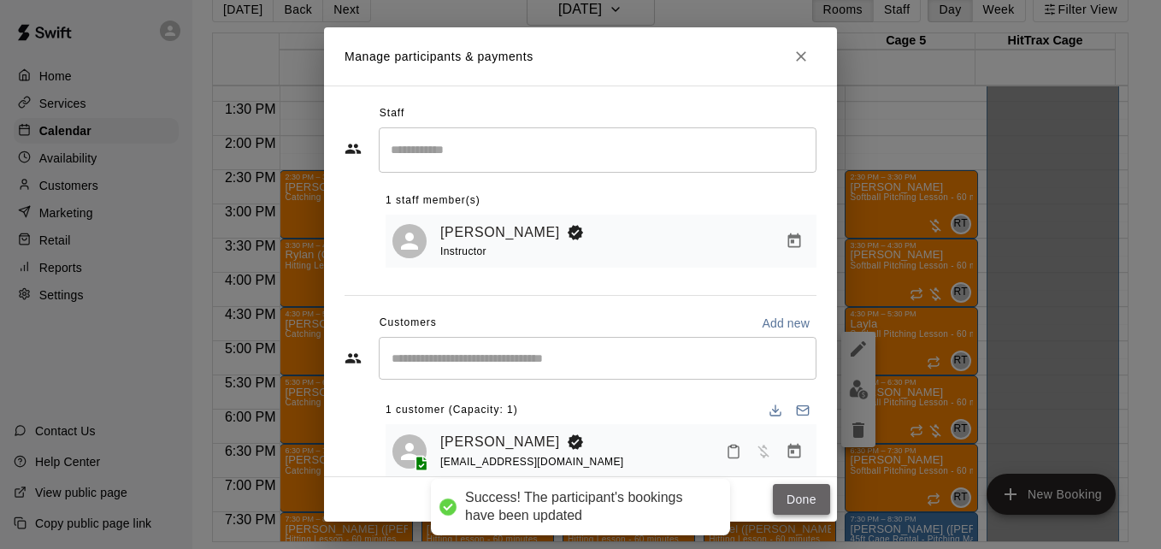
click at [801, 497] on button "Done" at bounding box center [801, 500] width 57 height 32
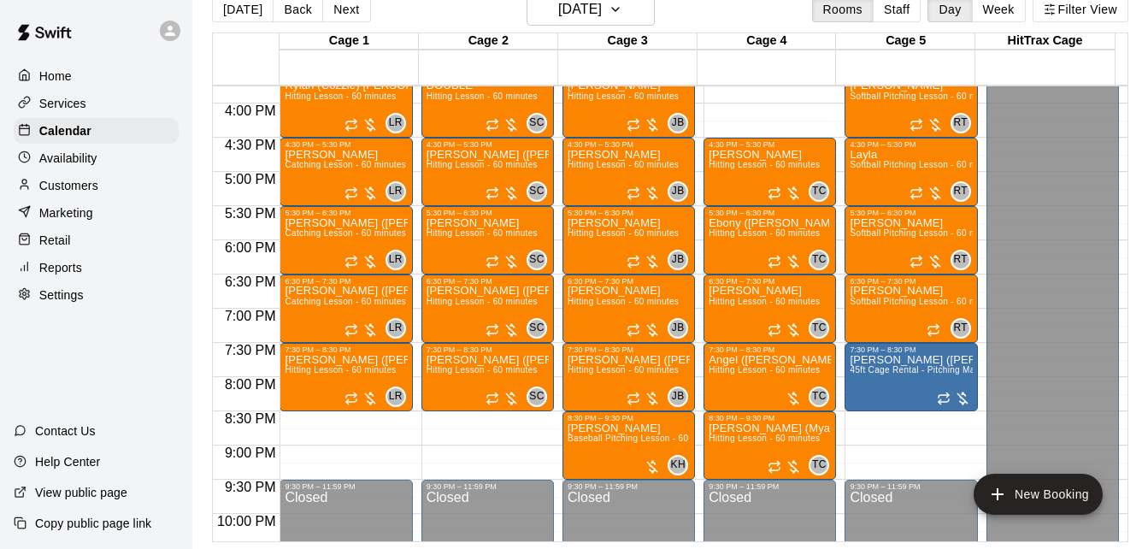
scroll to position [1079, 0]
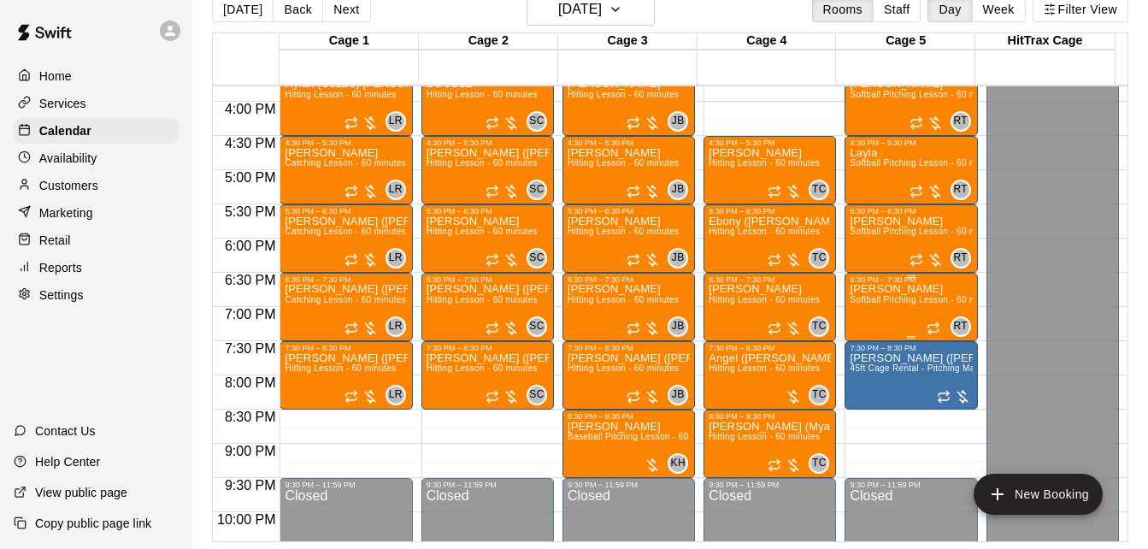
click at [901, 295] on div "Adelynn Softball Pitching Lesson - 60 minutes" at bounding box center [911, 558] width 122 height 549
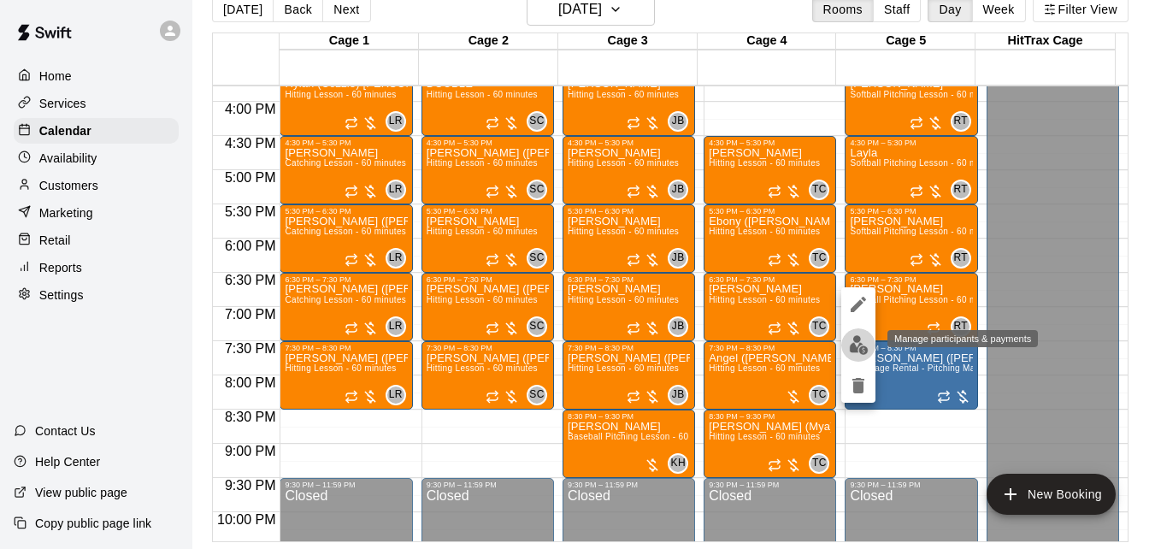
click at [860, 341] on img "edit" at bounding box center [859, 345] width 20 height 20
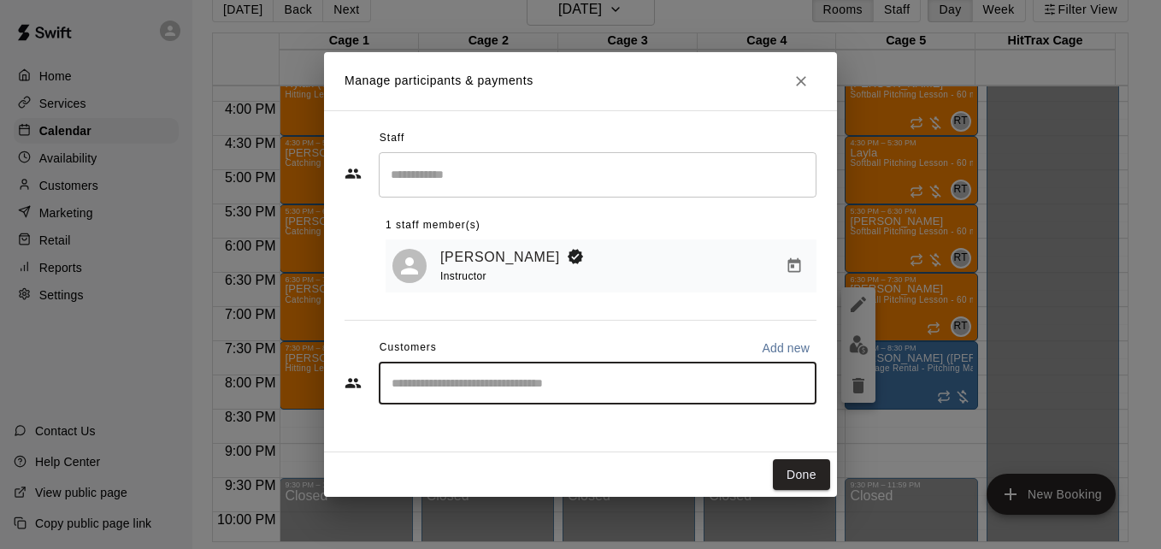
click at [503, 380] on input "Start typing to search customers..." at bounding box center [597, 382] width 422 height 17
type input "*****"
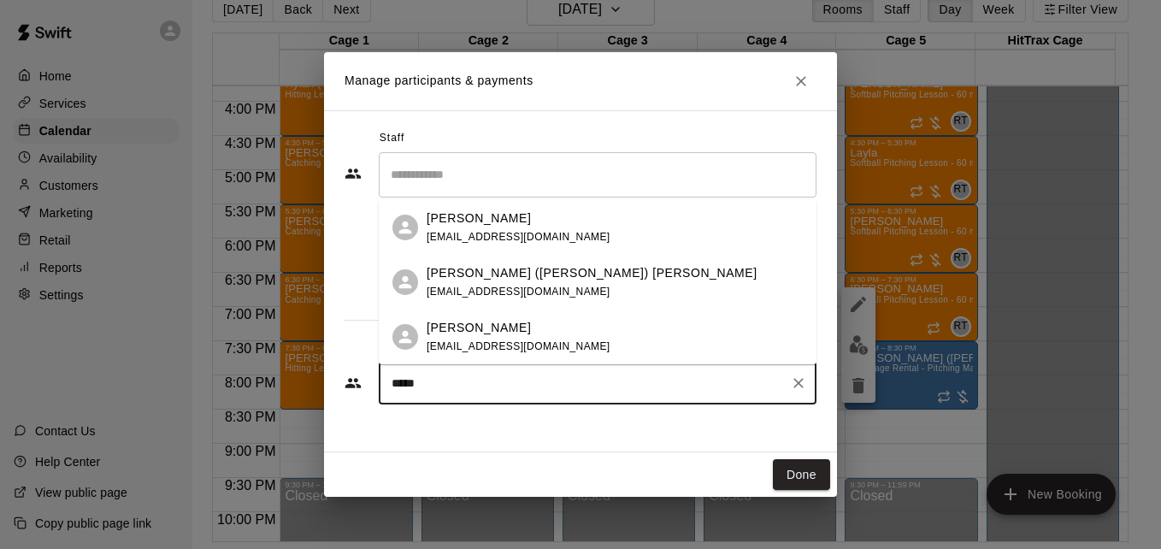
click at [605, 334] on div "[PERSON_NAME] [EMAIL_ADDRESS][DOMAIN_NAME]" at bounding box center [615, 337] width 376 height 37
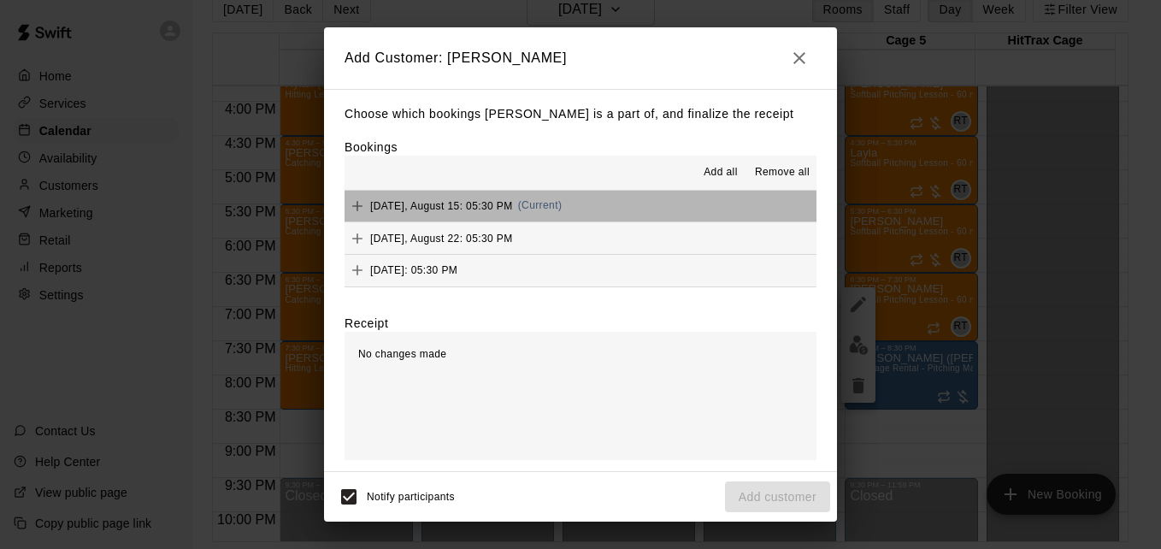
click at [650, 197] on button "[DATE], August 15: 05:30 PM (Current)" at bounding box center [580, 207] width 472 height 32
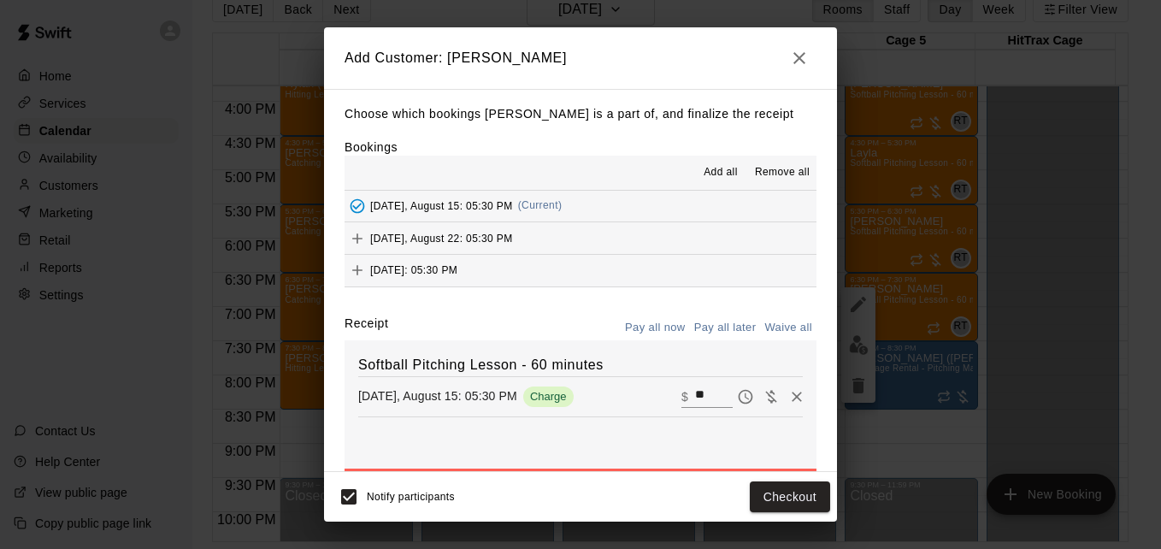
click at [711, 334] on button "Pay all later" at bounding box center [725, 328] width 71 height 26
click at [783, 509] on button "Add customer" at bounding box center [777, 497] width 105 height 32
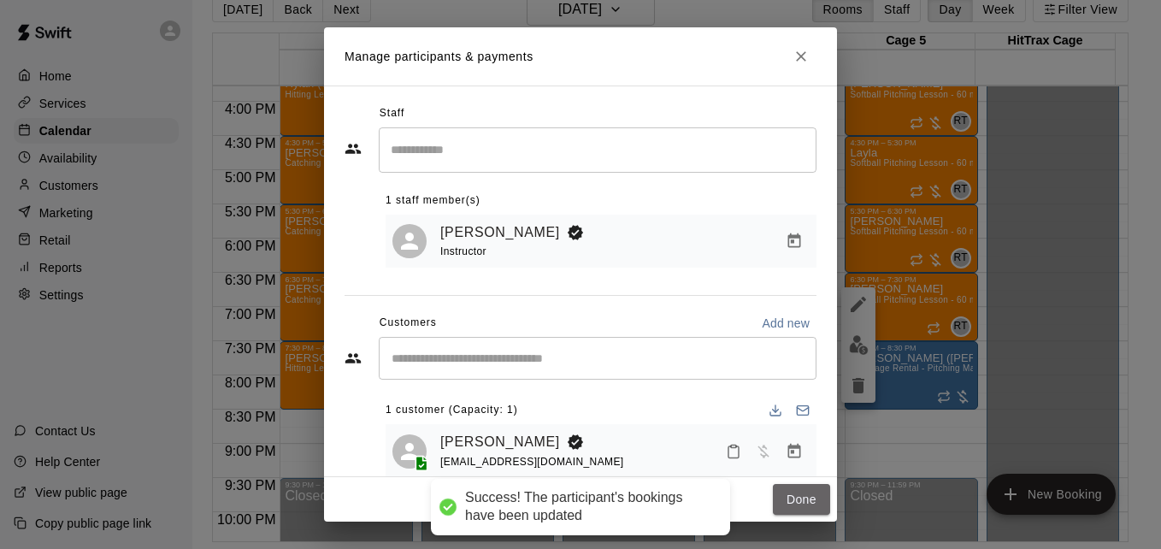
click at [783, 509] on button "Done" at bounding box center [801, 500] width 57 height 32
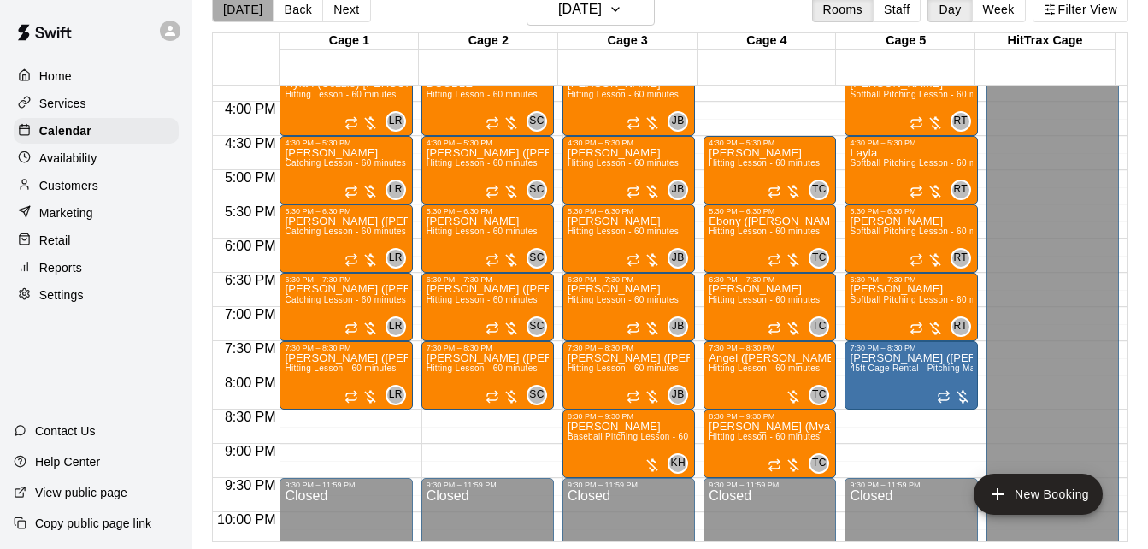
click at [244, 9] on button "[DATE]" at bounding box center [243, 10] width 62 height 26
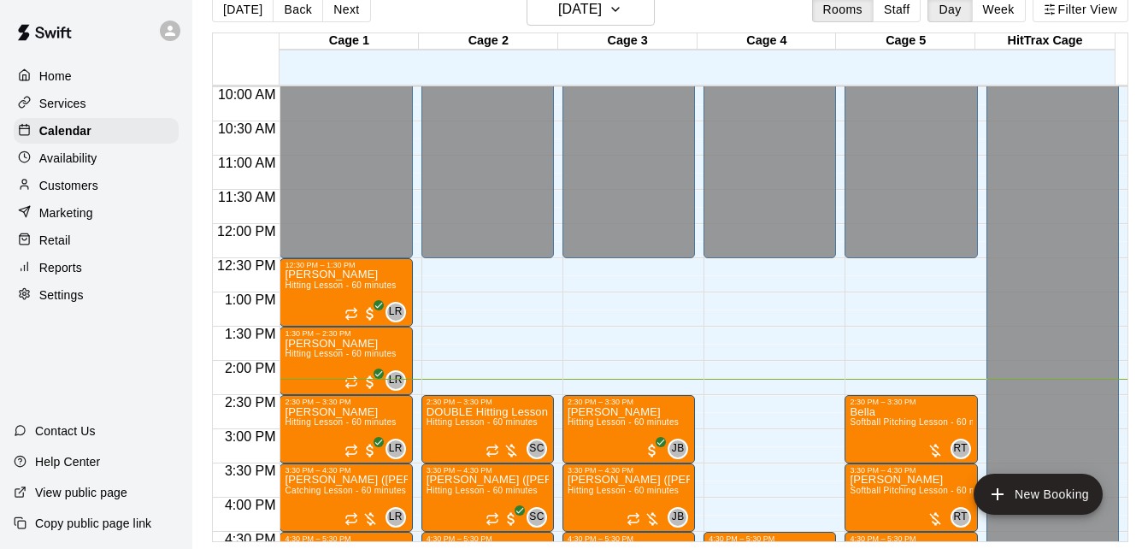
scroll to position [1080, 0]
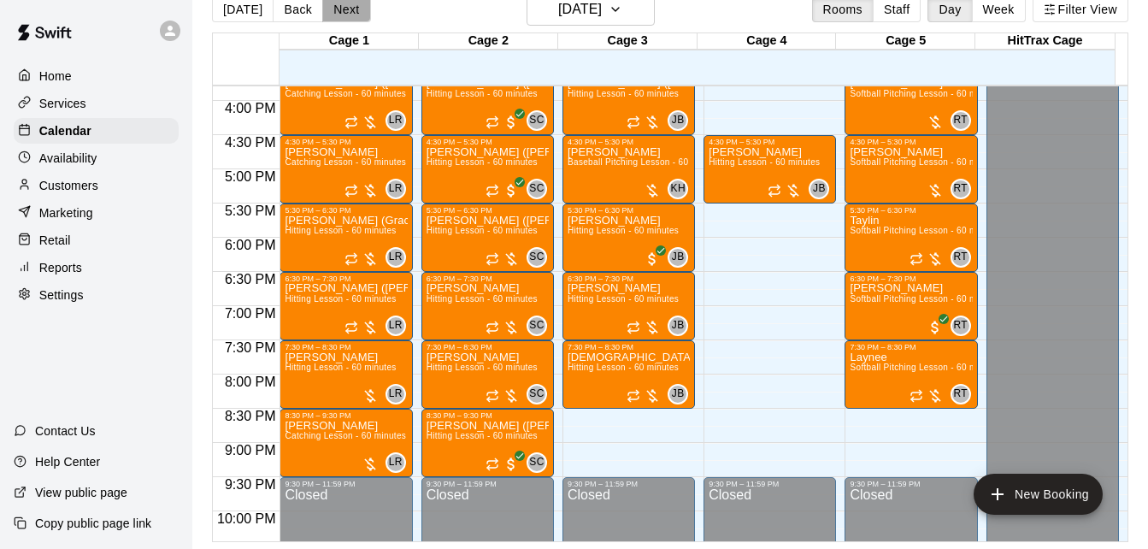
click at [341, 14] on button "Next" at bounding box center [346, 10] width 48 height 26
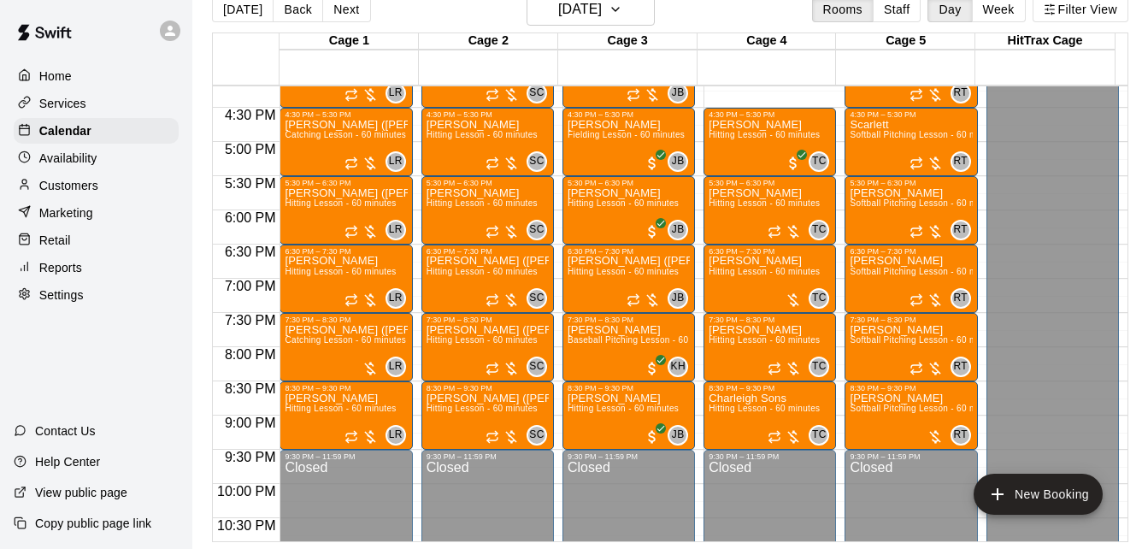
scroll to position [1148, 0]
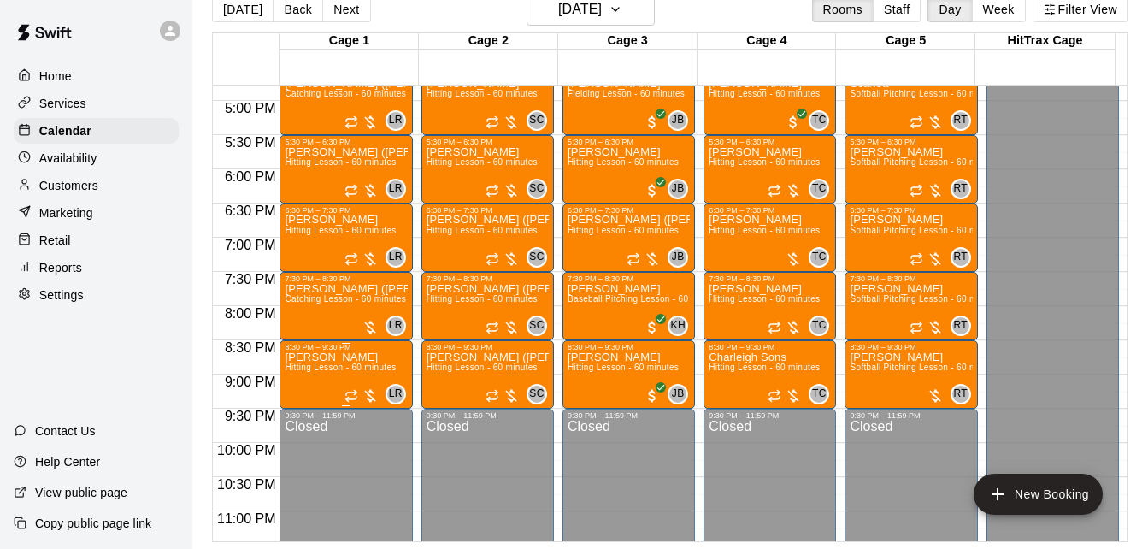
click at [349, 357] on p "[PERSON_NAME]" at bounding box center [340, 357] width 111 height 0
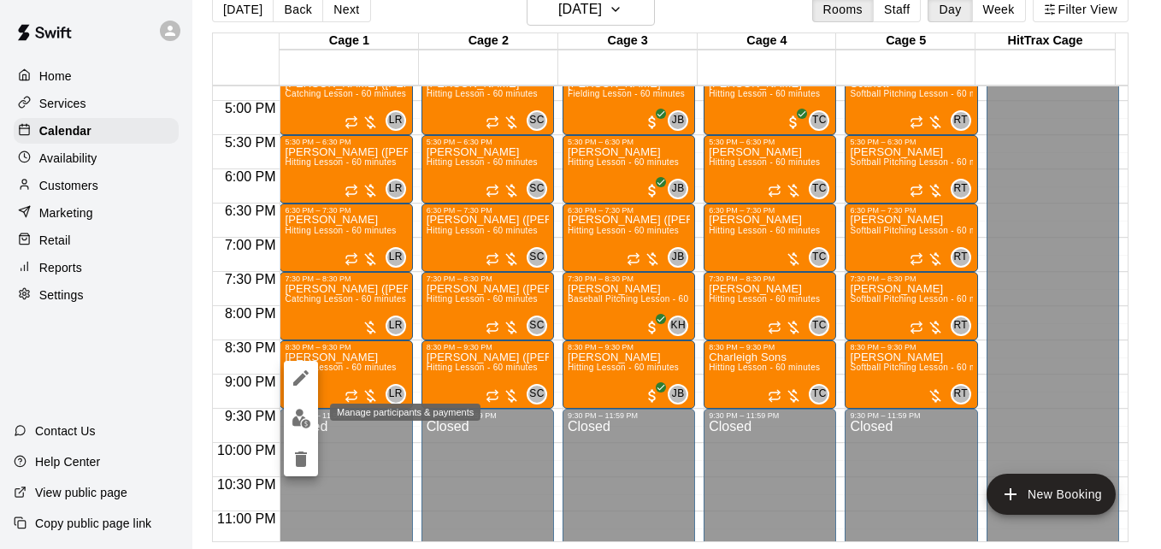
click at [297, 419] on img "edit" at bounding box center [301, 419] width 20 height 20
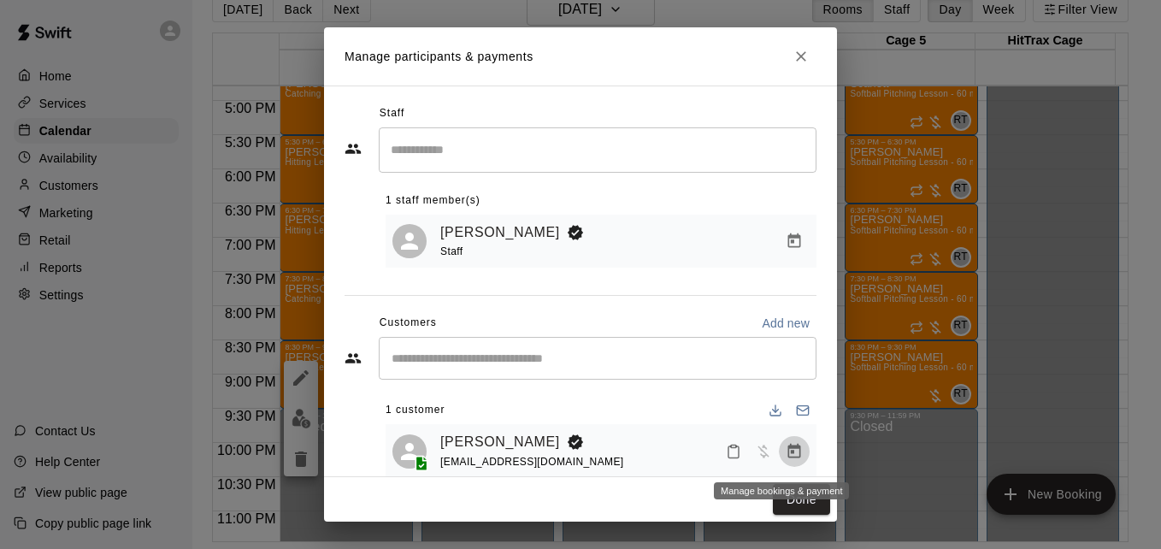
click at [788, 454] on icon "Manage bookings & payment" at bounding box center [794, 450] width 13 height 15
click at [786, 454] on body "Home Services Calendar Availability Customers Marketing Retail Reports Settings…" at bounding box center [580, 261] width 1161 height 576
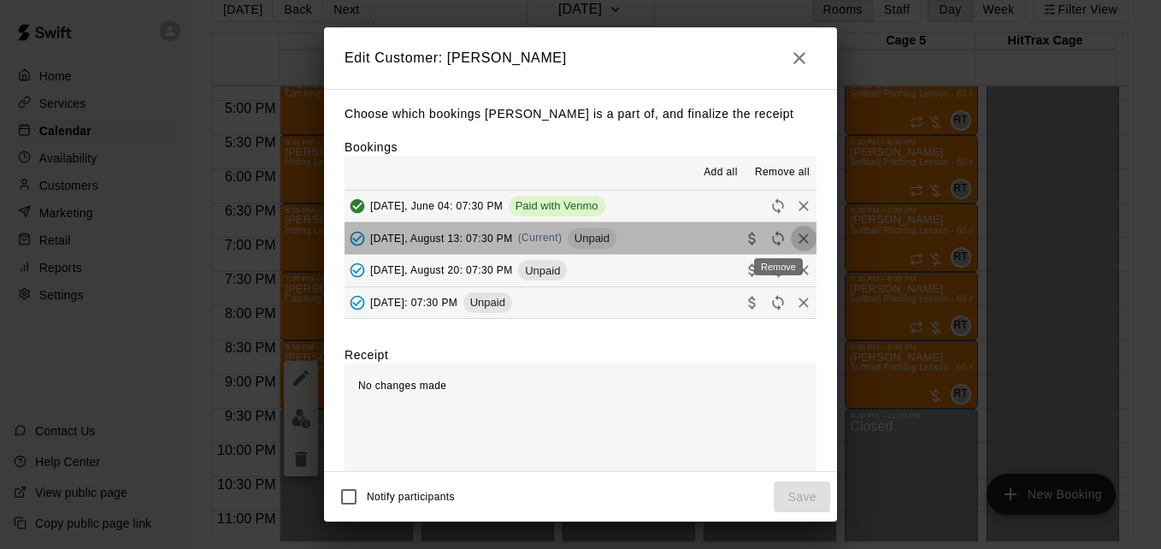
click at [795, 241] on icon "Remove" at bounding box center [803, 238] width 17 height 17
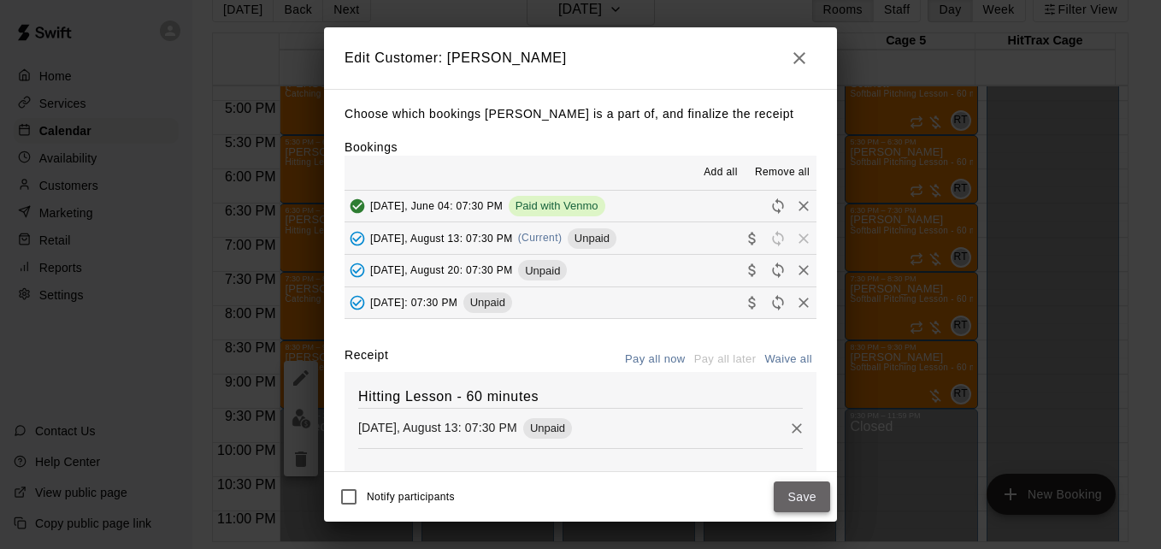
click at [795, 497] on button "Save" at bounding box center [802, 497] width 56 height 32
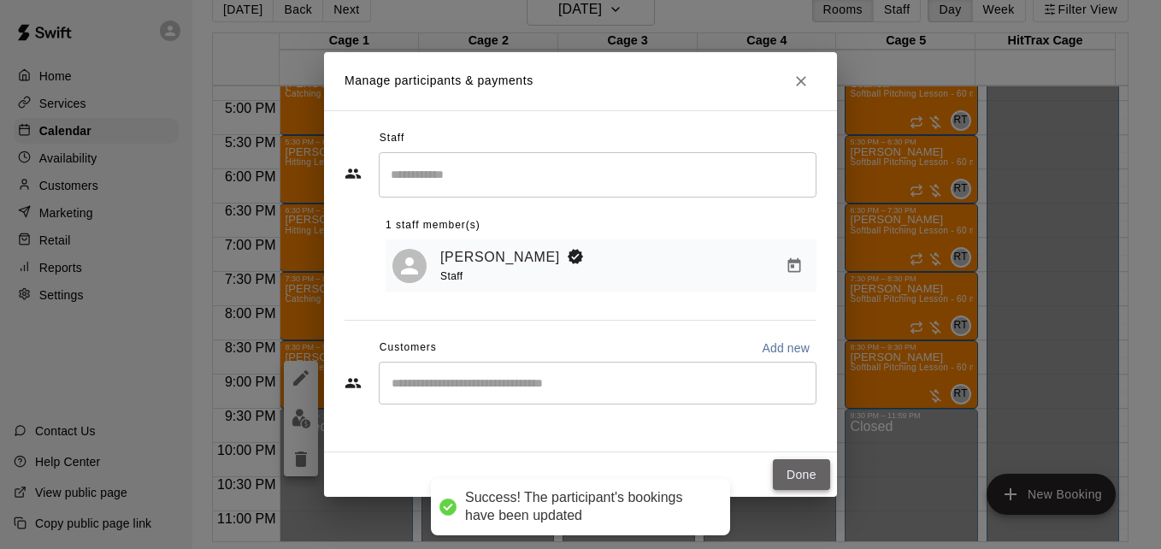
click at [788, 472] on button "Done" at bounding box center [801, 475] width 57 height 32
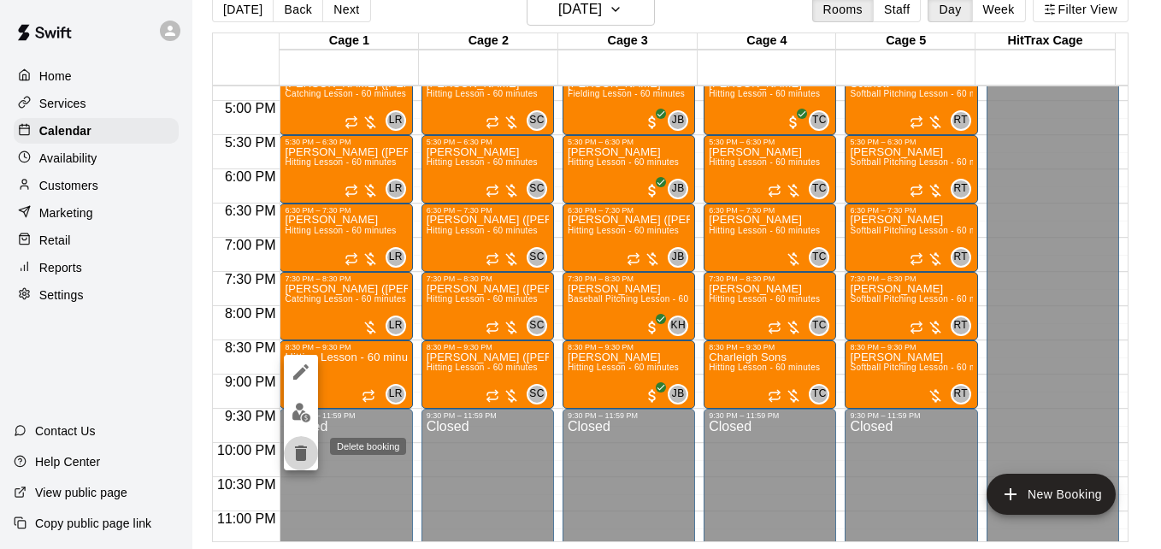
click at [290, 463] on button "delete" at bounding box center [301, 453] width 34 height 34
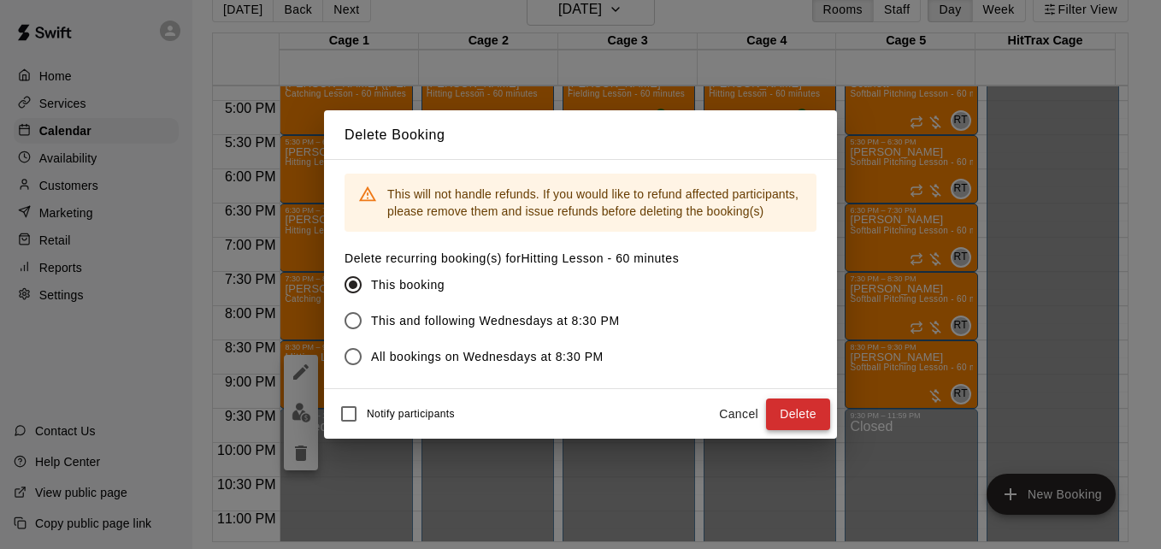
click at [793, 402] on button "Delete" at bounding box center [798, 414] width 64 height 32
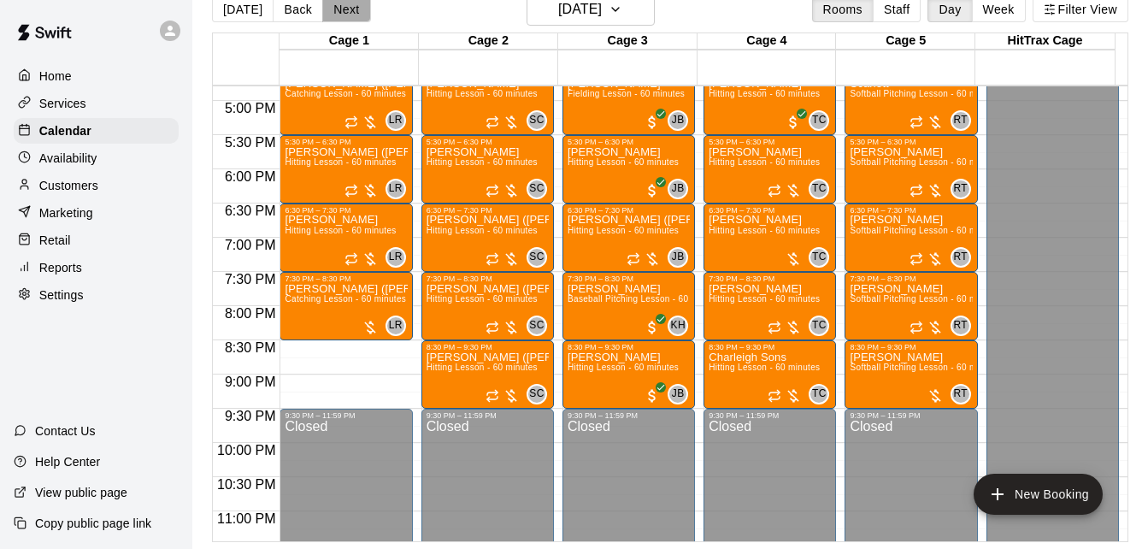
click at [345, 10] on button "Next" at bounding box center [346, 10] width 48 height 26
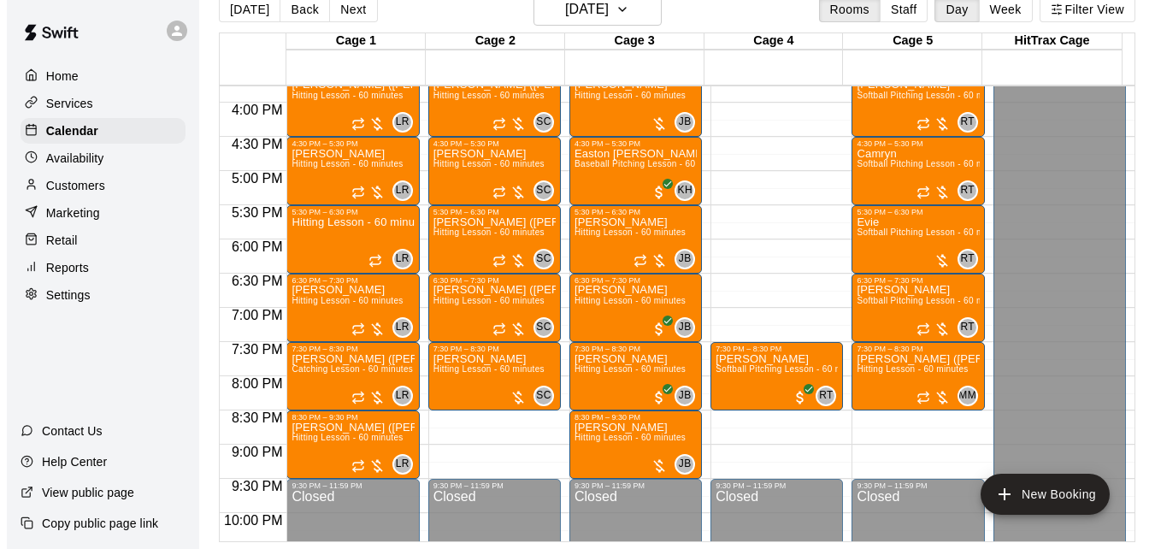
scroll to position [1080, 0]
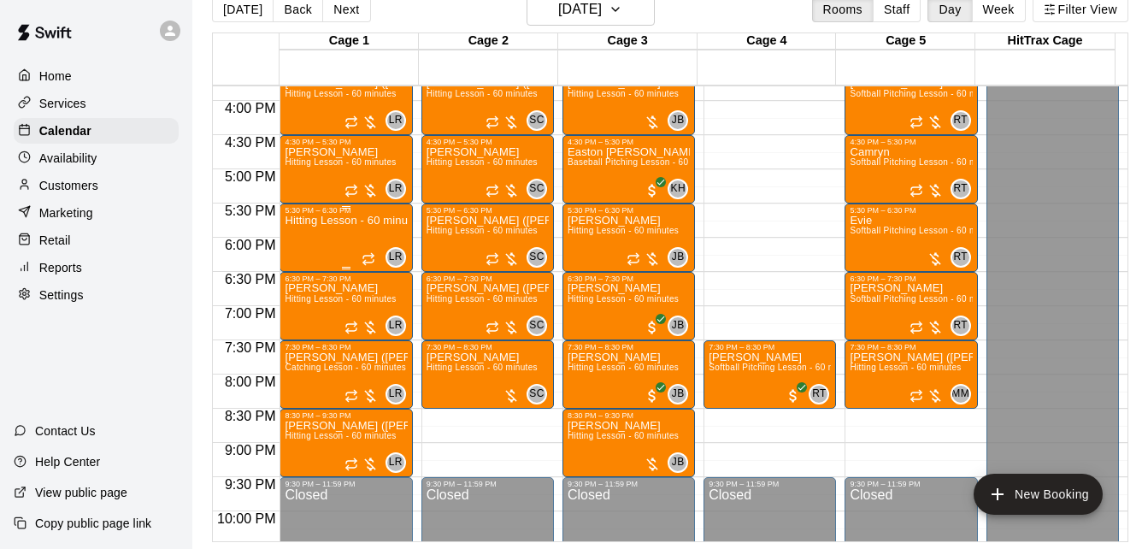
click at [314, 245] on div "Hitting Lesson - 60 minutes" at bounding box center [346, 489] width 122 height 549
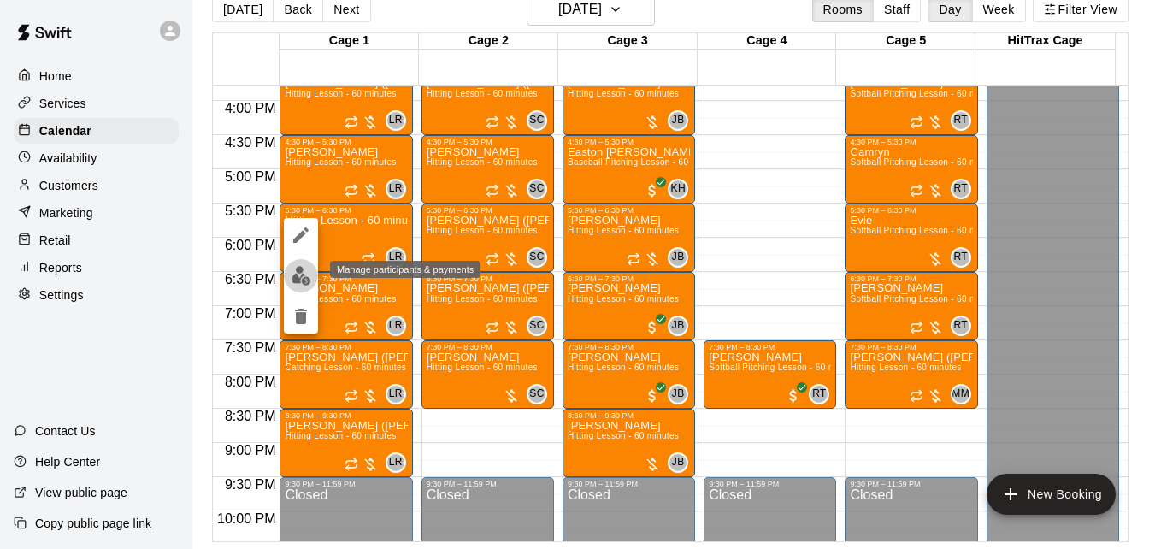
click at [301, 279] on img "edit" at bounding box center [301, 276] width 20 height 20
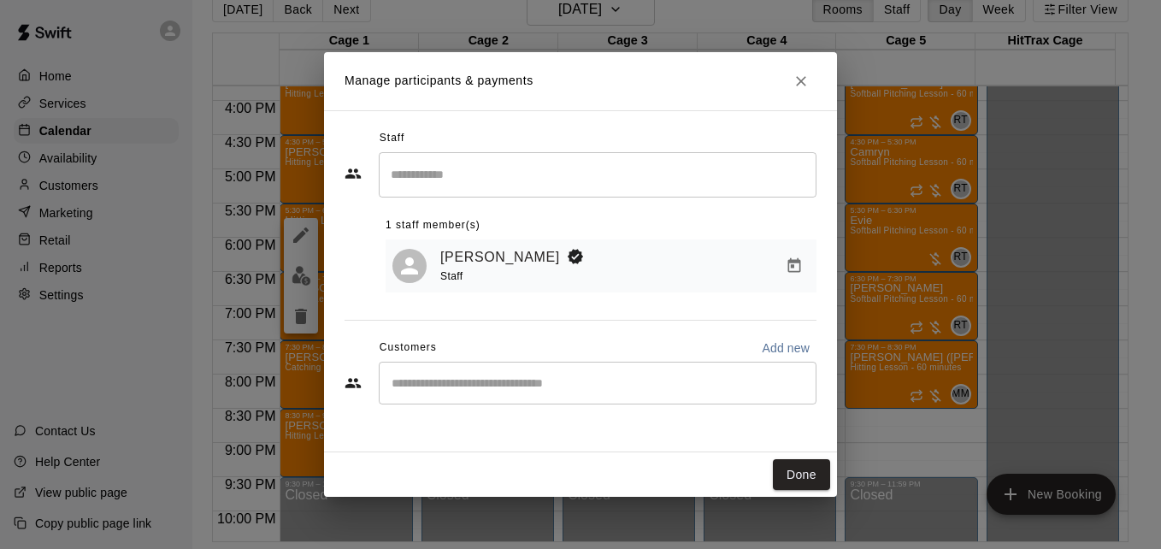
click at [497, 397] on div "​" at bounding box center [598, 383] width 438 height 43
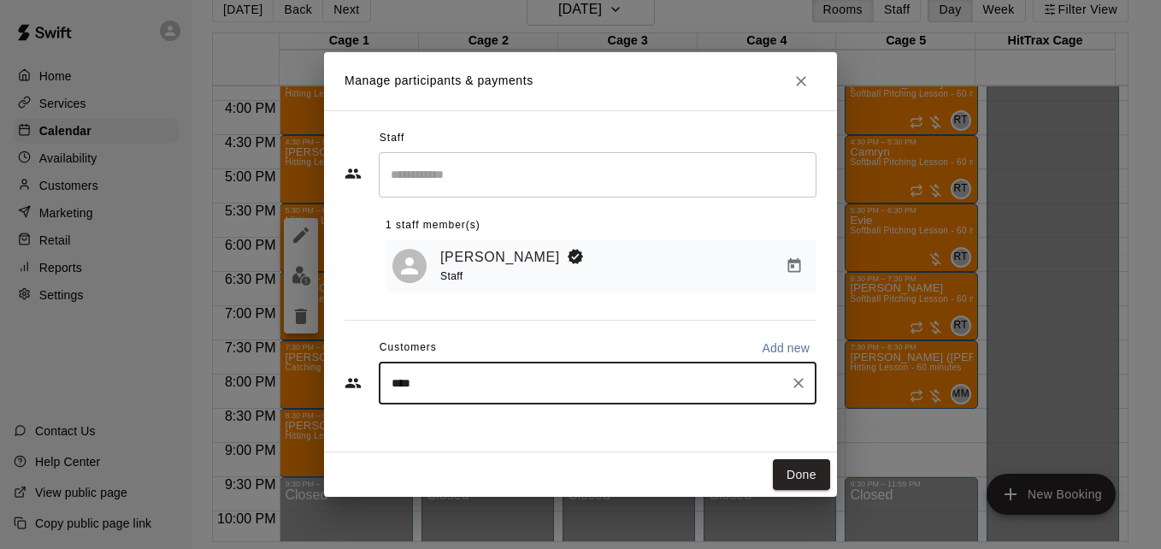
type input "*****"
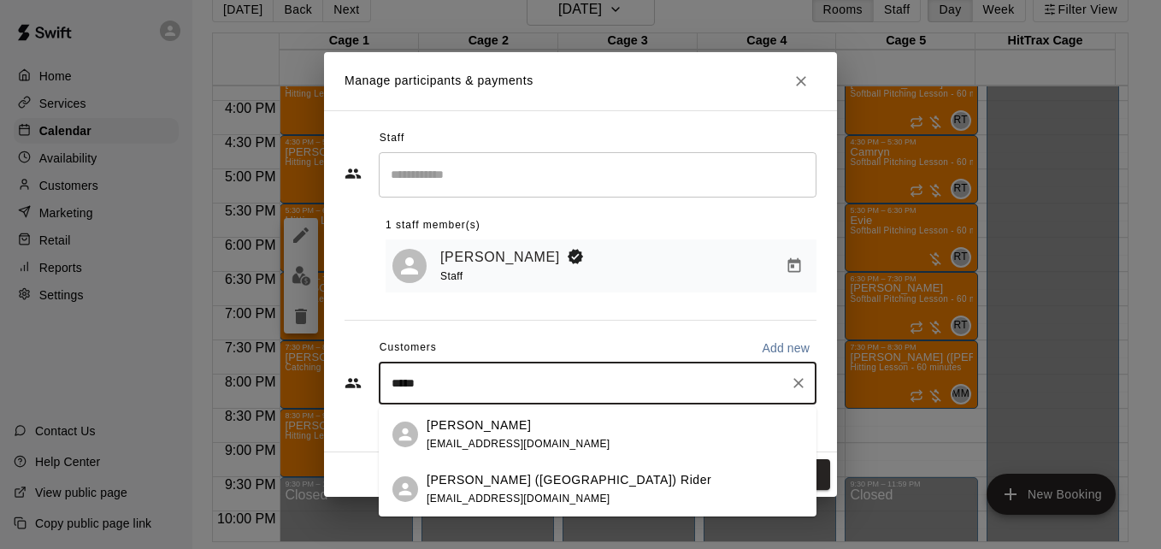
click at [544, 487] on p "[PERSON_NAME] ([GEOGRAPHIC_DATA]) Rider" at bounding box center [569, 480] width 285 height 18
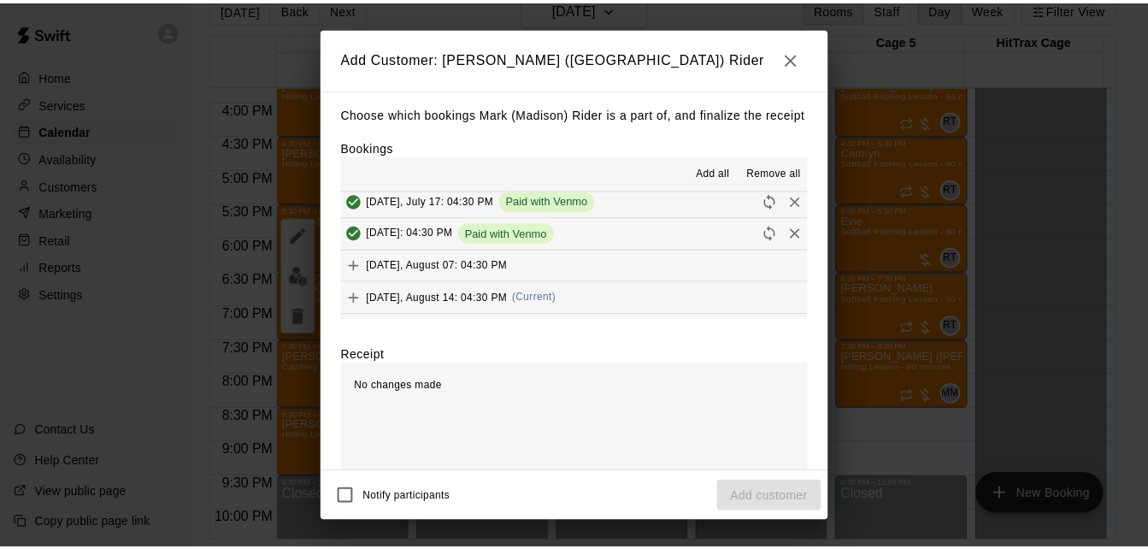
scroll to position [103, 0]
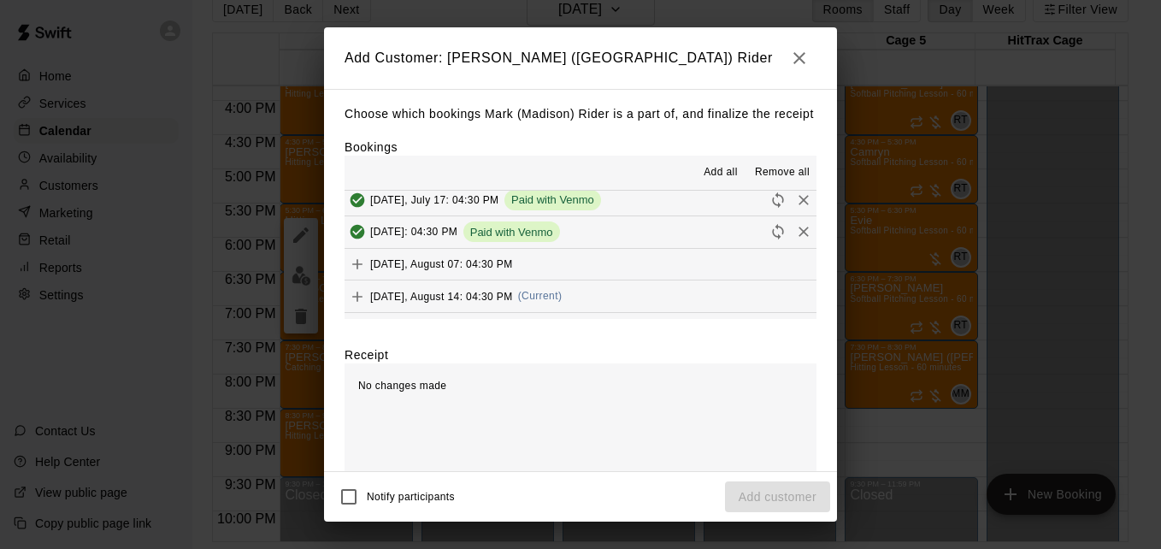
click at [717, 311] on button "[DATE], August 14: 04:30 PM (Current)" at bounding box center [580, 296] width 472 height 32
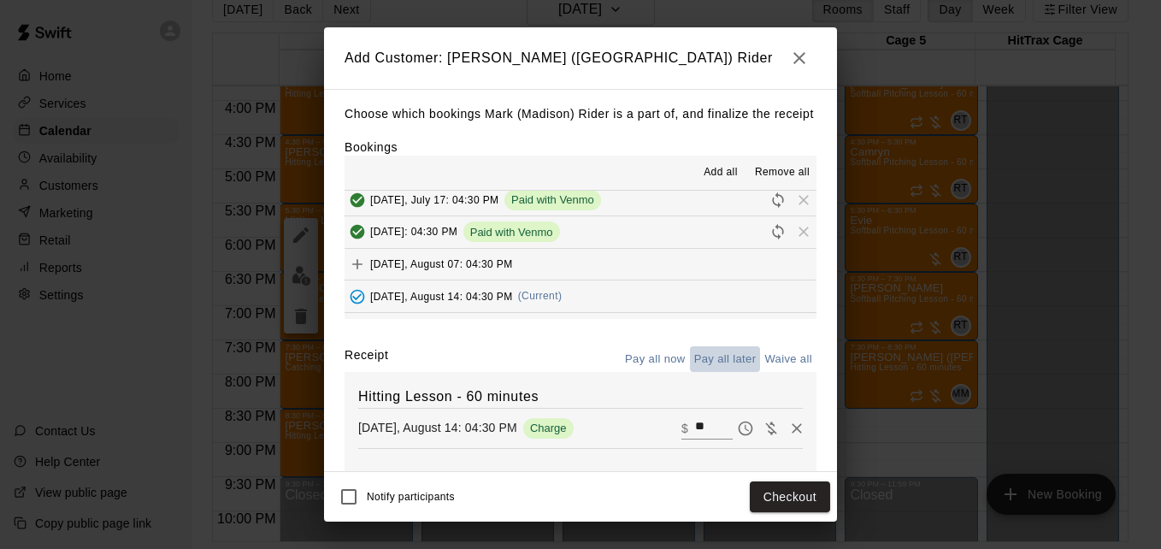
click at [716, 373] on button "Pay all later" at bounding box center [725, 359] width 71 height 26
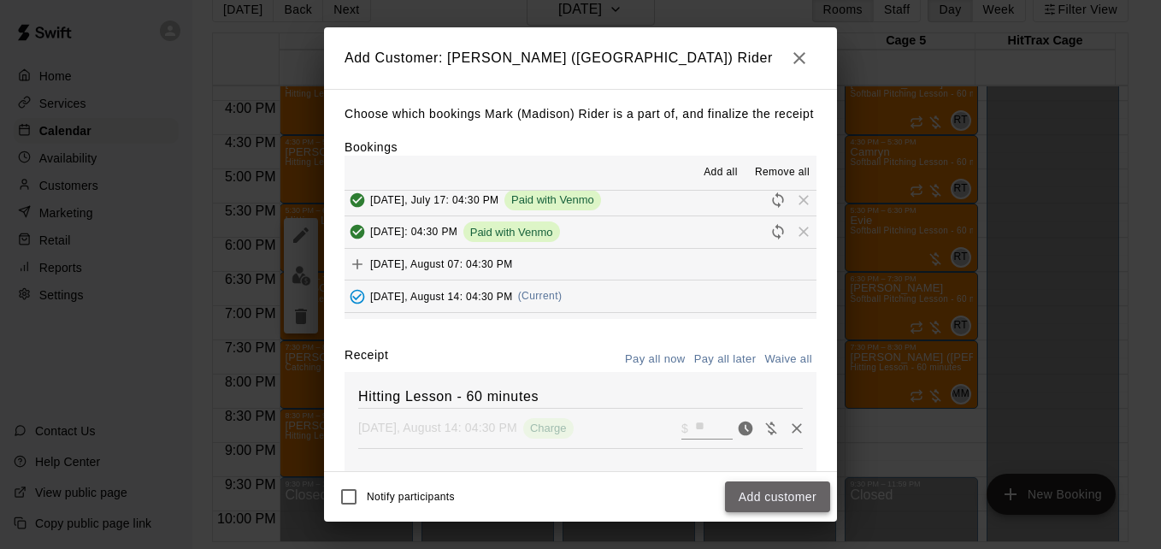
click at [769, 497] on button "Add customer" at bounding box center [777, 497] width 105 height 32
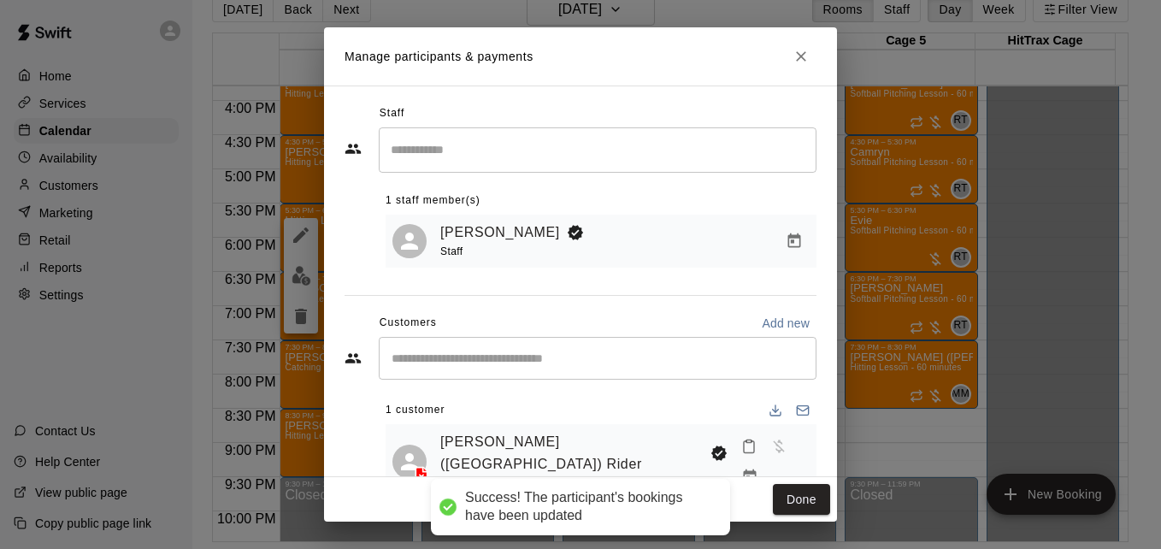
click at [803, 480] on div "Done" at bounding box center [580, 499] width 513 height 45
click at [805, 498] on button "Done" at bounding box center [801, 500] width 57 height 32
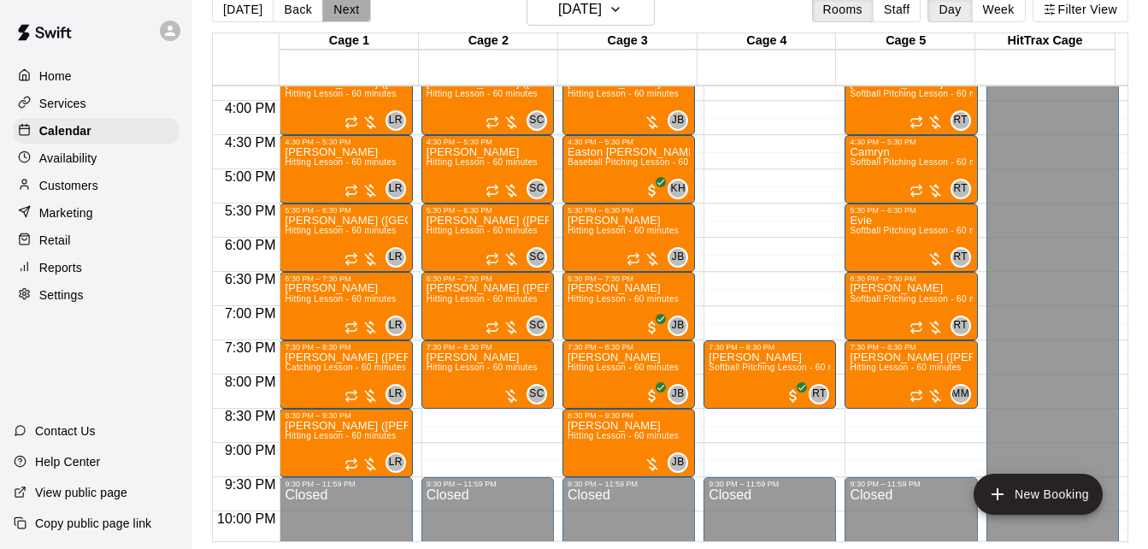
click at [350, 15] on button "Next" at bounding box center [346, 10] width 48 height 26
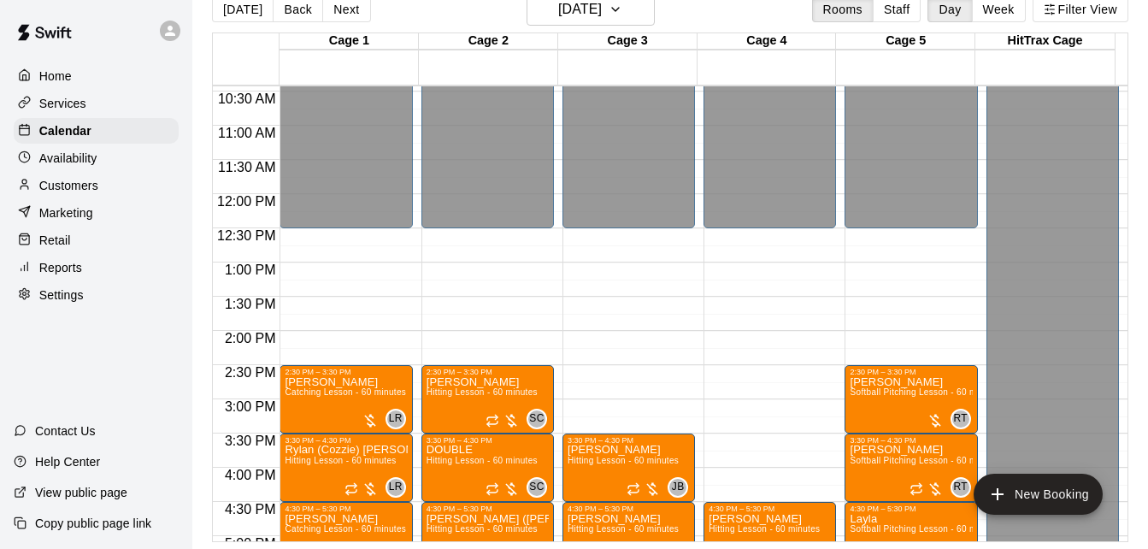
scroll to position [317, 0]
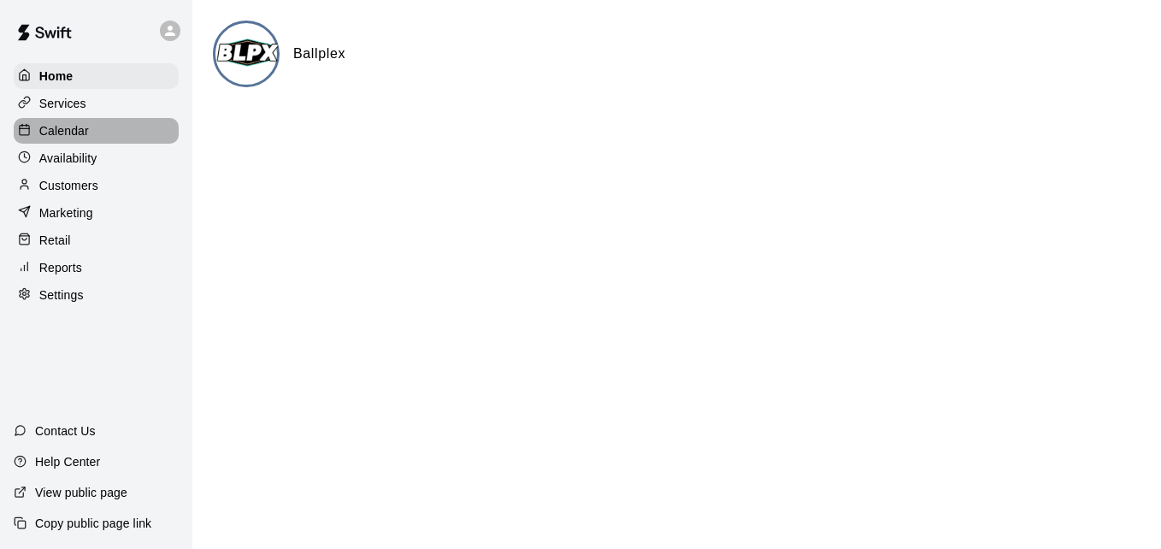
click at [104, 134] on div "Calendar" at bounding box center [96, 131] width 165 height 26
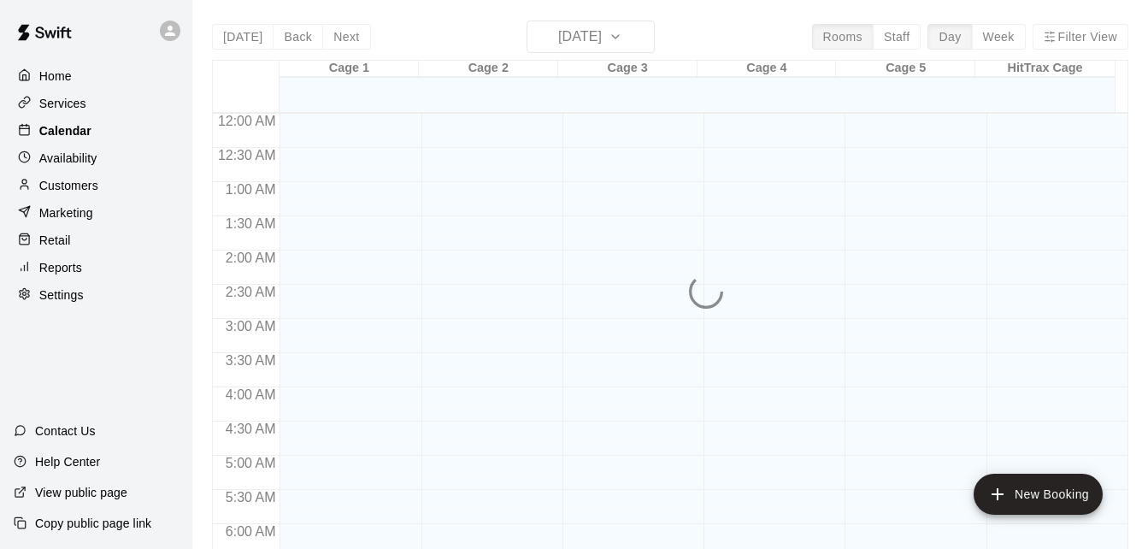
scroll to position [982, 0]
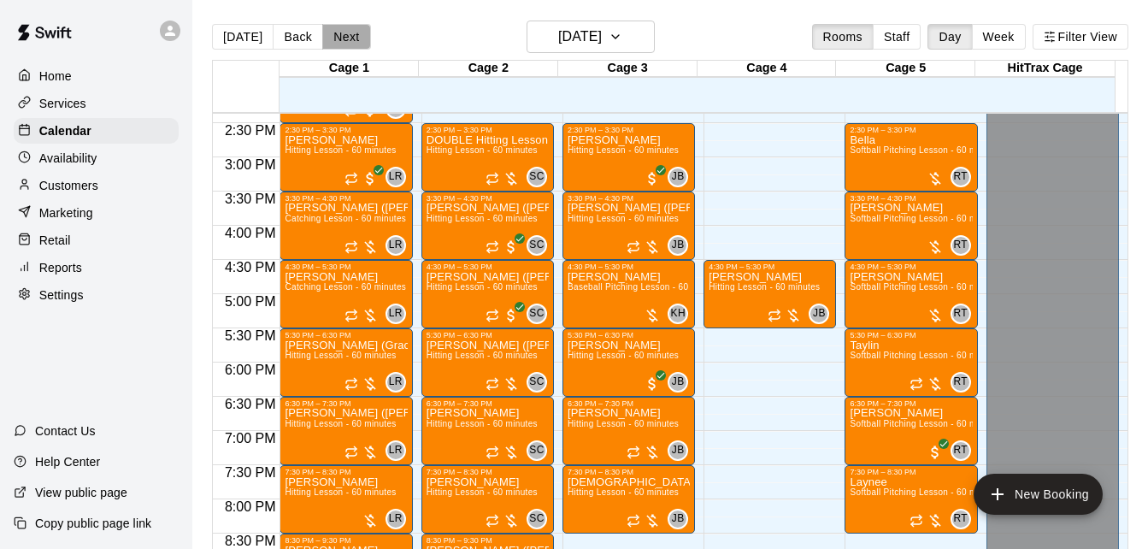
click at [336, 36] on button "Next" at bounding box center [346, 37] width 48 height 26
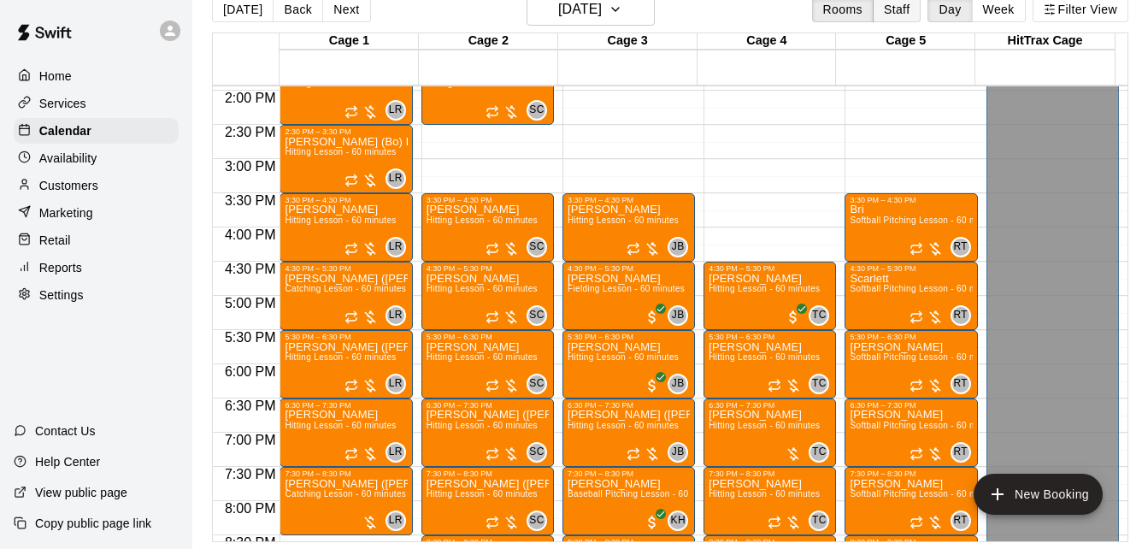
scroll to position [948, 0]
